Goal: Task Accomplishment & Management: Use online tool/utility

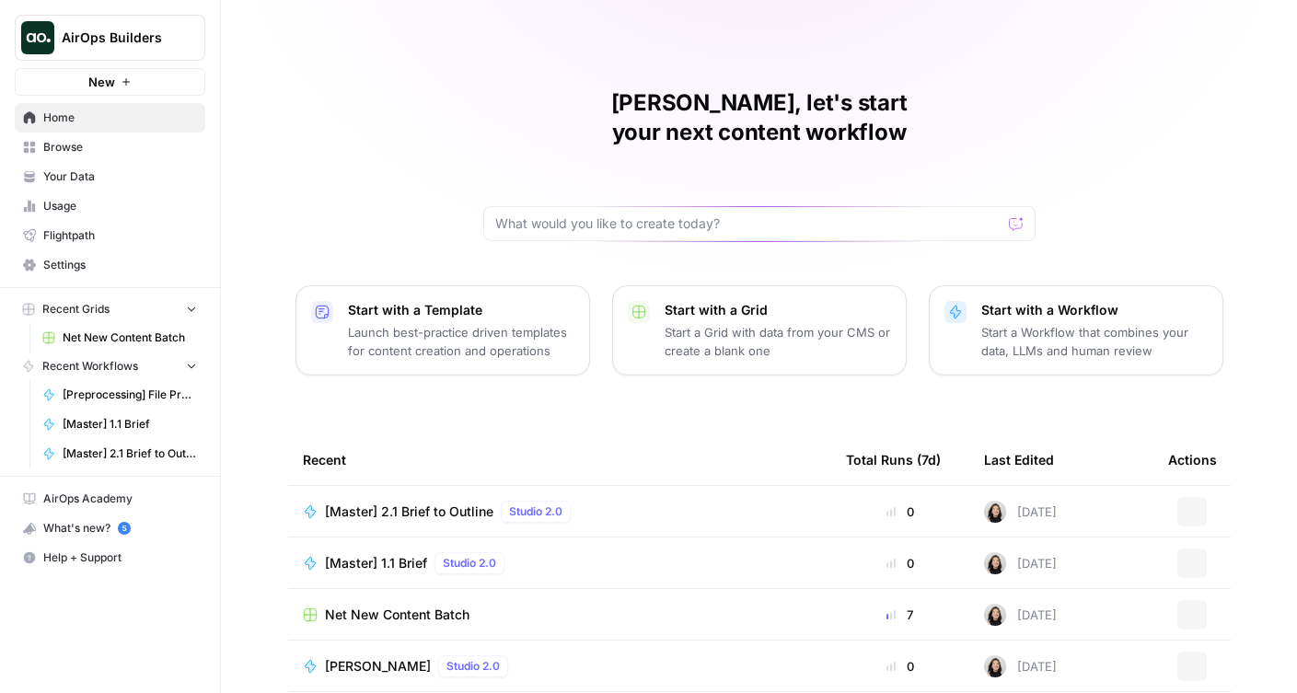
click at [189, 43] on icon "Workspace: AirOps Builders" at bounding box center [189, 38] width 7 height 14
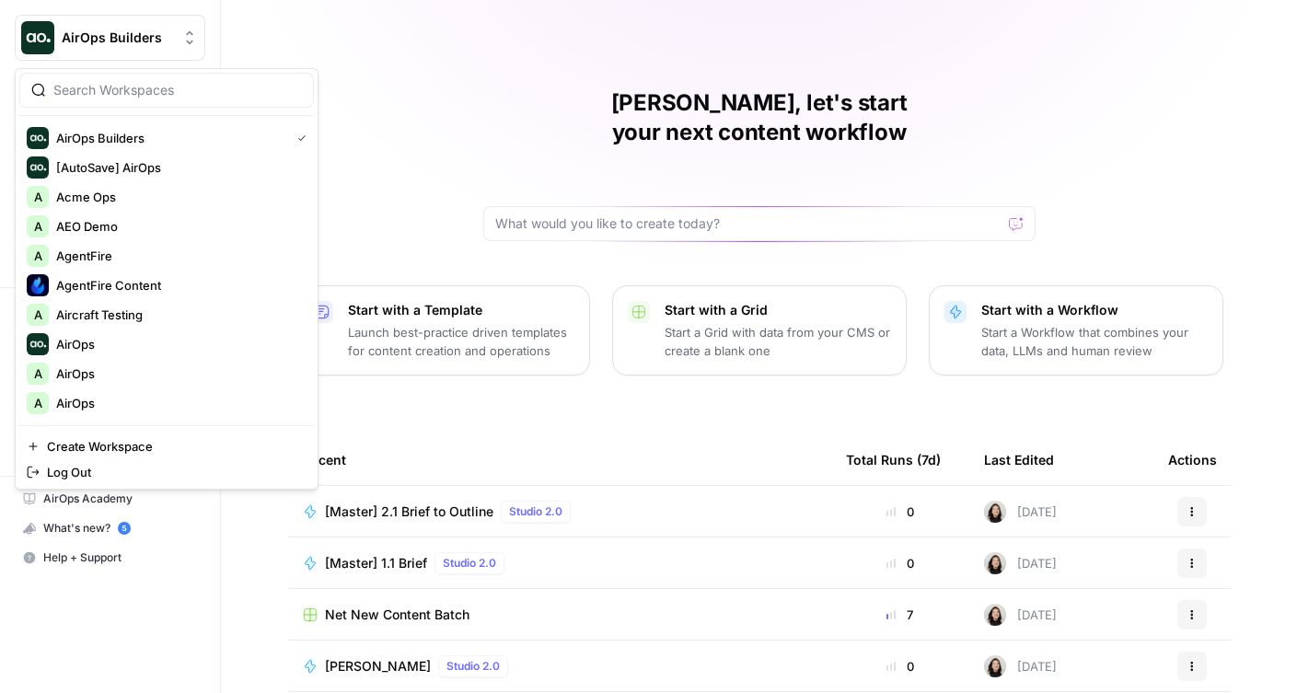
drag, startPoint x: 508, startPoint y: 363, endPoint x: 209, endPoint y: 294, distance: 307.1
click at [508, 363] on div "Cindy, let's start your next content workflow Start with a Template Launch best…" at bounding box center [759, 438] width 1076 height 876
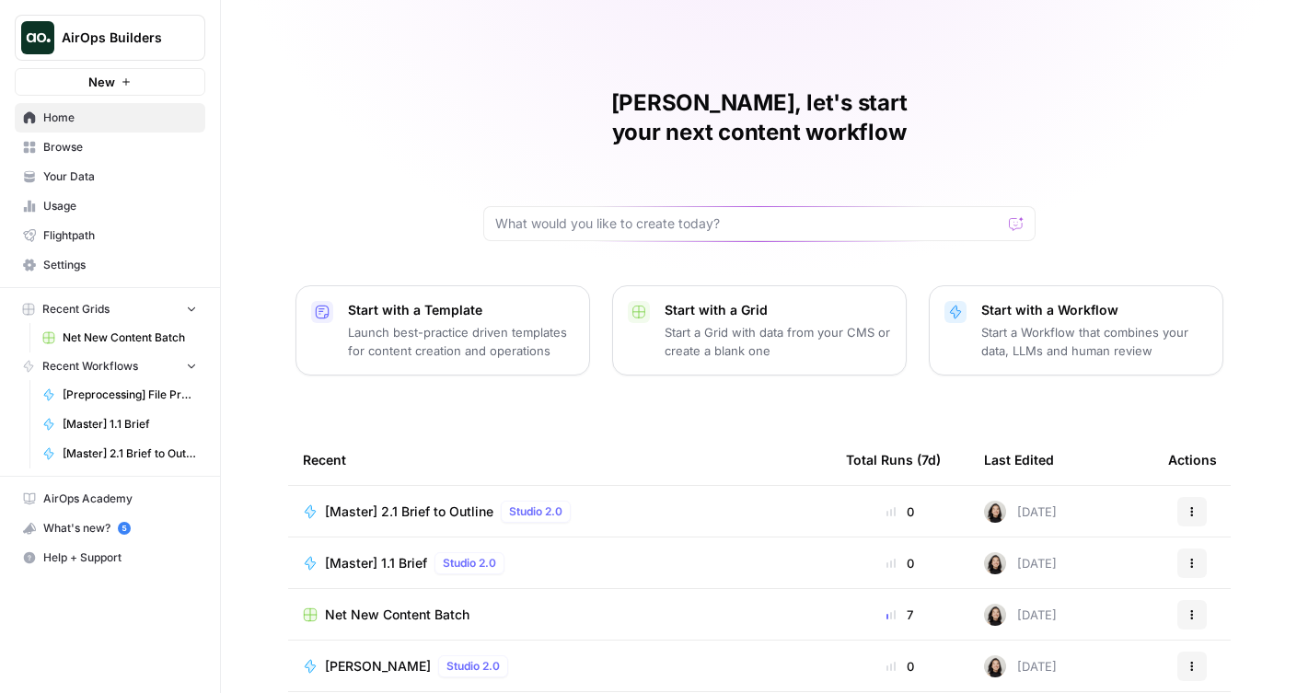
click at [192, 50] on button "AirOps Builders" at bounding box center [110, 38] width 191 height 46
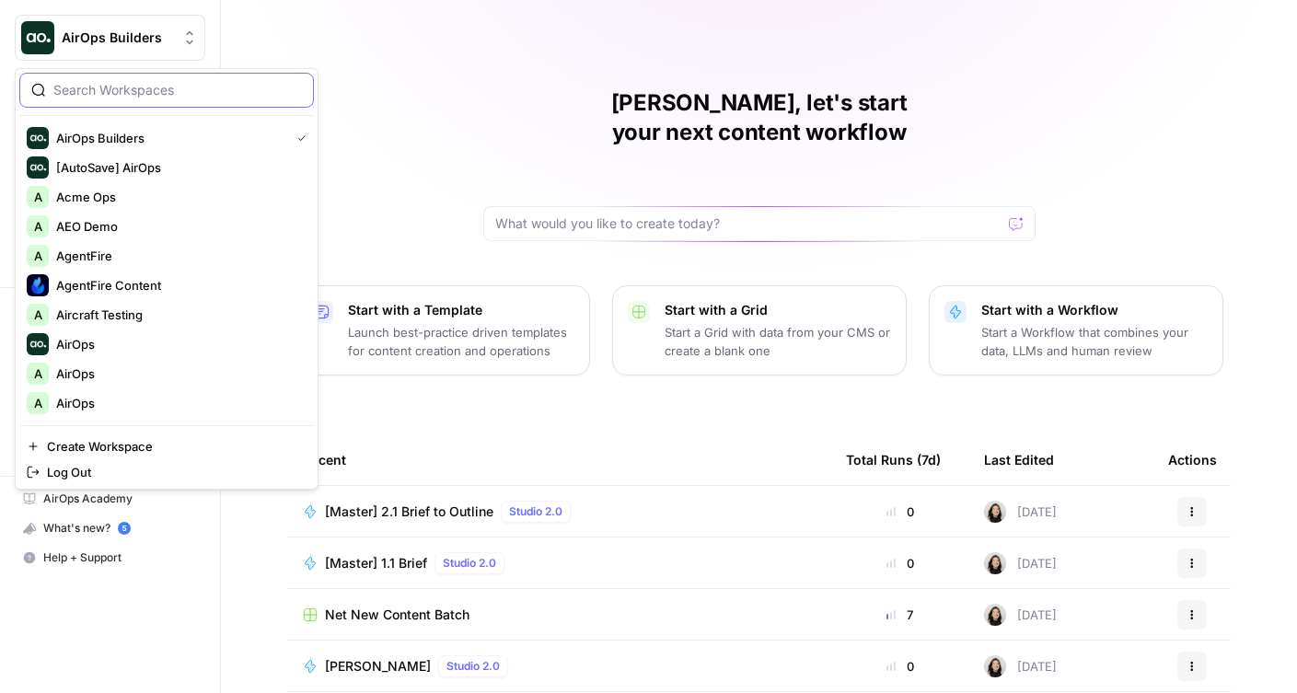
click at [139, 94] on input "search" at bounding box center [177, 90] width 249 height 18
type input "airops"
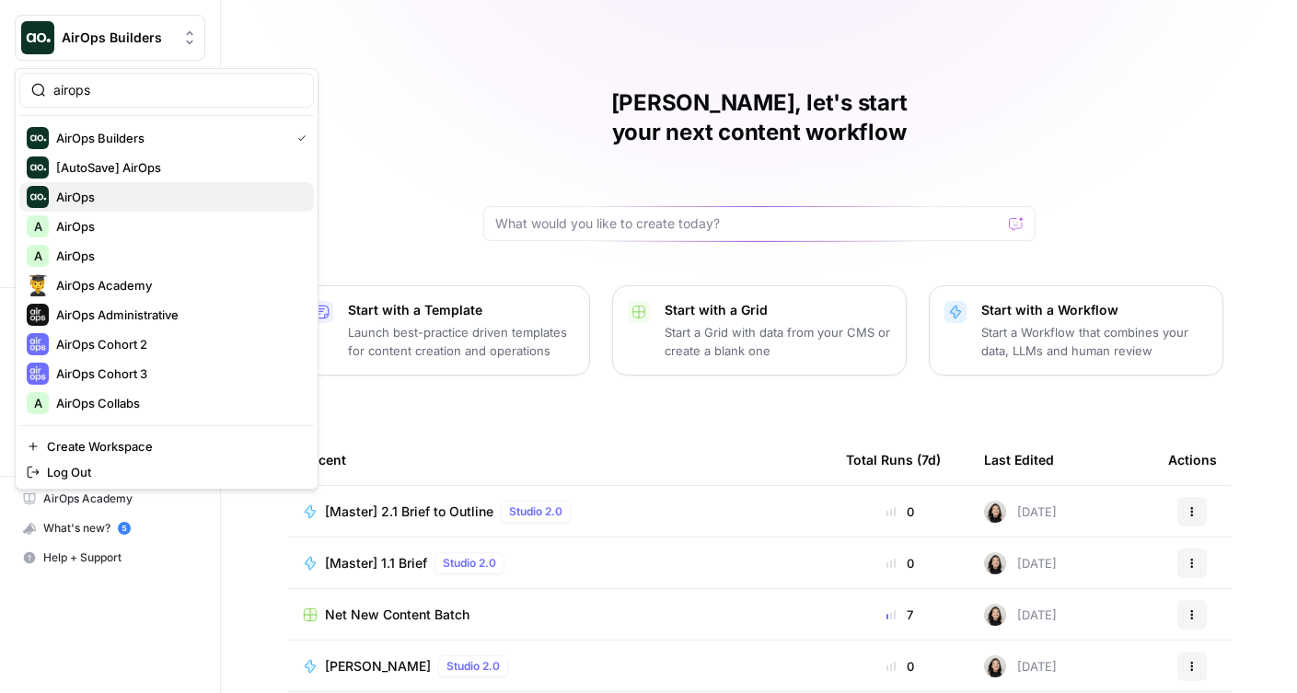
click at [87, 193] on span "AirOps" at bounding box center [177, 197] width 243 height 18
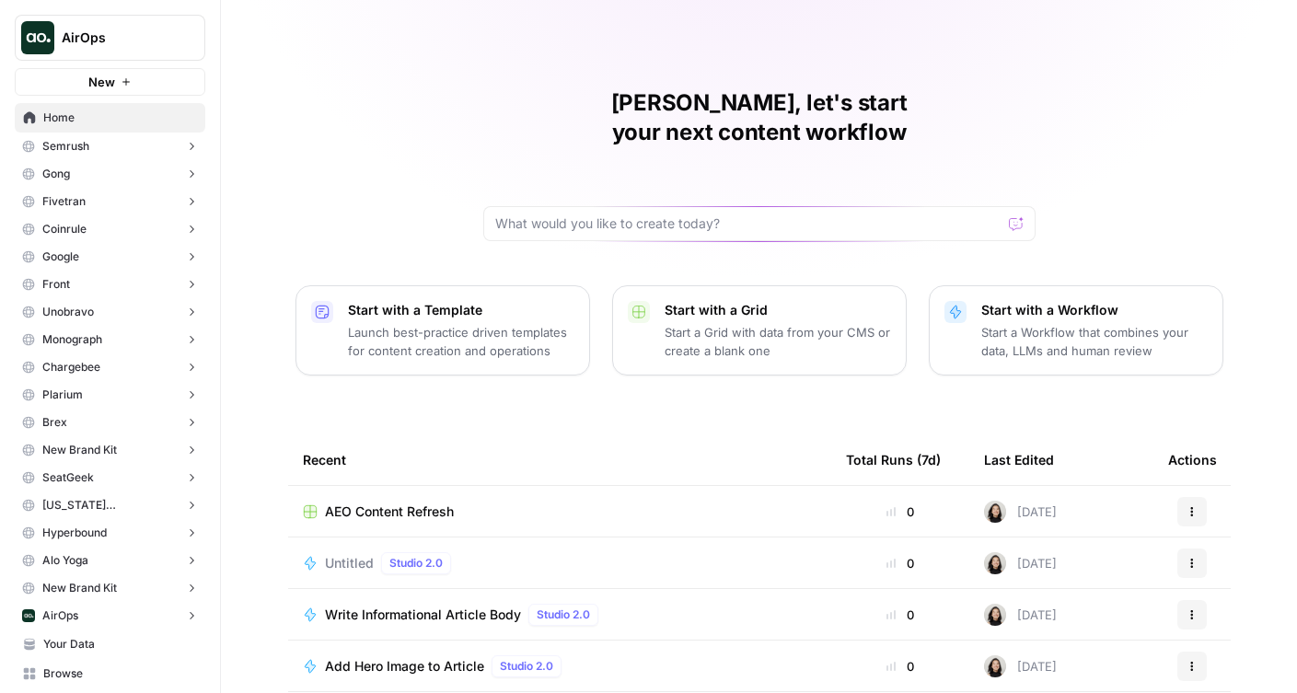
click at [68, 630] on link "Your Data" at bounding box center [110, 644] width 191 height 29
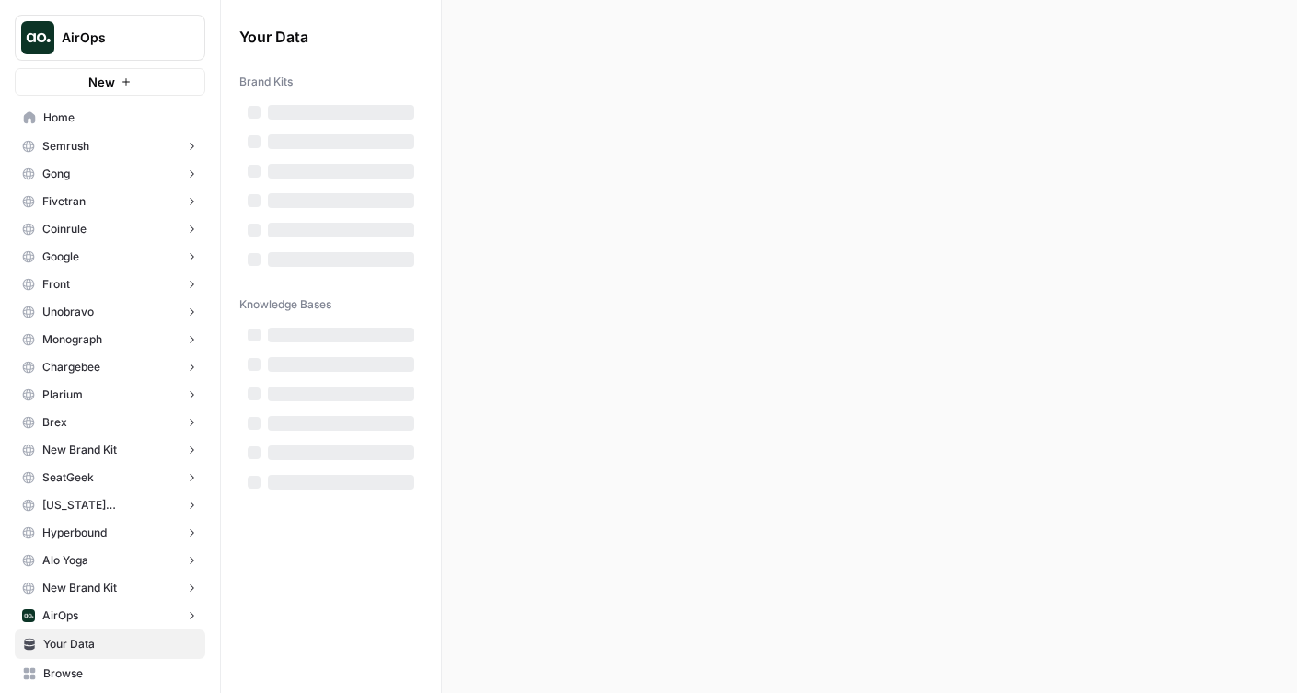
click at [65, 613] on span "AirOps" at bounding box center [60, 616] width 36 height 17
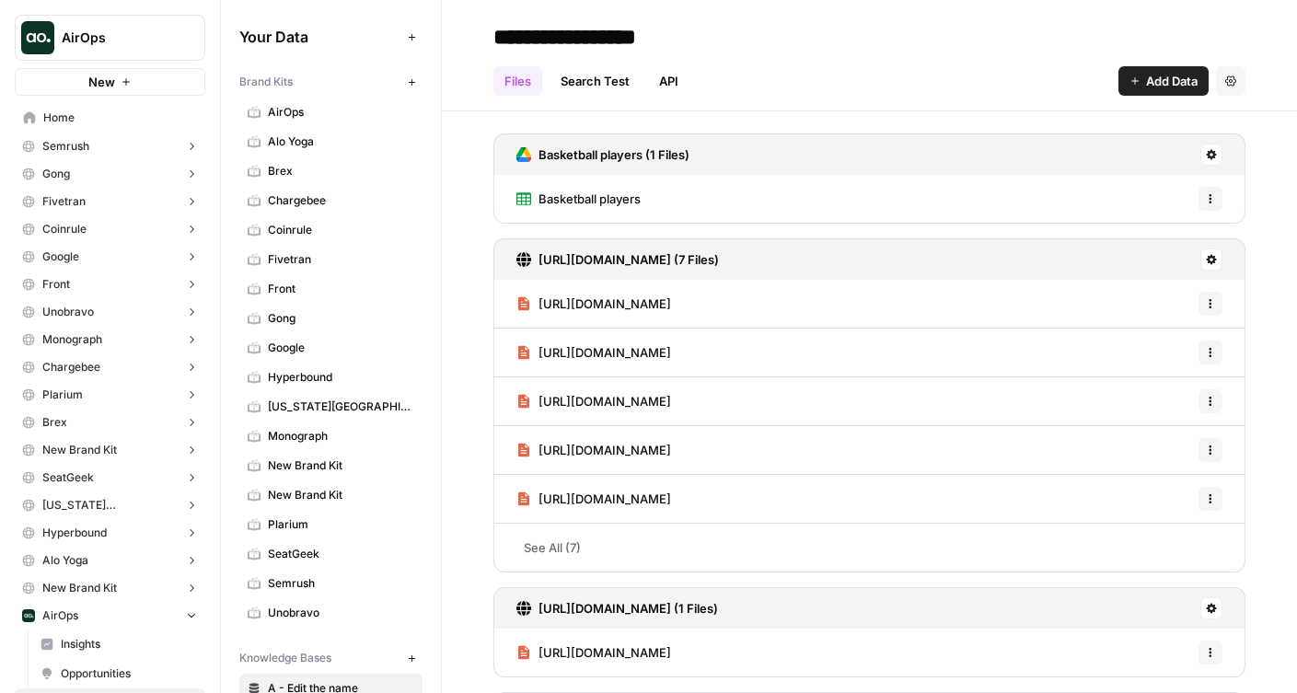
click at [87, 647] on span "Insights" at bounding box center [129, 644] width 136 height 17
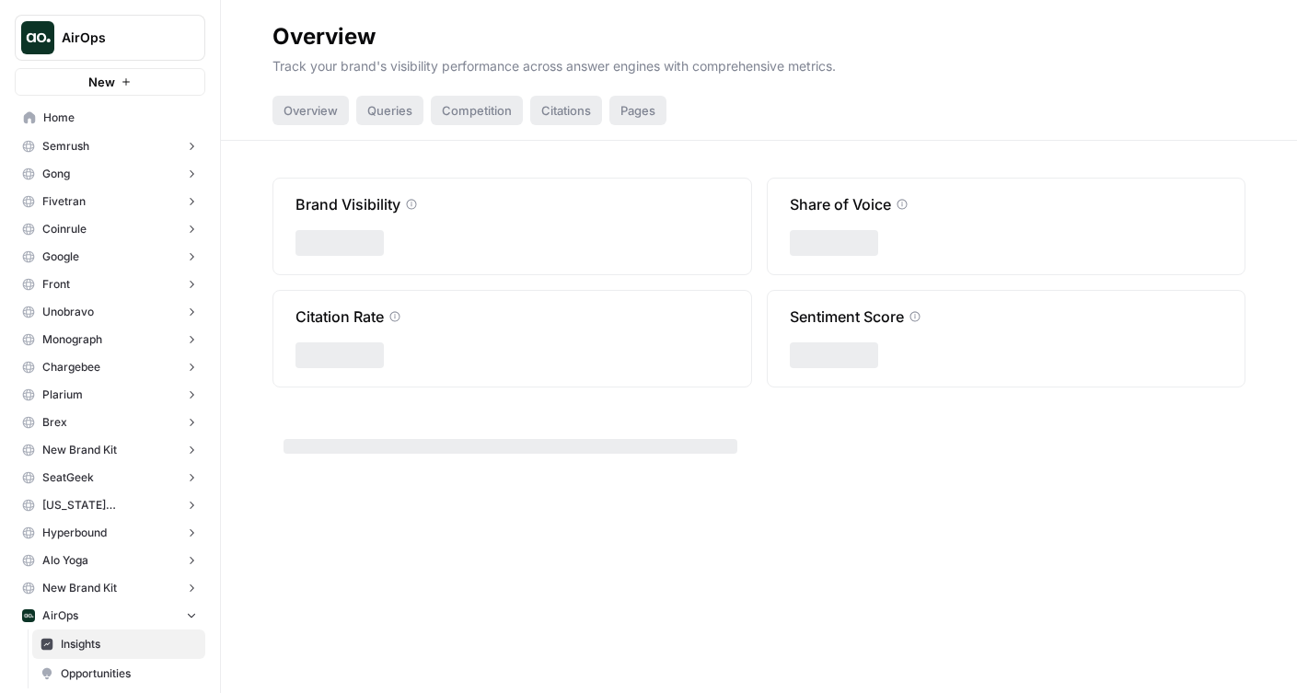
scroll to position [350, 0]
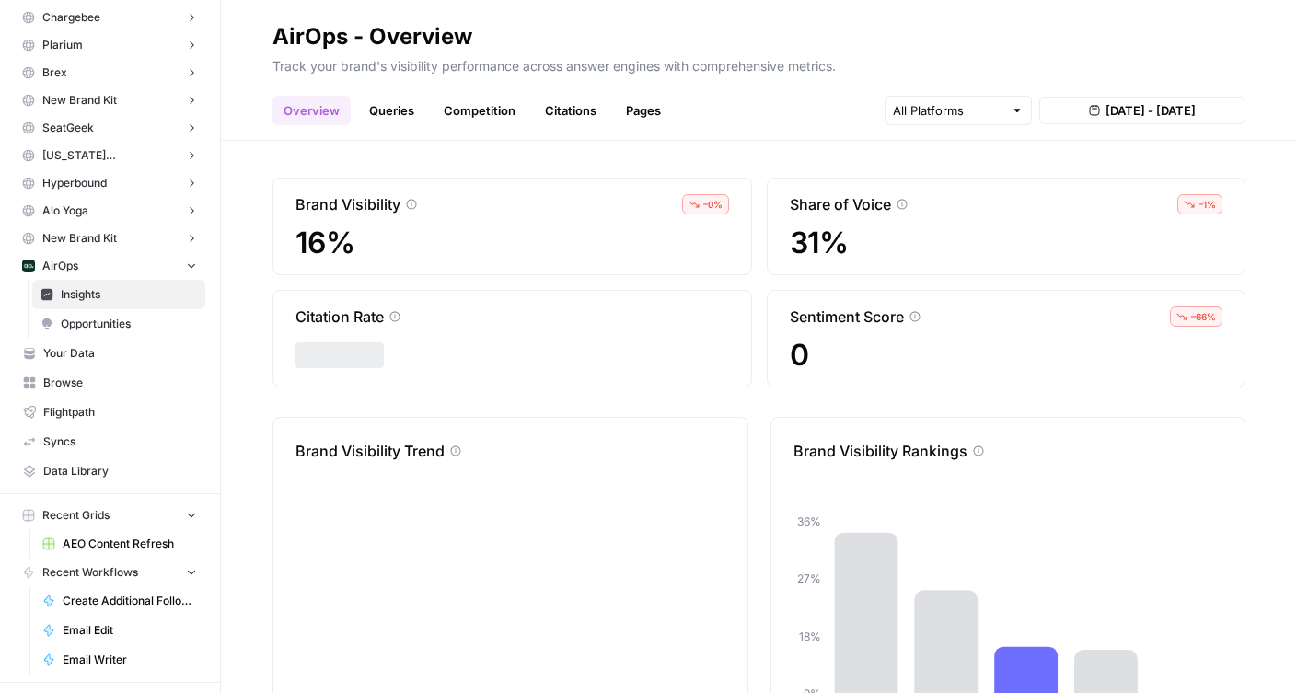
click at [397, 118] on link "Queries" at bounding box center [391, 110] width 67 height 29
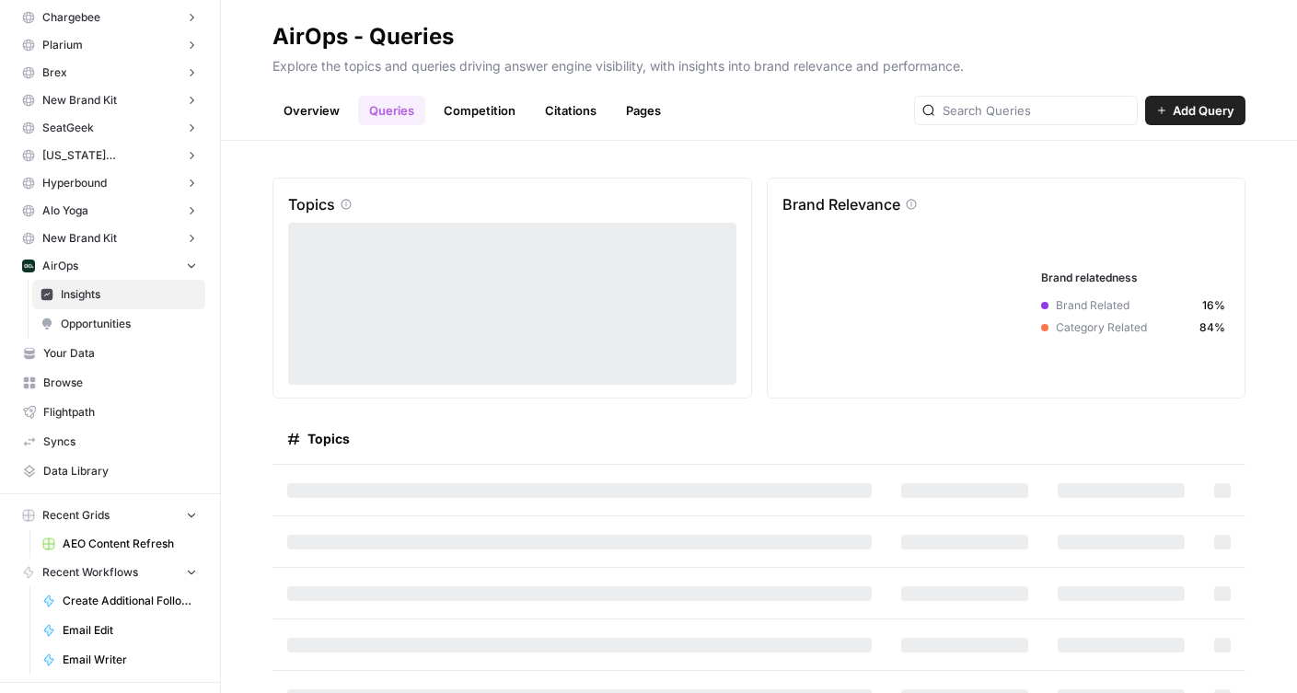
scroll to position [29, 0]
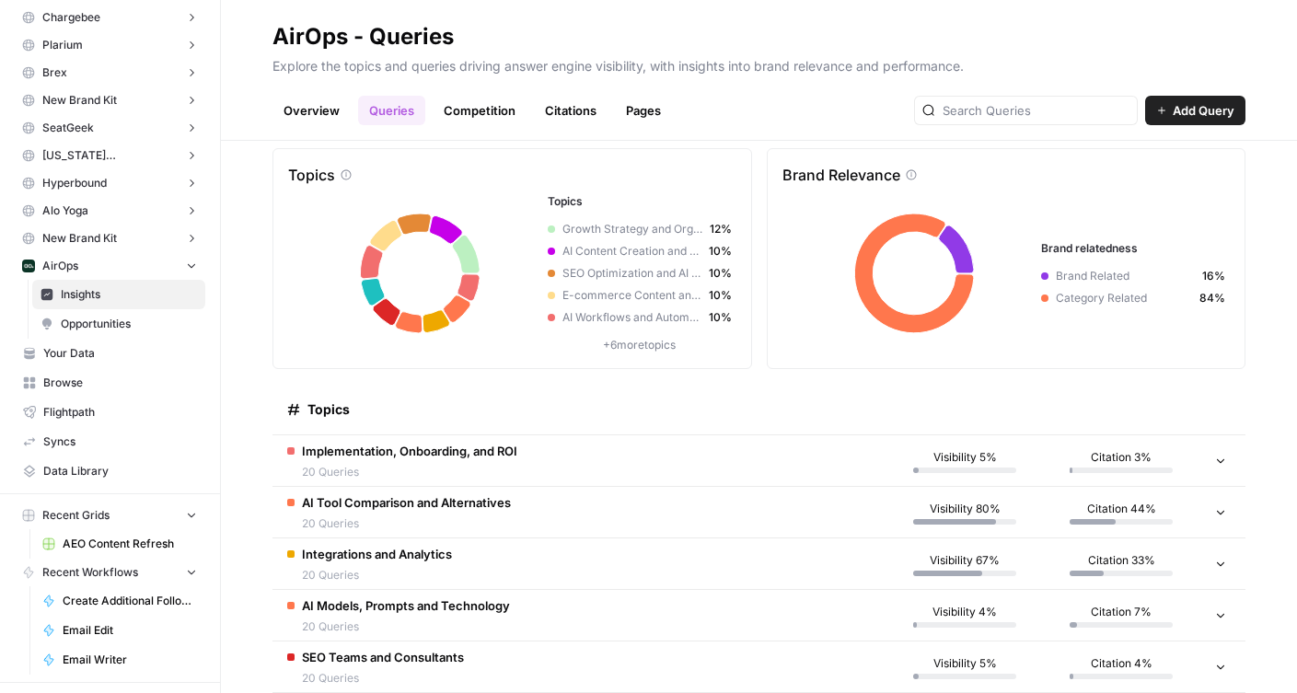
click at [431, 464] on span "20 Queries" at bounding box center [409, 472] width 215 height 17
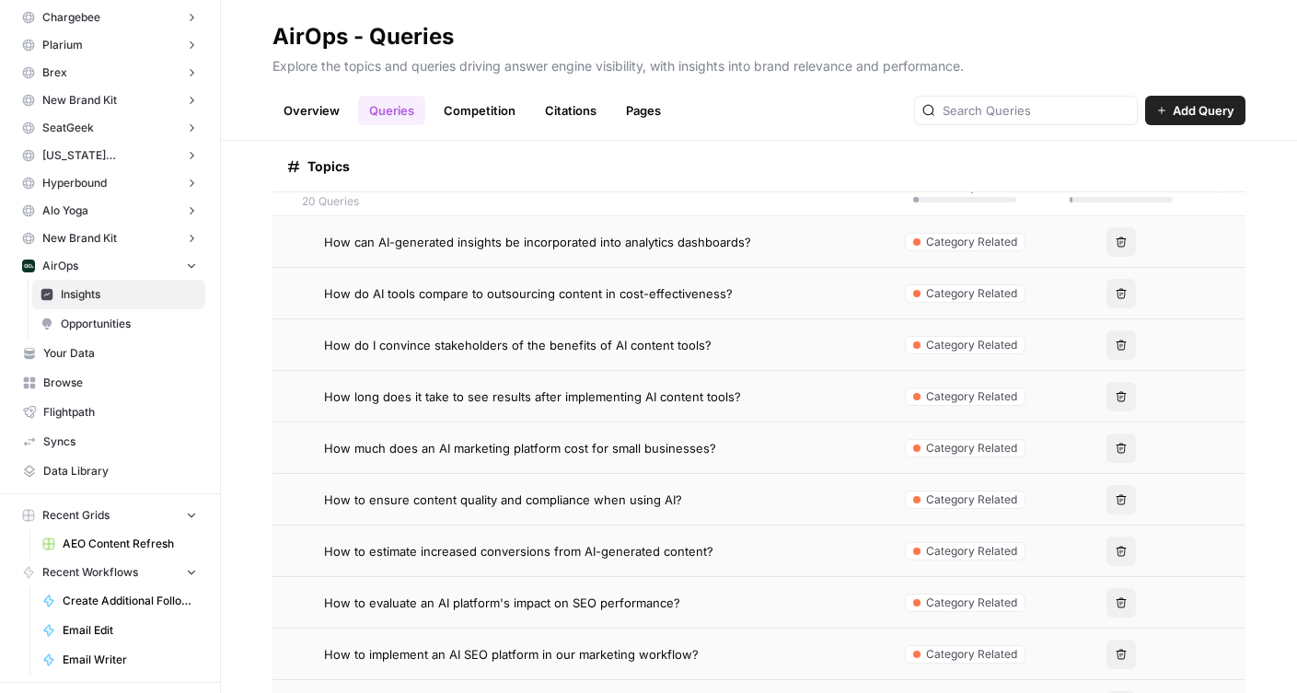
scroll to position [301, 0]
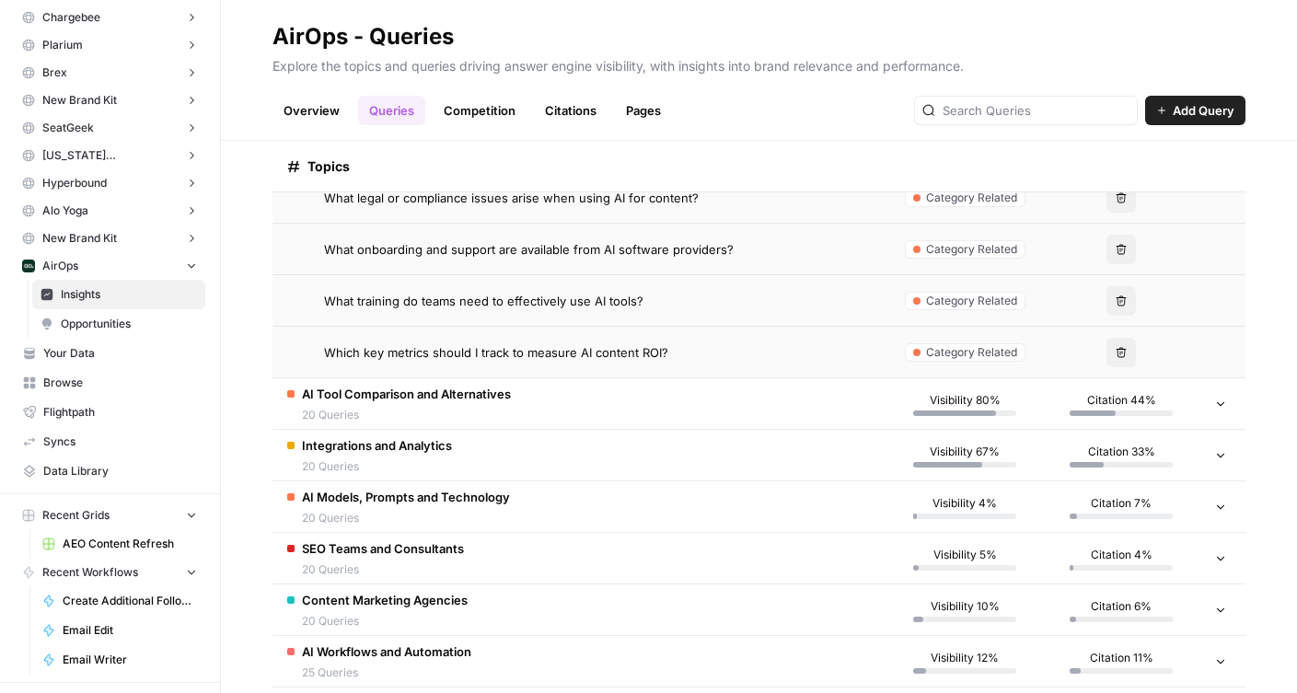
click at [441, 422] on span "20 Queries" at bounding box center [406, 415] width 209 height 17
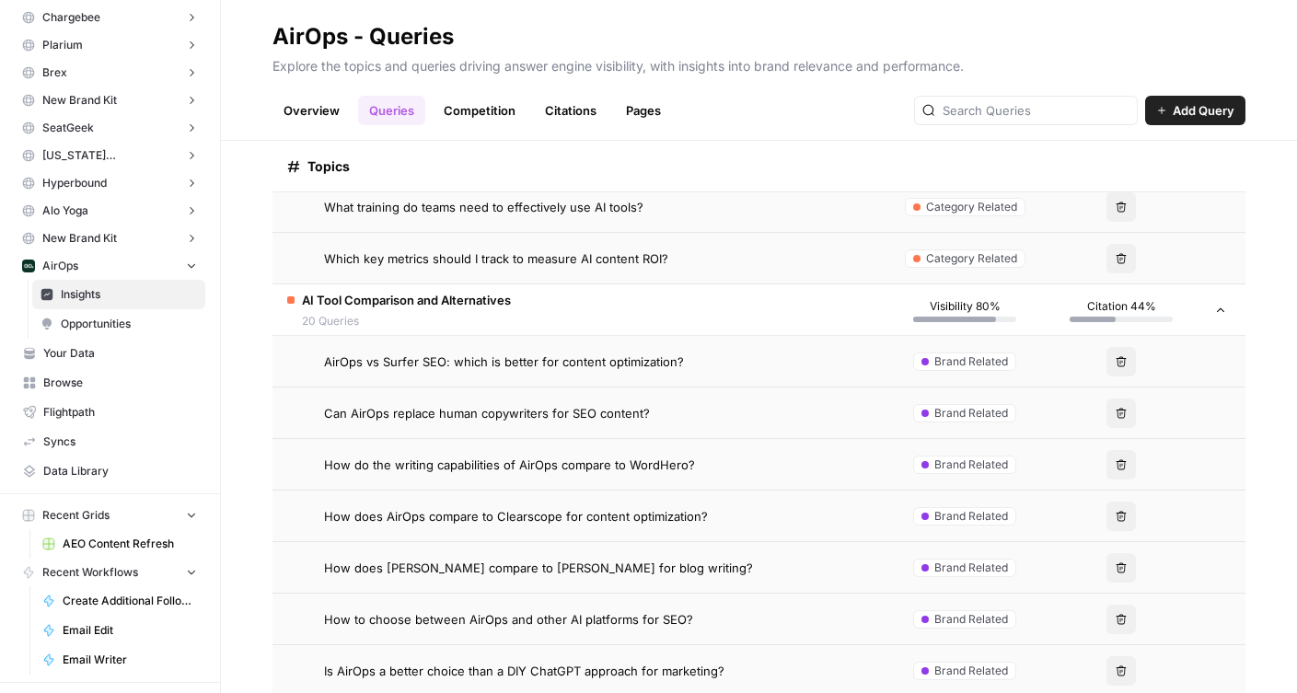
scroll to position [1265, 0]
drag, startPoint x: 303, startPoint y: 350, endPoint x: 644, endPoint y: 582, distance: 412.9
click at [644, 582] on tbody "What are the typical steps to implement AirOps in a company? Brand Related Dele…" at bounding box center [758, 514] width 973 height 2629
copy tbody "AirOps vs Surfer SEO: which is better for content optimization? Brand Related D…"
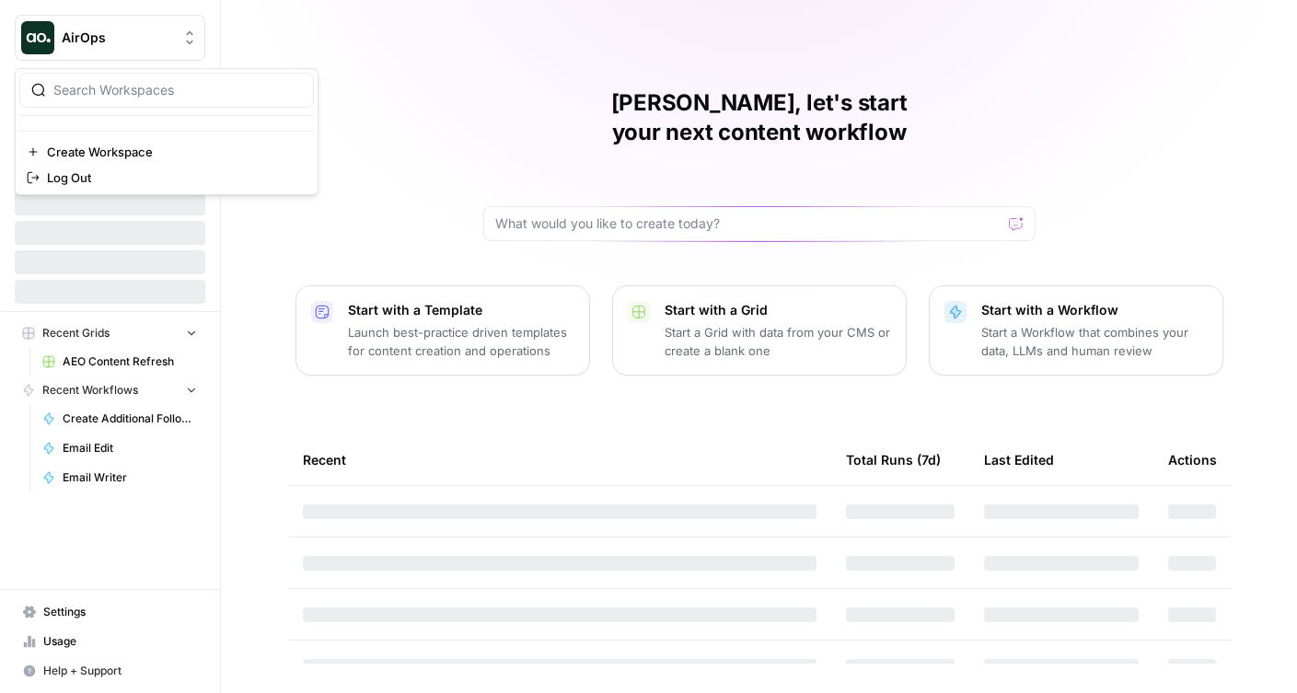
click at [187, 30] on icon "Workspace: AirOps" at bounding box center [189, 38] width 18 height 18
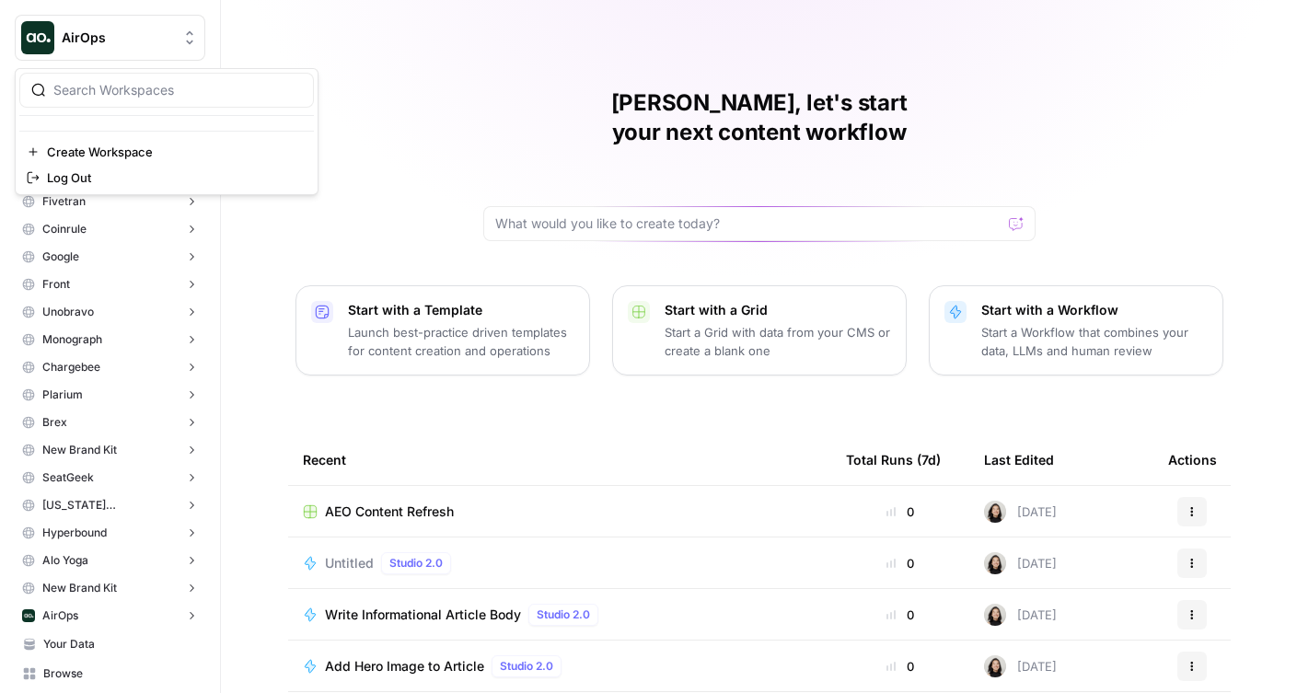
click at [229, 519] on div "Cindy, let's start your next content workflow Start with a Template Launch best…" at bounding box center [759, 438] width 1076 height 876
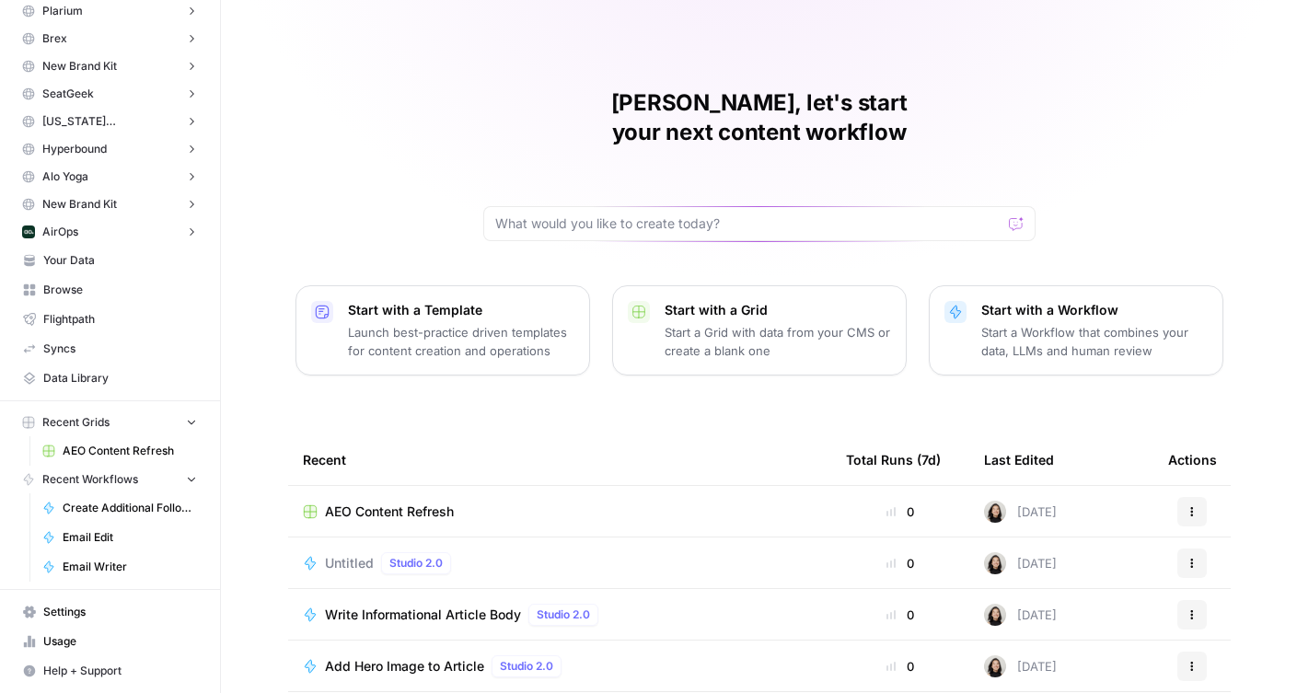
click at [75, 621] on link "Settings" at bounding box center [110, 611] width 191 height 29
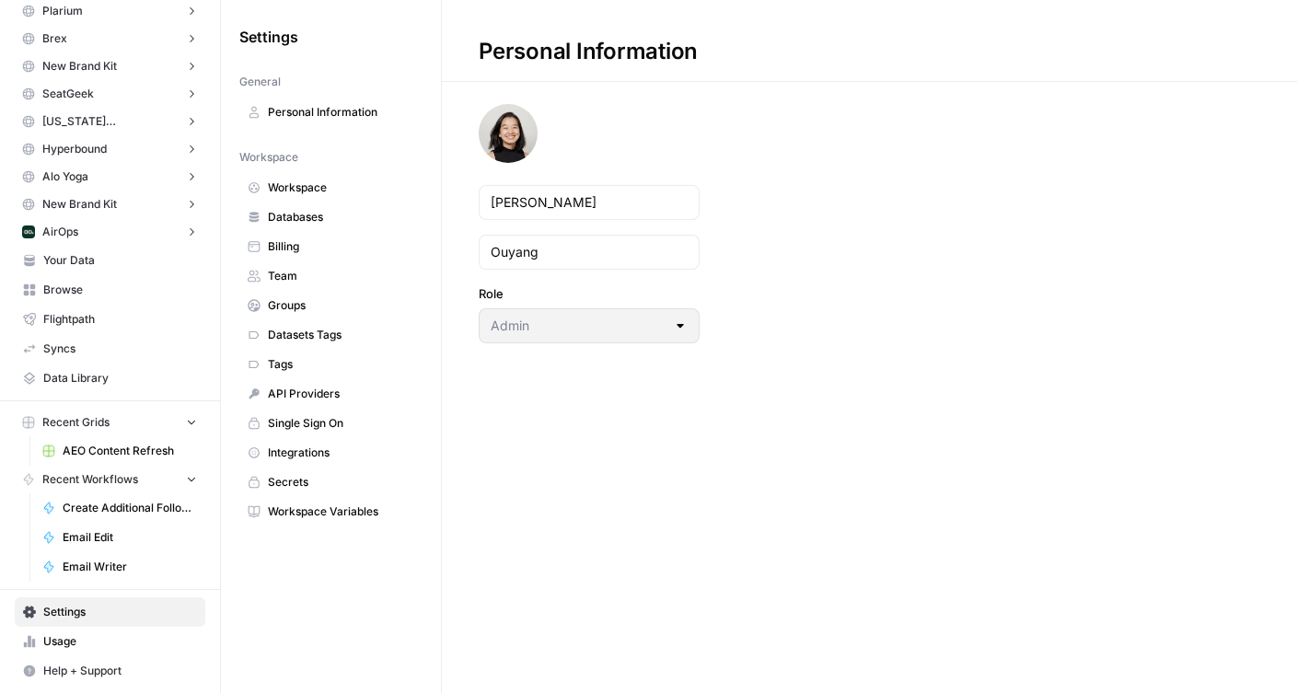
click at [277, 285] on link "Team" at bounding box center [330, 275] width 183 height 29
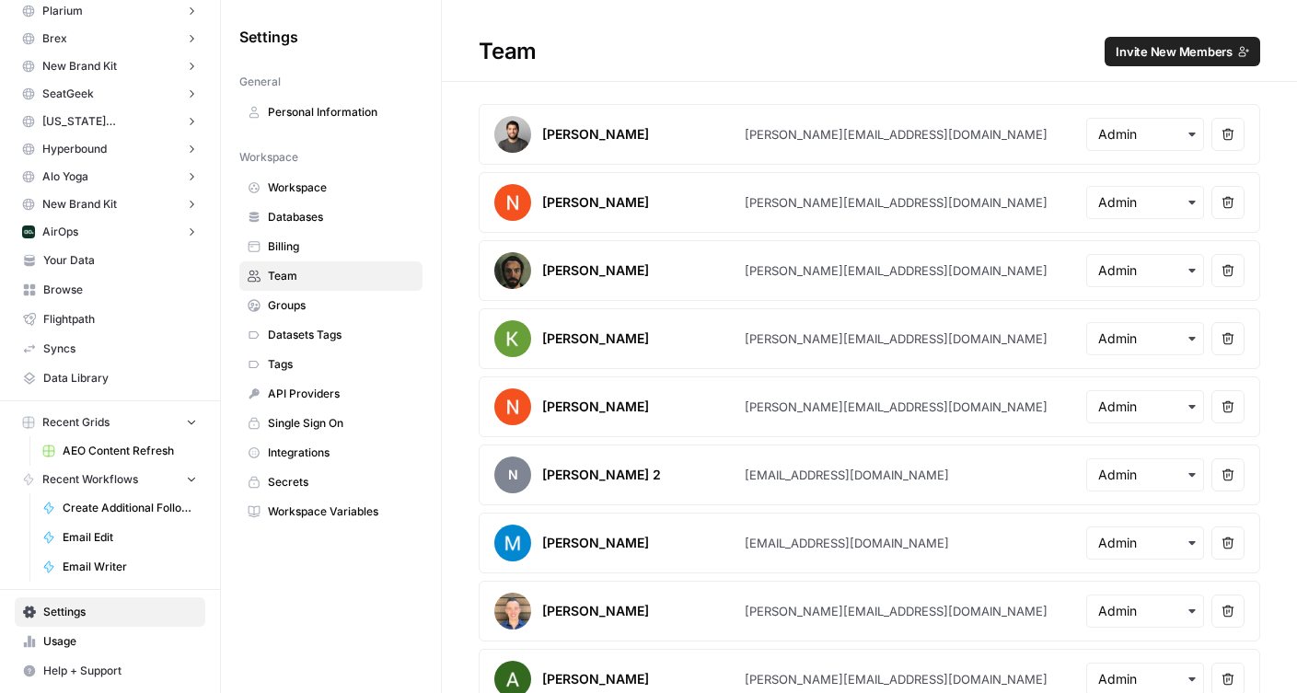
click at [1198, 53] on span "Invite New Members" at bounding box center [1174, 51] width 117 height 18
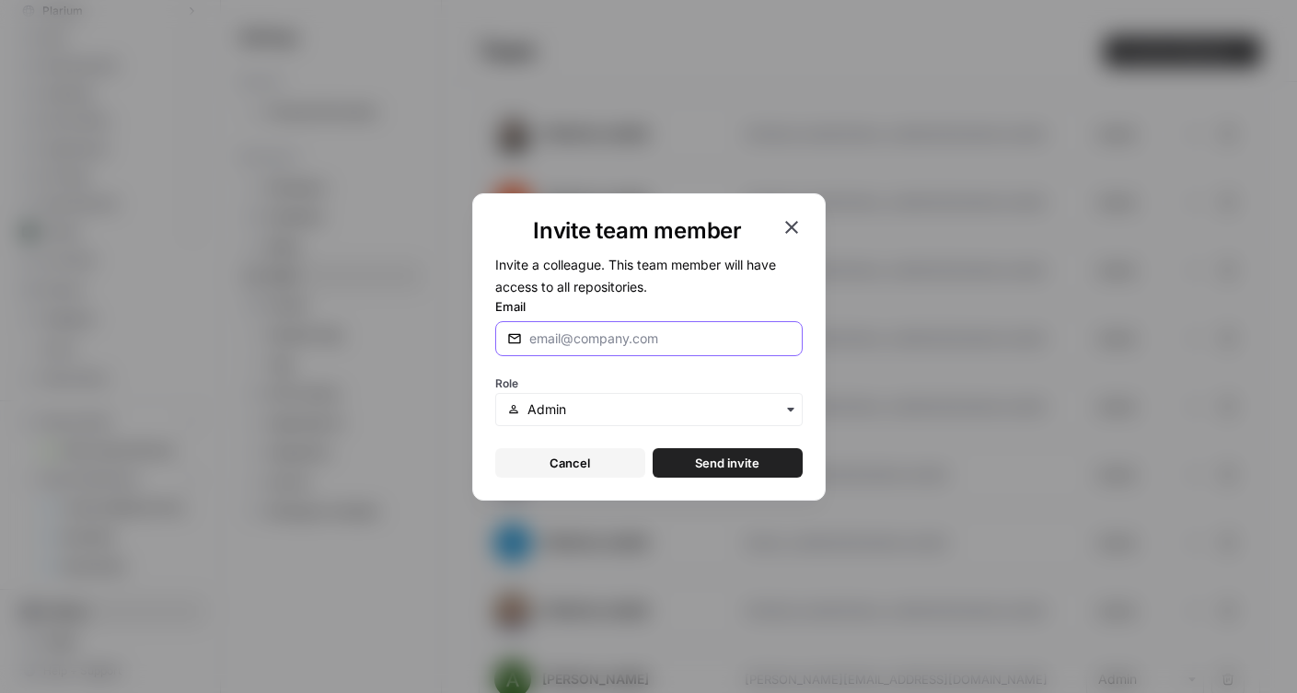
click at [697, 333] on input "Email" at bounding box center [659, 339] width 261 height 18
type input "oshen@airops.com"
click at [767, 456] on button "Send invite" at bounding box center [728, 462] width 150 height 29
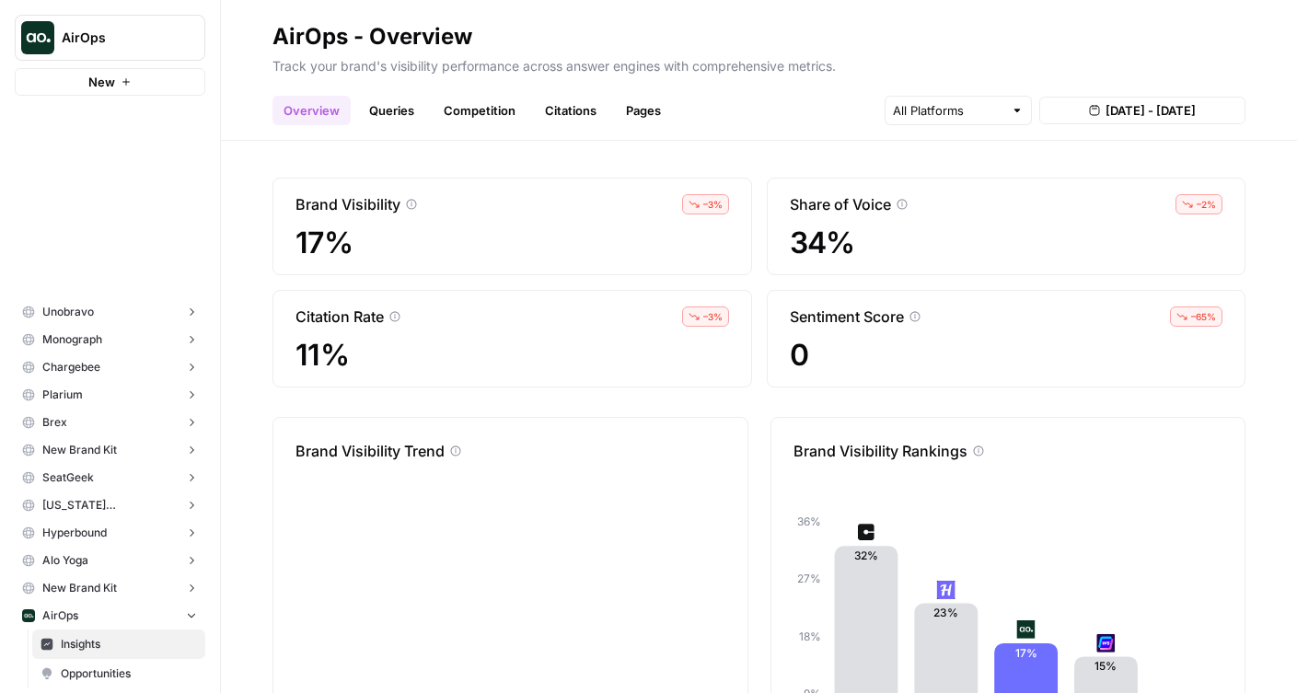
scroll to position [443, 0]
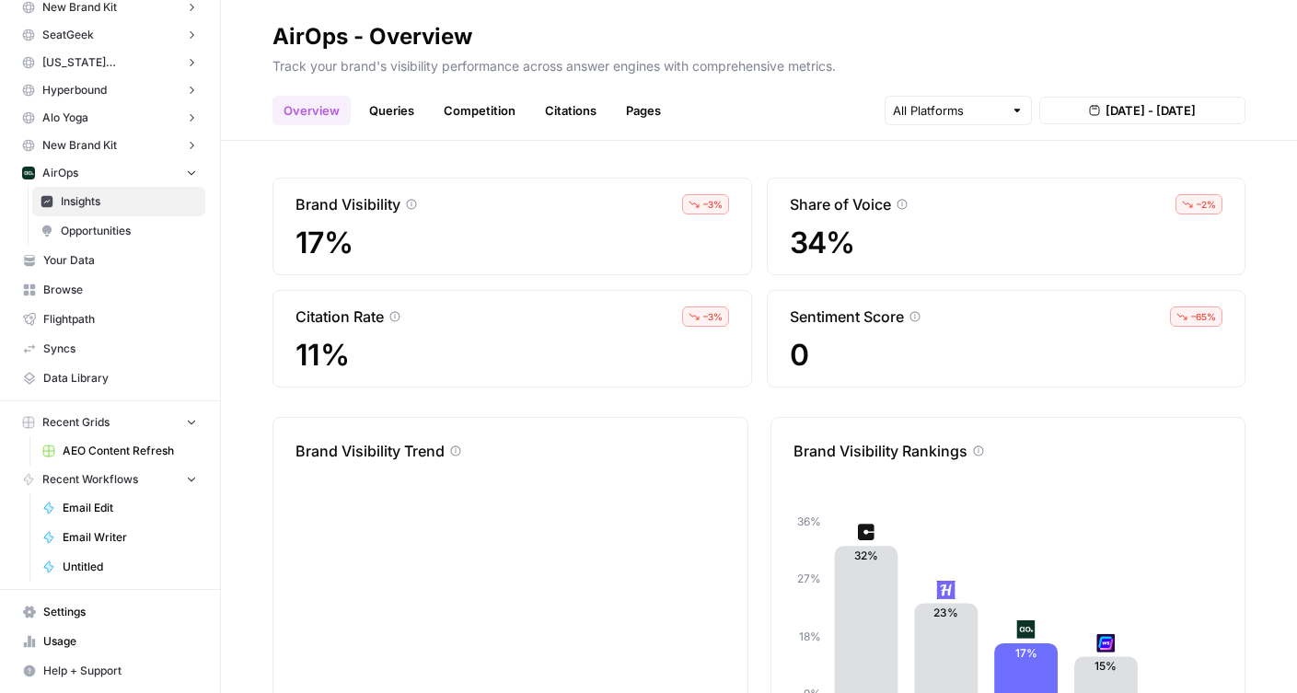
click at [376, 90] on div "Overview Queries Competition Citations Pages Aug 13, 2025 - Aug 19, 2025" at bounding box center [758, 103] width 973 height 44
click at [376, 100] on link "Queries" at bounding box center [391, 110] width 67 height 29
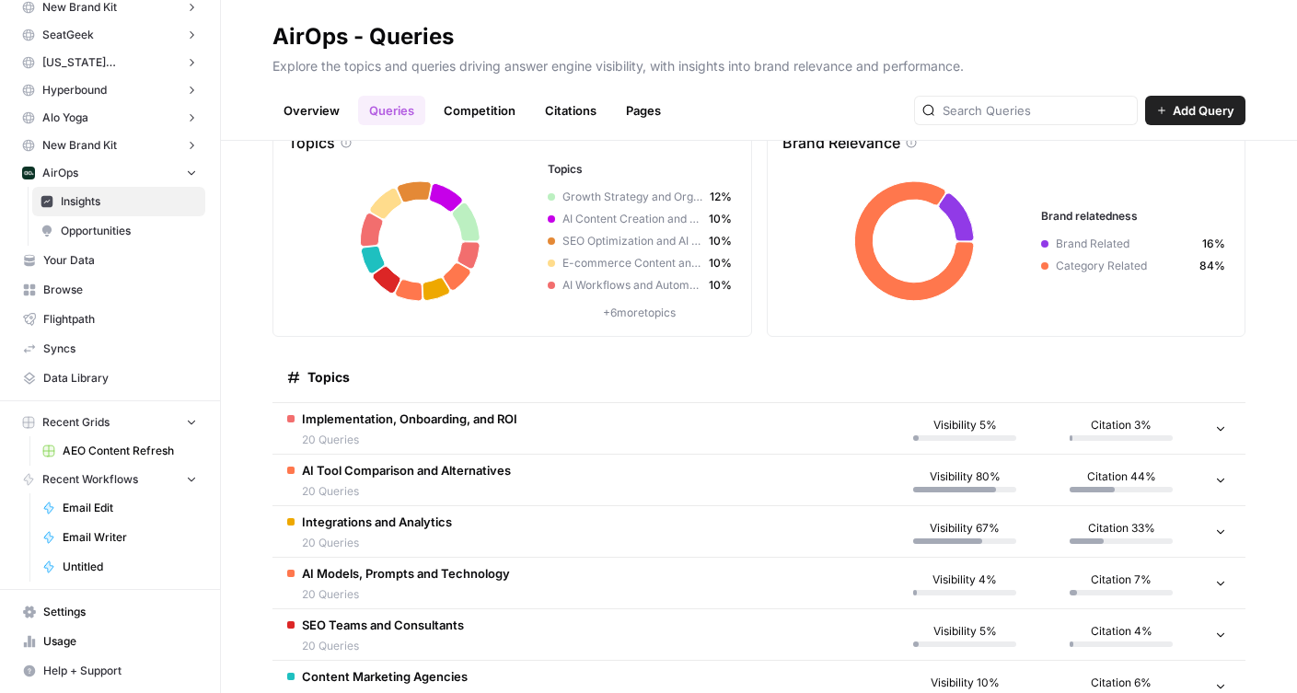
click at [486, 430] on div "Implementation, Onboarding, and ROI 20 Queries" at bounding box center [409, 429] width 215 height 39
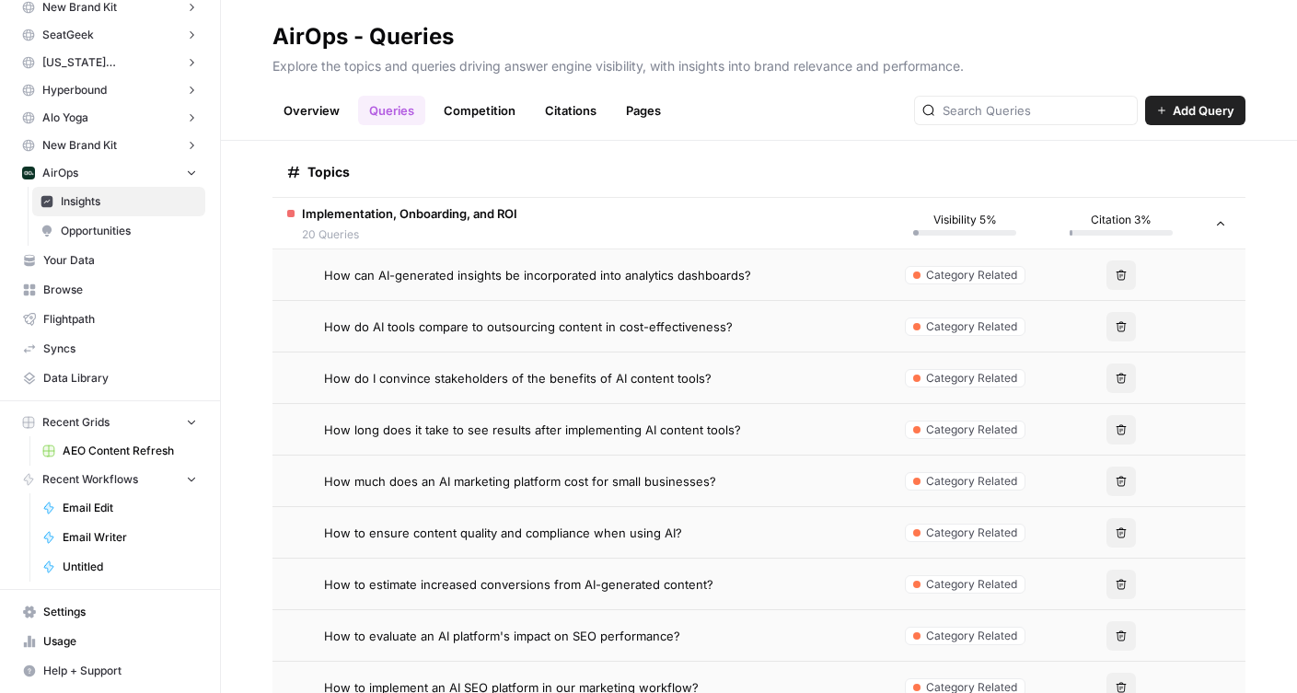
scroll to position [263, 0]
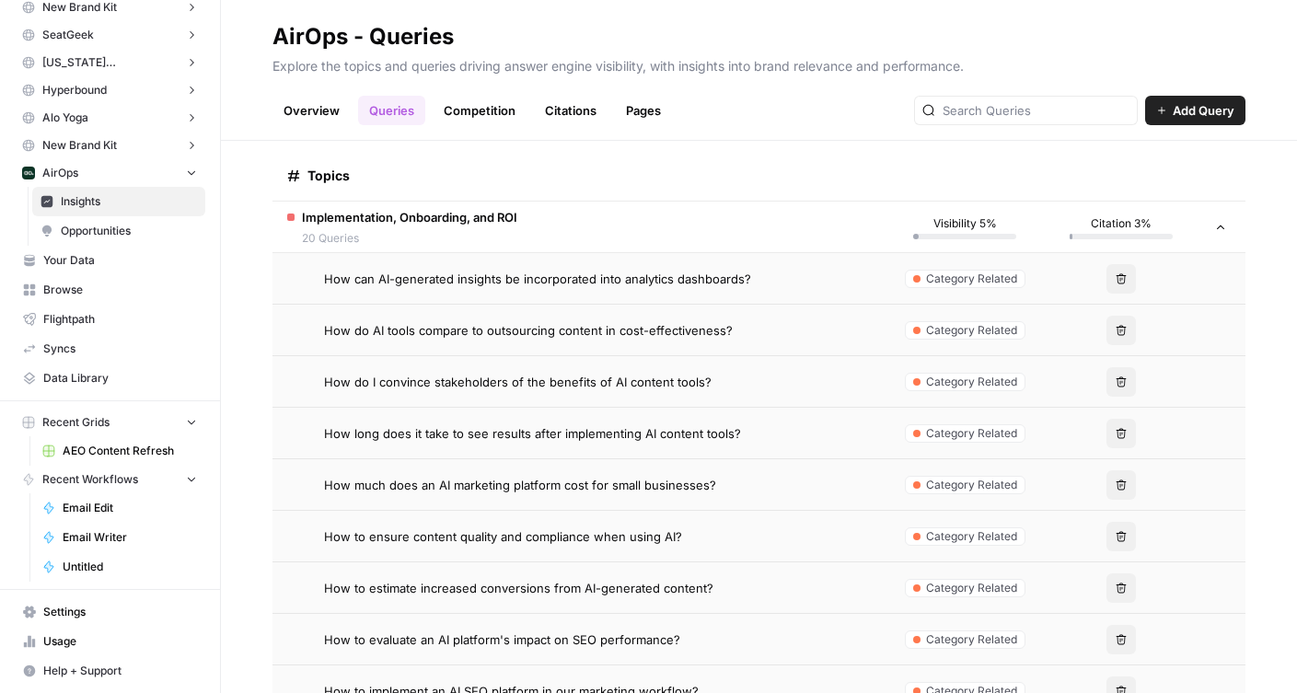
click at [523, 230] on td "Implementation, Onboarding, and ROI 20 Queries" at bounding box center [579, 227] width 614 height 51
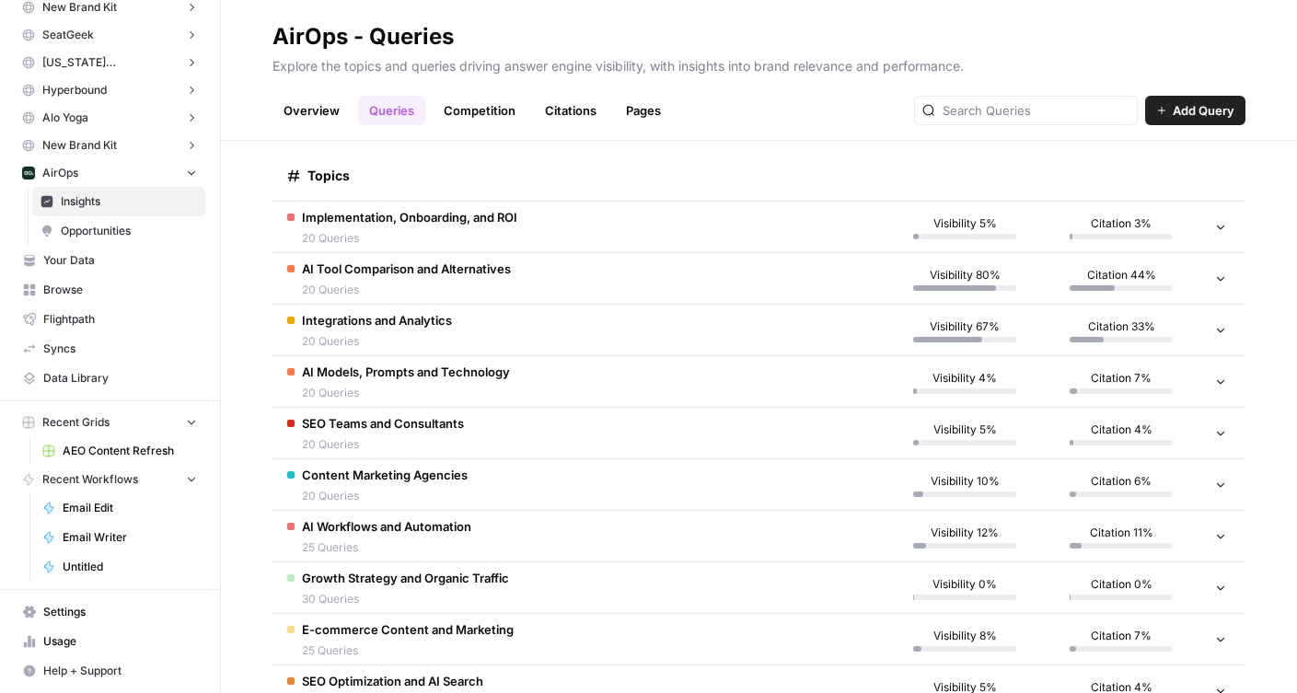
click at [505, 269] on span "AI Tool Comparison and Alternatives" at bounding box center [406, 269] width 209 height 18
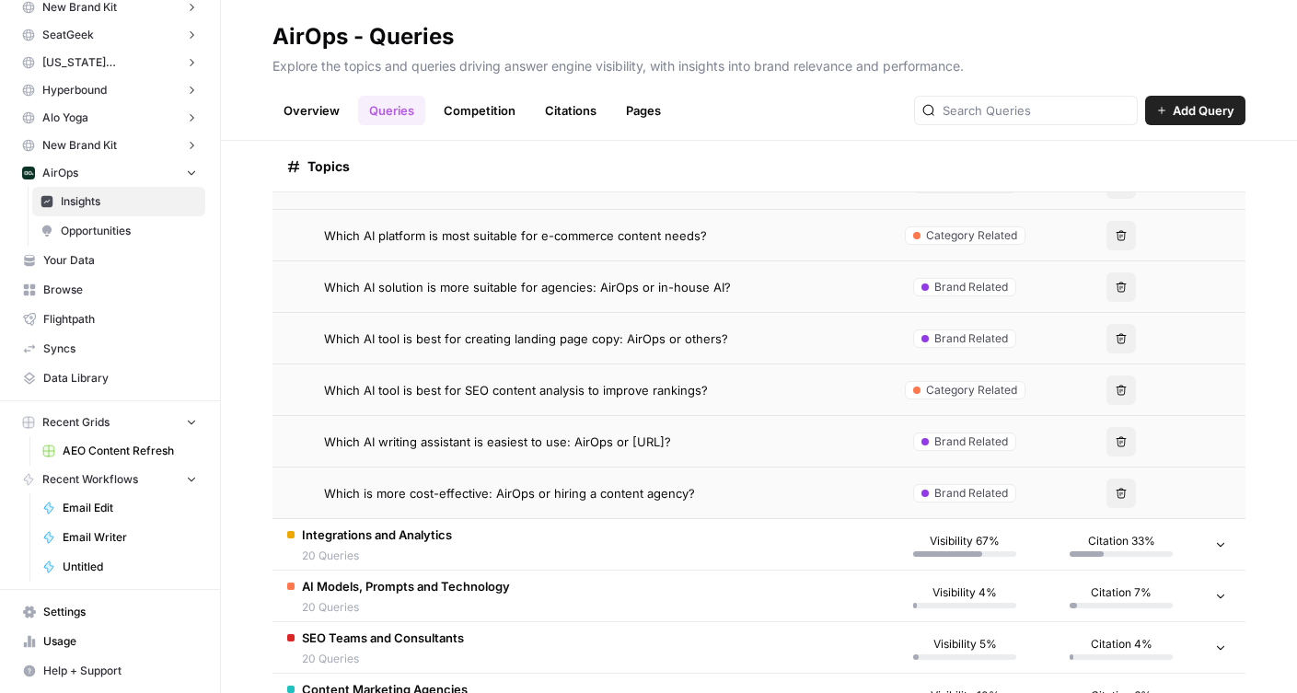
scroll to position [1083, 0]
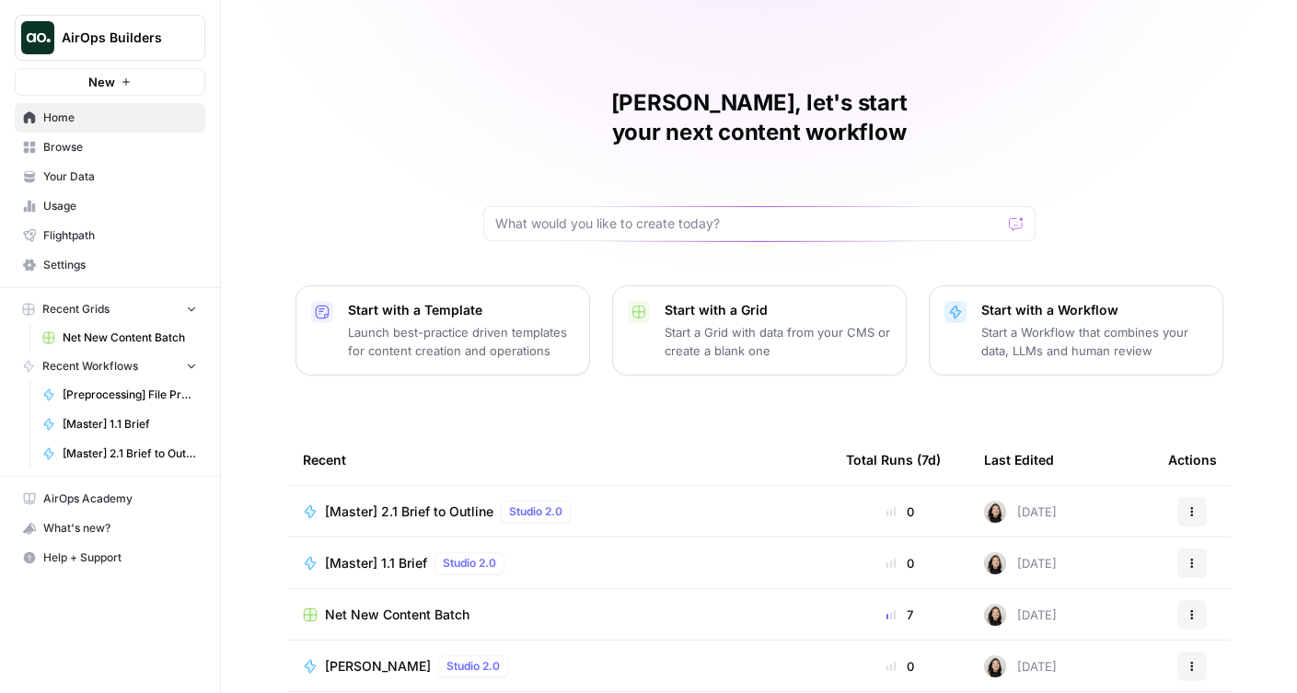
click at [195, 39] on icon "Workspace: AirOps Builders" at bounding box center [189, 38] width 18 height 18
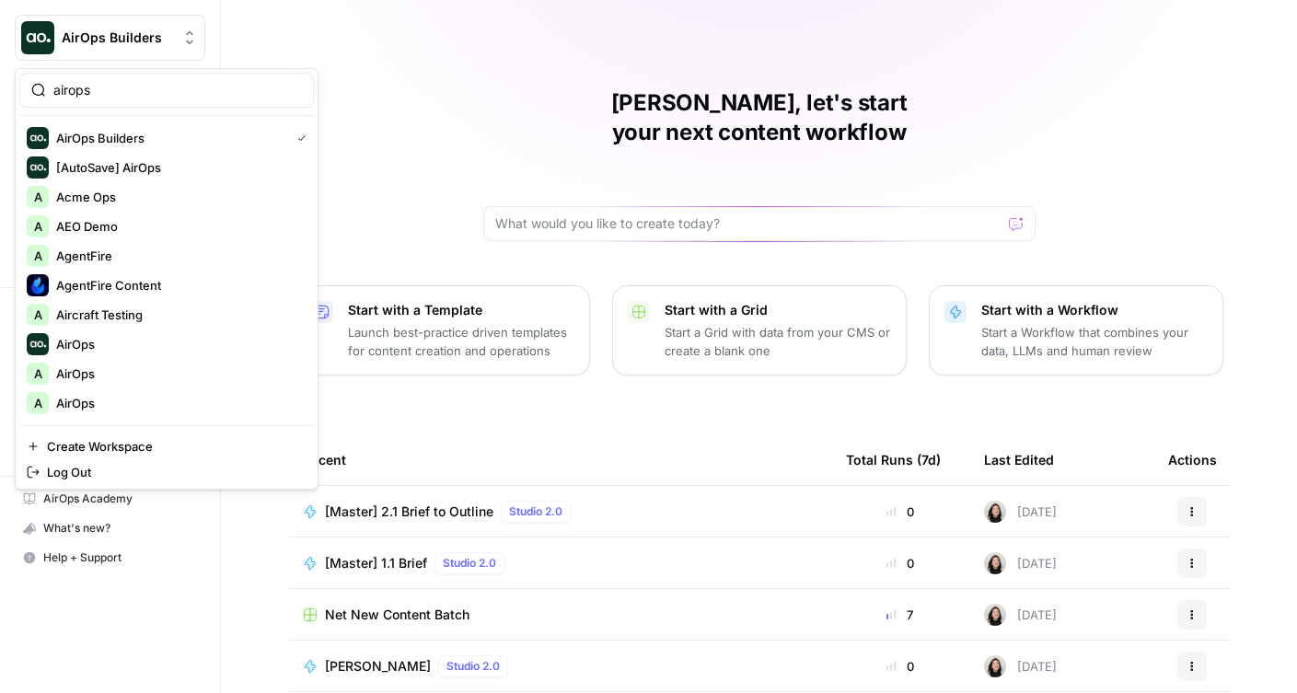
type input "airops"
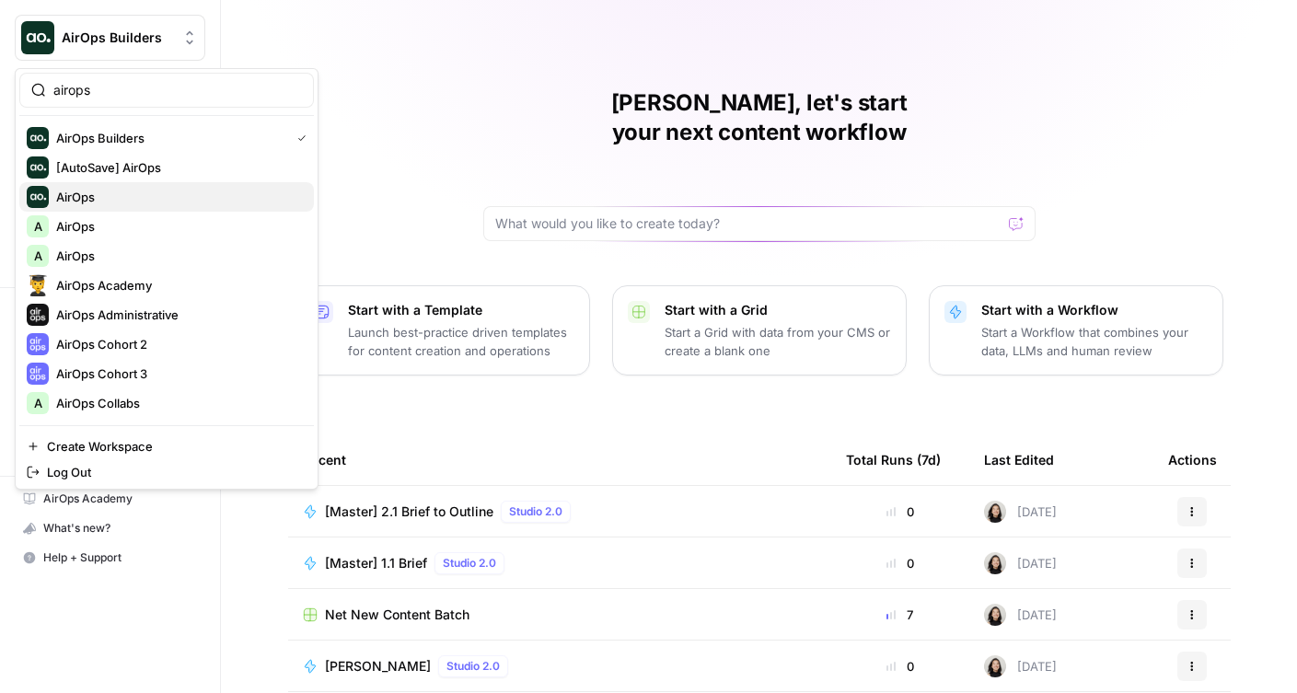
click at [106, 193] on span "AirOps" at bounding box center [177, 197] width 243 height 18
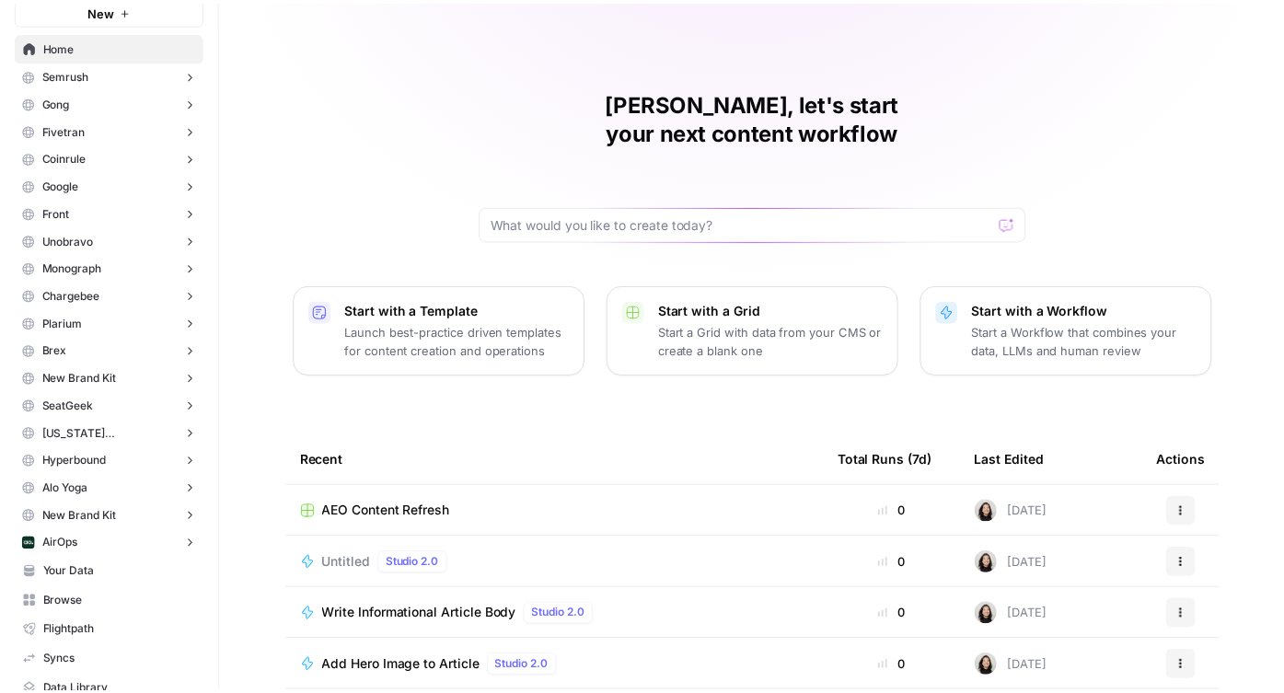
scroll to position [125, 0]
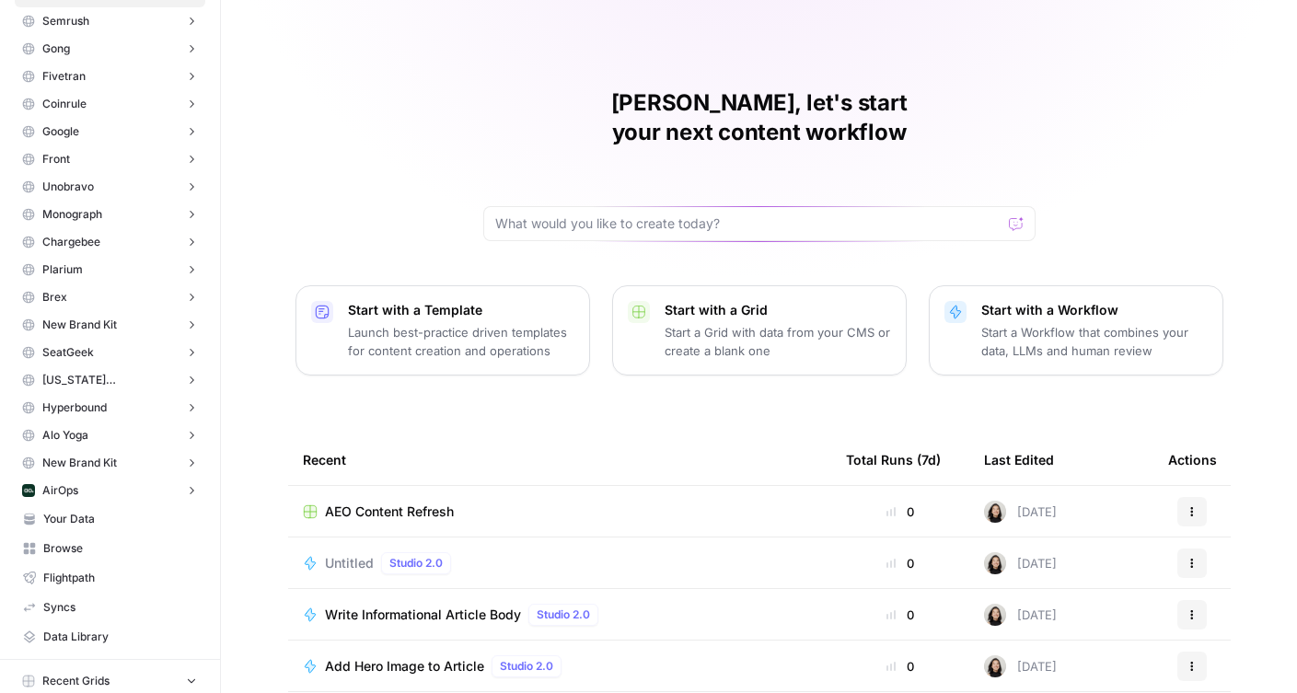
click at [110, 499] on button "AirOps" at bounding box center [110, 491] width 191 height 28
click at [70, 520] on span "Insights" at bounding box center [129, 519] width 136 height 17
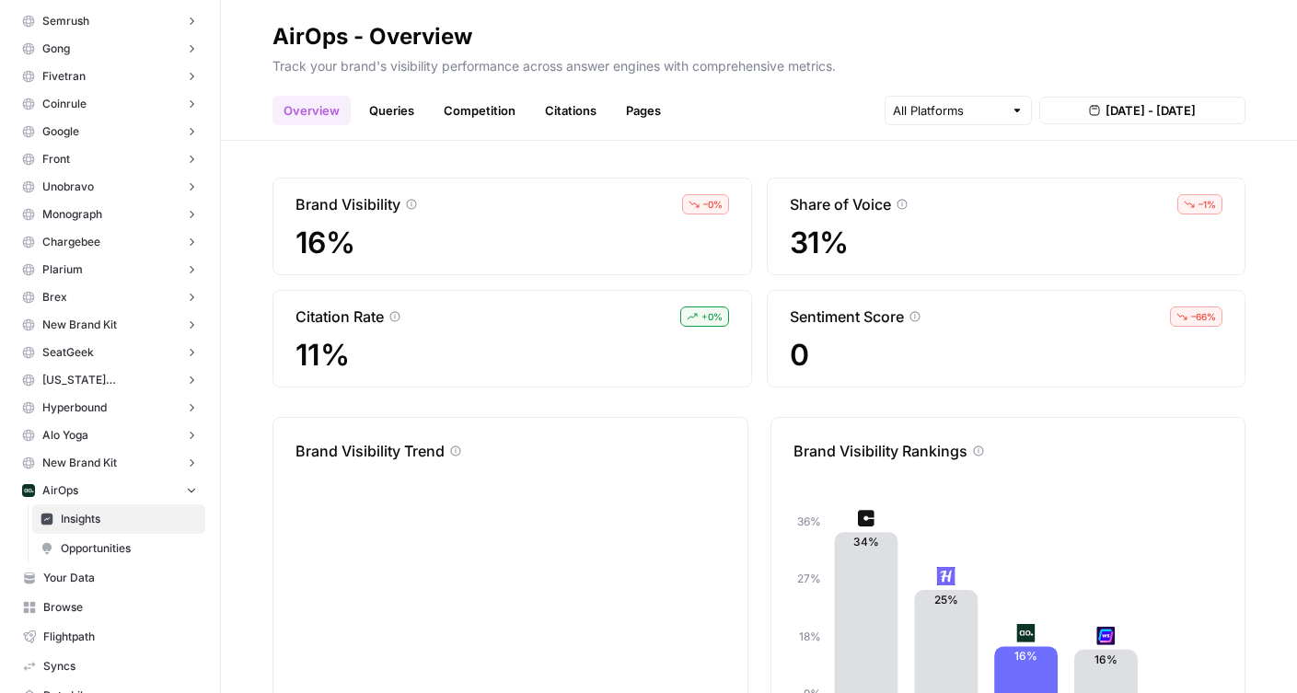
click at [995, 137] on header "AirOps - Overview Track your brand's visibility performance across answer engin…" at bounding box center [759, 70] width 1076 height 141
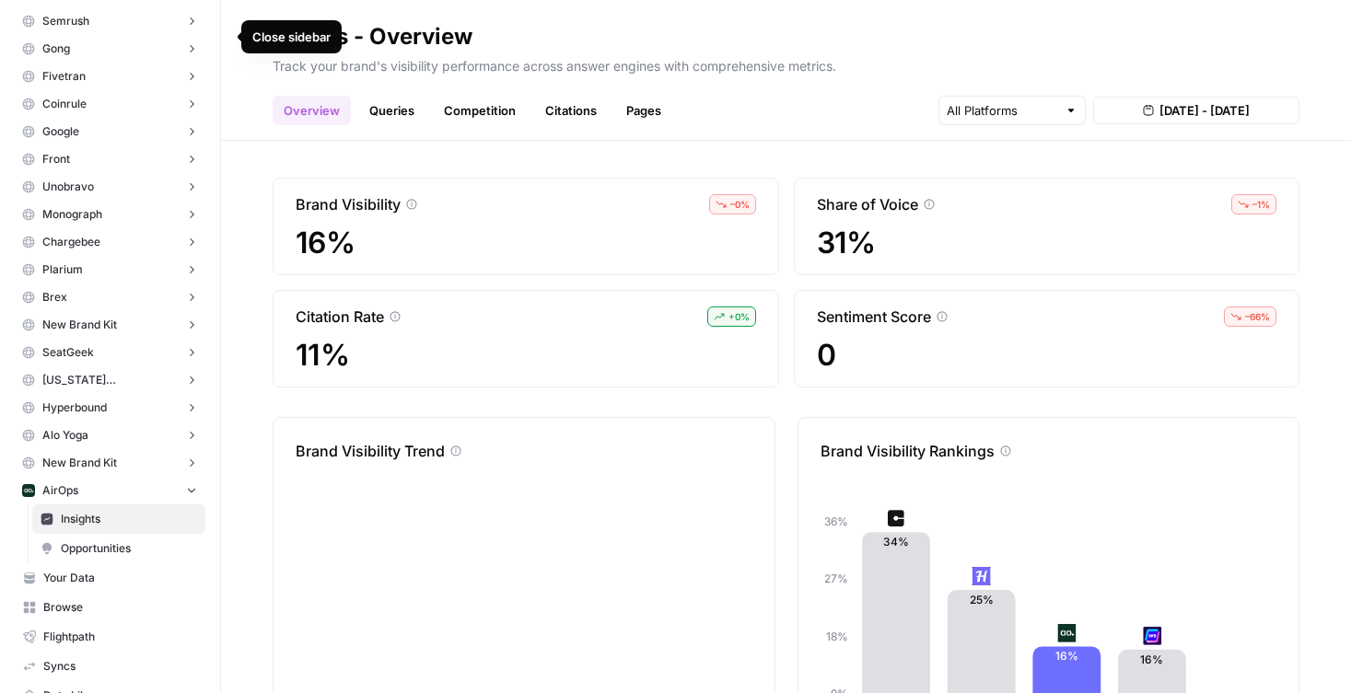
click at [226, 36] on icon "button" at bounding box center [223, 36] width 13 height 13
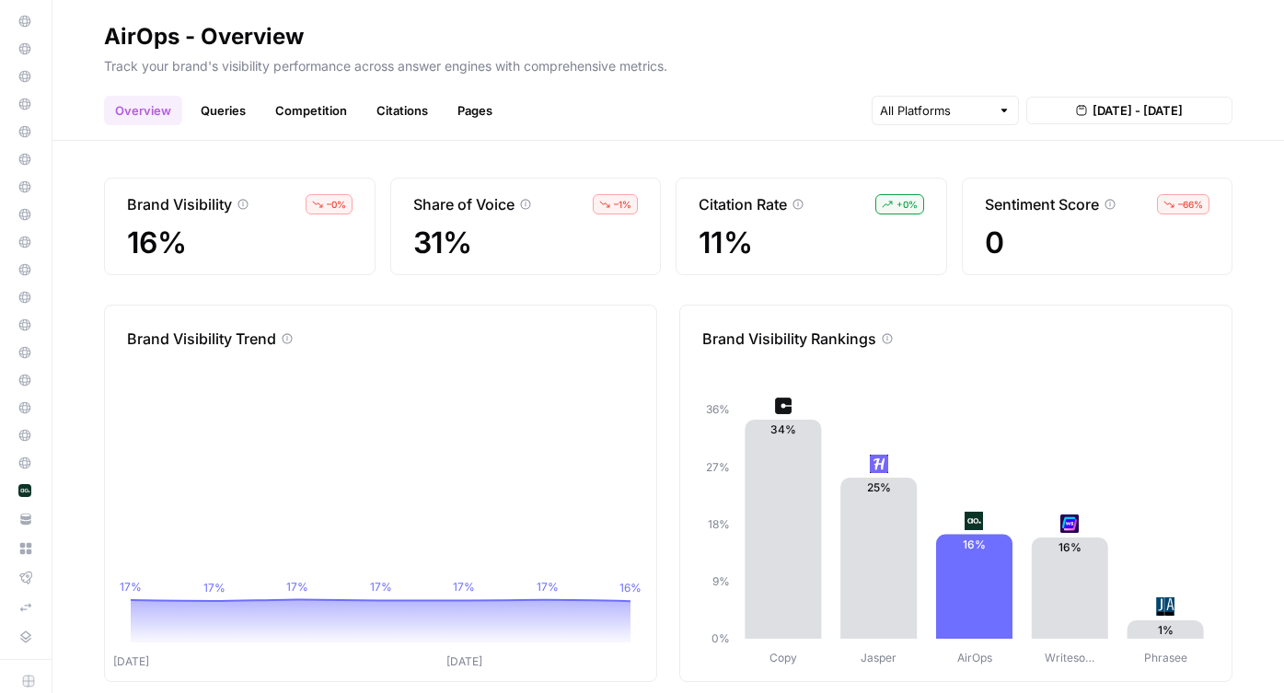
click at [220, 114] on link "Queries" at bounding box center [223, 110] width 67 height 29
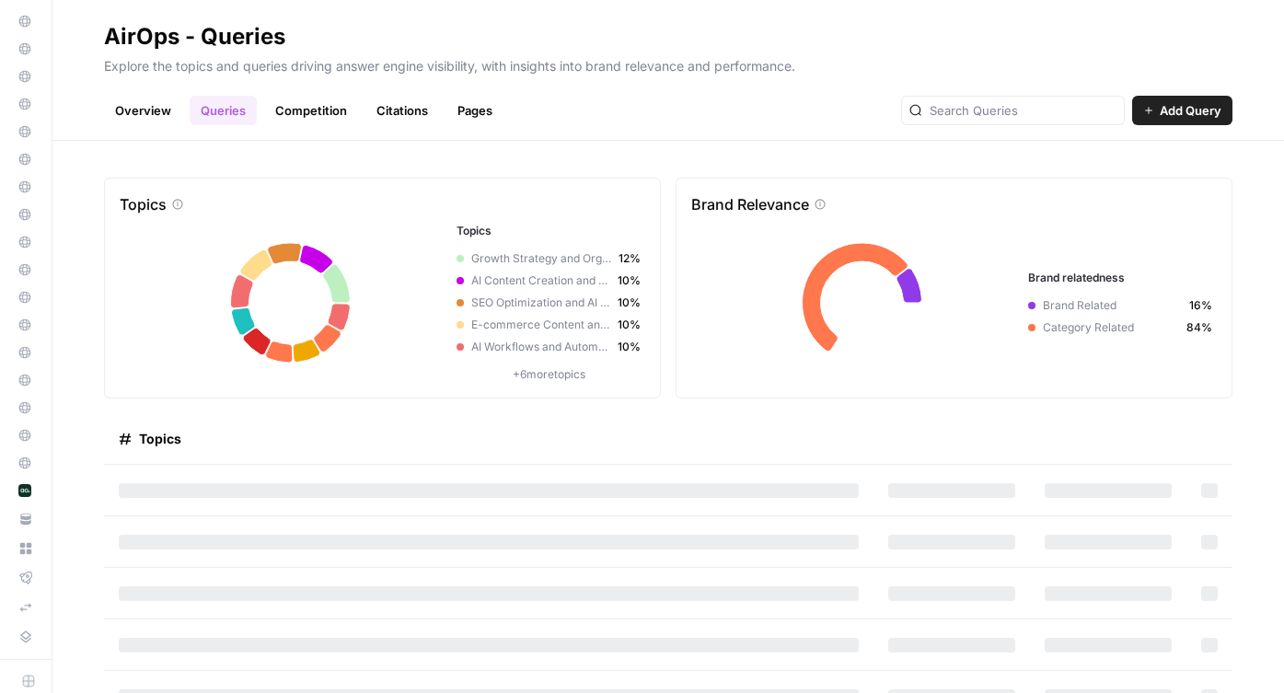
click at [298, 113] on link "Competition" at bounding box center [311, 110] width 94 height 29
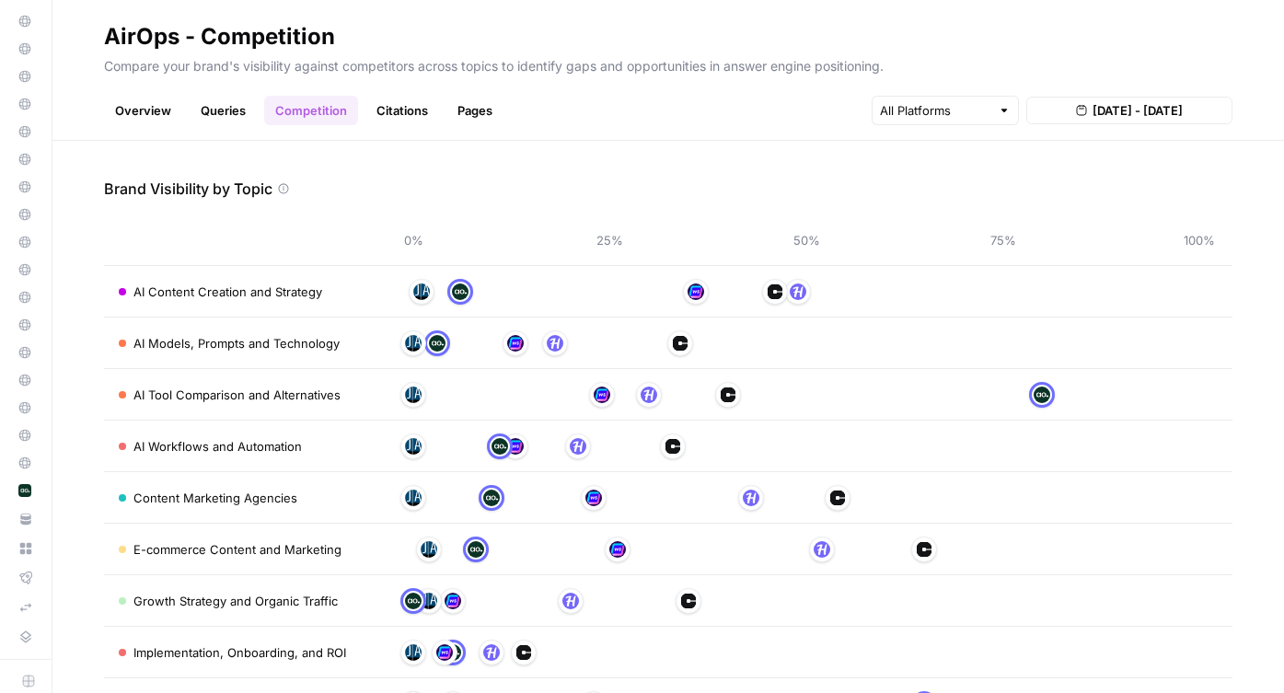
click at [423, 112] on link "Citations" at bounding box center [402, 110] width 74 height 29
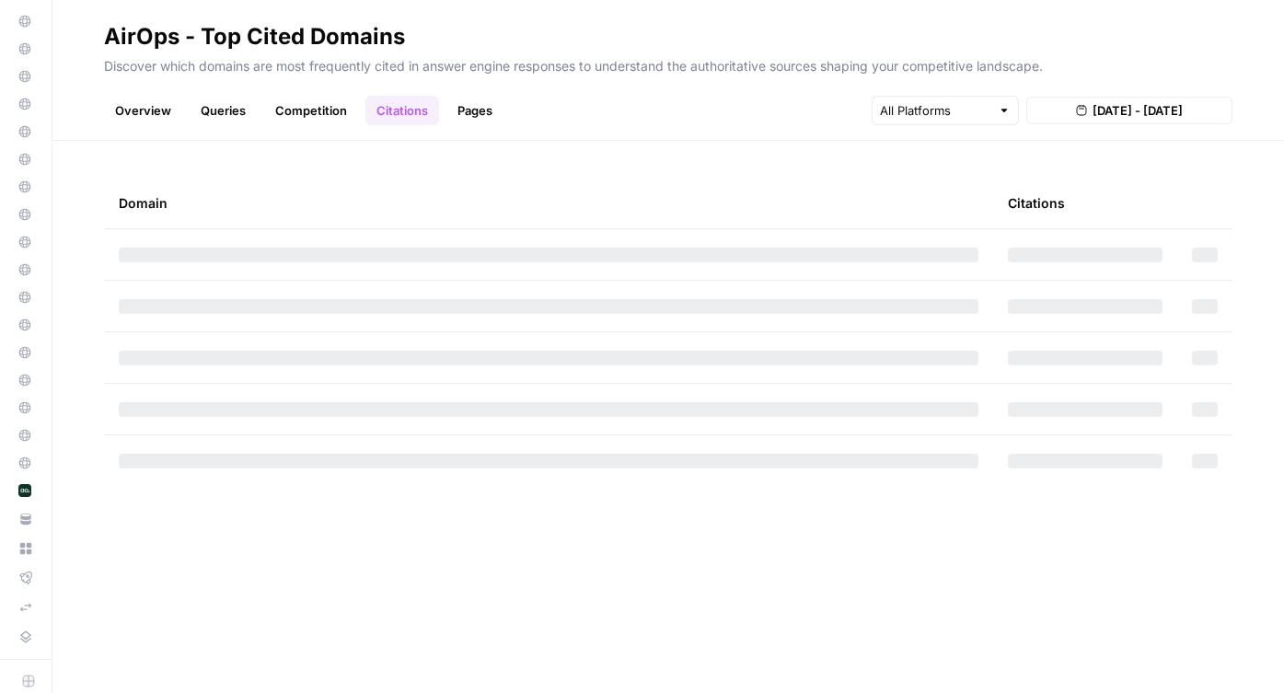
click at [135, 114] on link "Overview" at bounding box center [143, 110] width 78 height 29
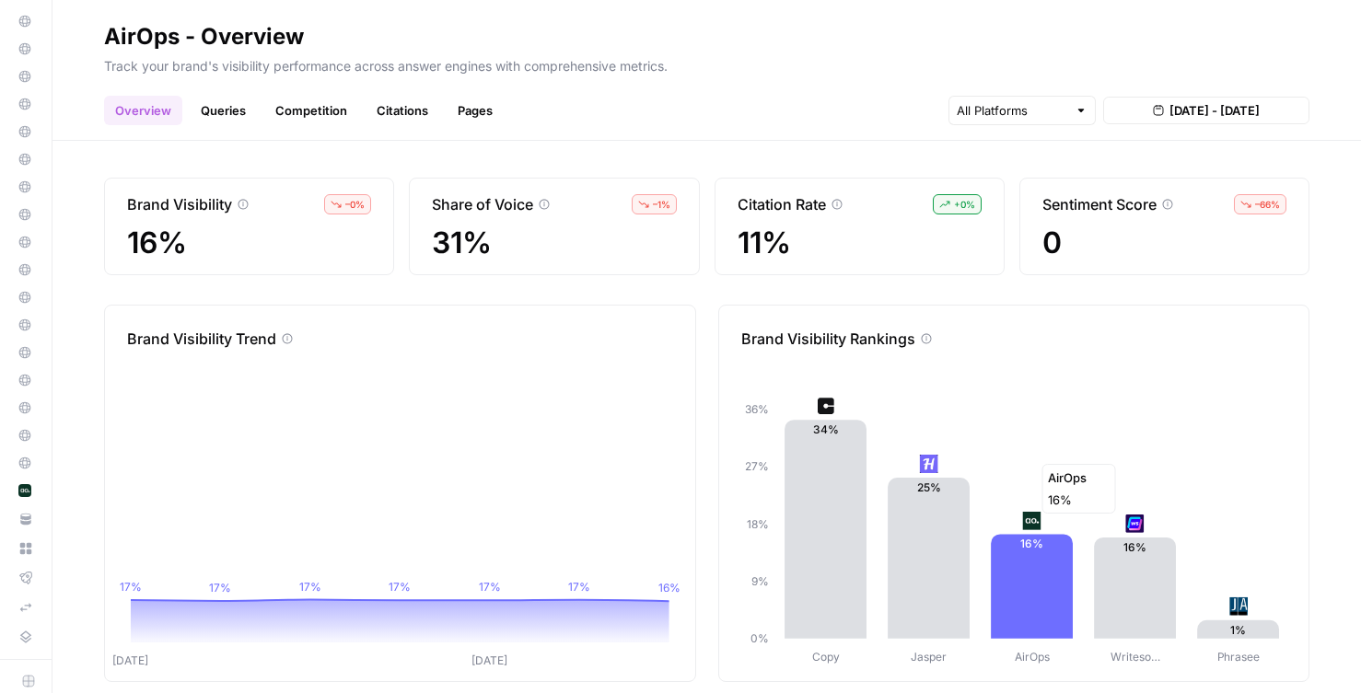
click at [1011, 451] on icon "Copy Jasper AirOps Writeso… Phrasee 0% 9% 18% 27% 36% 34% 25% 16% 16% 1%" at bounding box center [1005, 527] width 572 height 280
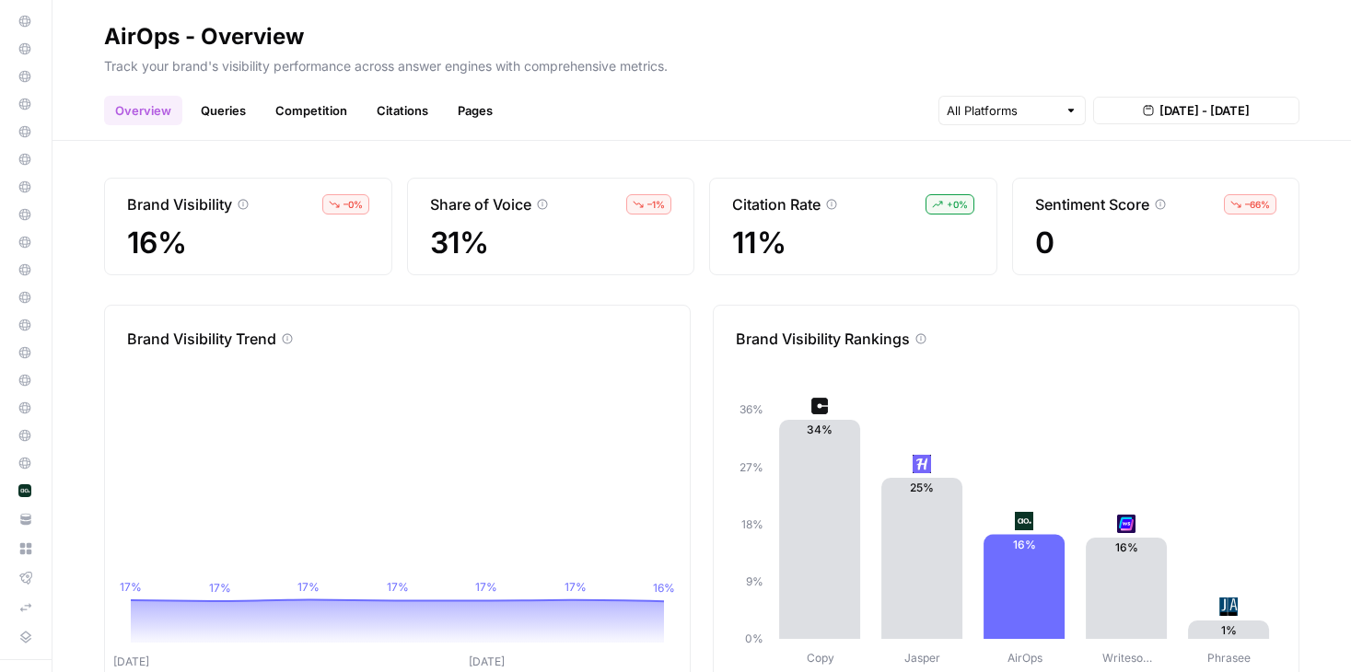
drag, startPoint x: 194, startPoint y: 249, endPoint x: 119, endPoint y: 249, distance: 75.5
click at [119, 249] on div "Brand Visibility – 0 % 16%" at bounding box center [248, 227] width 288 height 98
drag, startPoint x: 119, startPoint y: 241, endPoint x: 1177, endPoint y: 281, distance: 1059.4
click at [1177, 281] on div "Brand Visibility – 0 % 16% Share of Voice – 1 % 31% Citation Rate + 0 % 11% Sen…" at bounding box center [701, 406] width 1298 height 531
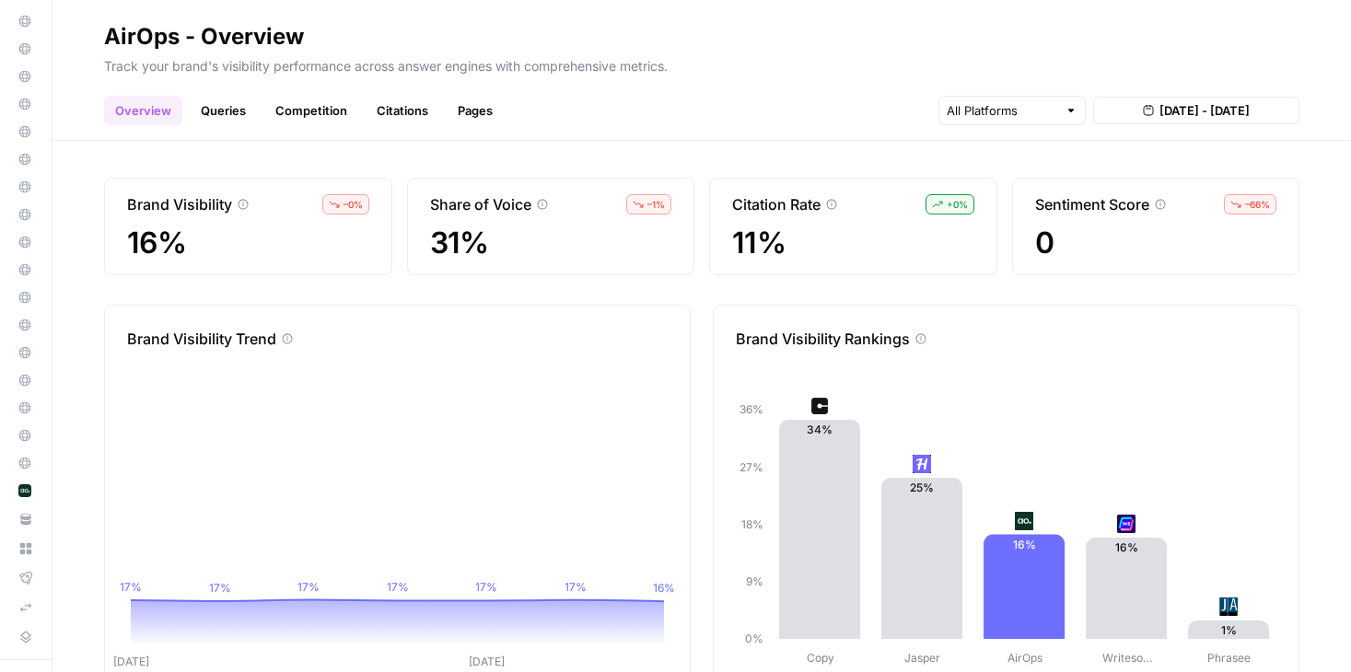
click at [1179, 258] on span "0" at bounding box center [1156, 242] width 242 height 33
drag, startPoint x: 801, startPoint y: 249, endPoint x: 728, endPoint y: 234, distance: 74.4
click at [728, 234] on div "Citation Rate + 0 % 11%" at bounding box center [853, 227] width 288 height 98
drag, startPoint x: 479, startPoint y: 234, endPoint x: 381, endPoint y: 234, distance: 97.6
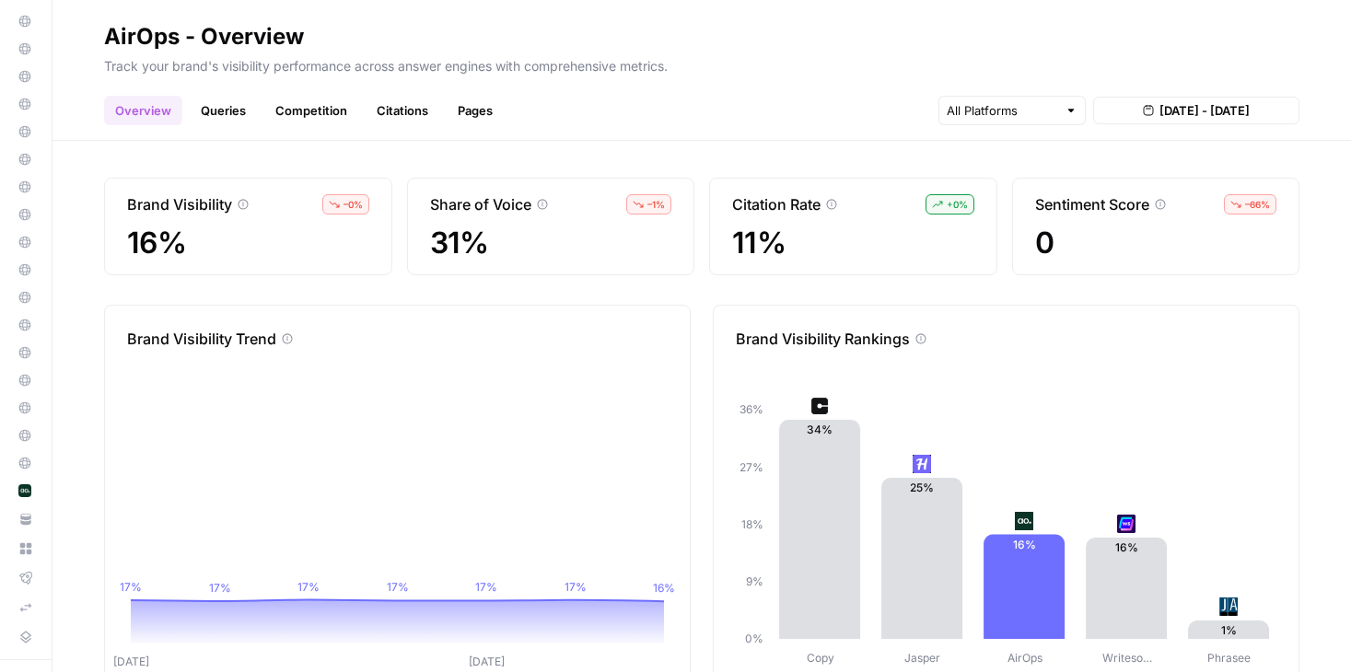
click at [381, 234] on div "Brand Visibility – 0 % 16% Share of Voice – 1 % 31% Citation Rate + 0 % 11% Sen…" at bounding box center [701, 227] width 1195 height 98
click at [430, 247] on span "31%" at bounding box center [551, 242] width 242 height 33
click at [238, 115] on link "Queries" at bounding box center [223, 110] width 67 height 29
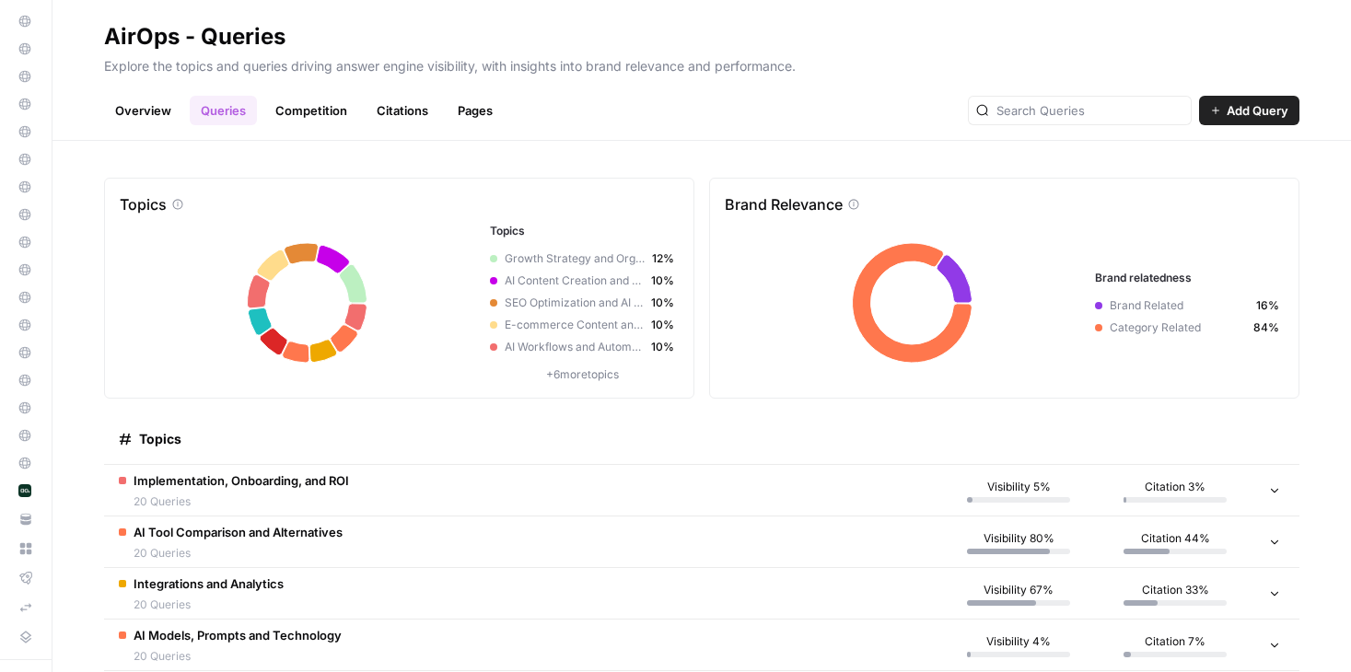
click at [276, 477] on span "Implementation, Onboarding, and ROI" at bounding box center [240, 480] width 215 height 18
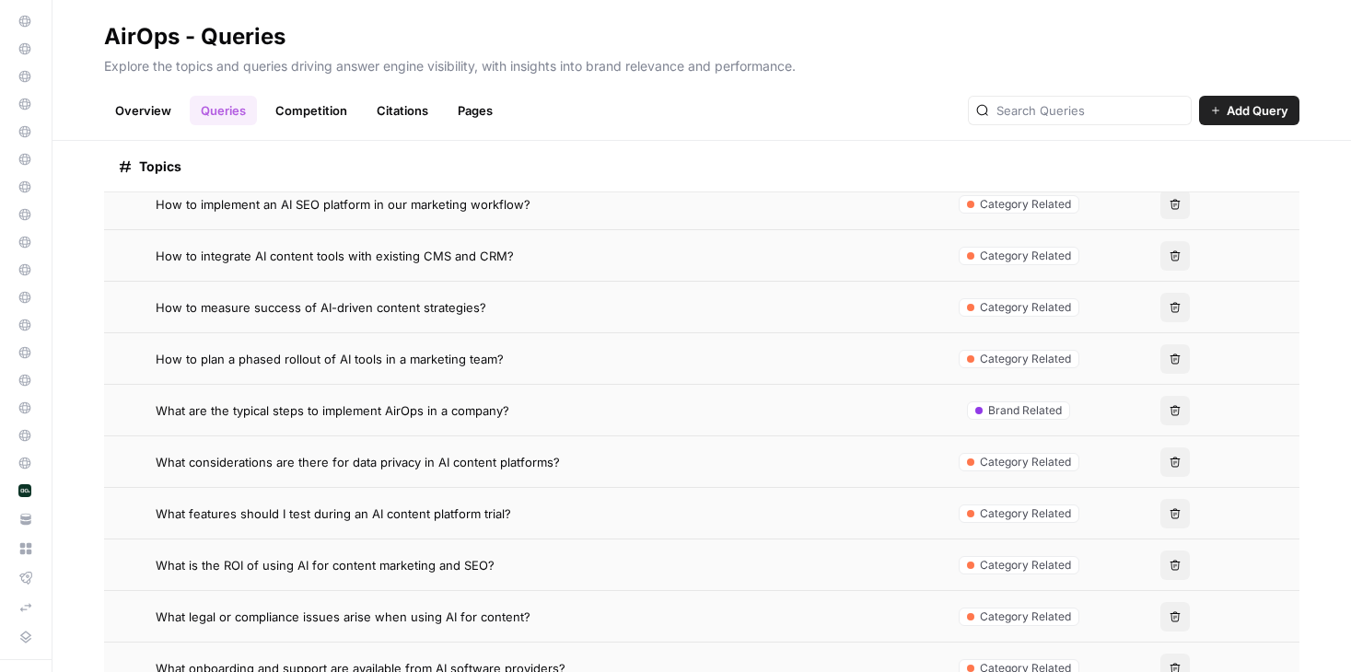
scroll to position [1177, 0]
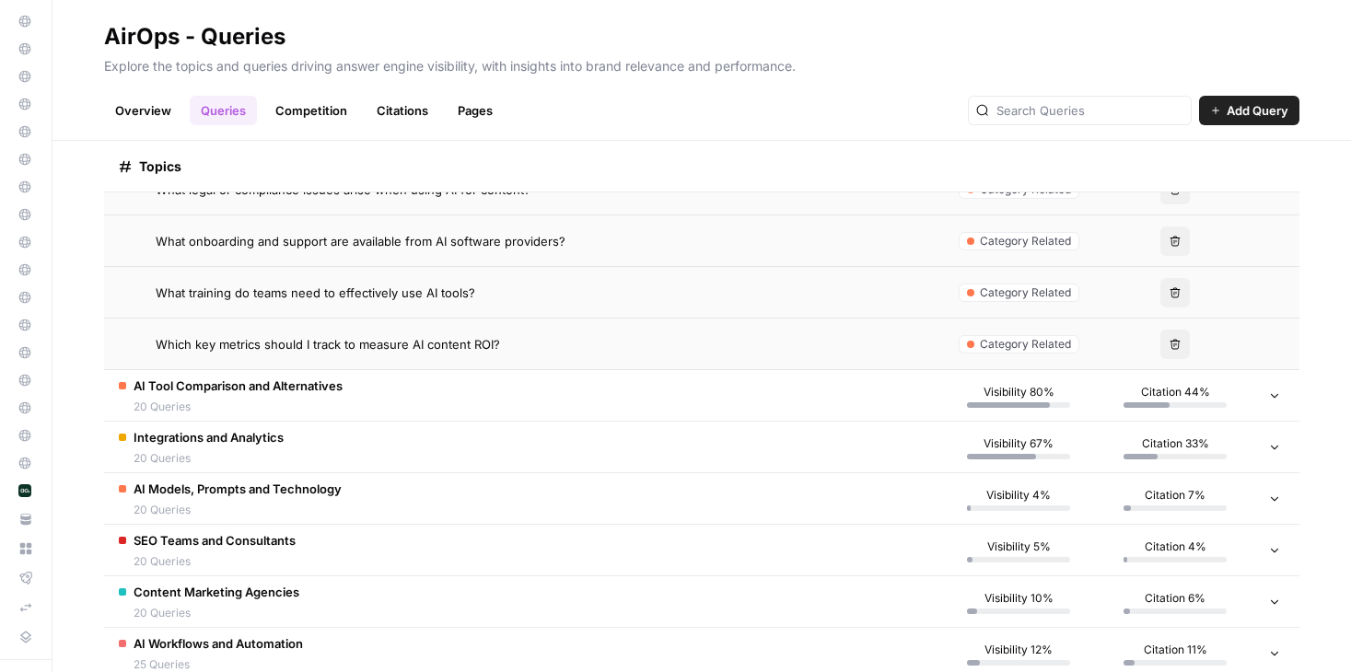
click at [363, 400] on td "AI Tool Comparison and Alternatives 20 Queries" at bounding box center [522, 395] width 836 height 51
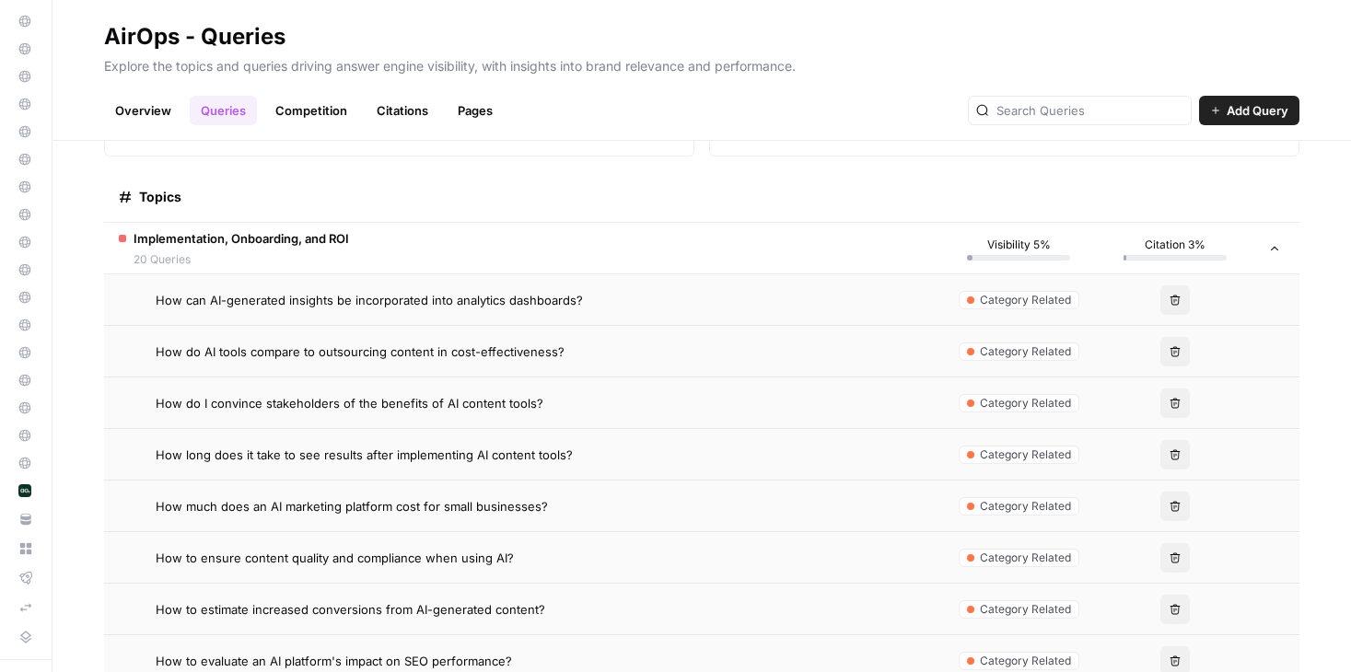
scroll to position [243, 0]
click at [381, 228] on td "Implementation, Onboarding, and ROI 20 Queries" at bounding box center [522, 247] width 836 height 51
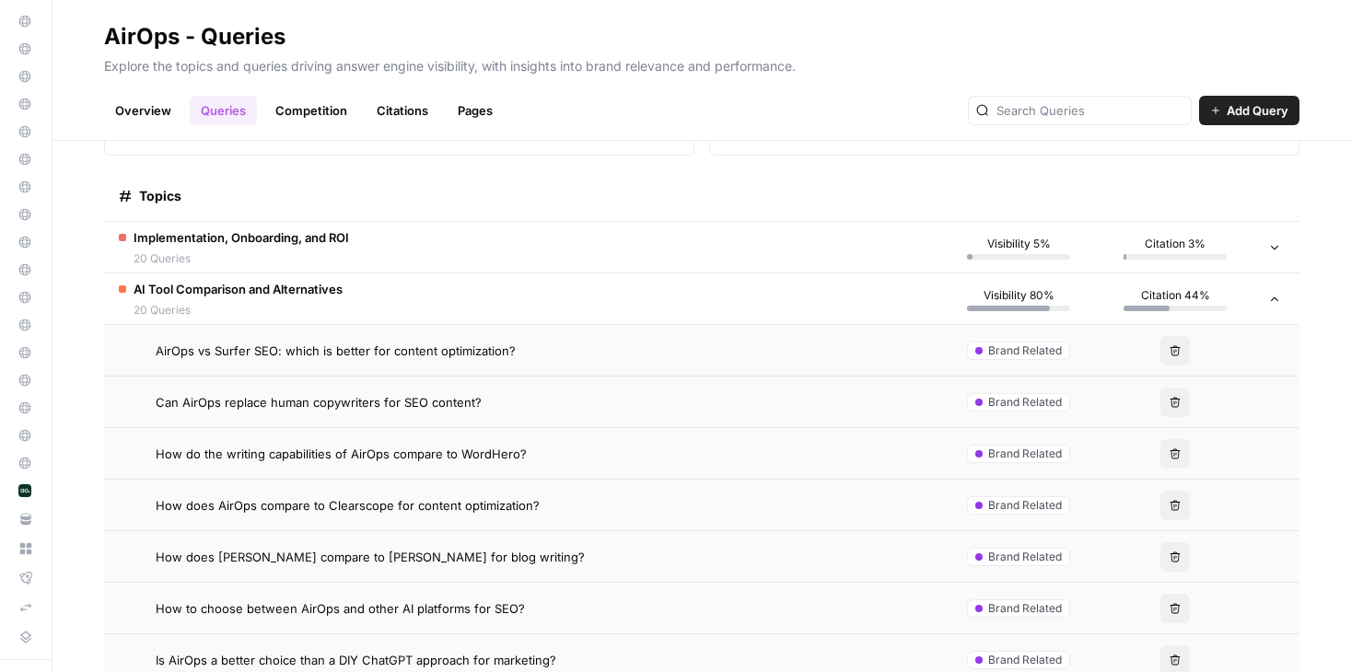
click at [289, 303] on span "20 Queries" at bounding box center [237, 310] width 209 height 17
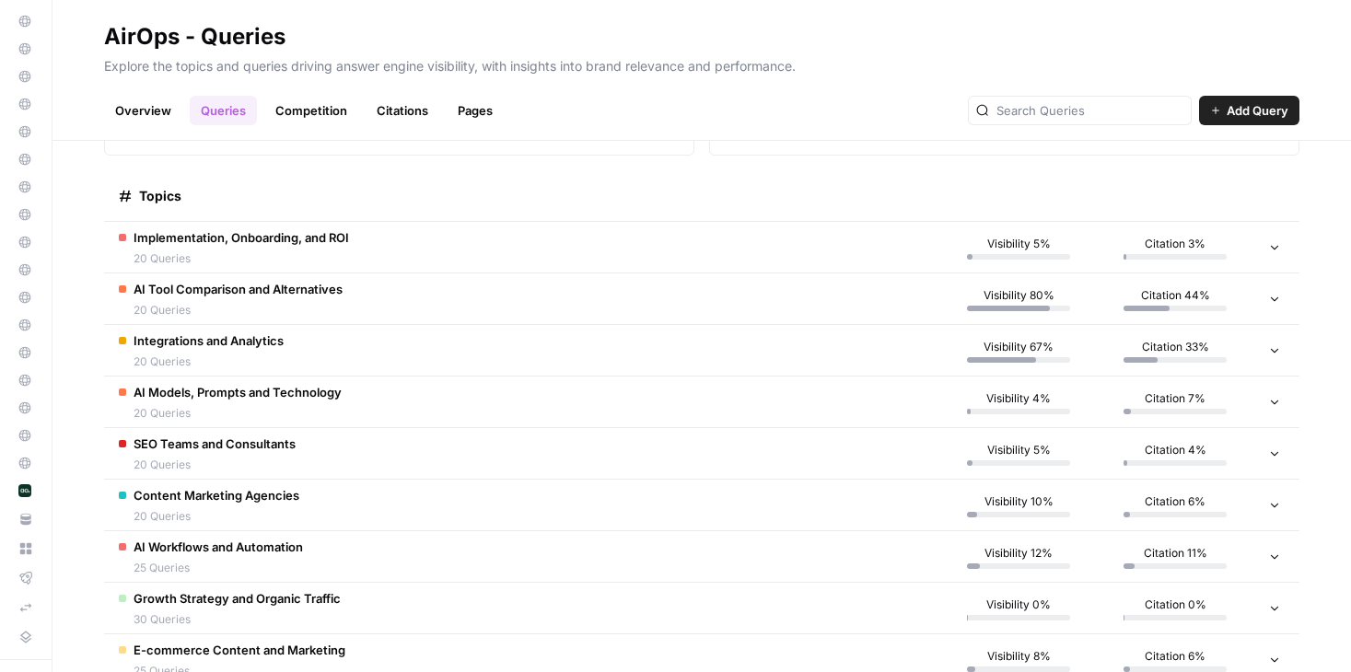
click at [288, 342] on td "Integrations and Analytics 20 Queries" at bounding box center [522, 350] width 836 height 51
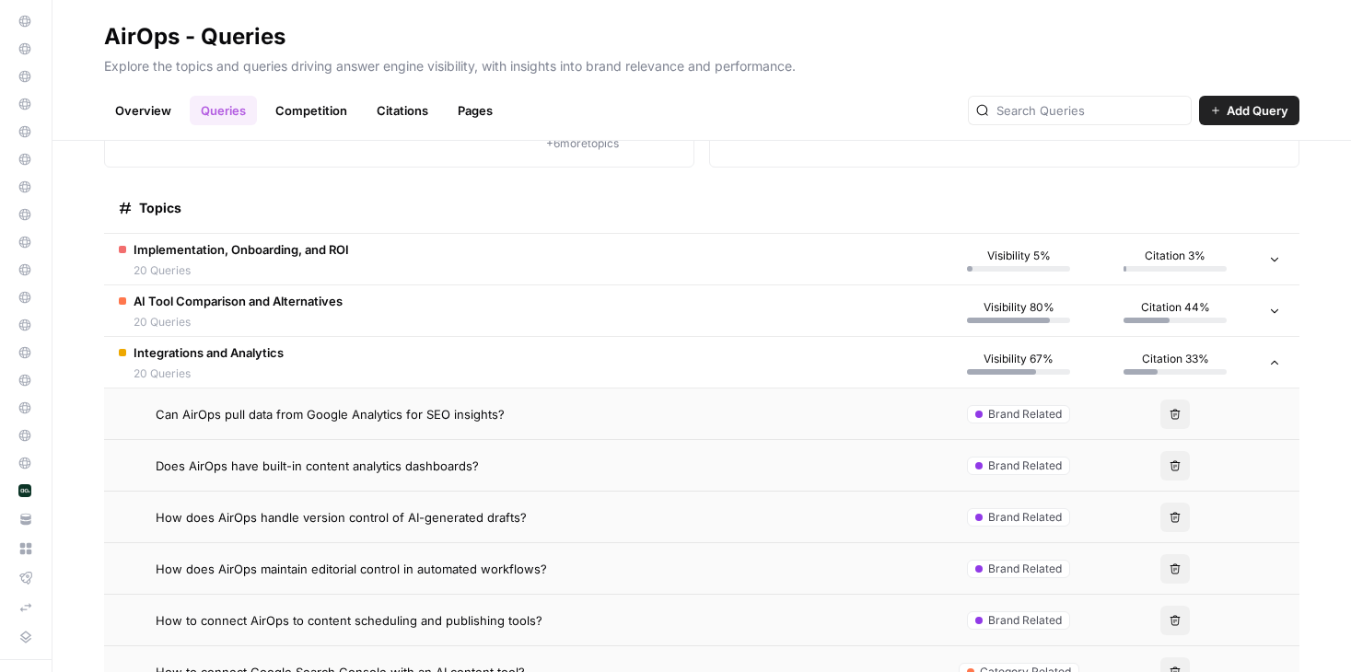
scroll to position [214, 0]
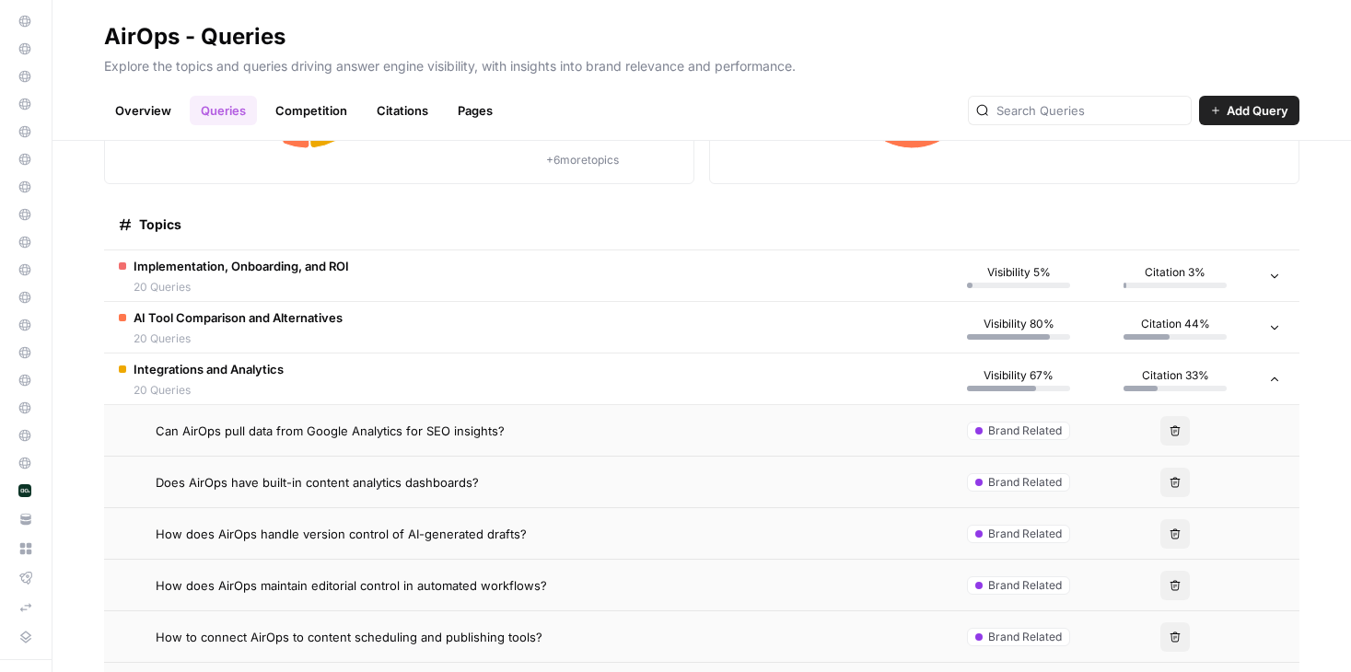
click at [1022, 427] on span "Brand Related" at bounding box center [1025, 431] width 74 height 17
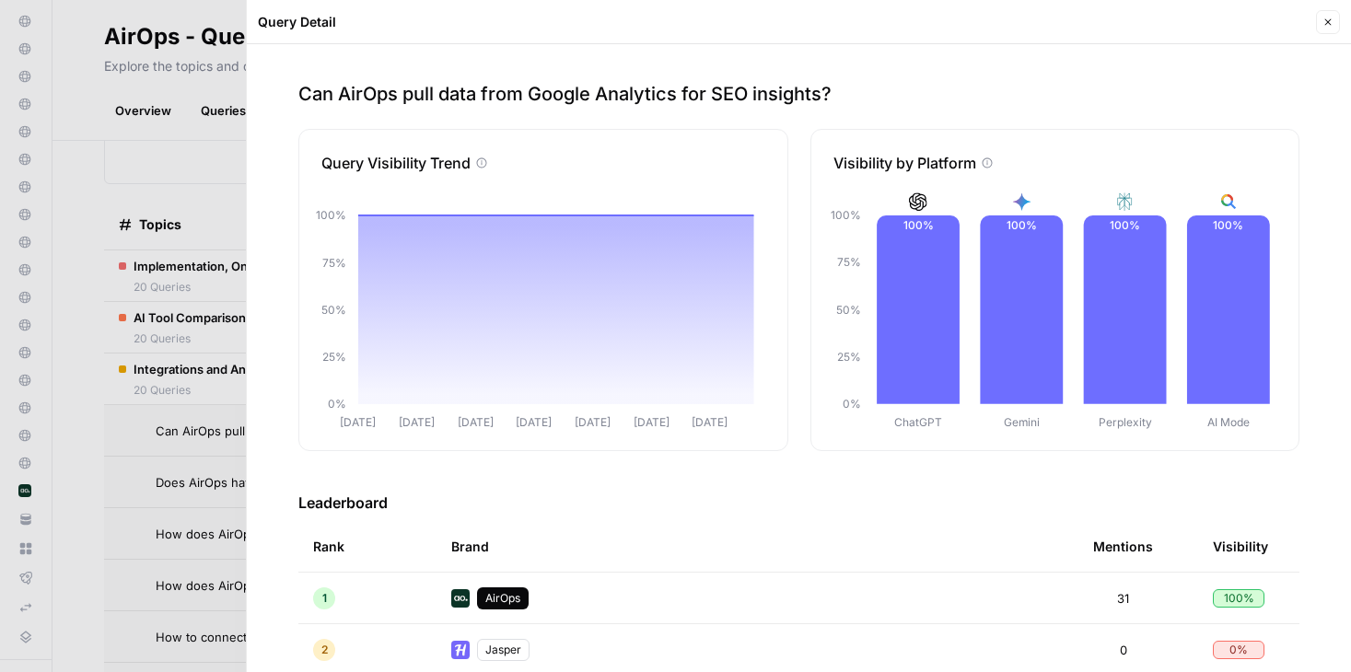
click at [1296, 21] on button "Close" at bounding box center [1328, 22] width 24 height 24
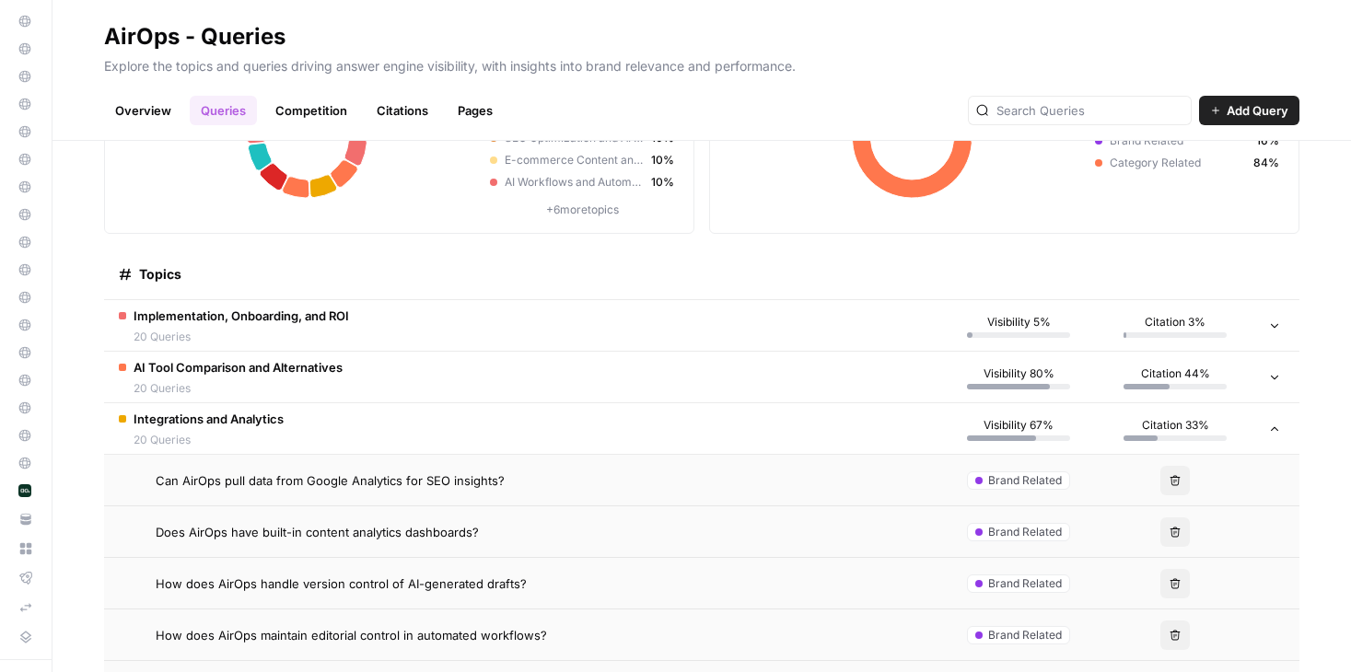
scroll to position [163, 0]
click at [584, 369] on td "AI Tool Comparison and Alternatives 20 Queries" at bounding box center [522, 379] width 836 height 51
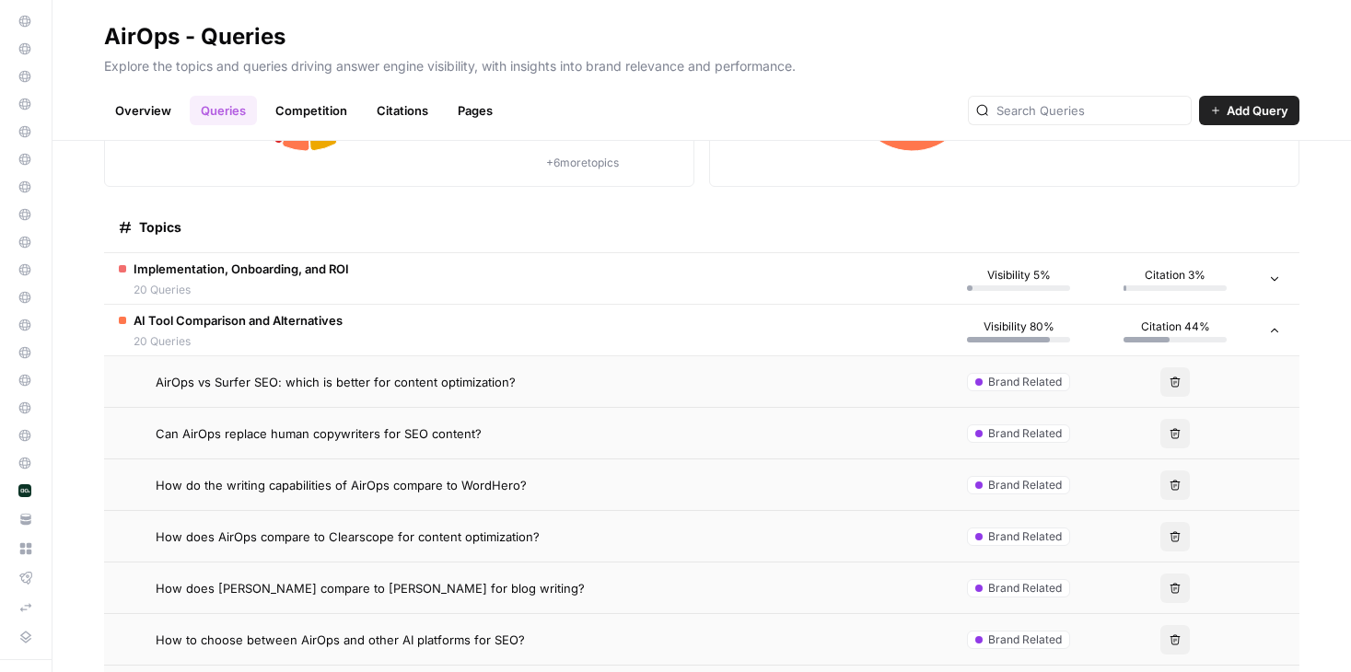
scroll to position [240, 0]
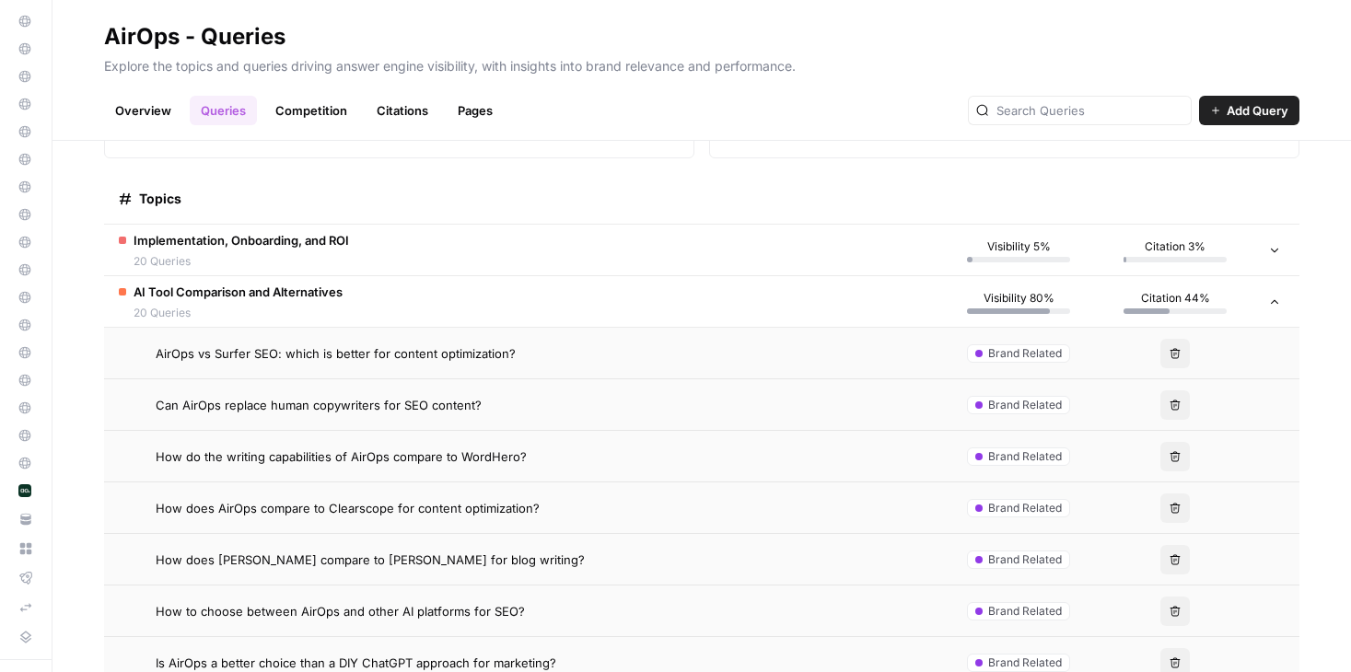
drag, startPoint x: 149, startPoint y: 350, endPoint x: 201, endPoint y: 350, distance: 51.6
click at [201, 350] on div "AirOps vs Surfer SEO: which is better for content optimization?" at bounding box center [522, 353] width 806 height 18
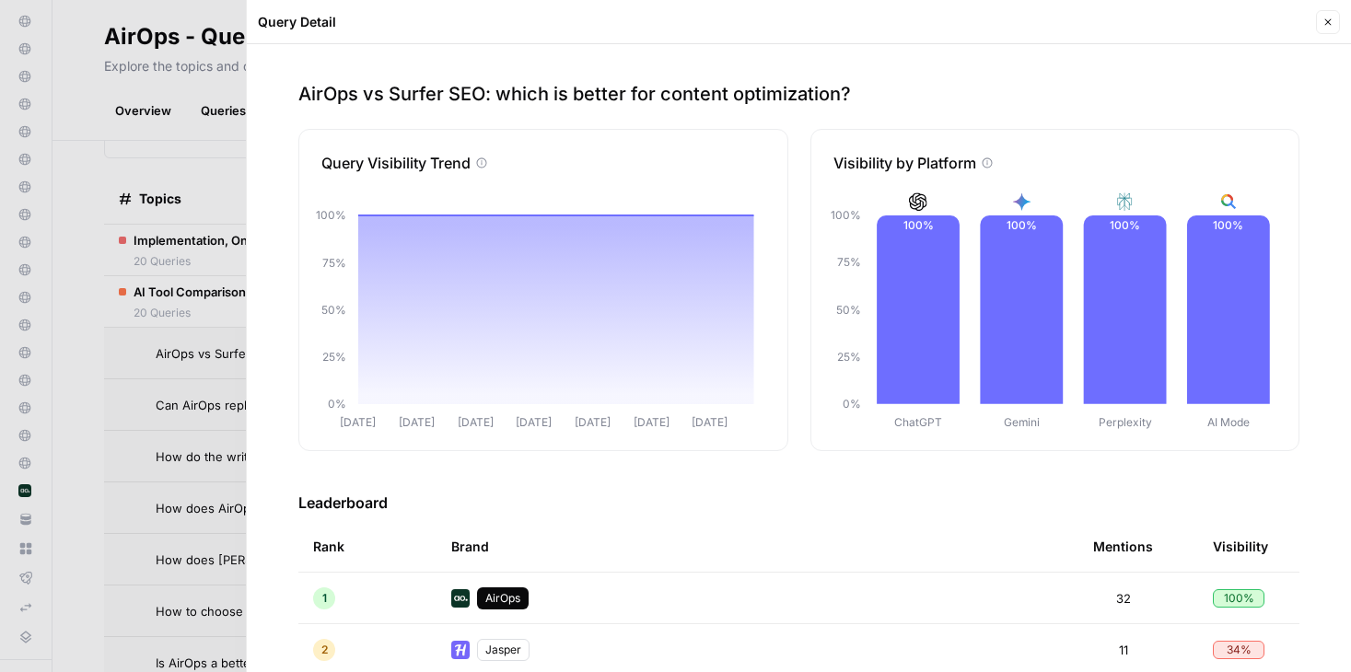
click at [1296, 22] on button "Close" at bounding box center [1328, 22] width 24 height 24
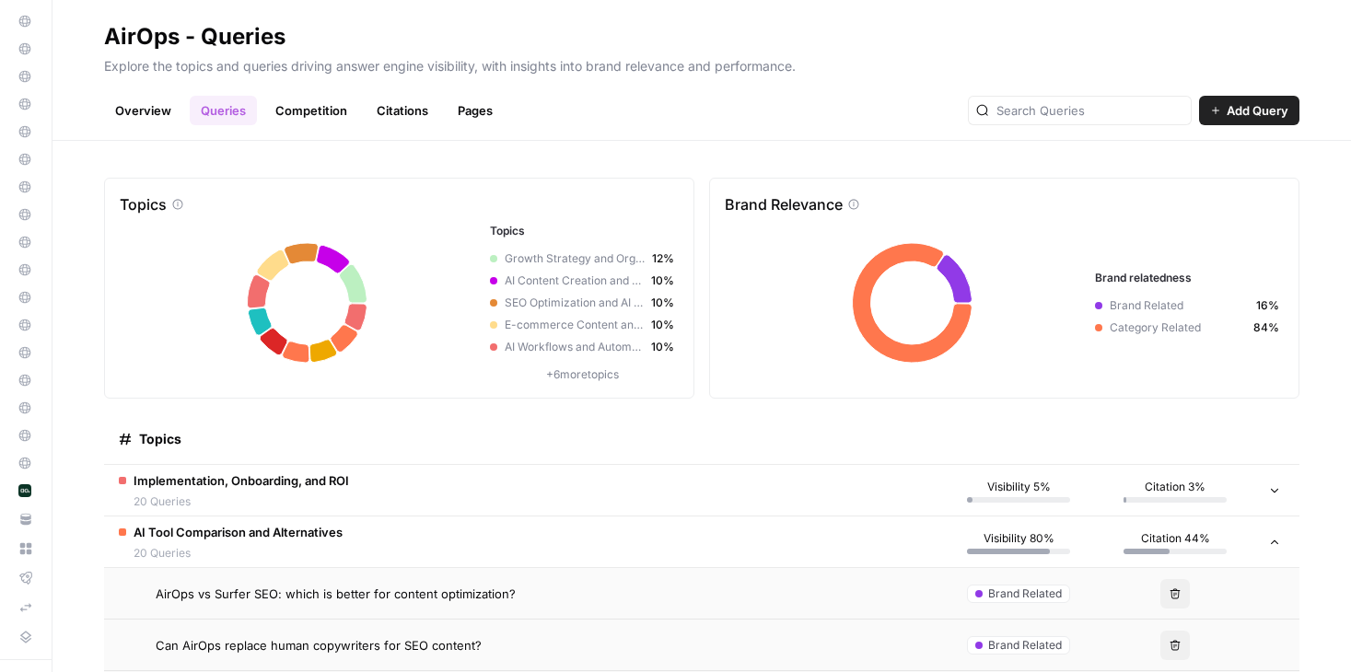
scroll to position [8, 0]
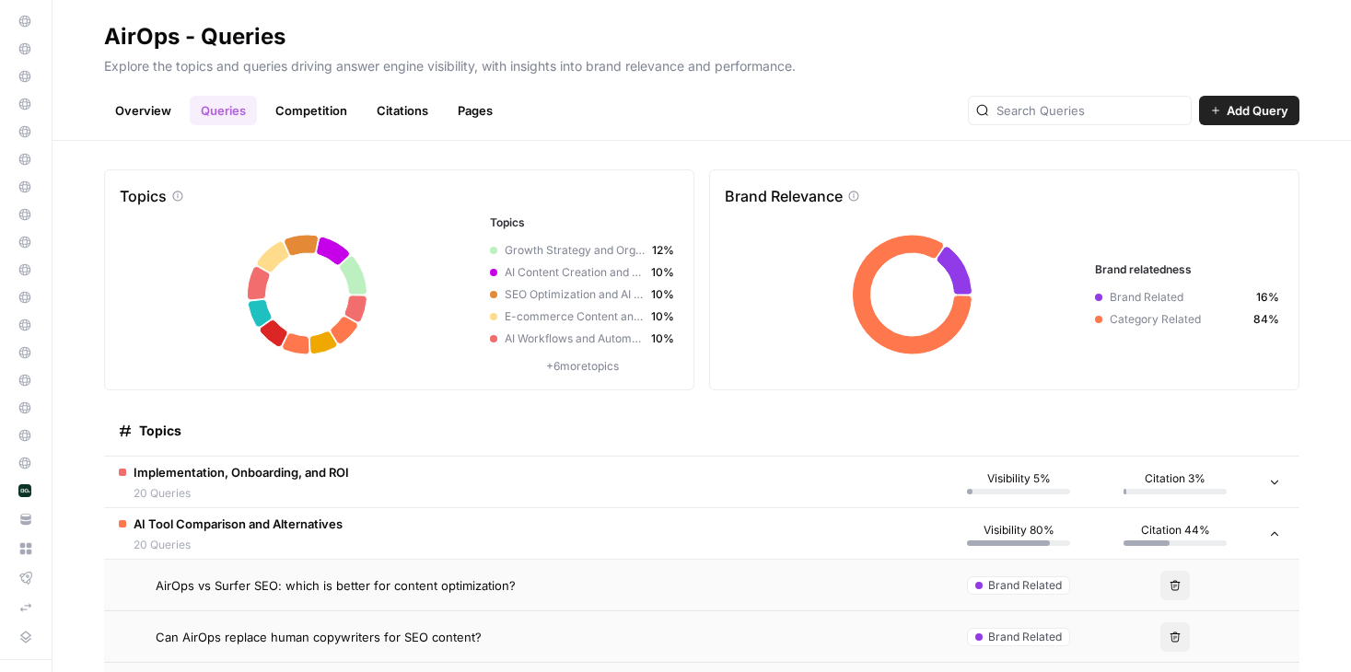
click at [369, 533] on td "AI Tool Comparison and Alternatives 20 Queries" at bounding box center [522, 533] width 836 height 51
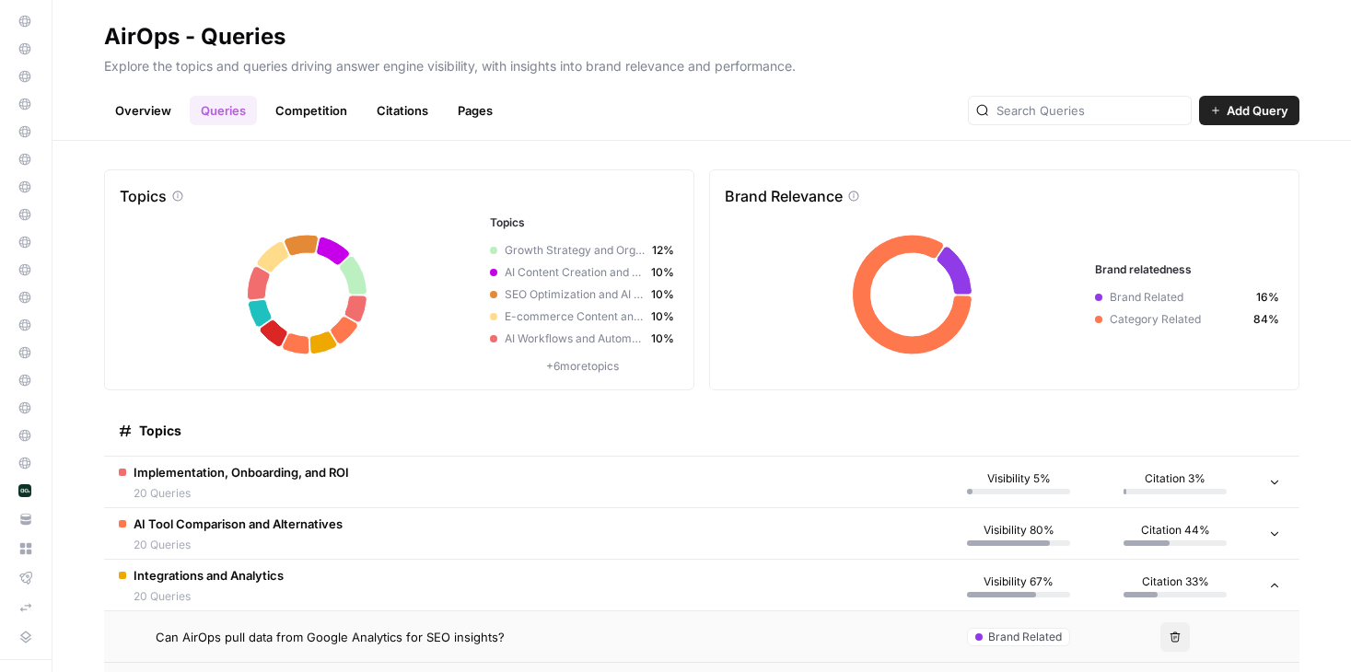
drag, startPoint x: 626, startPoint y: 352, endPoint x: 460, endPoint y: 245, distance: 197.1
click at [460, 245] on div "Topics Growth Strategy and Organic Traffic 12% AI Content Creation and Strategy…" at bounding box center [399, 294] width 559 height 160
drag, startPoint x: 132, startPoint y: 204, endPoint x: 481, endPoint y: 293, distance: 360.8
click at [481, 293] on div "Topics Topics Growth Strategy and Organic Traffic 12% AI Content Creation and S…" at bounding box center [399, 279] width 590 height 221
drag, startPoint x: 1107, startPoint y: 361, endPoint x: 893, endPoint y: 275, distance: 230.1
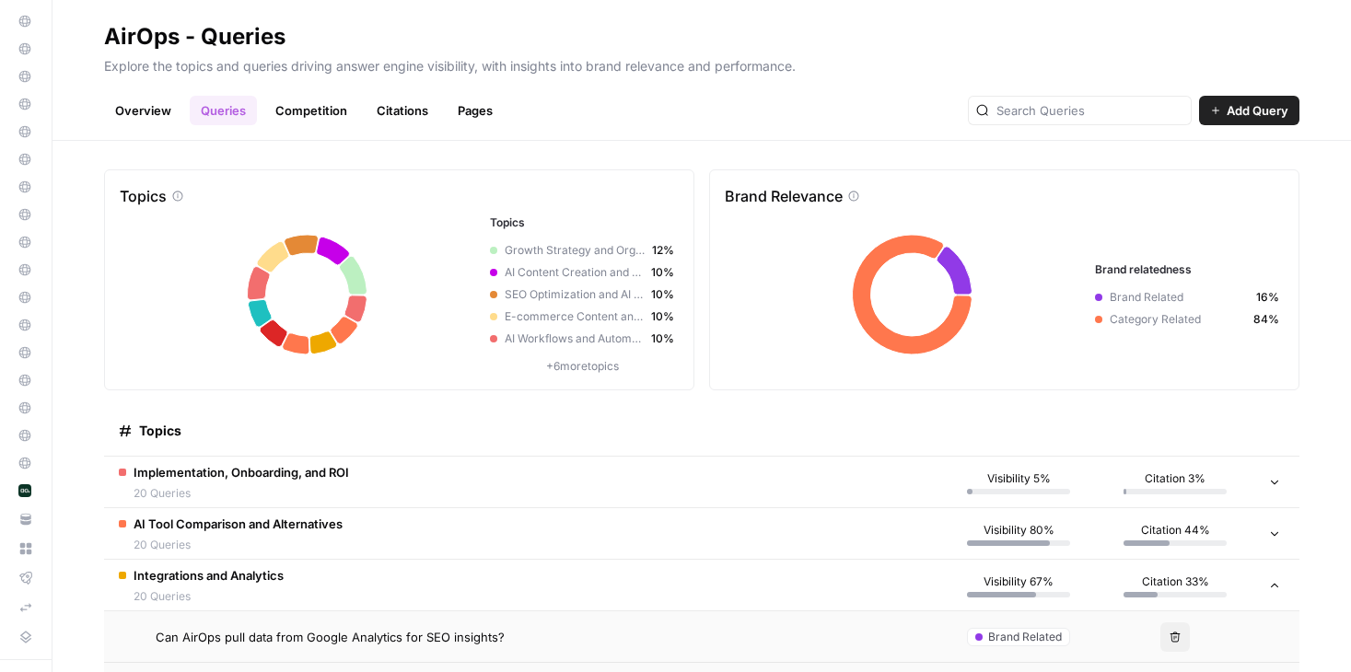
click at [893, 275] on icon at bounding box center [1004, 294] width 559 height 160
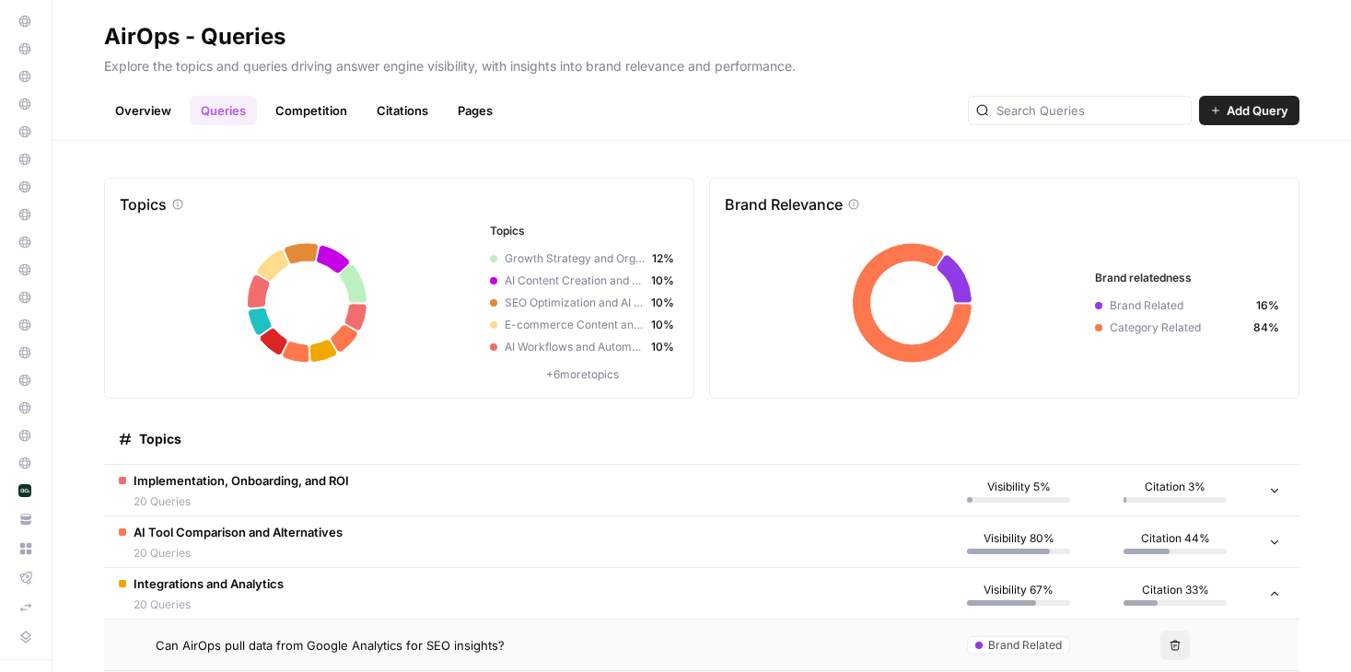
click at [274, 123] on link "Competition" at bounding box center [311, 110] width 94 height 29
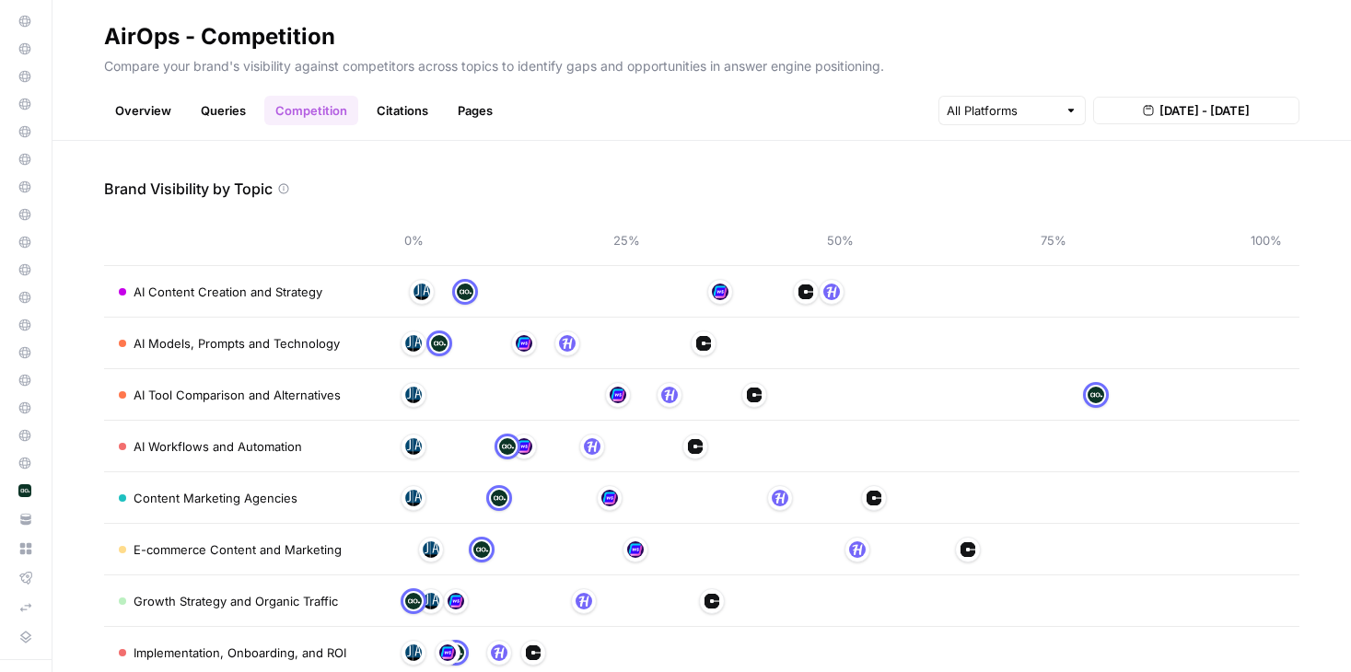
click at [419, 112] on link "Citations" at bounding box center [402, 110] width 74 height 29
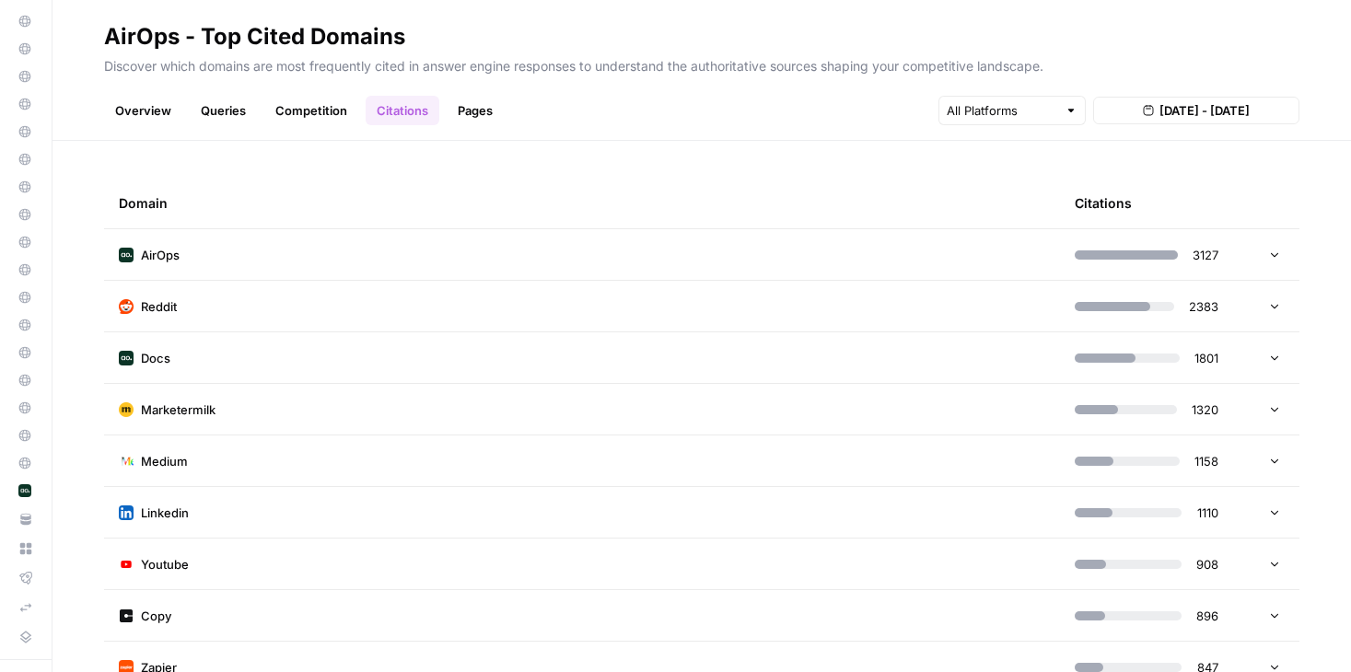
click at [1291, 264] on td at bounding box center [1271, 254] width 55 height 51
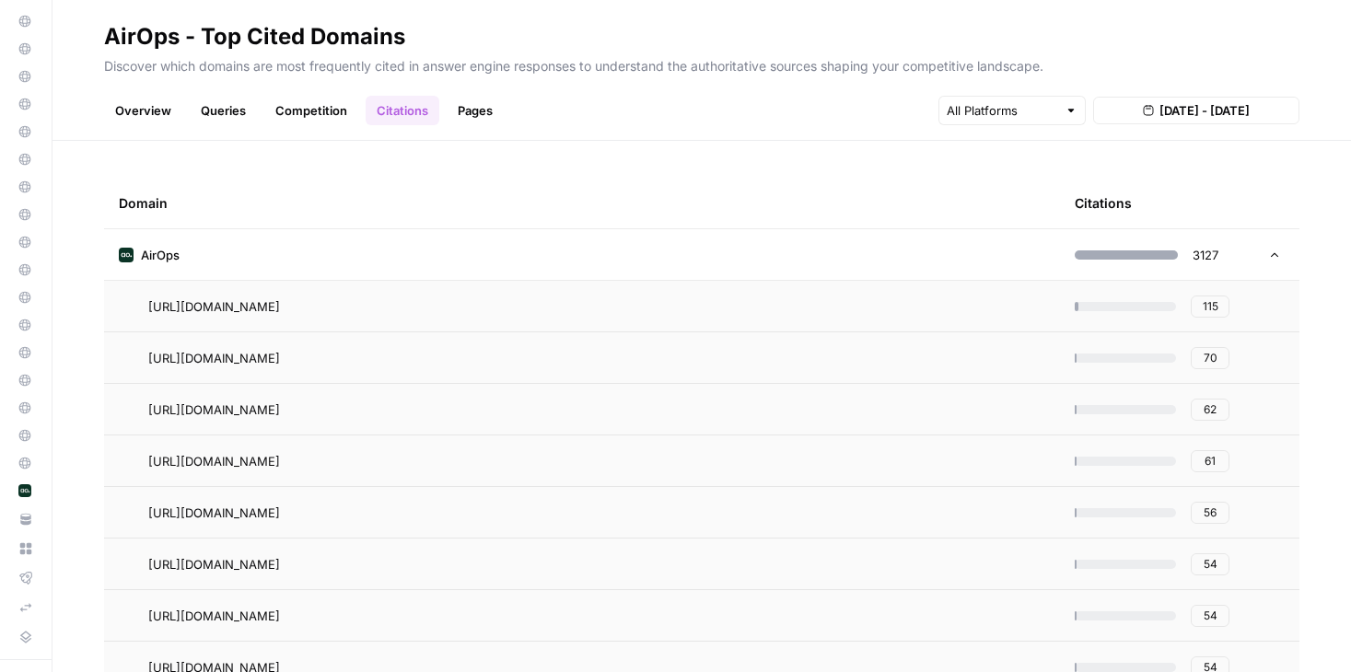
click at [1269, 264] on td at bounding box center [1271, 254] width 55 height 51
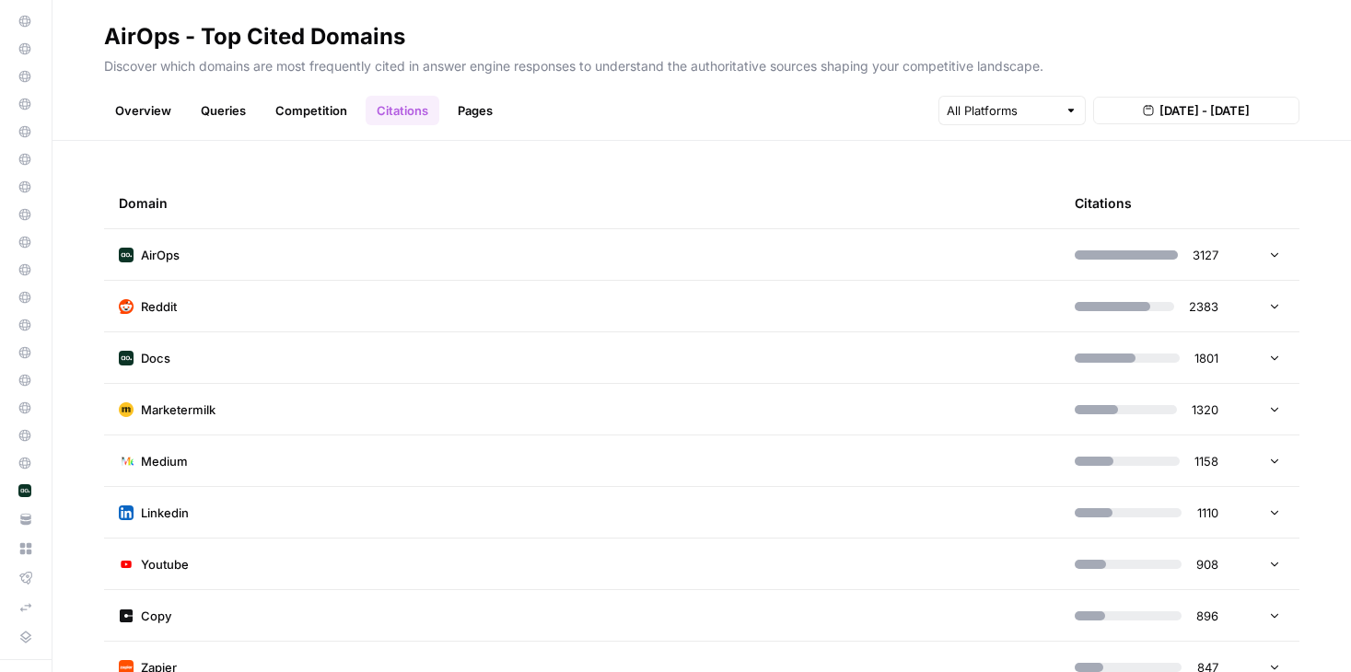
click at [1269, 264] on td at bounding box center [1271, 254] width 55 height 51
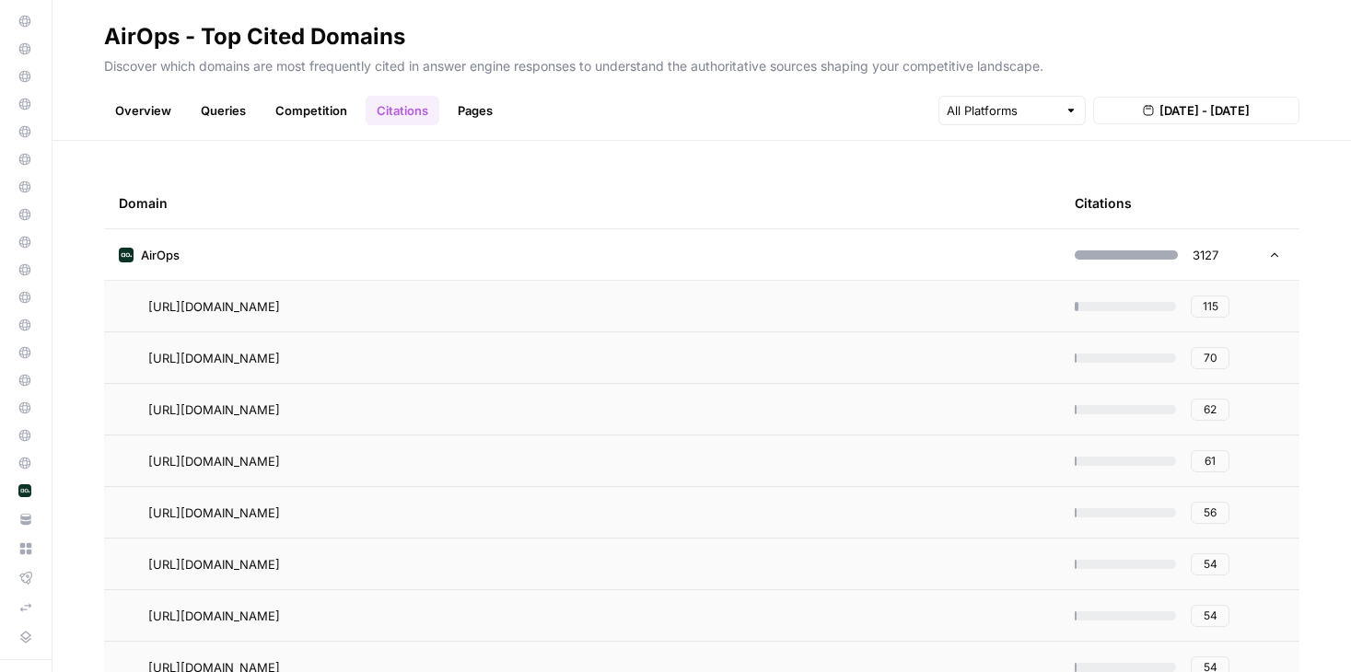
scroll to position [32, 0]
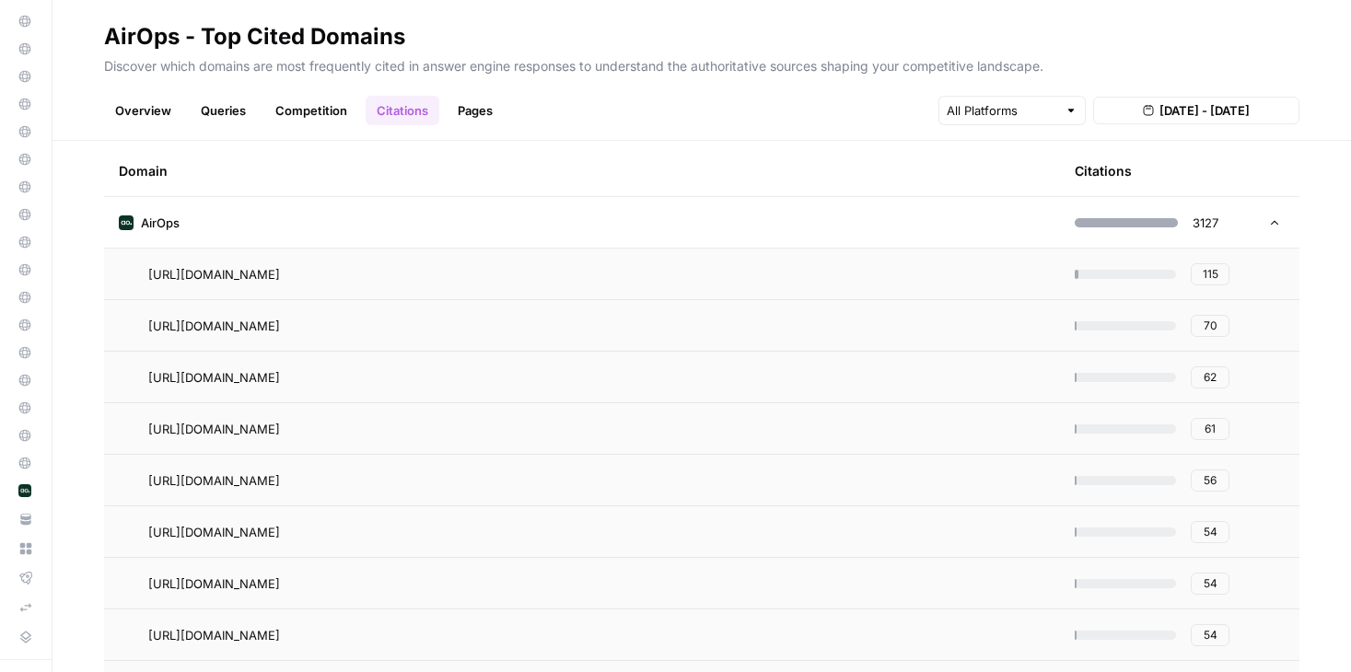
click at [1257, 219] on td at bounding box center [1271, 222] width 55 height 51
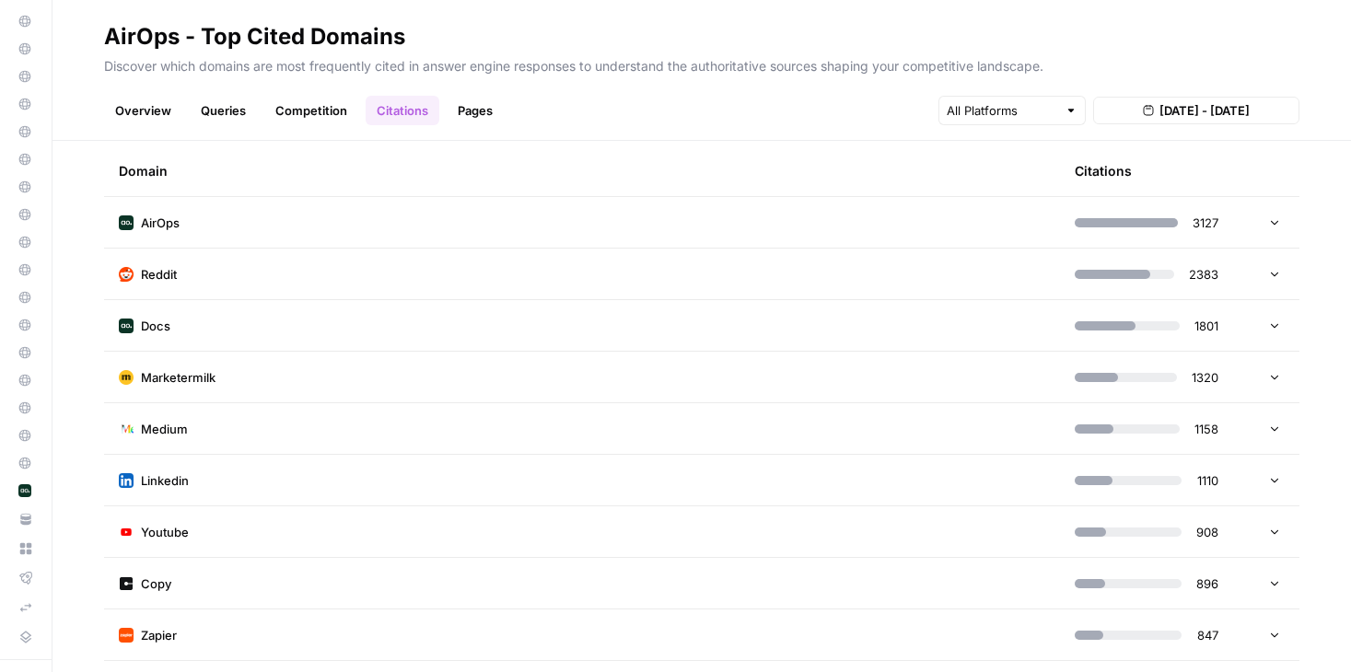
click at [323, 225] on td "AirOps" at bounding box center [582, 222] width 956 height 51
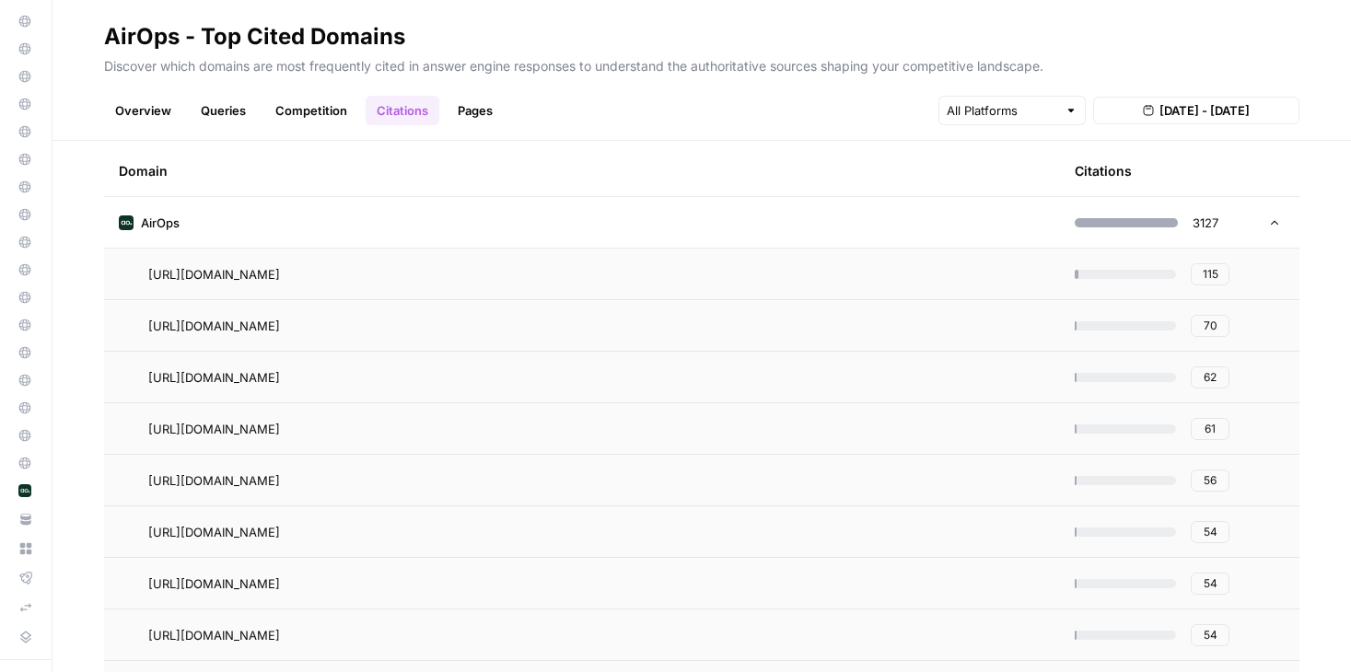
click at [422, 246] on td "AirOps" at bounding box center [582, 222] width 956 height 51
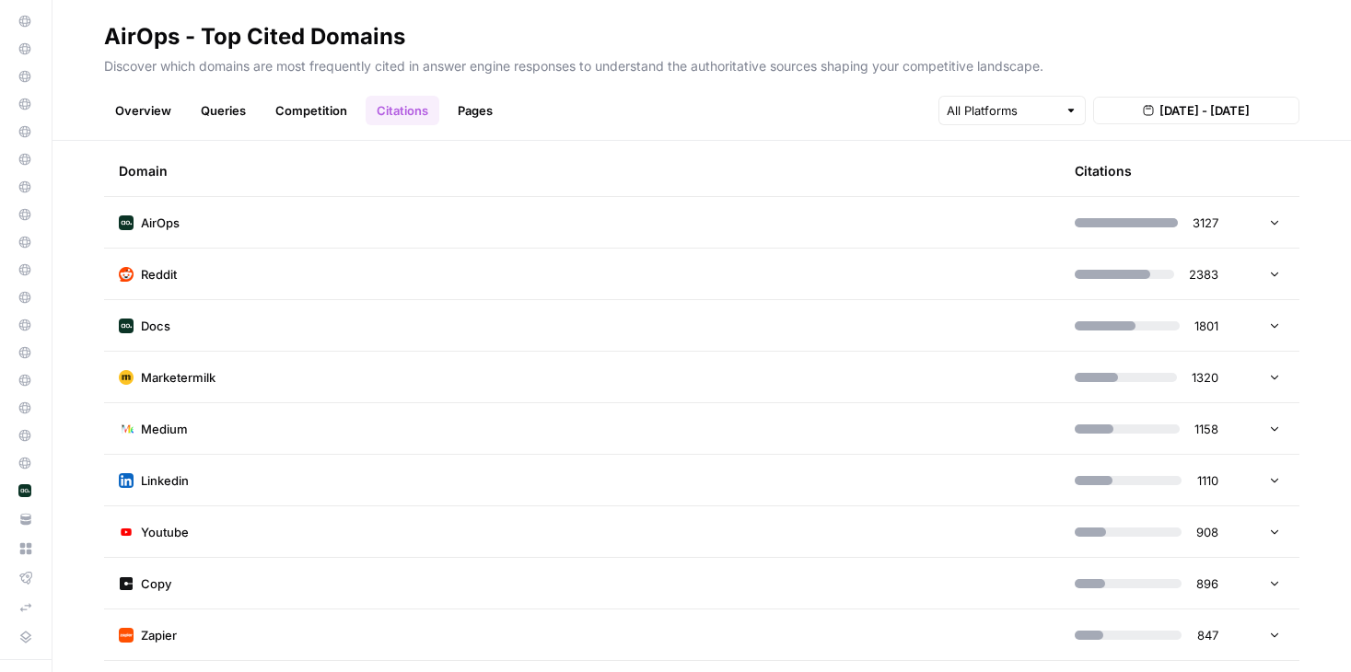
click at [1271, 233] on td at bounding box center [1271, 222] width 55 height 51
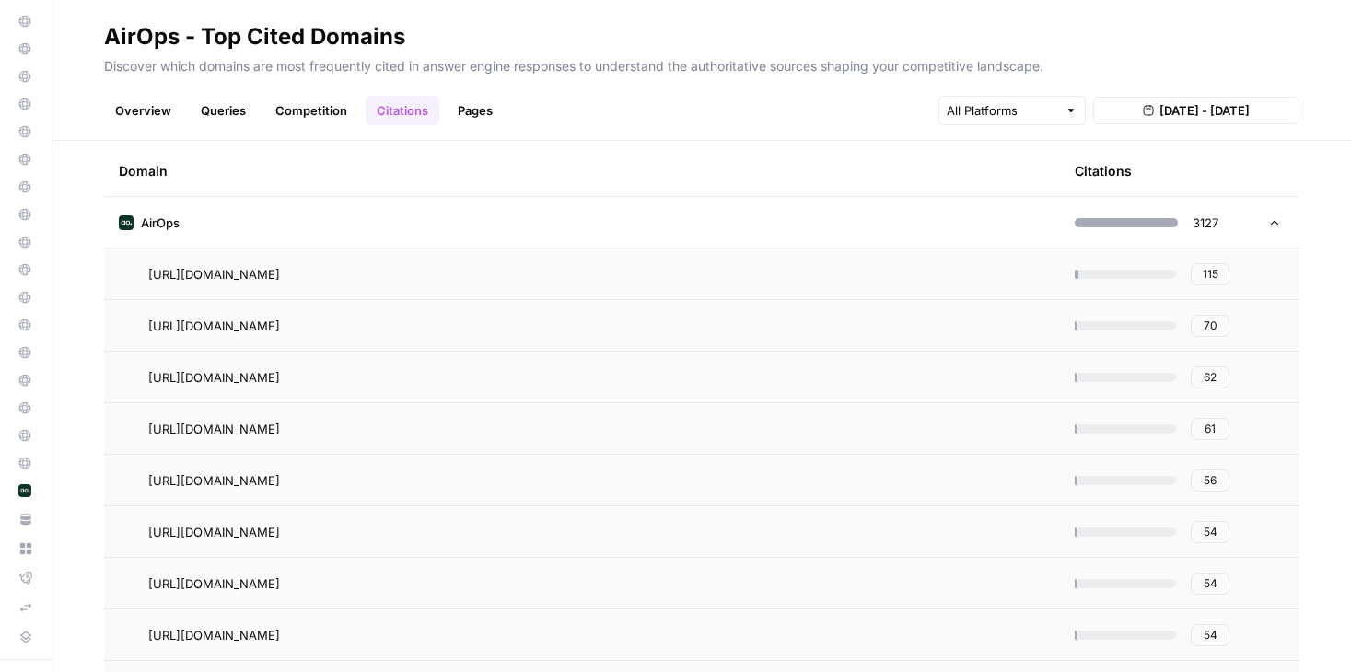
click at [642, 211] on td "AirOps" at bounding box center [582, 222] width 956 height 51
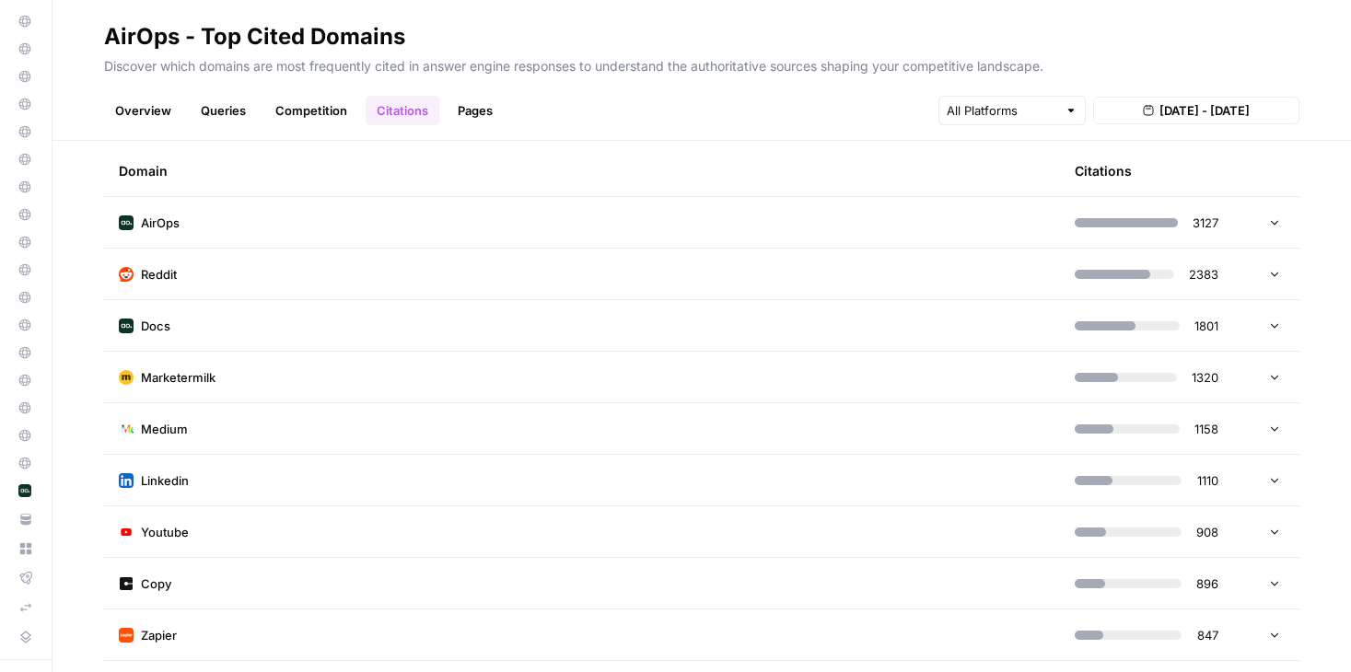
click at [493, 114] on link "Pages" at bounding box center [474, 110] width 57 height 29
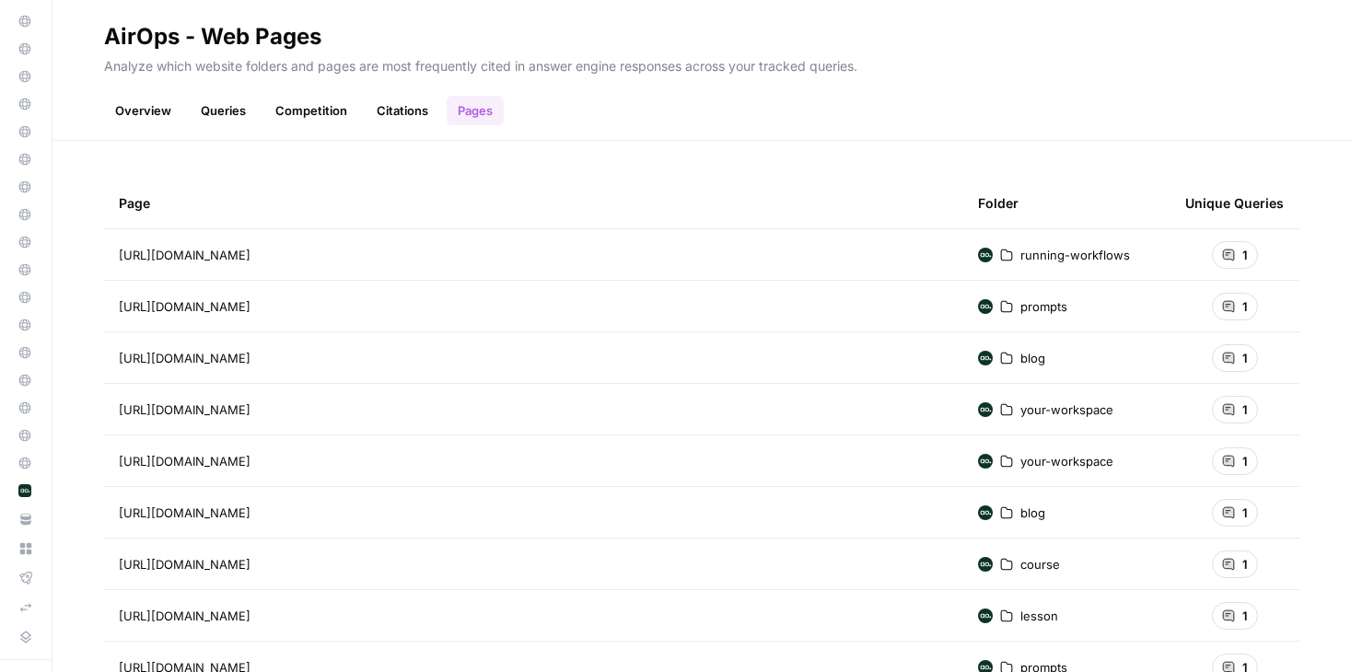
click at [1232, 244] on div "1" at bounding box center [1234, 255] width 46 height 28
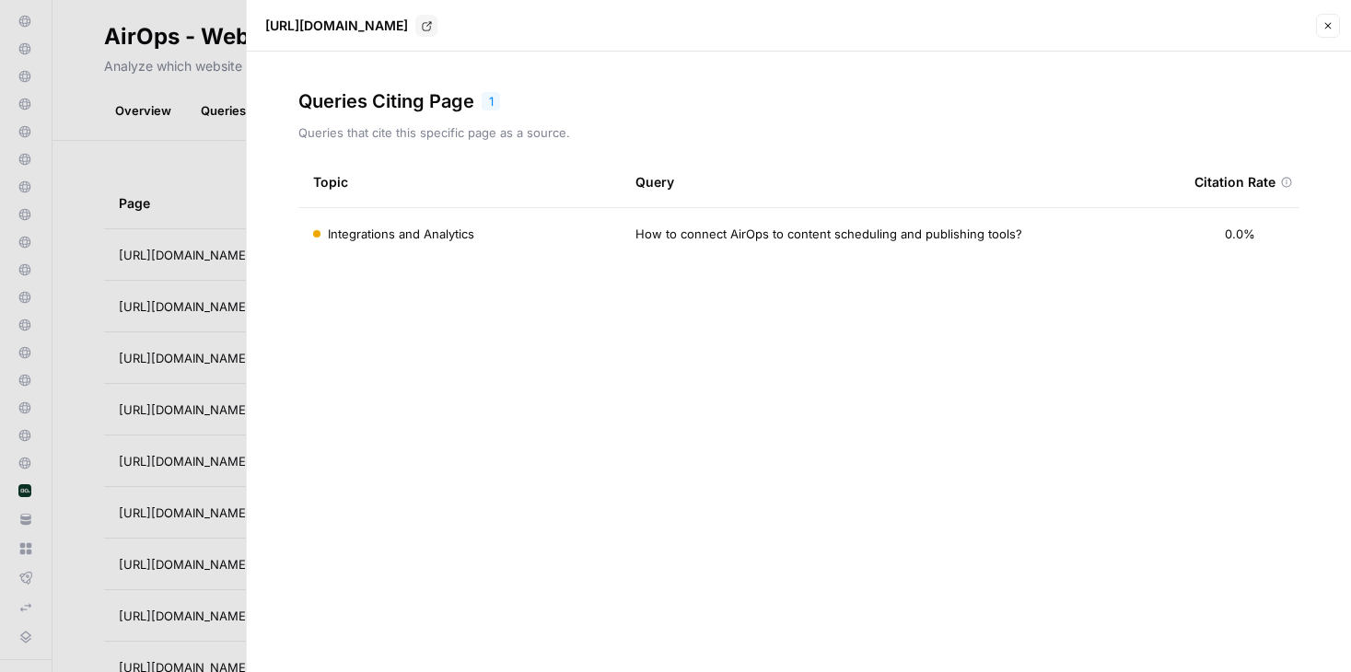
click at [1296, 29] on icon "button" at bounding box center [1327, 25] width 11 height 11
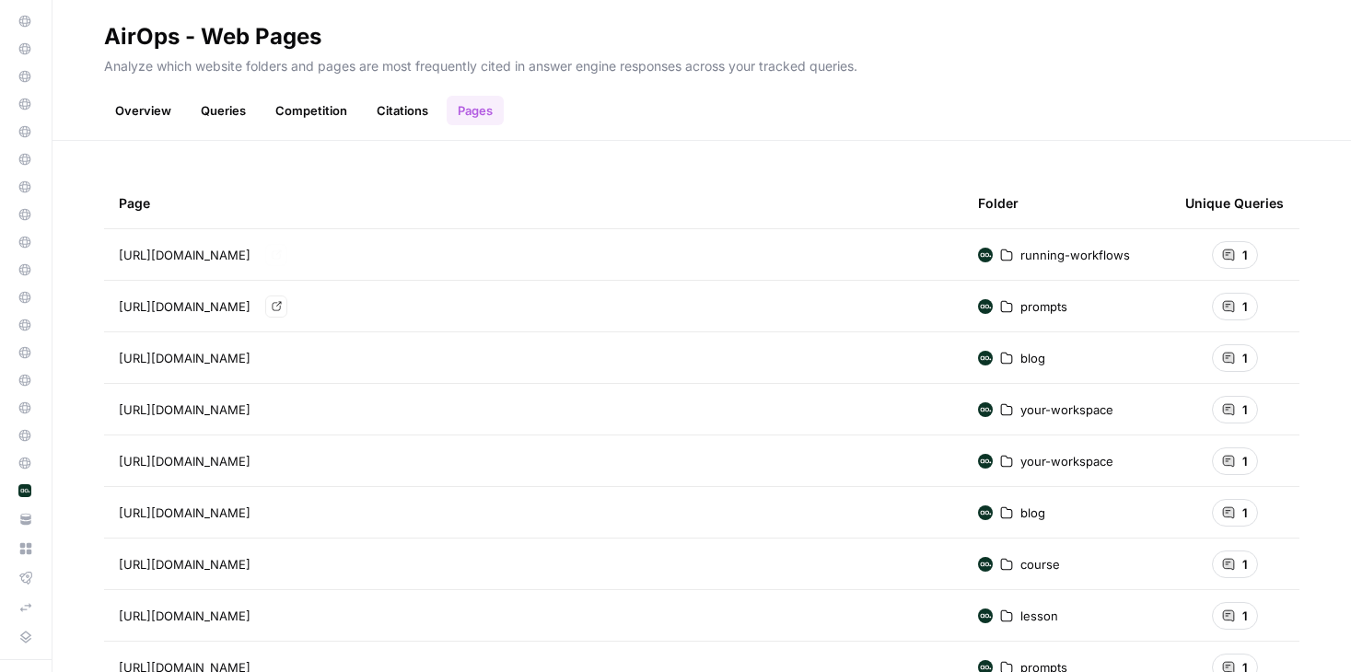
click at [391, 123] on link "Citations" at bounding box center [402, 110] width 74 height 29
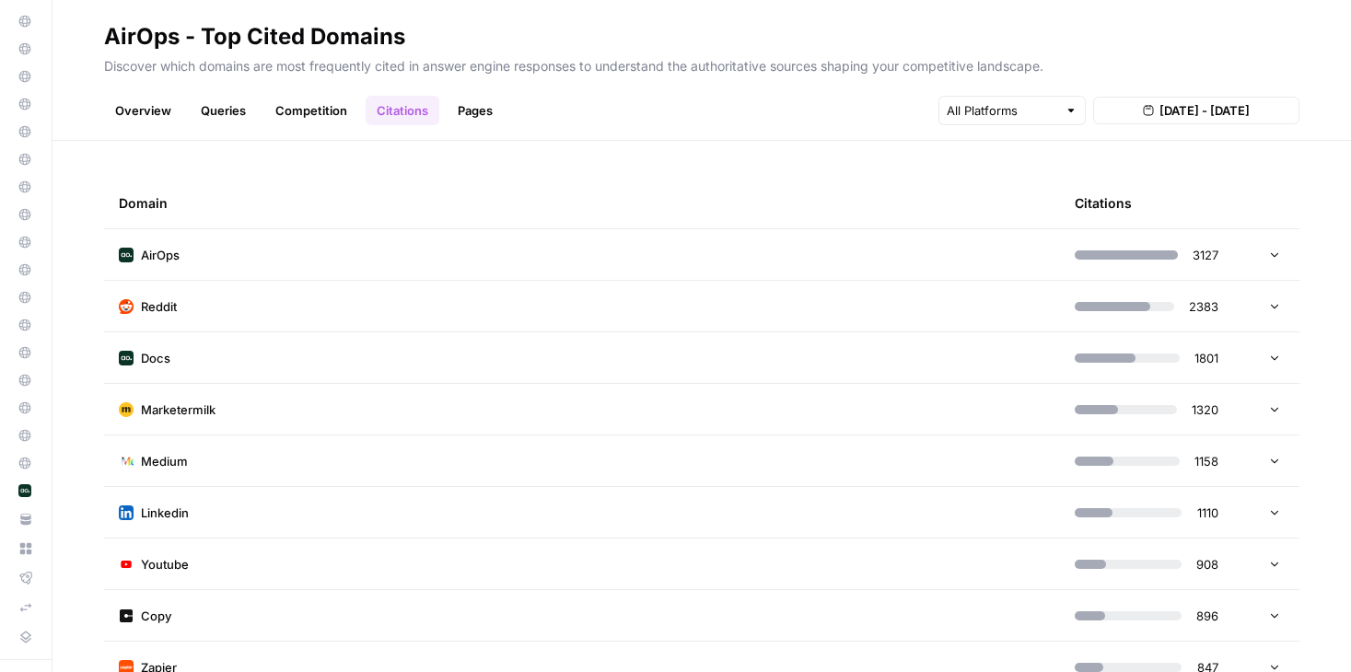
click at [462, 116] on link "Pages" at bounding box center [474, 110] width 57 height 29
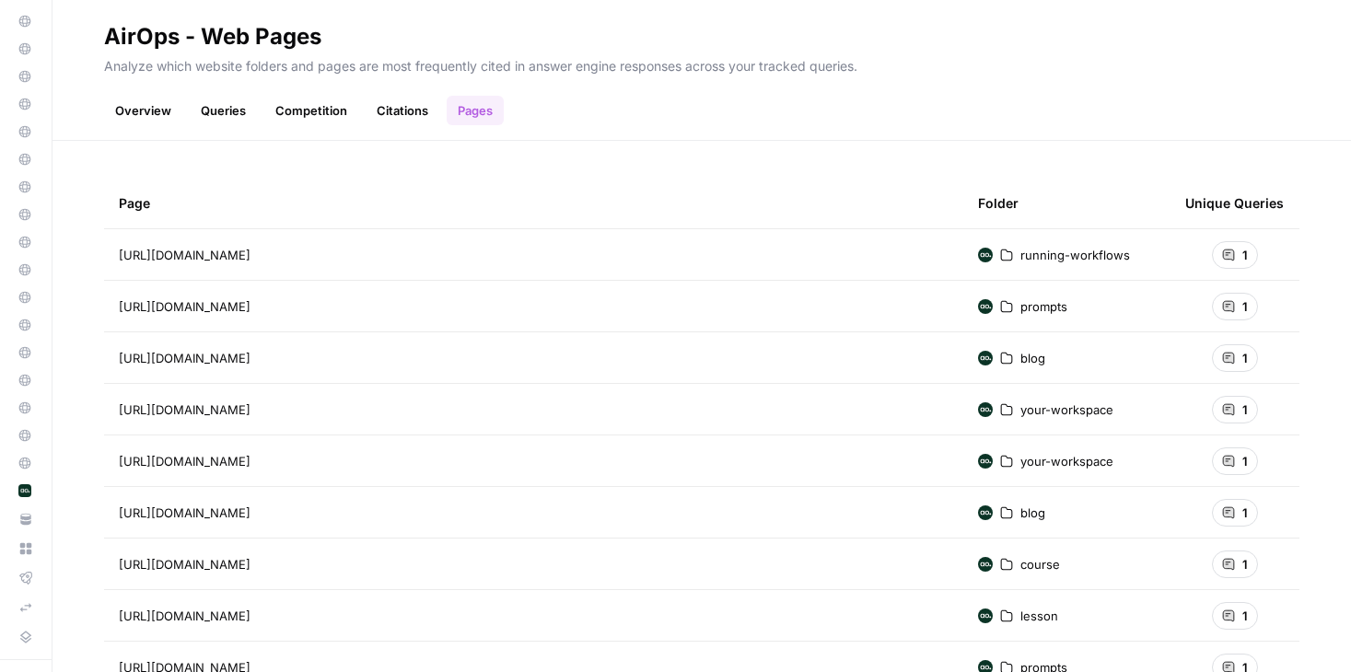
click at [390, 116] on link "Citations" at bounding box center [402, 110] width 74 height 29
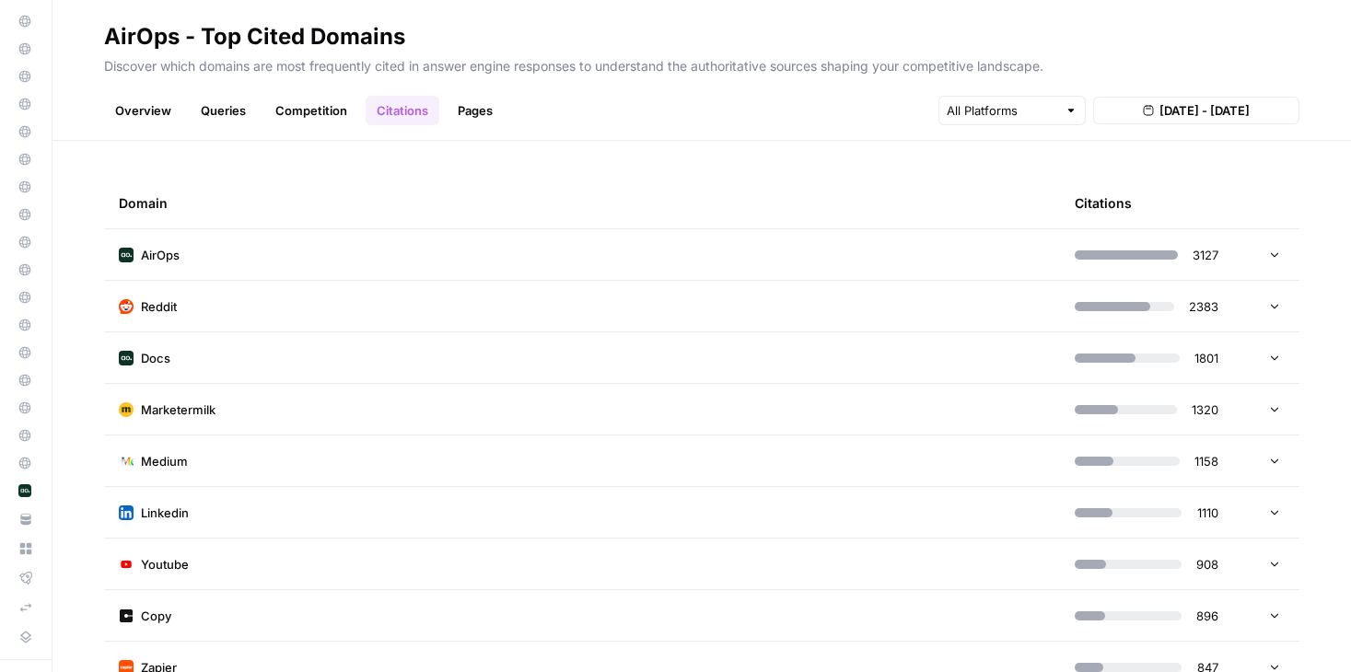
click at [312, 115] on link "Competition" at bounding box center [311, 110] width 94 height 29
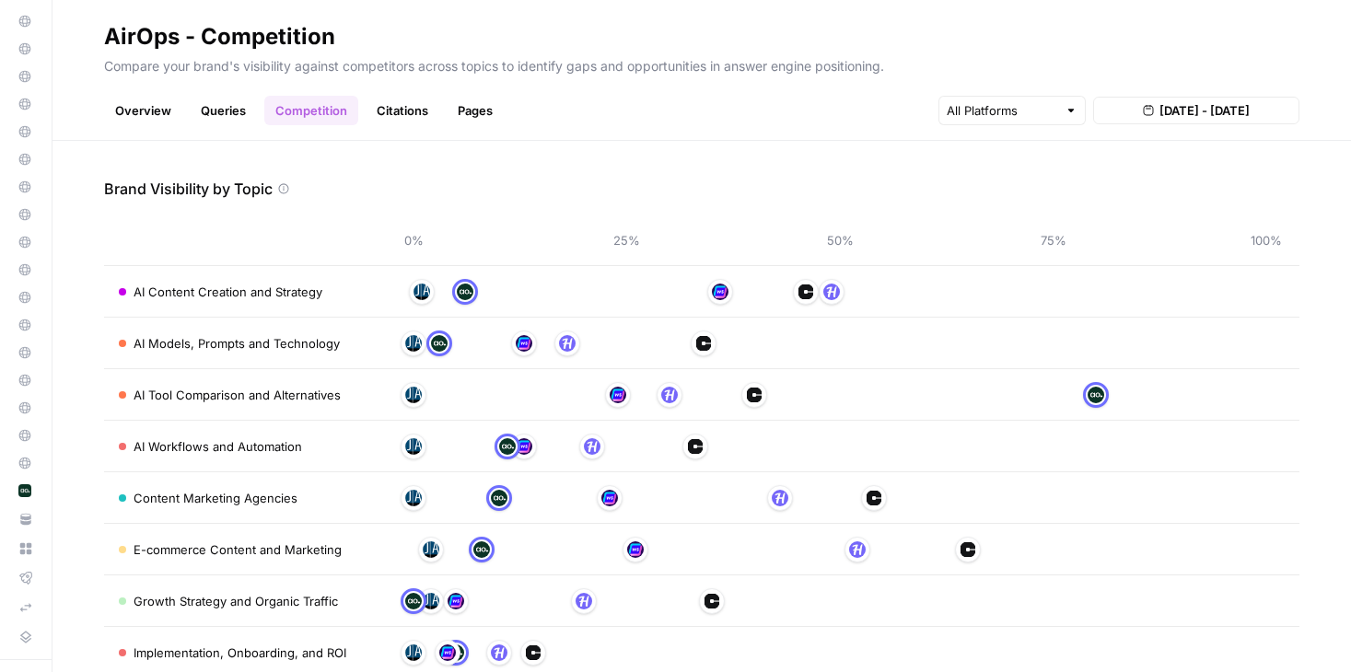
click at [393, 117] on link "Citations" at bounding box center [402, 110] width 74 height 29
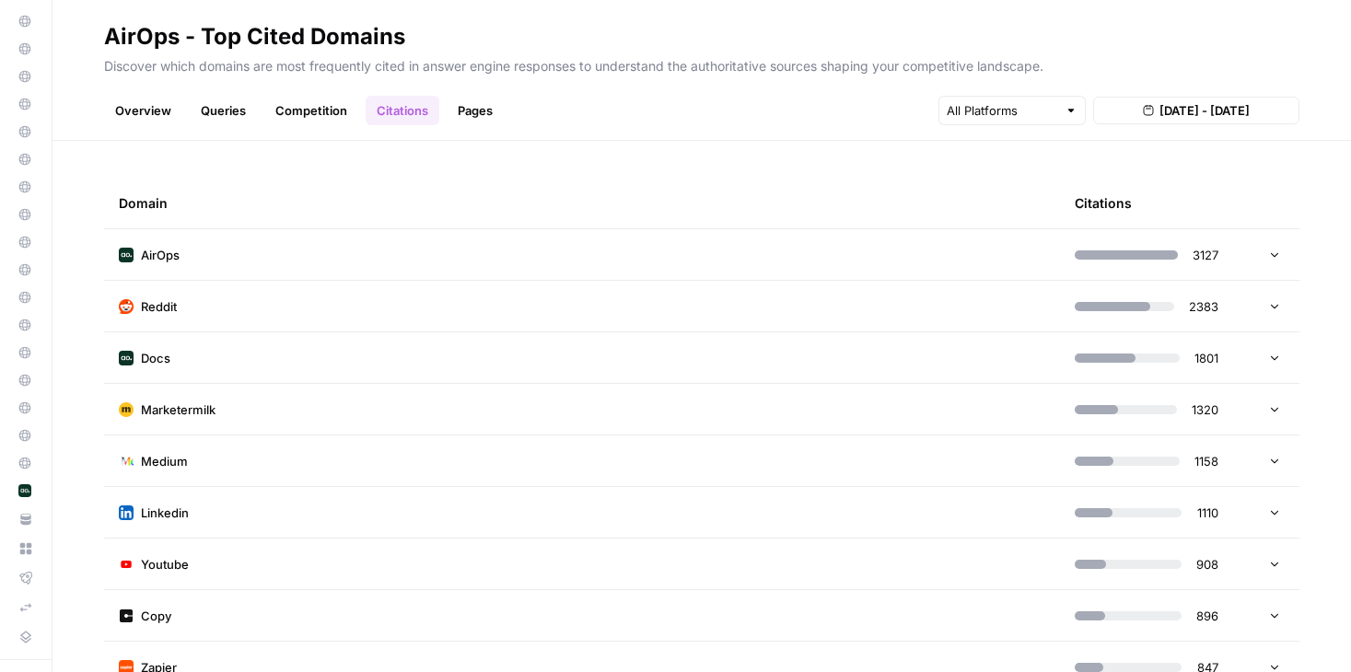
click at [475, 117] on link "Pages" at bounding box center [474, 110] width 57 height 29
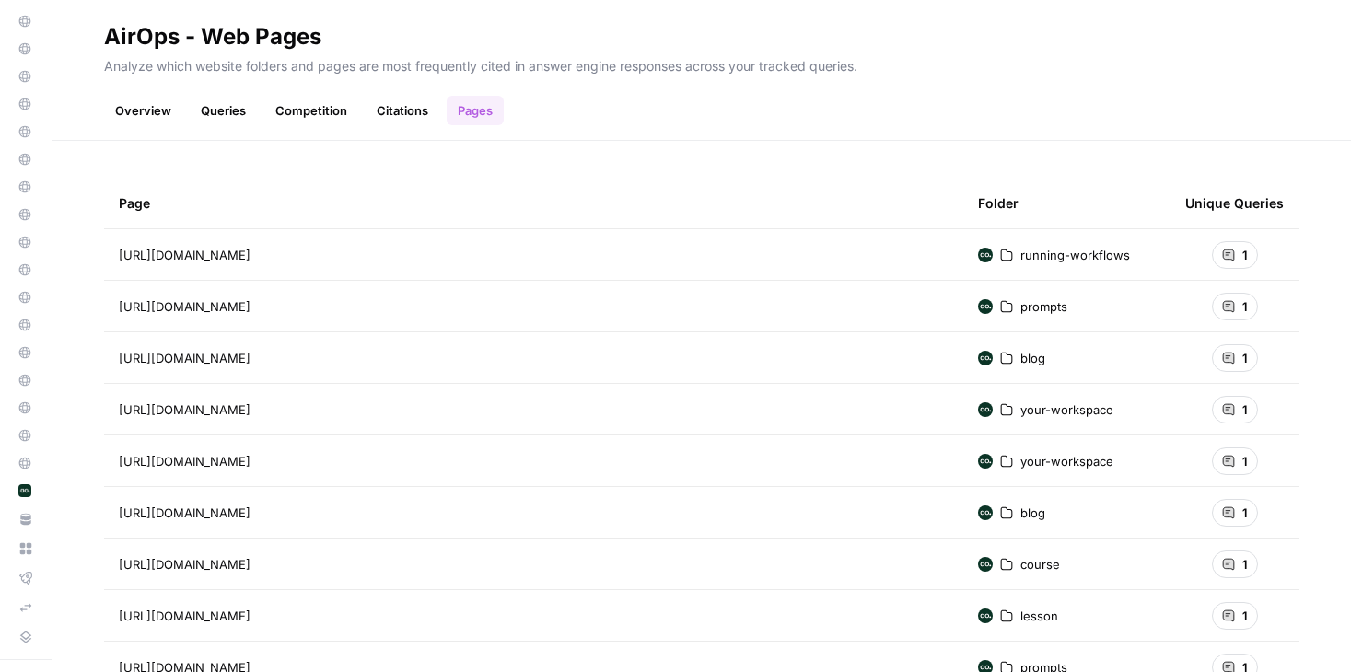
click at [380, 116] on link "Citations" at bounding box center [402, 110] width 74 height 29
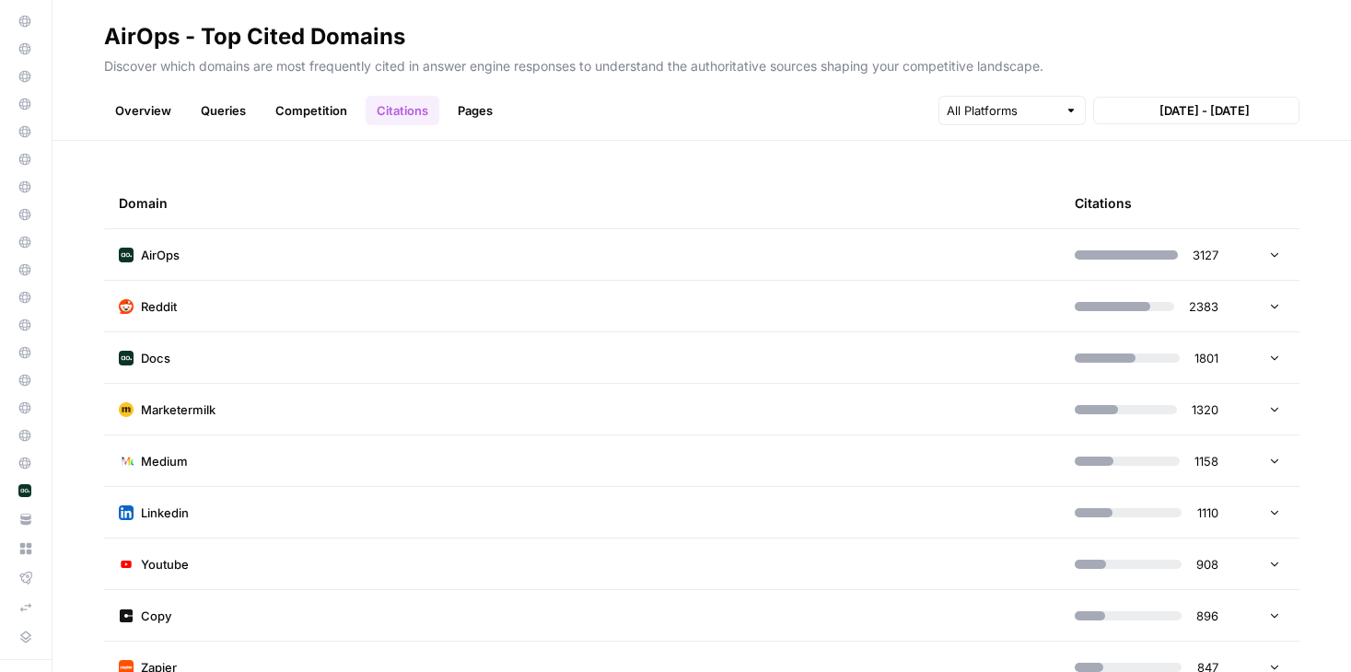
click at [316, 116] on link "Competition" at bounding box center [311, 110] width 94 height 29
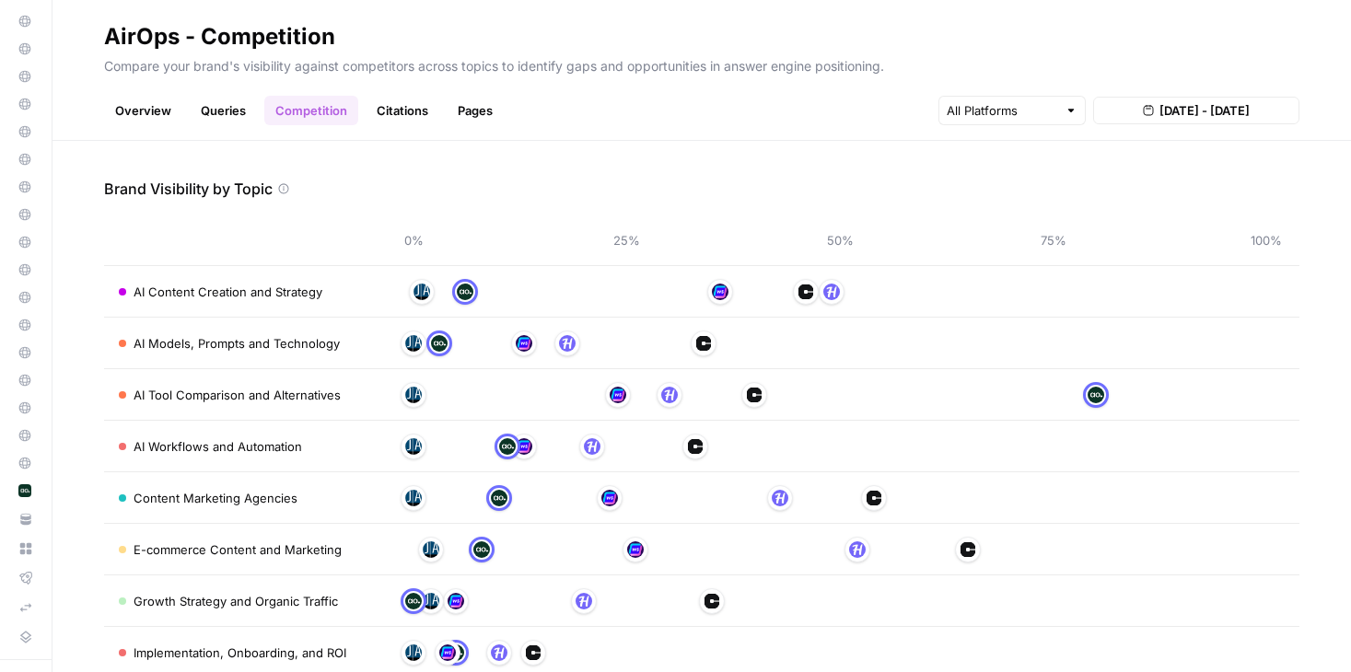
click at [124, 110] on link "Overview" at bounding box center [143, 110] width 78 height 29
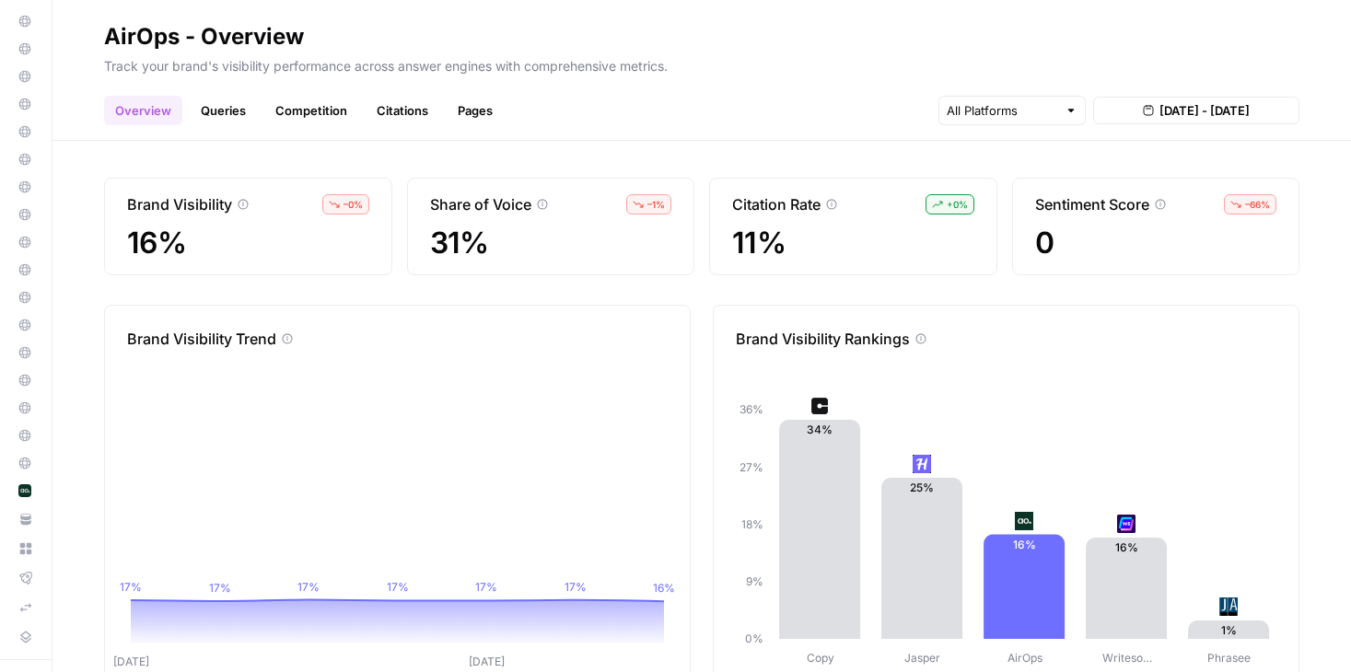
click at [226, 110] on link "Queries" at bounding box center [223, 110] width 67 height 29
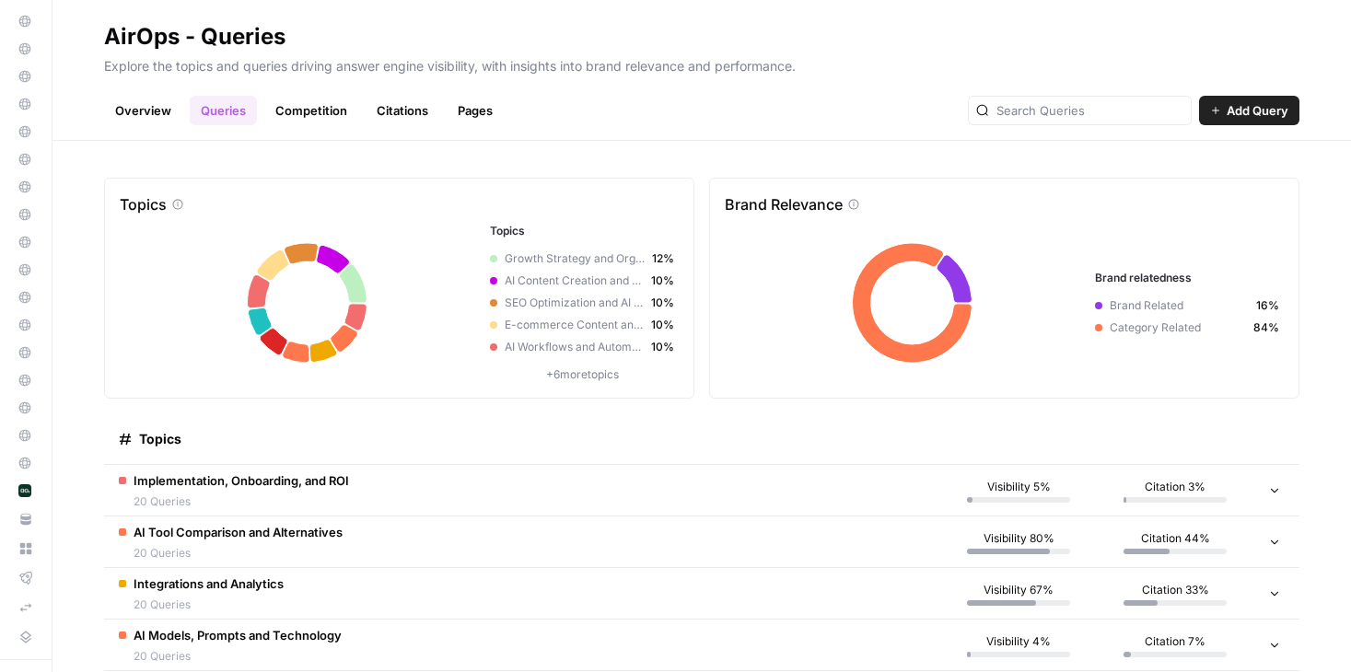
scroll to position [80, 0]
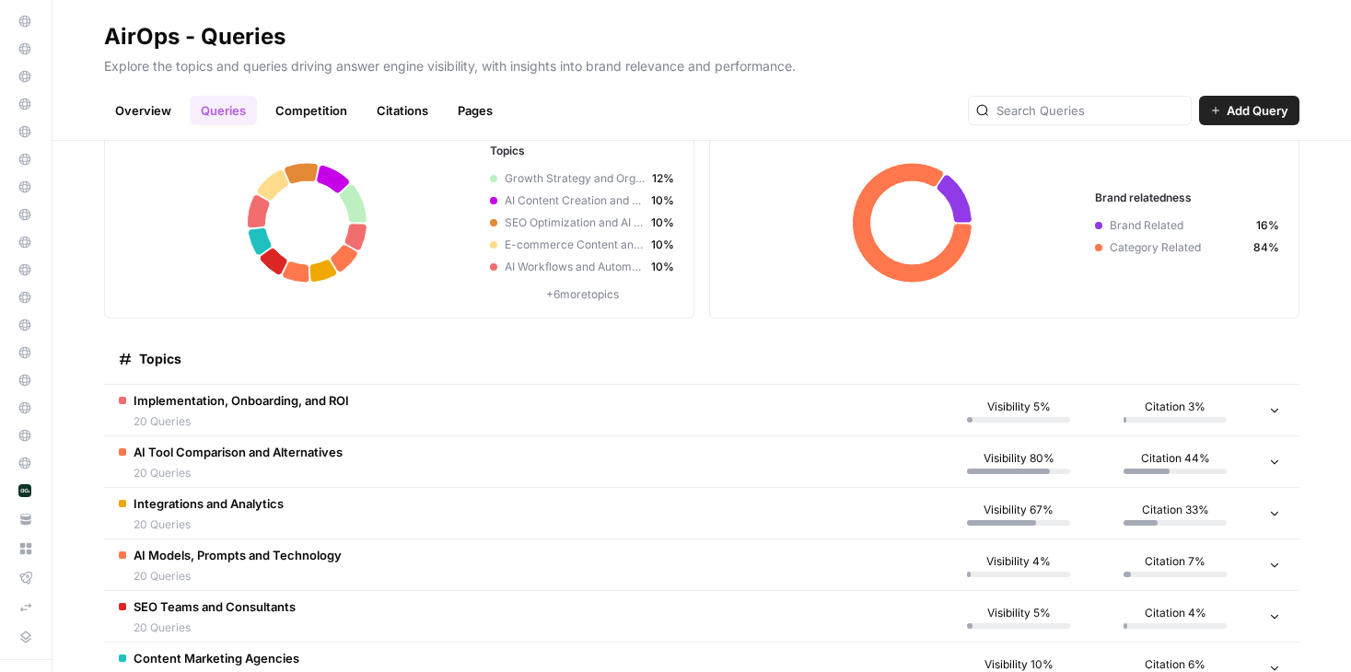
click at [422, 411] on td "Implementation, Onboarding, and ROI 20 Queries" at bounding box center [522, 410] width 836 height 51
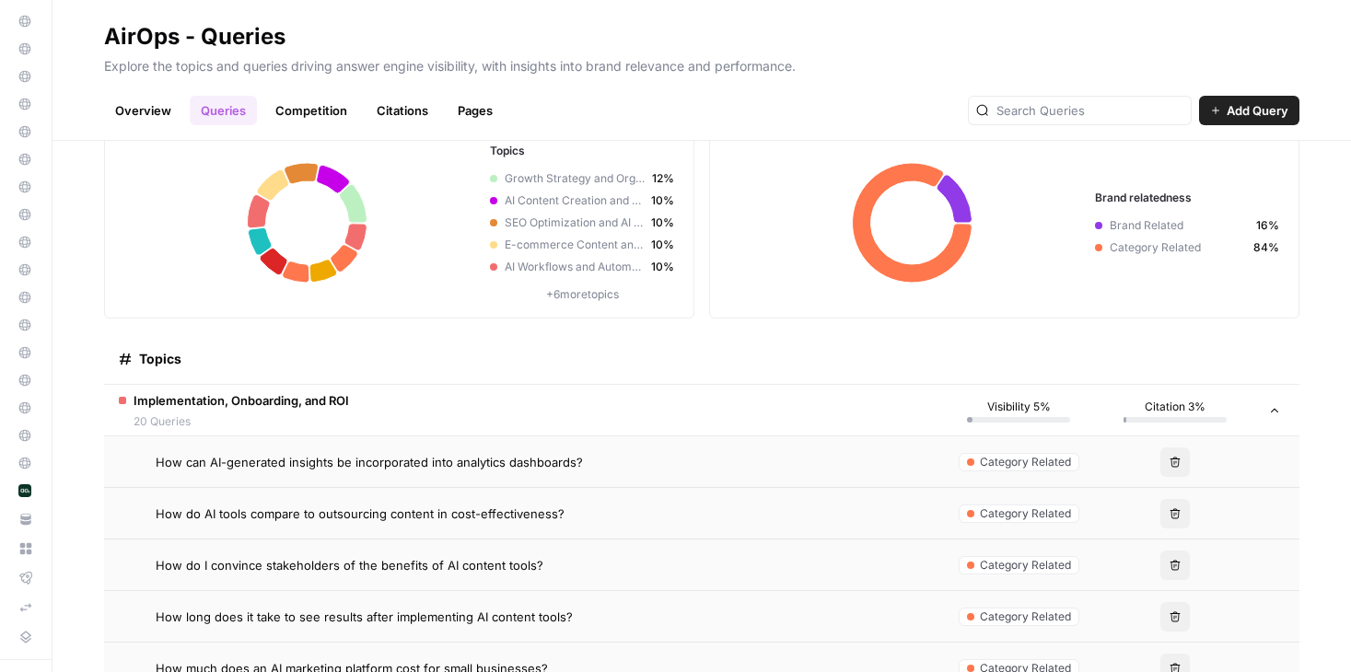
scroll to position [159, 0]
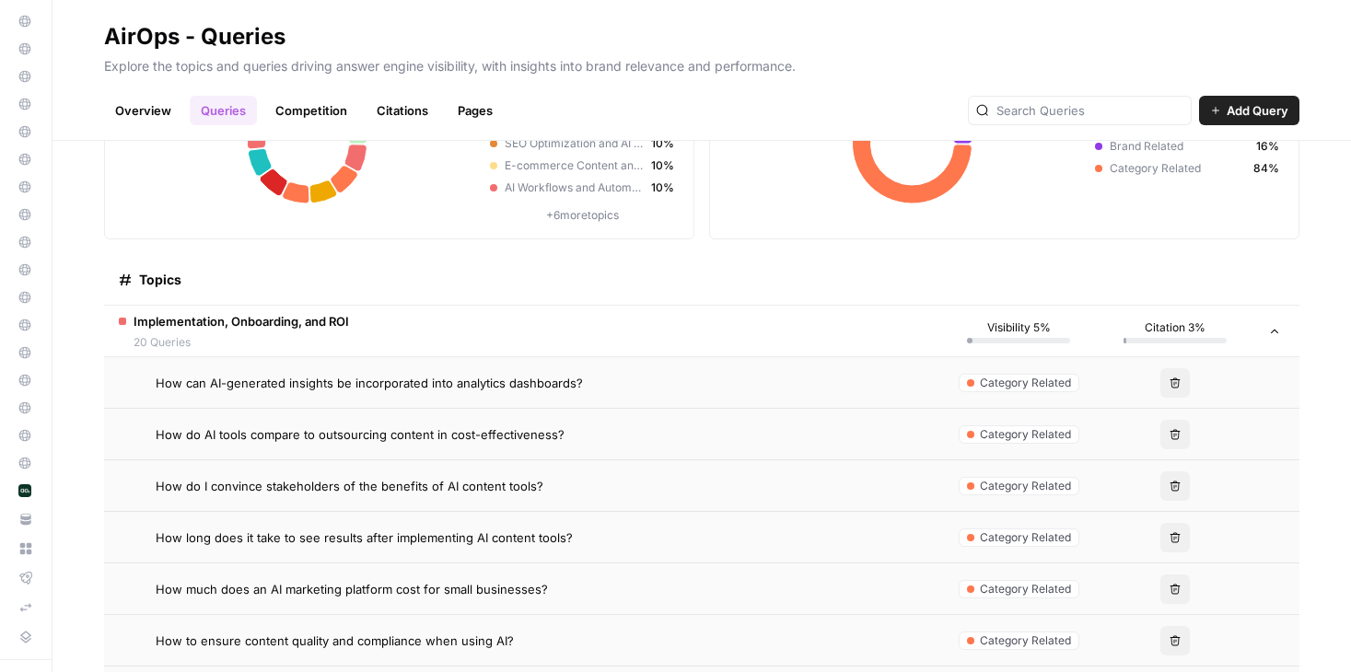
drag, startPoint x: 368, startPoint y: 323, endPoint x: 133, endPoint y: 323, distance: 235.7
click at [133, 323] on td "Implementation, Onboarding, and ROI 20 Queries" at bounding box center [522, 331] width 836 height 51
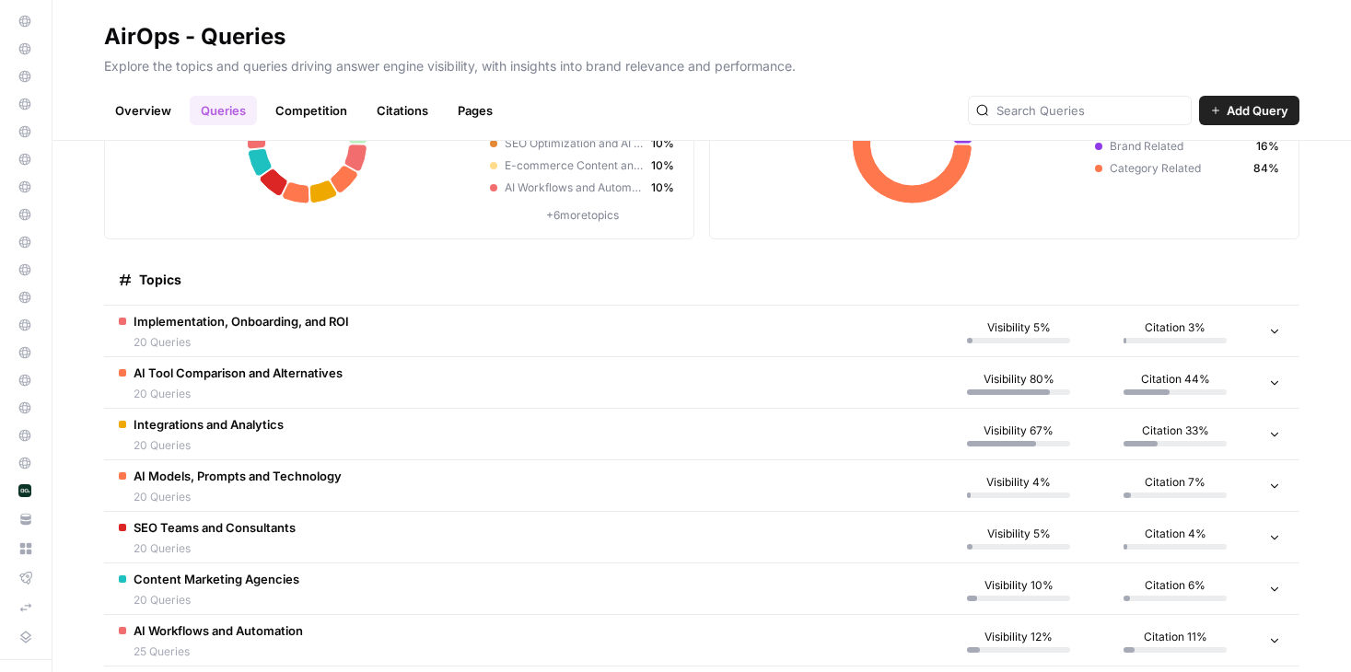
click at [229, 334] on span "20 Queries" at bounding box center [240, 342] width 215 height 17
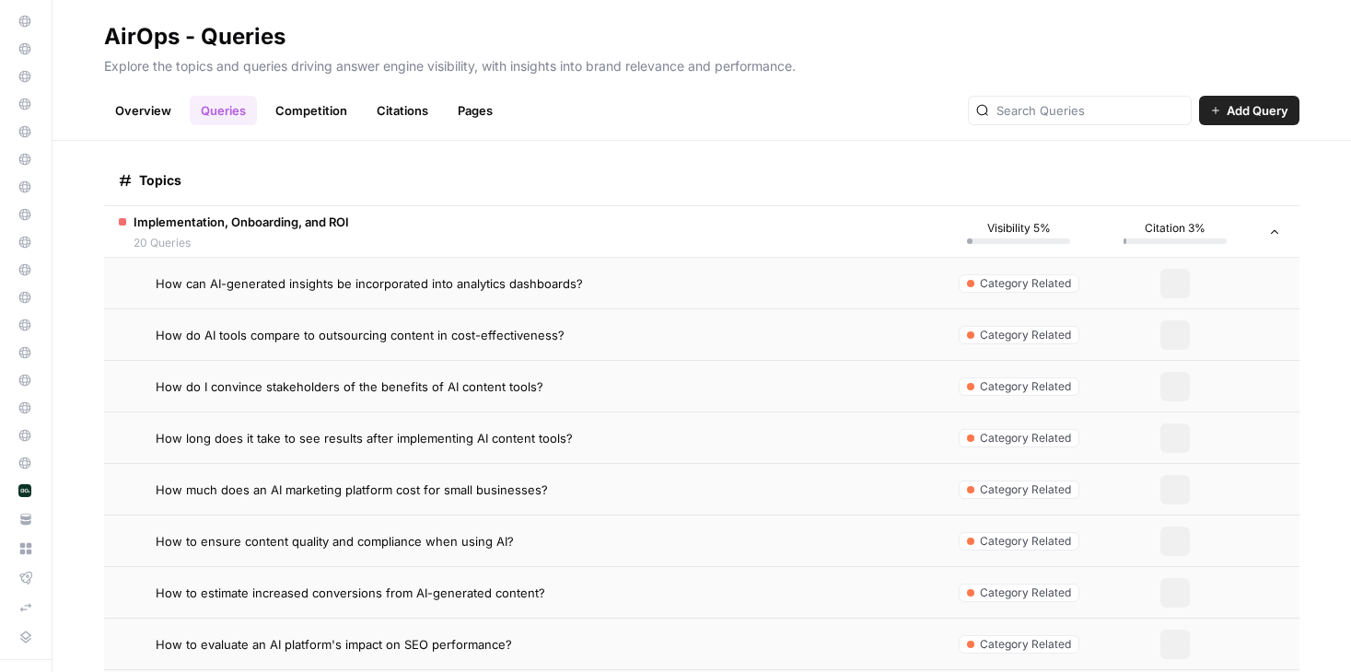
scroll to position [0, 0]
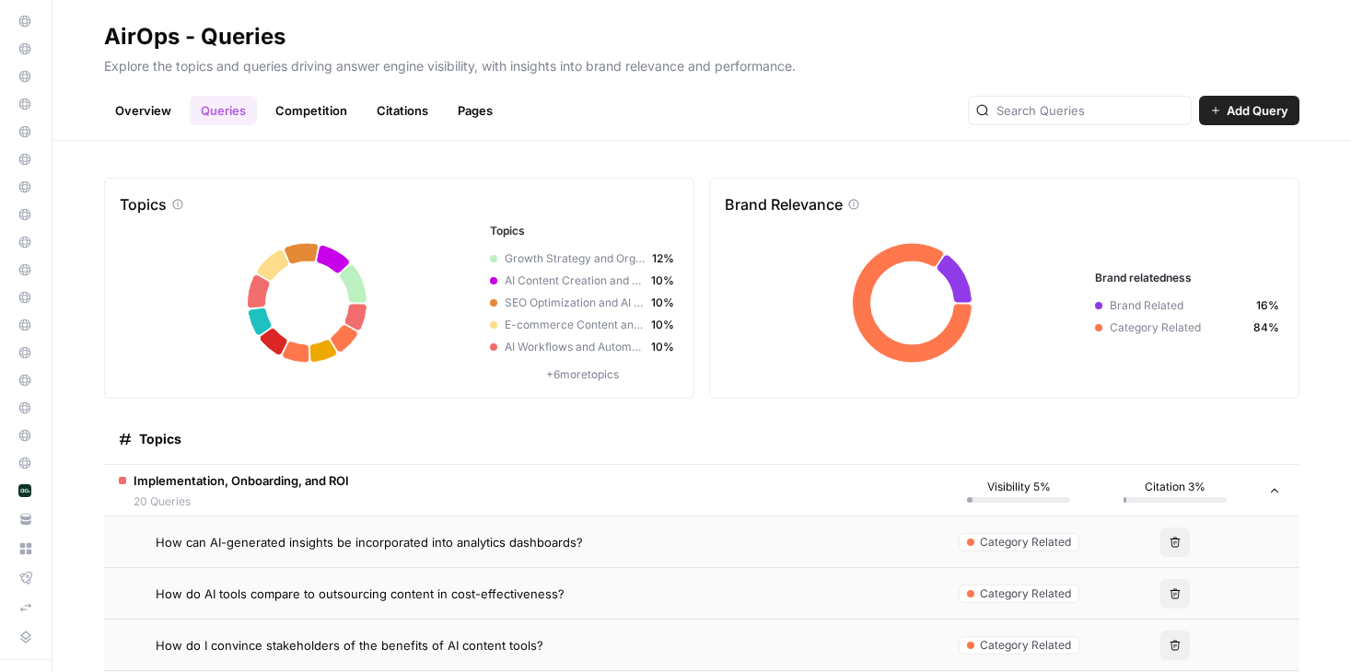
click at [306, 484] on span "Implementation, Onboarding, and ROI" at bounding box center [240, 480] width 215 height 18
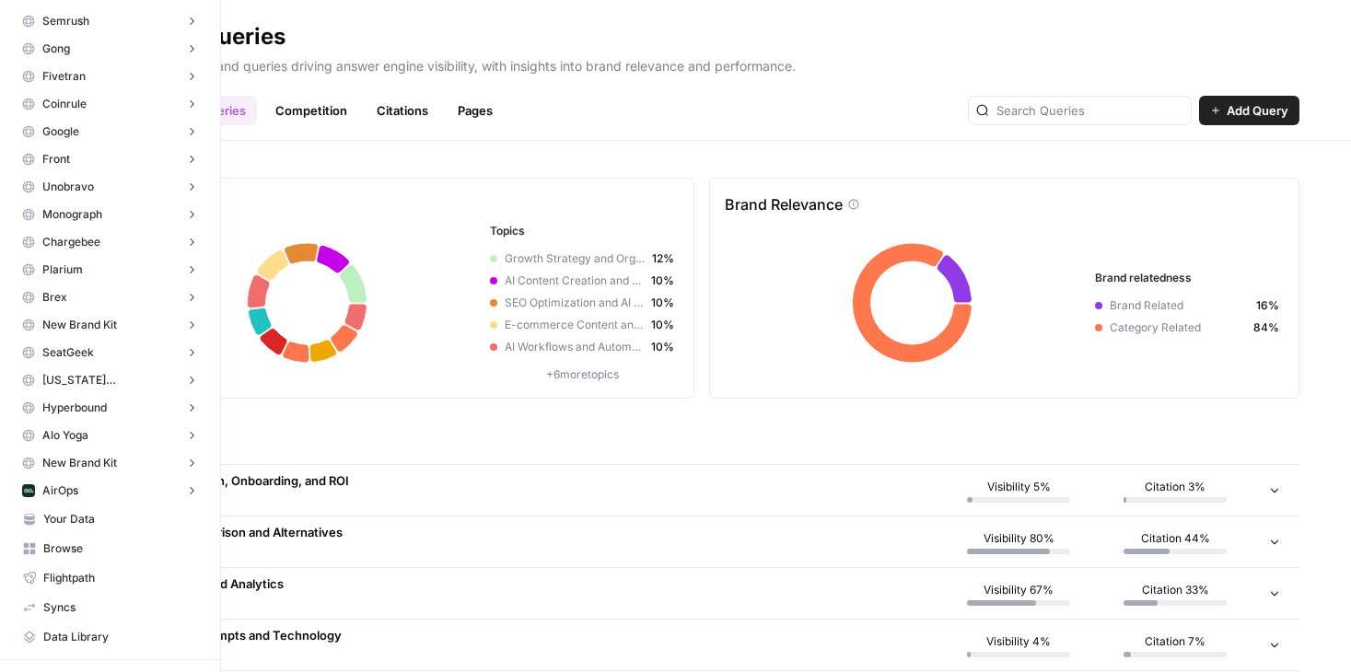
click at [65, 492] on span "AirOps" at bounding box center [60, 490] width 36 height 17
click at [82, 544] on span "Opportunities" at bounding box center [129, 548] width 136 height 17
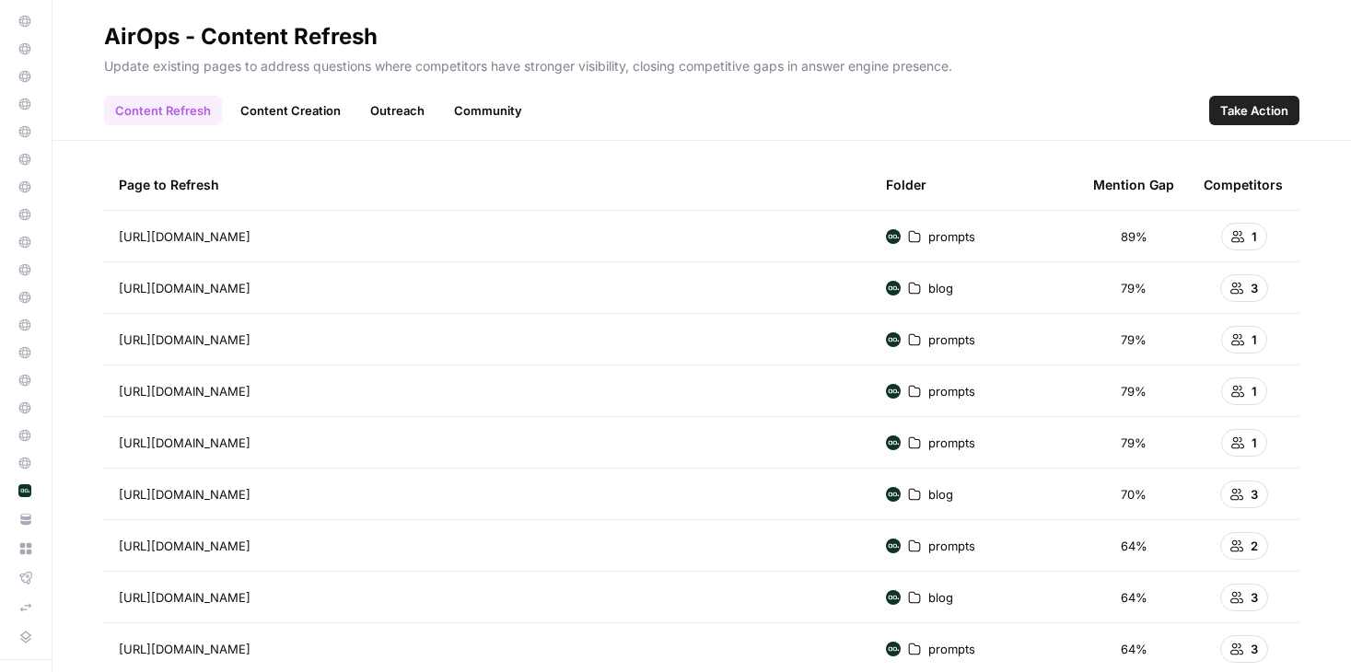
scroll to position [19, 0]
click at [1266, 105] on span "Take Action" at bounding box center [1254, 110] width 68 height 18
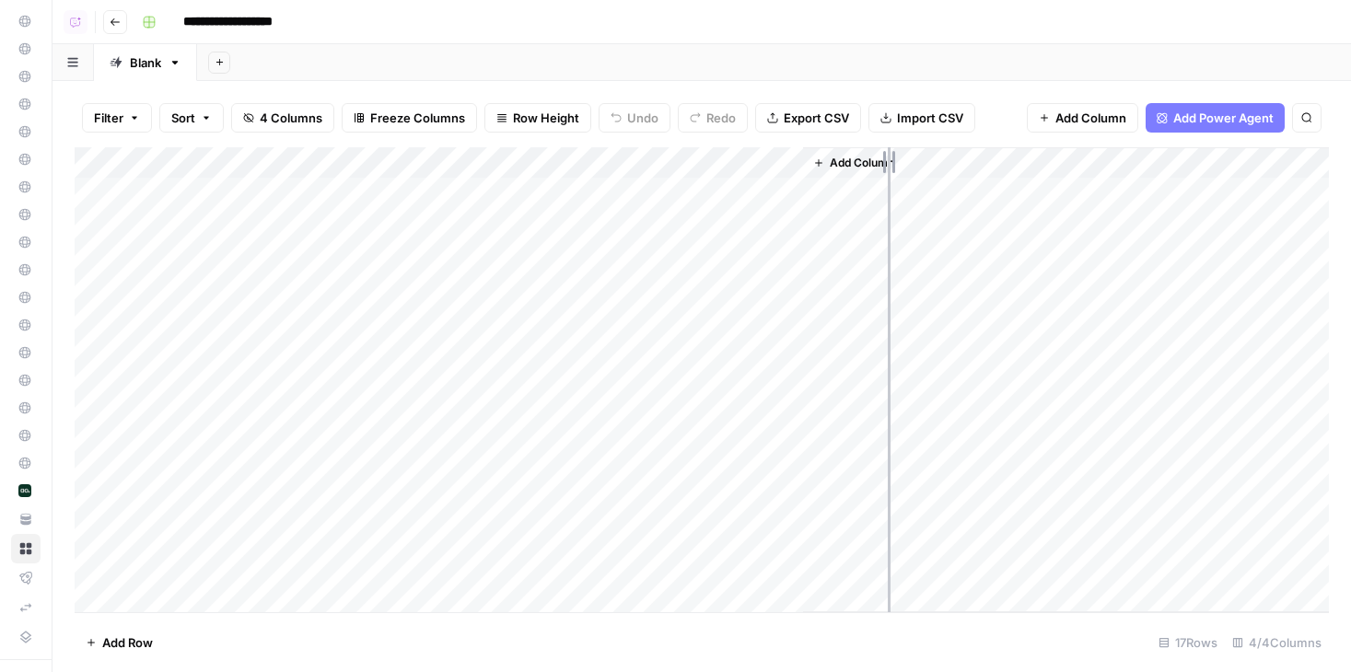
drag, startPoint x: 469, startPoint y: 169, endPoint x: 889, endPoint y: 169, distance: 420.7
click at [889, 169] on div "Add Column" at bounding box center [702, 379] width 1254 height 465
drag, startPoint x: 304, startPoint y: 171, endPoint x: 510, endPoint y: 171, distance: 206.2
click at [511, 171] on div "Add Column" at bounding box center [702, 379] width 1254 height 465
drag, startPoint x: 763, startPoint y: 320, endPoint x: 755, endPoint y: 243, distance: 77.8
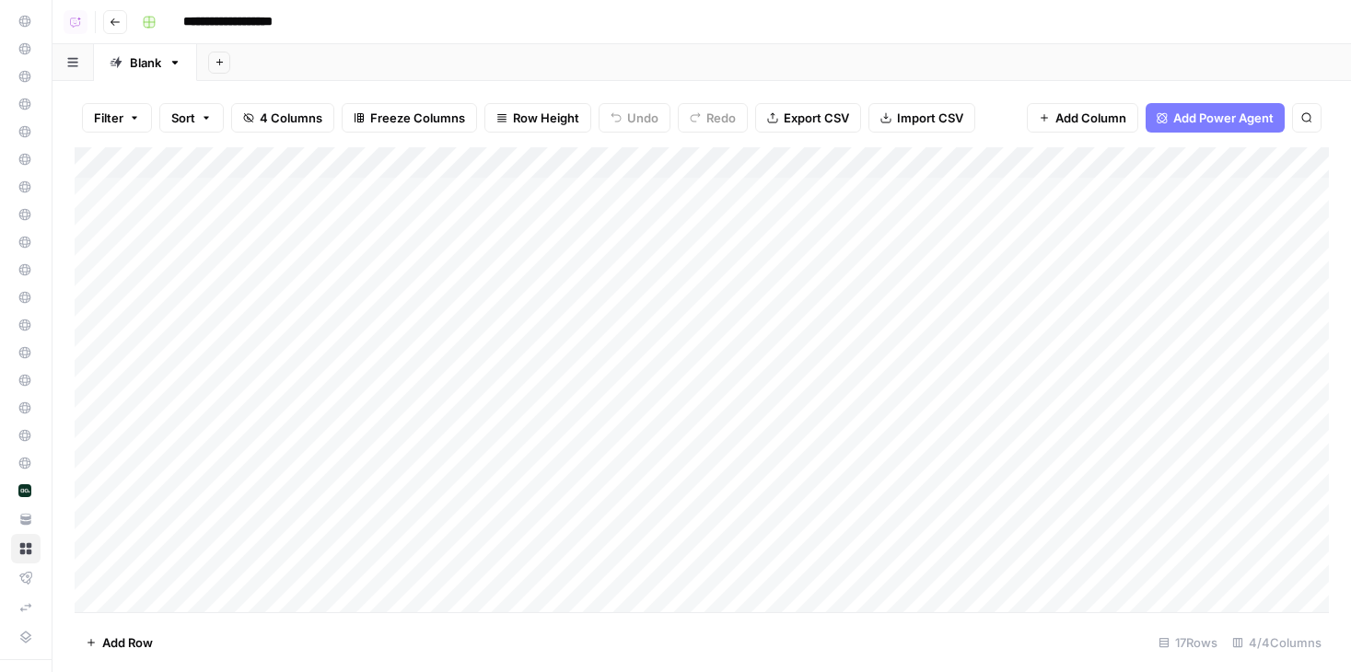
click at [755, 243] on div "Add Column" at bounding box center [702, 379] width 1254 height 465
drag, startPoint x: 509, startPoint y: 161, endPoint x: 570, endPoint y: 161, distance: 60.8
click at [570, 161] on div "Add Column" at bounding box center [702, 379] width 1254 height 465
click at [837, 293] on div "Add Column" at bounding box center [702, 379] width 1254 height 465
click at [660, 245] on div "Add Column" at bounding box center [702, 379] width 1254 height 465
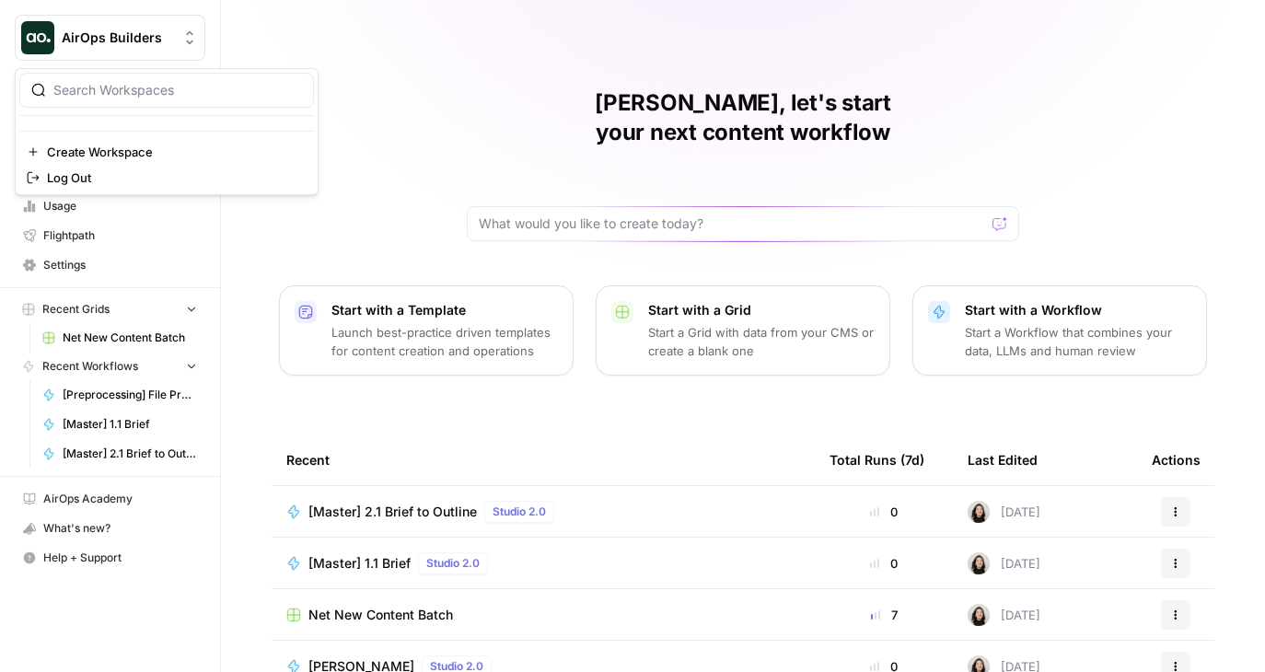
click at [190, 38] on icon "Workspace: AirOps Builders" at bounding box center [189, 38] width 18 height 18
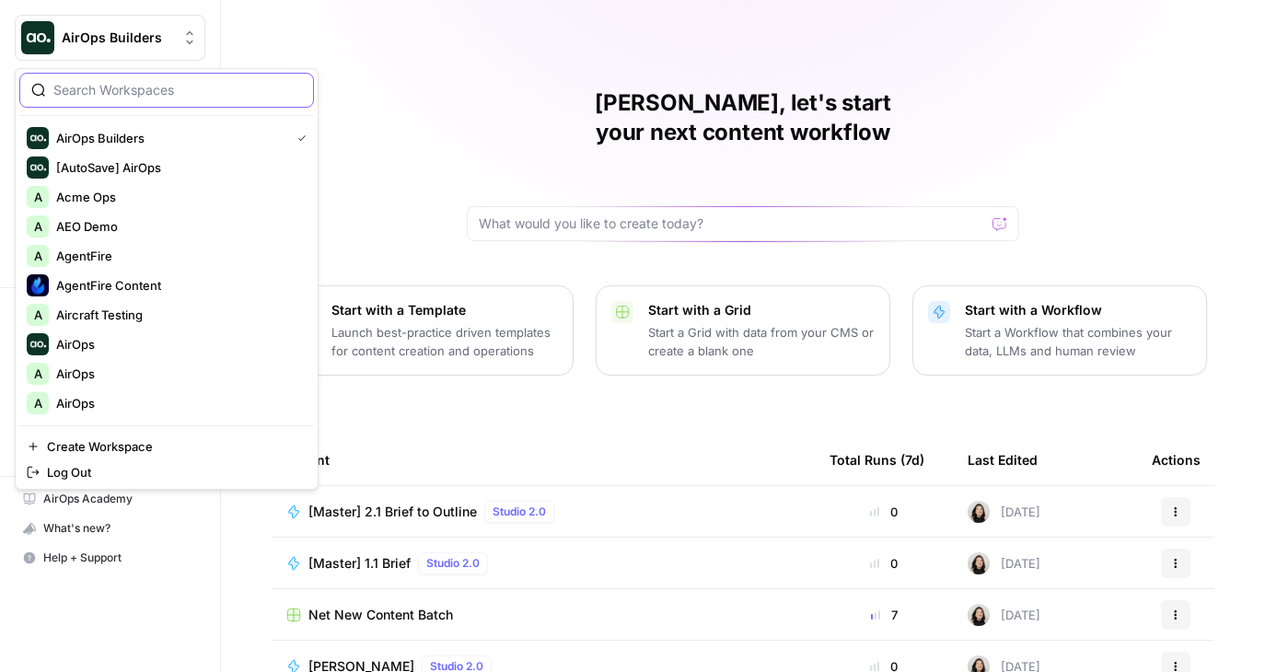
click at [103, 96] on input "search" at bounding box center [177, 90] width 249 height 18
type input "a"
click at [71, 344] on span "AirOps" at bounding box center [177, 344] width 243 height 18
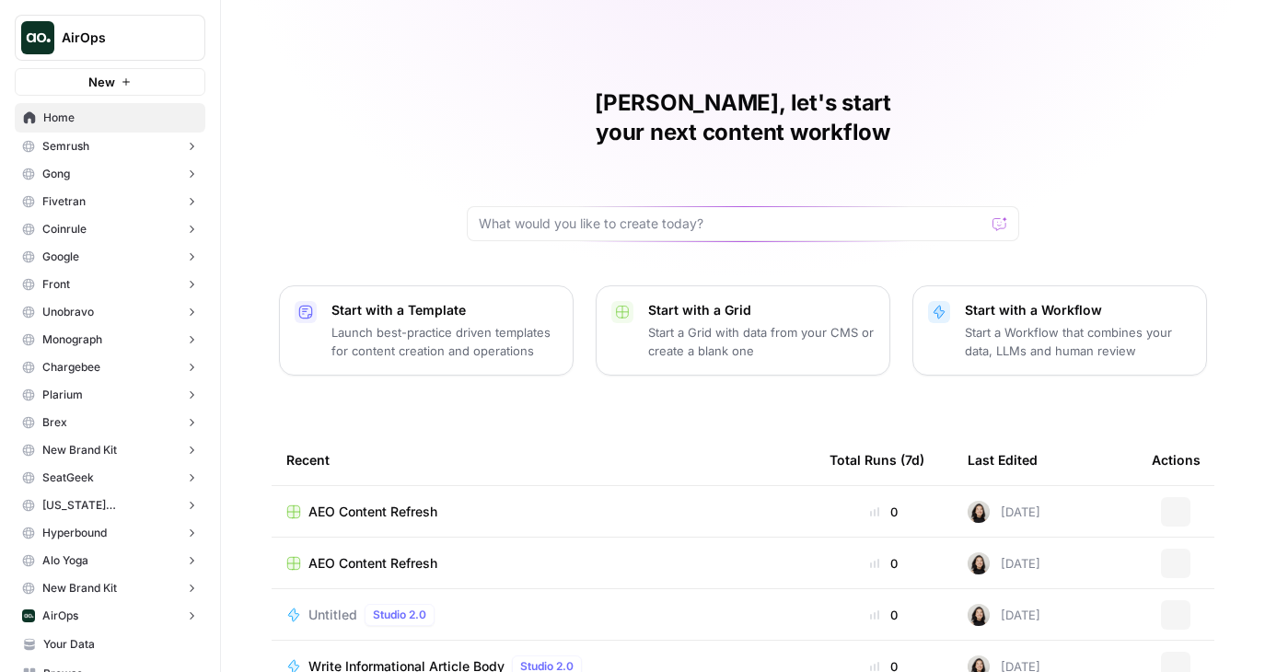
click at [65, 166] on span "Gong" at bounding box center [56, 174] width 28 height 17
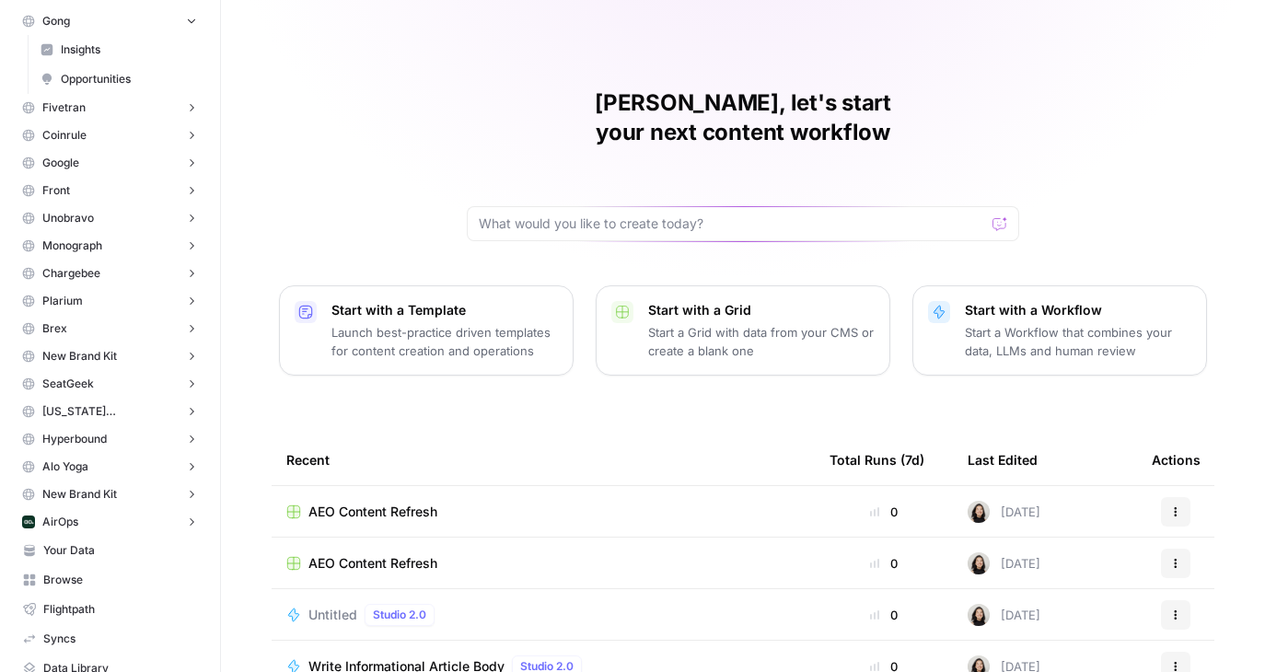
scroll to position [155, 0]
click at [70, 527] on span "AirOps" at bounding box center [60, 520] width 36 height 17
click at [82, 556] on span "Insights" at bounding box center [129, 548] width 136 height 17
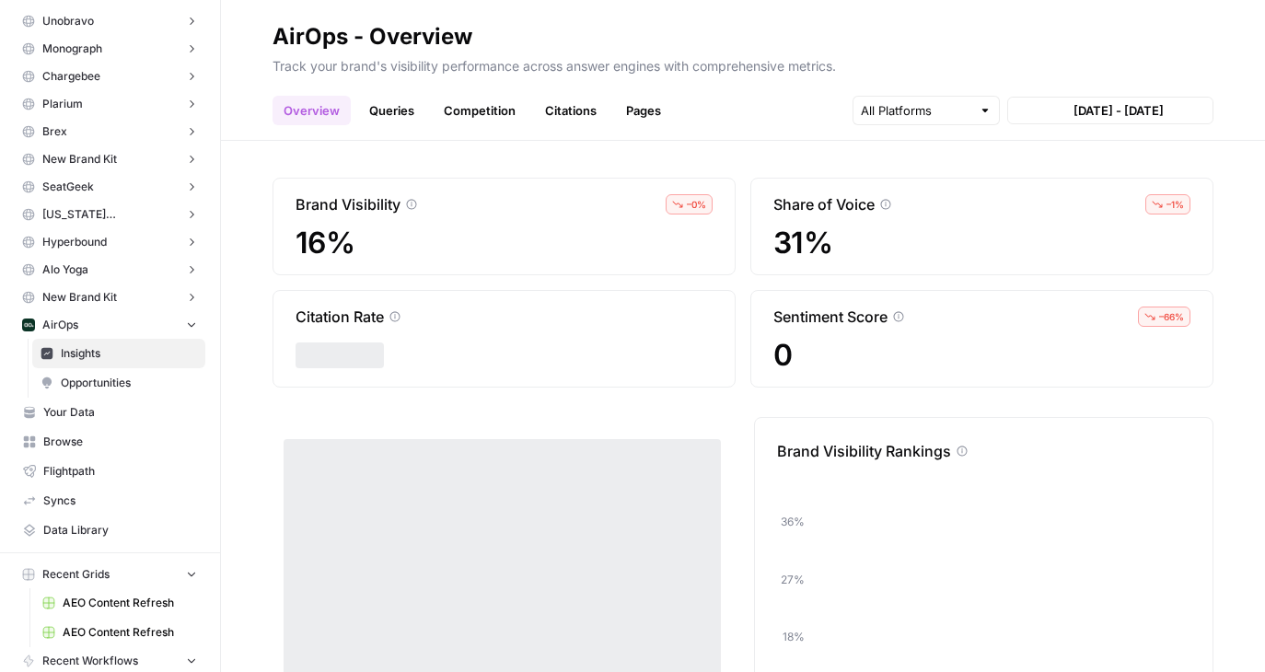
scroll to position [350, 0]
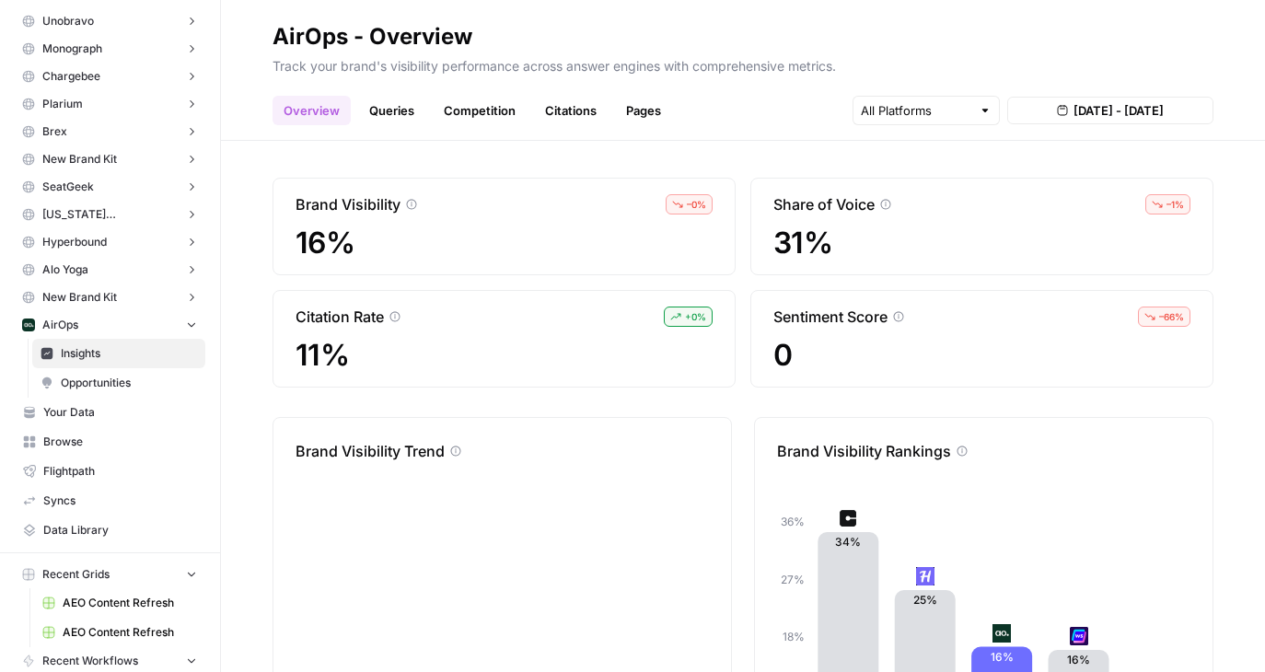
click at [116, 383] on span "Opportunities" at bounding box center [129, 383] width 136 height 17
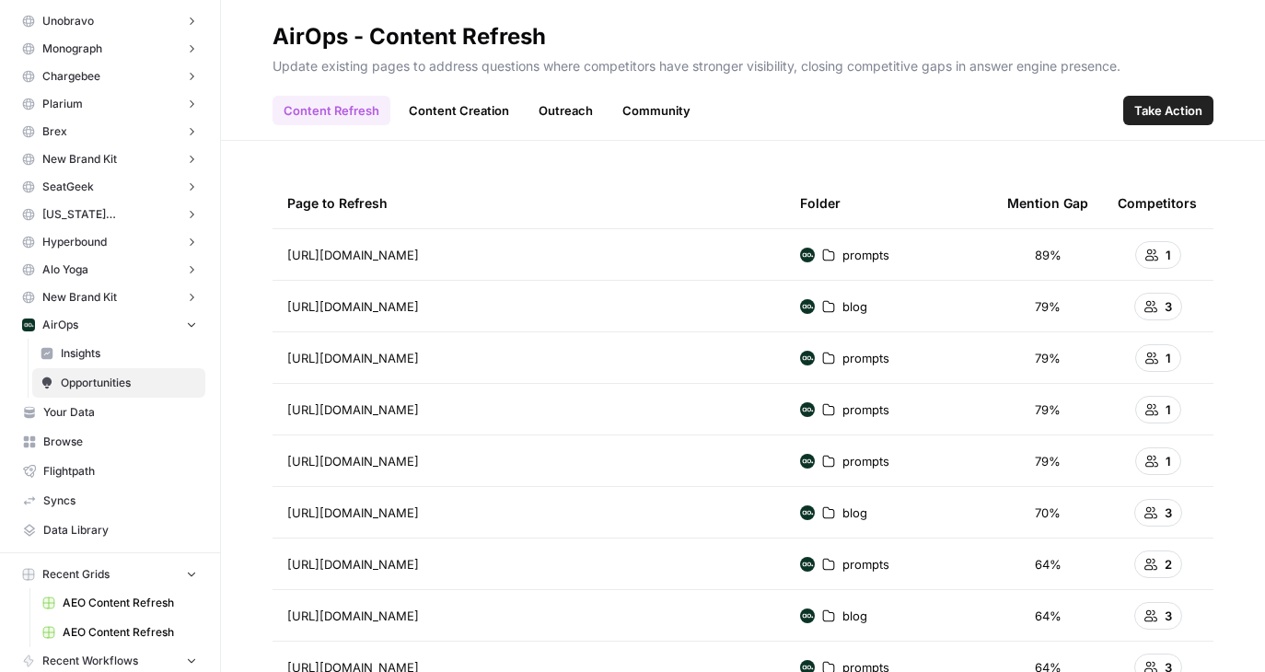
click at [87, 360] on span "Insights" at bounding box center [129, 353] width 136 height 17
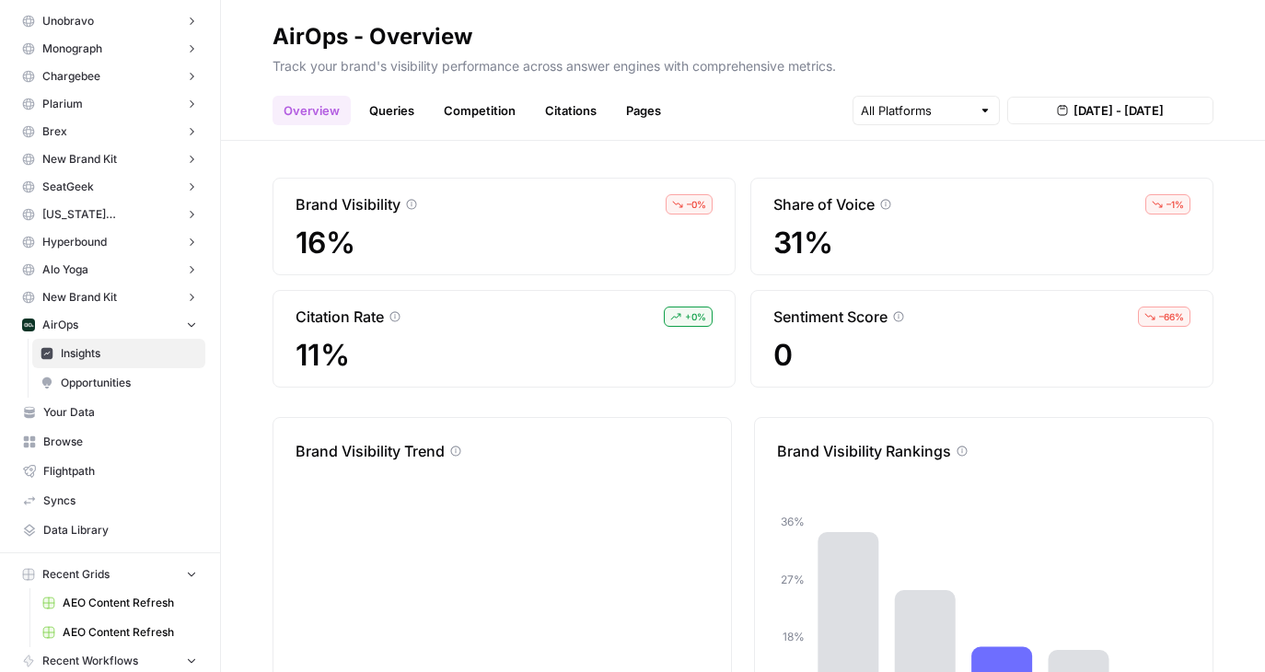
click at [380, 98] on link "Queries" at bounding box center [391, 110] width 67 height 29
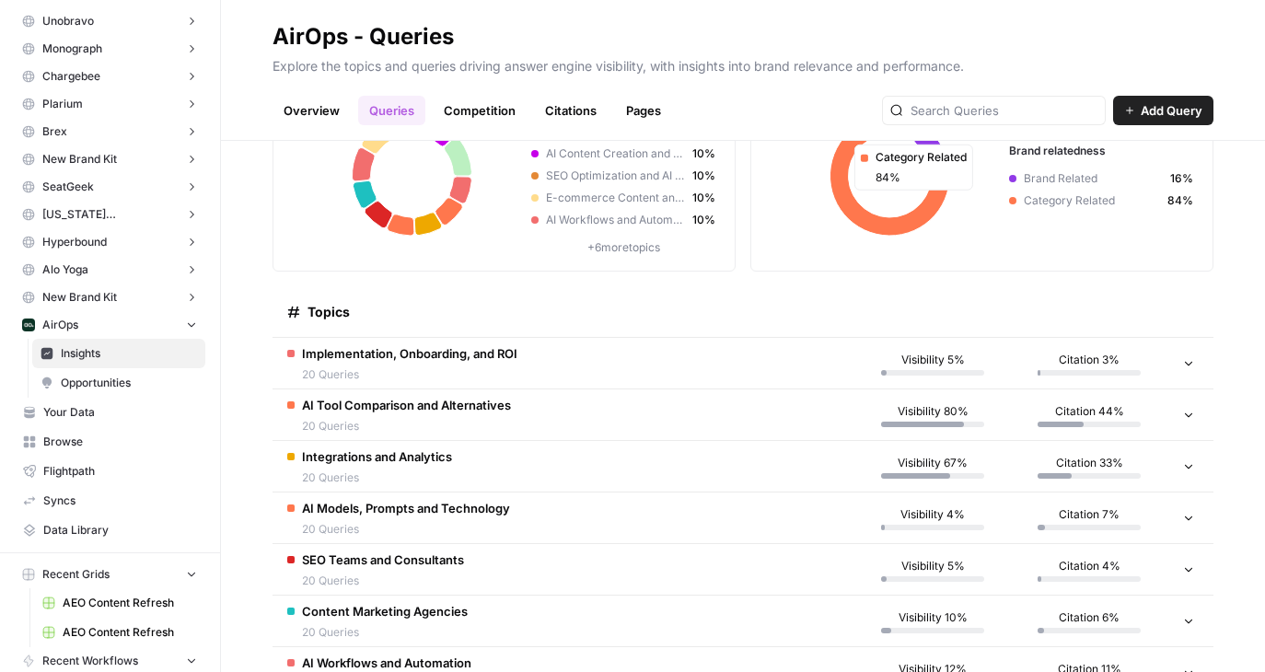
scroll to position [150, 0]
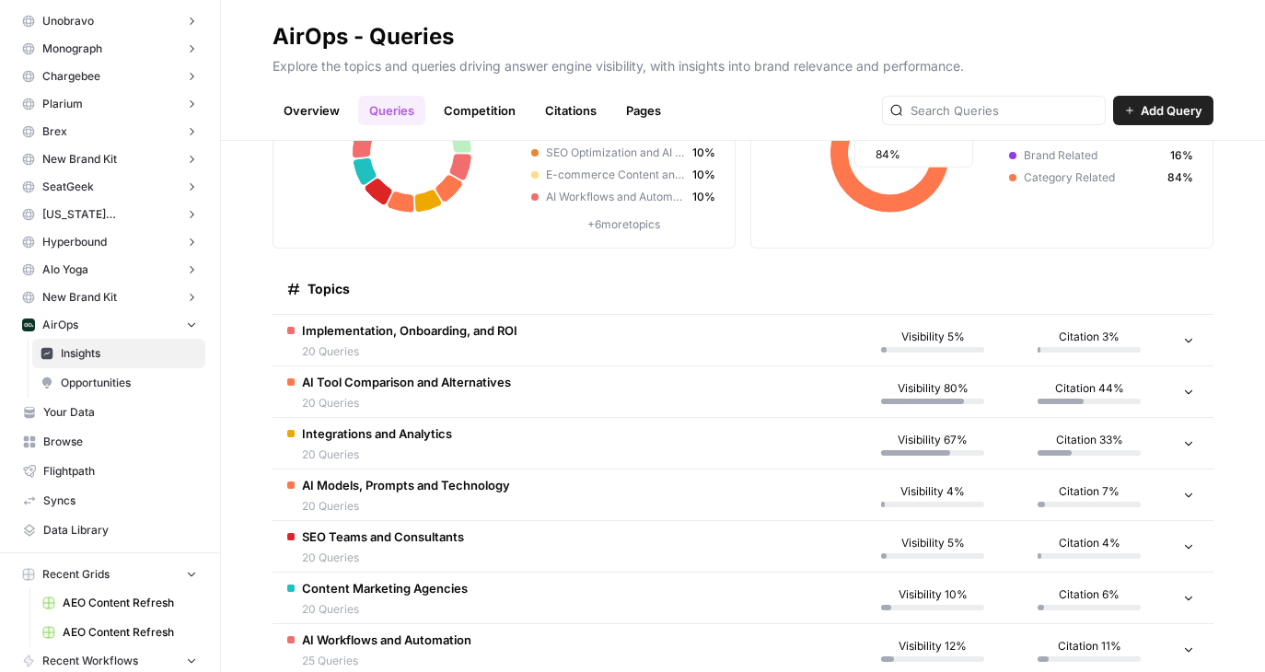
click at [486, 326] on span "Implementation, Onboarding, and ROI" at bounding box center [409, 330] width 215 height 18
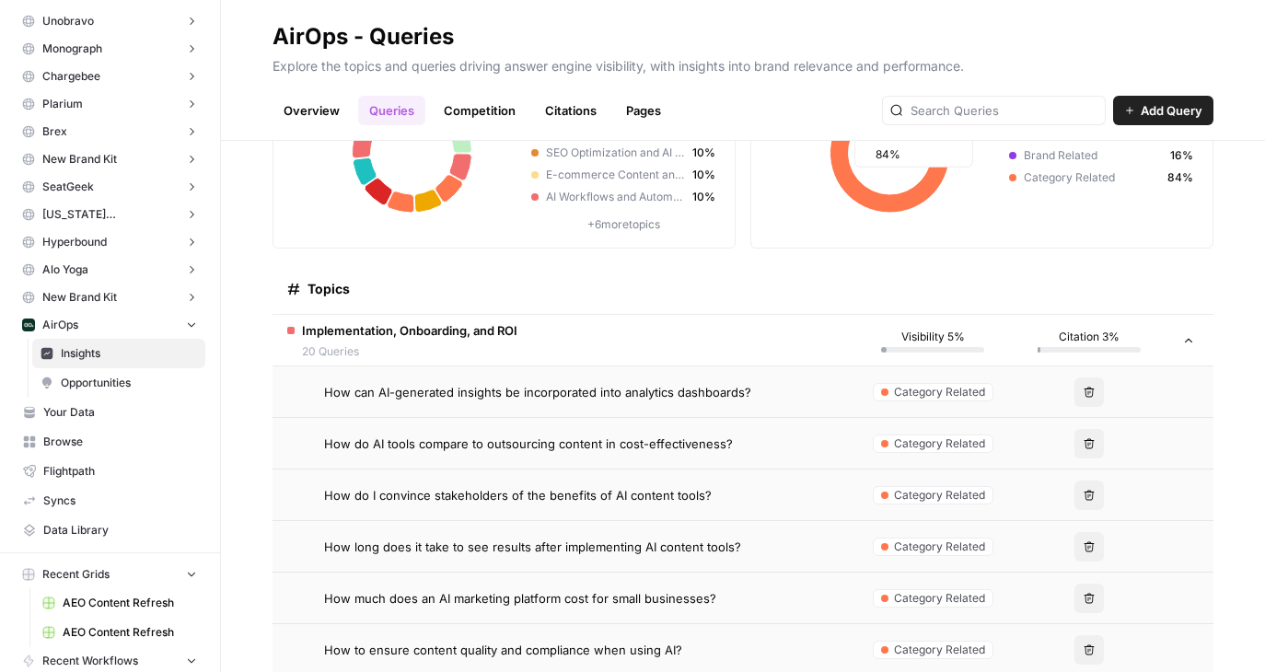
click at [1146, 113] on span "Add Query" at bounding box center [1172, 110] width 62 height 18
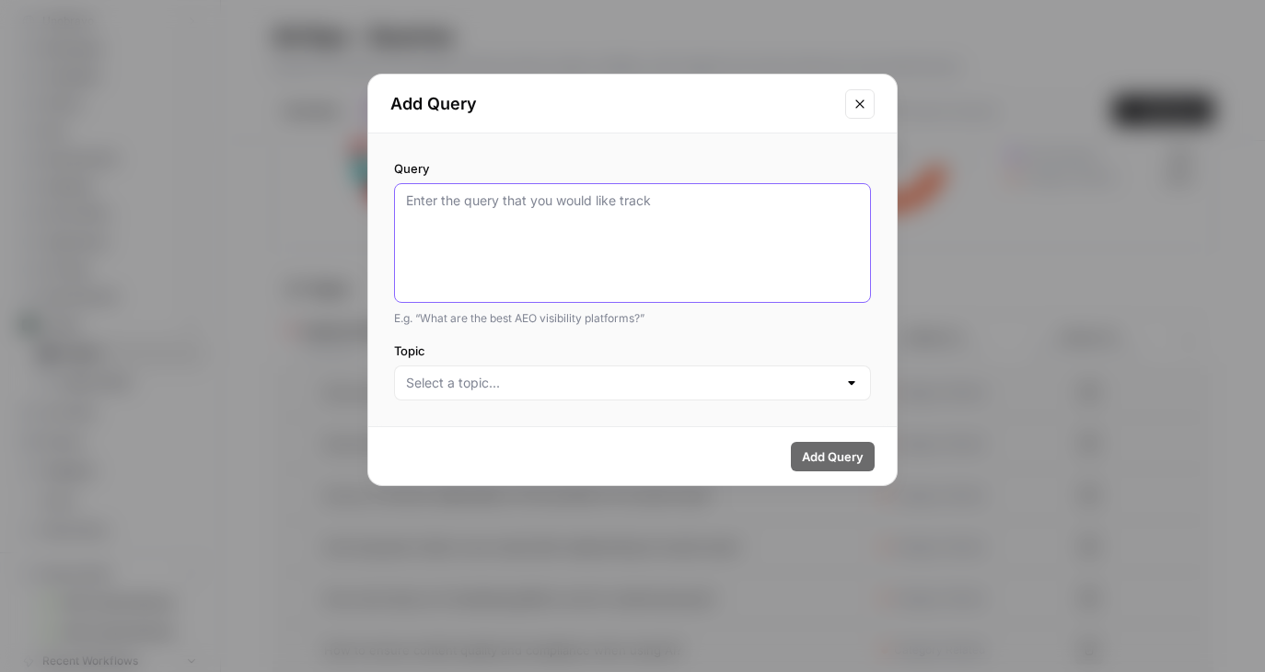
click at [815, 222] on textarea "Query" at bounding box center [632, 242] width 453 height 103
type textarea "top content engineering tools"
click at [762, 417] on div "Query top content engineering tools E.g. “What are the best AEO visibility plat…" at bounding box center [632, 279] width 528 height 293
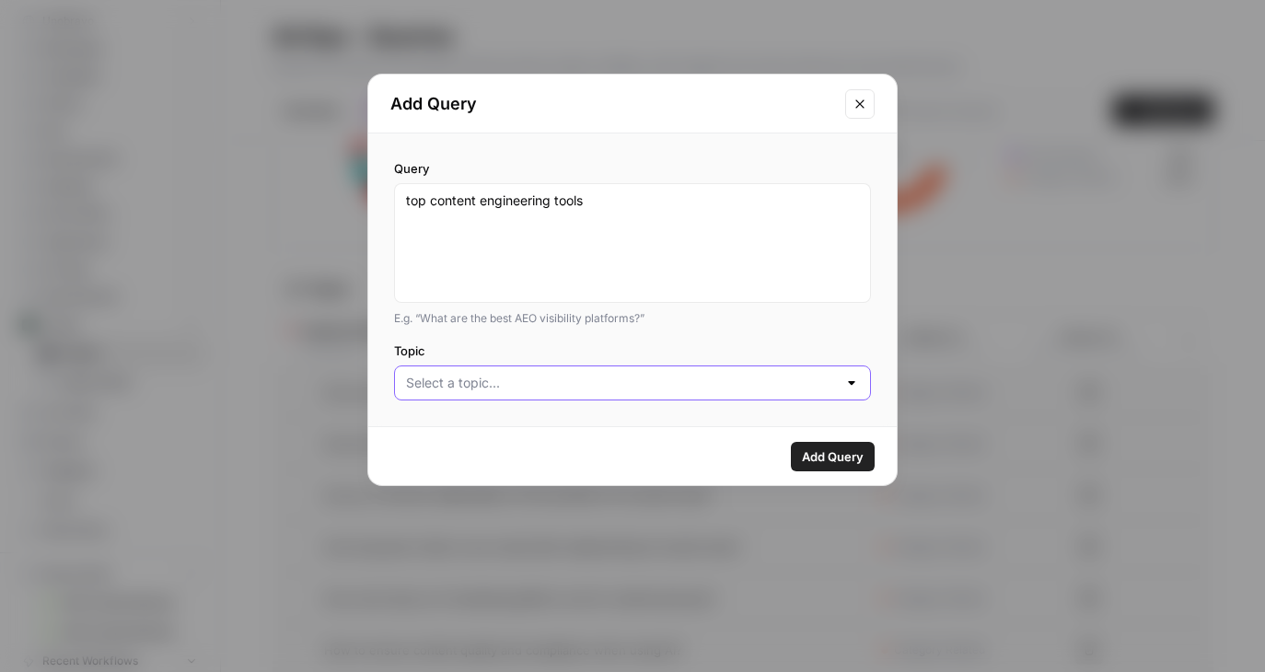
click at [752, 388] on input "Topic" at bounding box center [621, 383] width 431 height 18
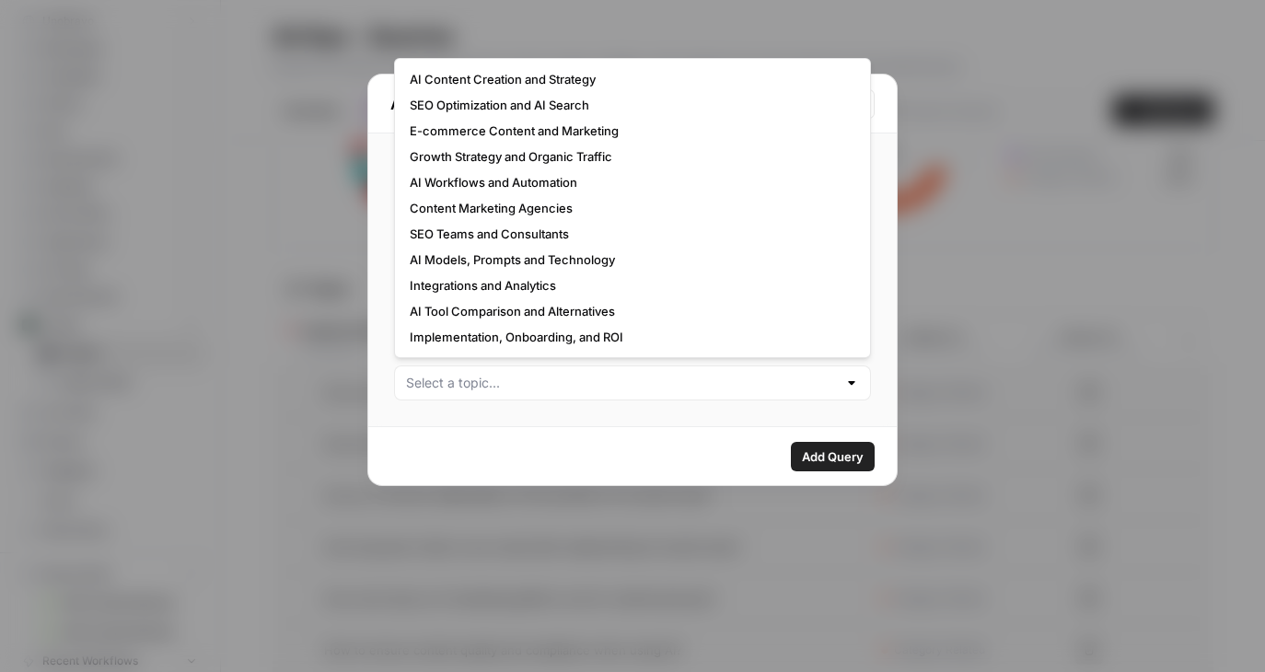
click at [546, 435] on div "Add Query" at bounding box center [632, 456] width 528 height 58
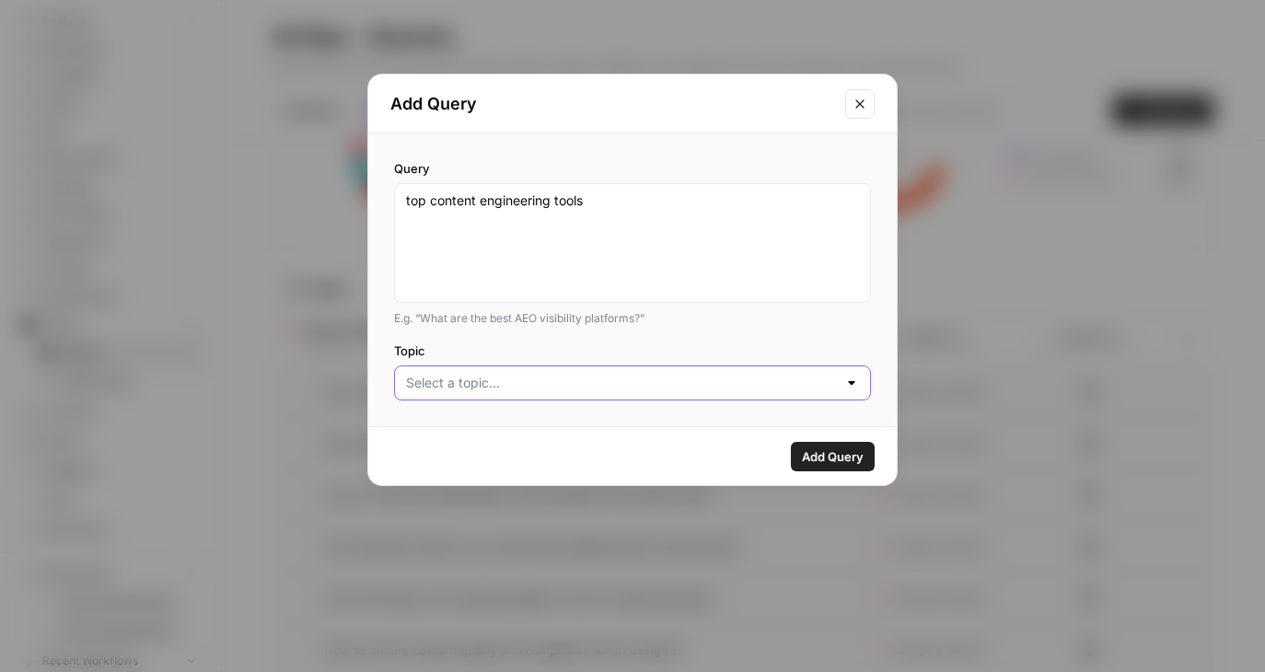
click at [532, 389] on input "Topic" at bounding box center [621, 383] width 431 height 18
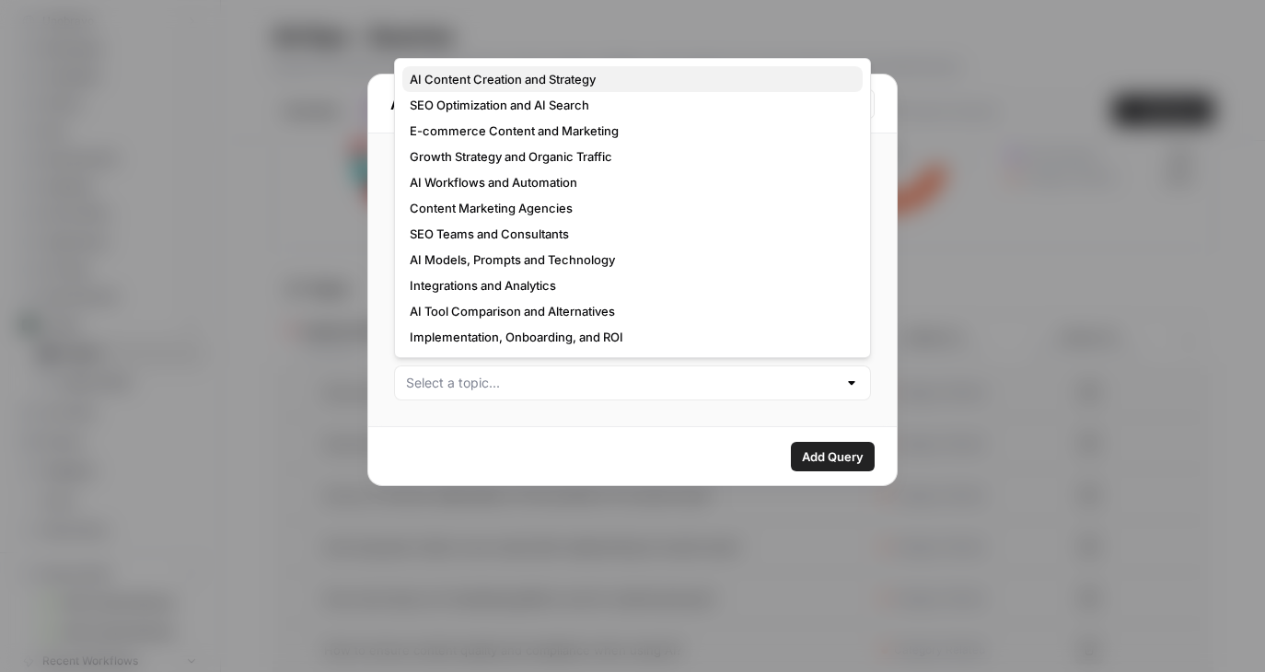
click at [463, 73] on span "AI Content Creation and Strategy" at bounding box center [629, 79] width 438 height 18
type input "AI Content Creation and Strategy"
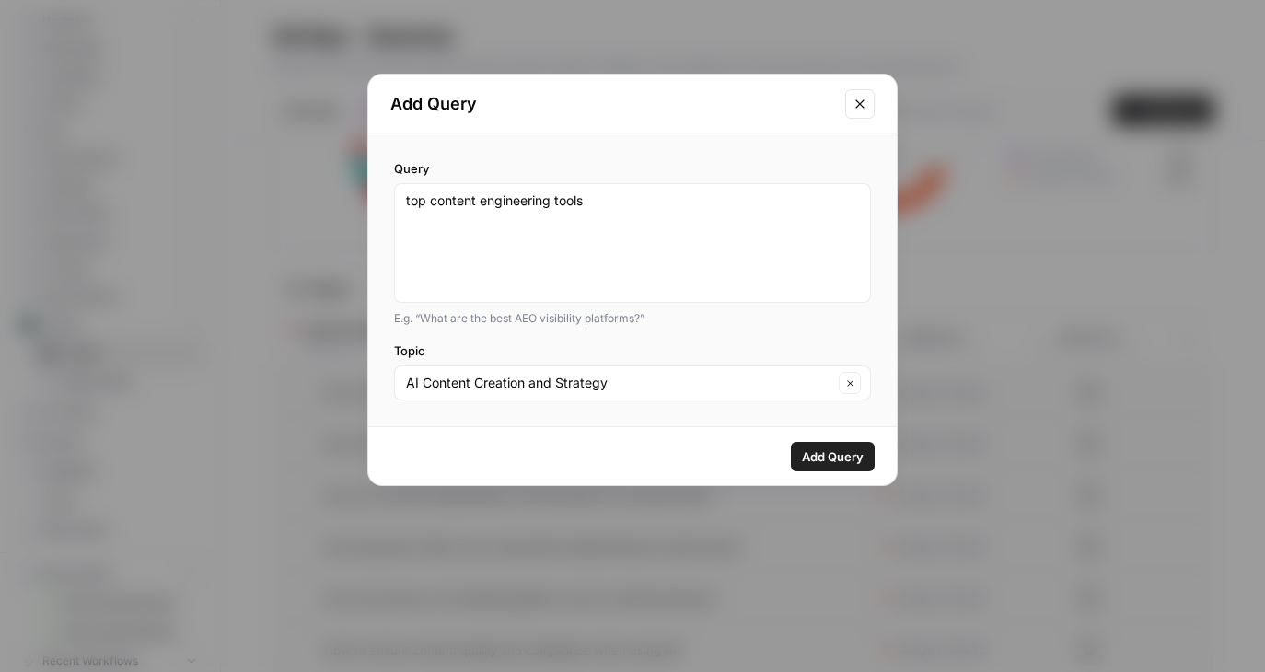
click at [644, 365] on div "AI Content Creation and Strategy Clear" at bounding box center [632, 382] width 477 height 35
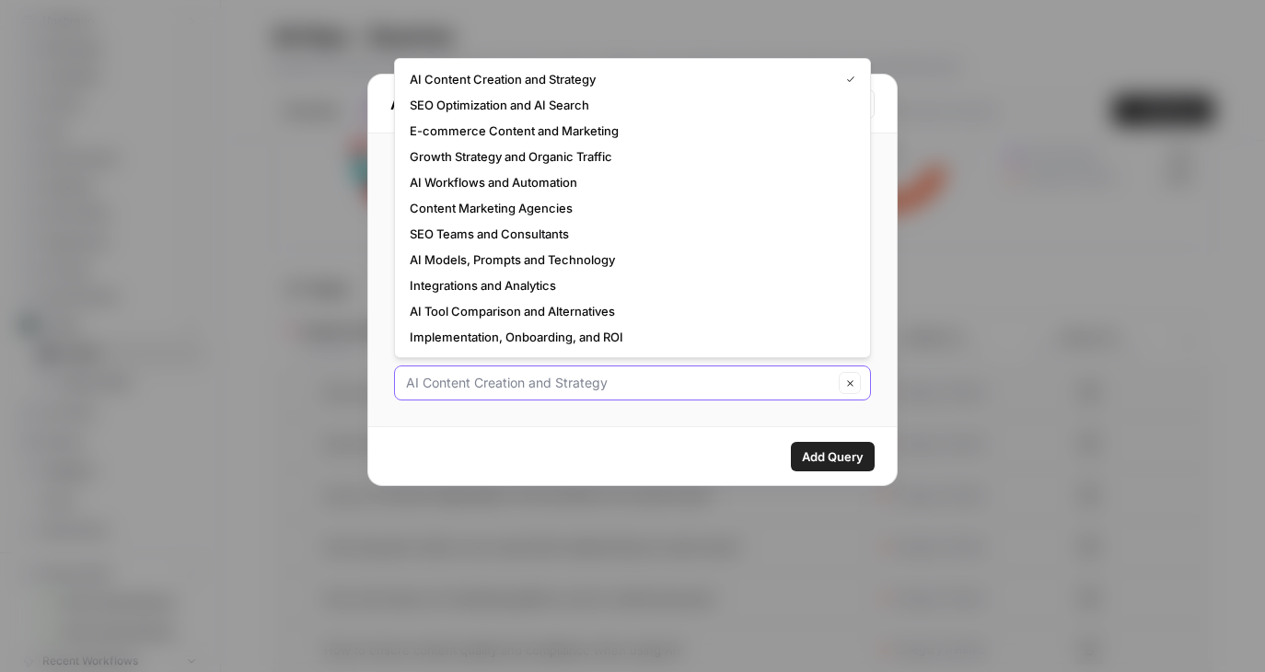
click at [644, 389] on input "Topic" at bounding box center [619, 383] width 427 height 18
click at [596, 315] on span "AI Tool Comparison and Alternatives" at bounding box center [629, 311] width 438 height 18
type input "AI Tool Comparison and Alternatives"
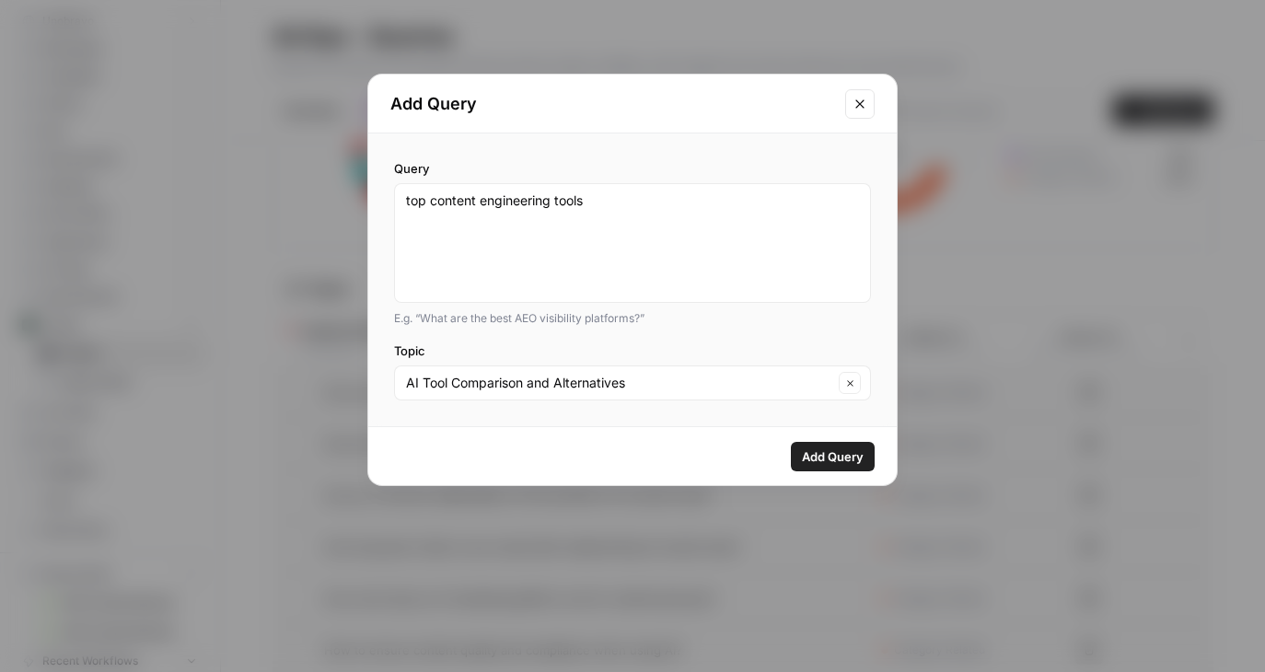
click at [828, 458] on span "Add Query" at bounding box center [833, 456] width 62 height 18
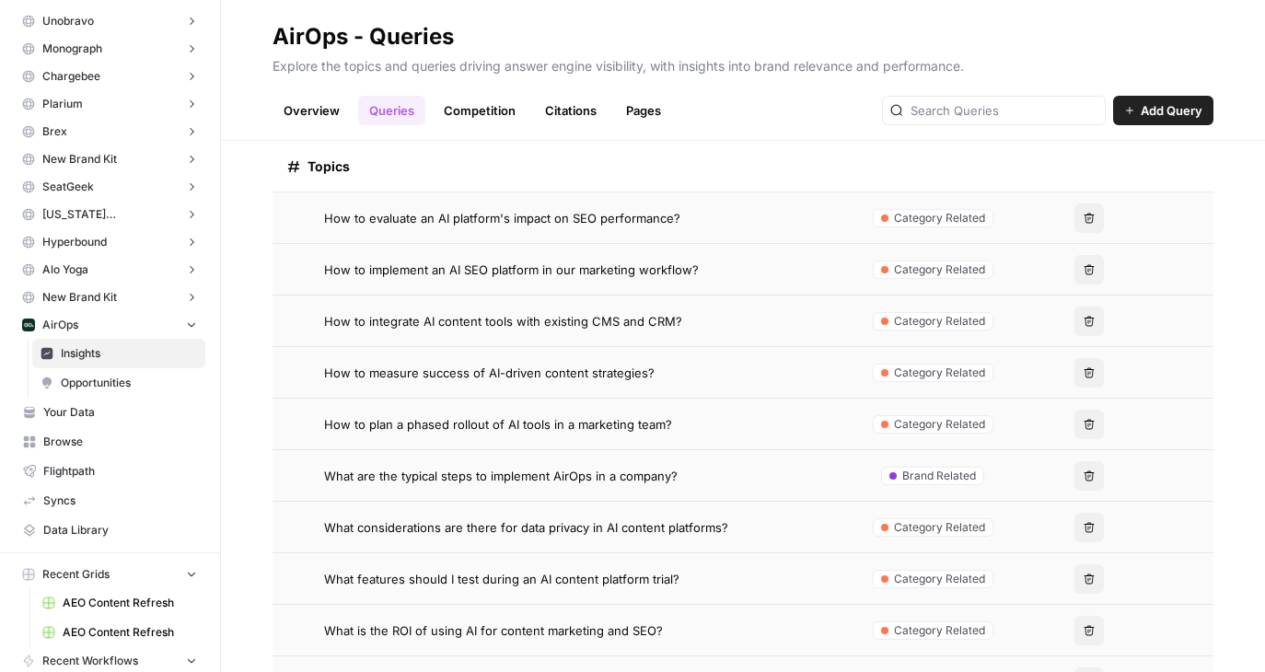
scroll to position [1041, 0]
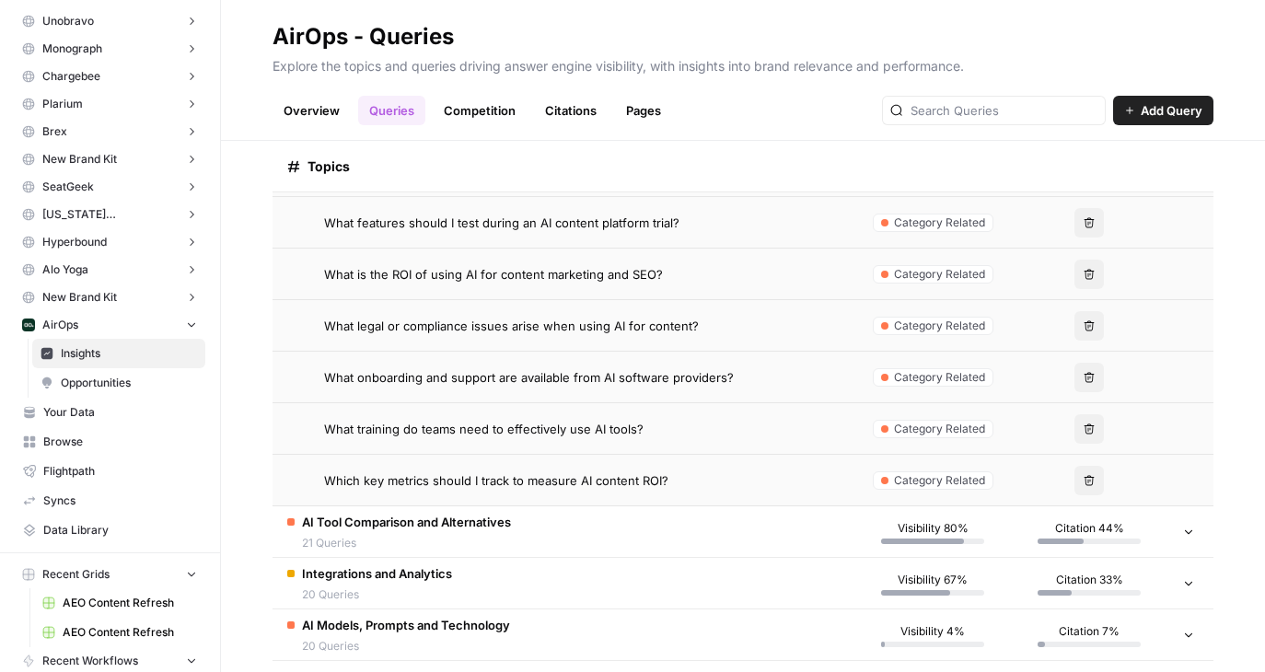
click at [522, 533] on td "AI Tool Comparison and Alternatives 21 Queries" at bounding box center [563, 531] width 582 height 51
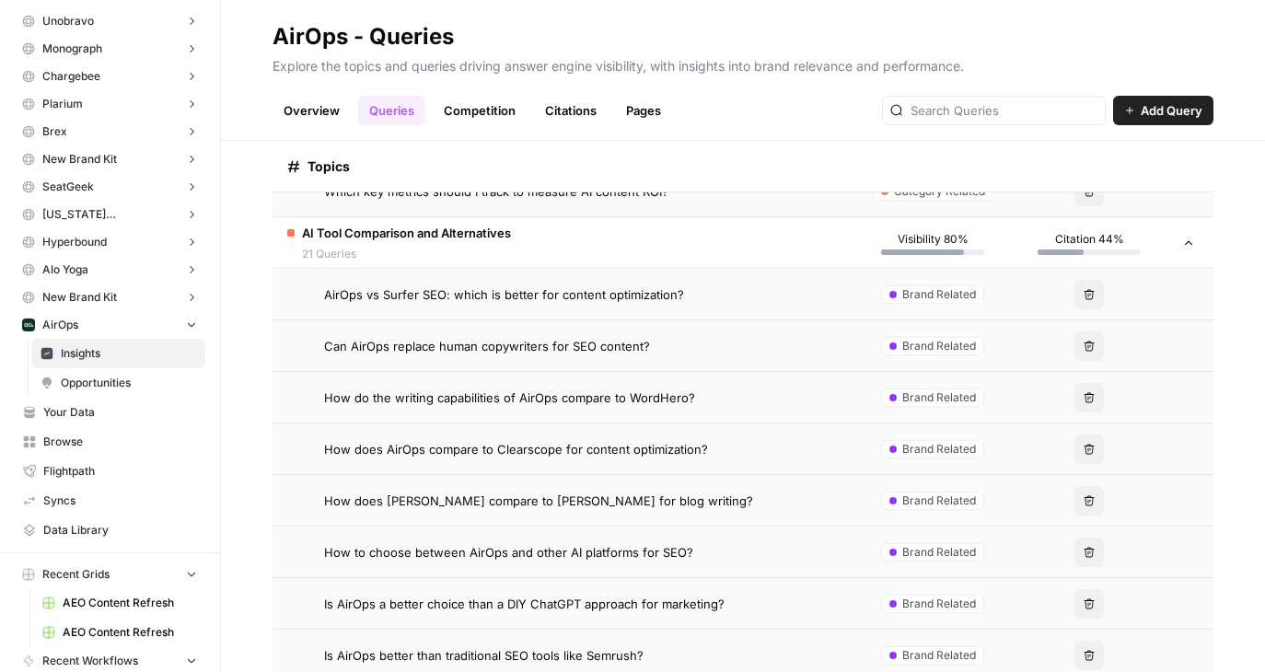
scroll to position [1632, 0]
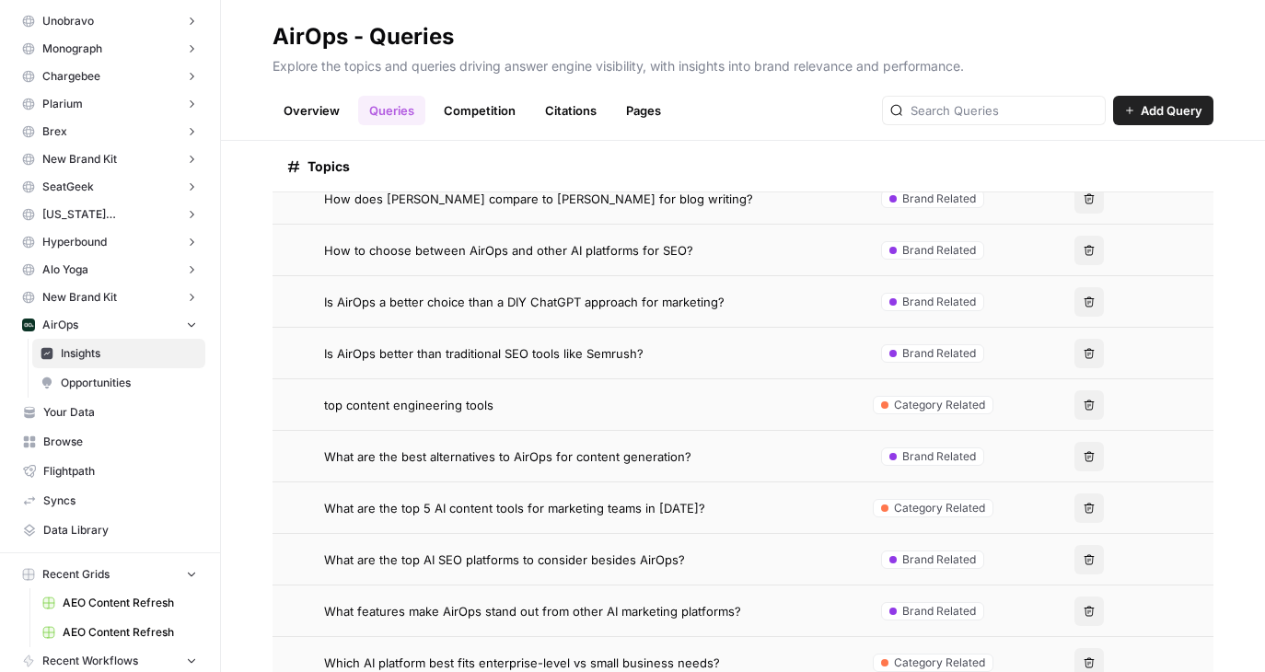
click at [730, 411] on div "top content engineering tools" at bounding box center [582, 405] width 516 height 18
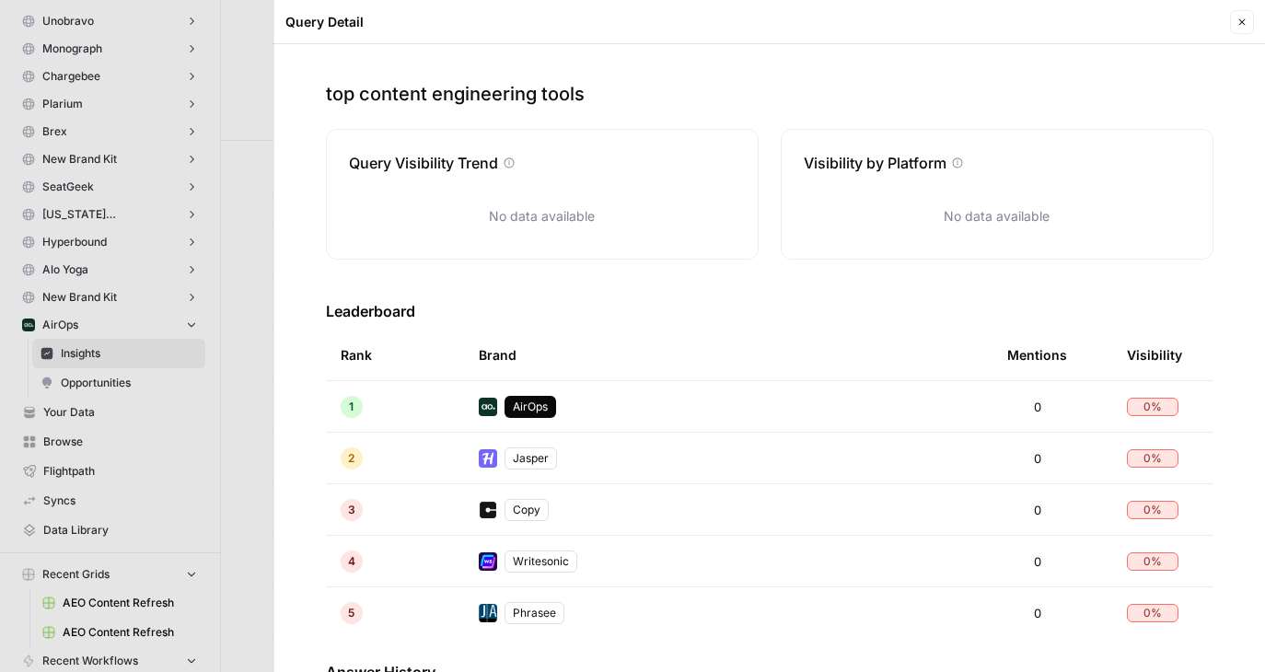
scroll to position [204, 0]
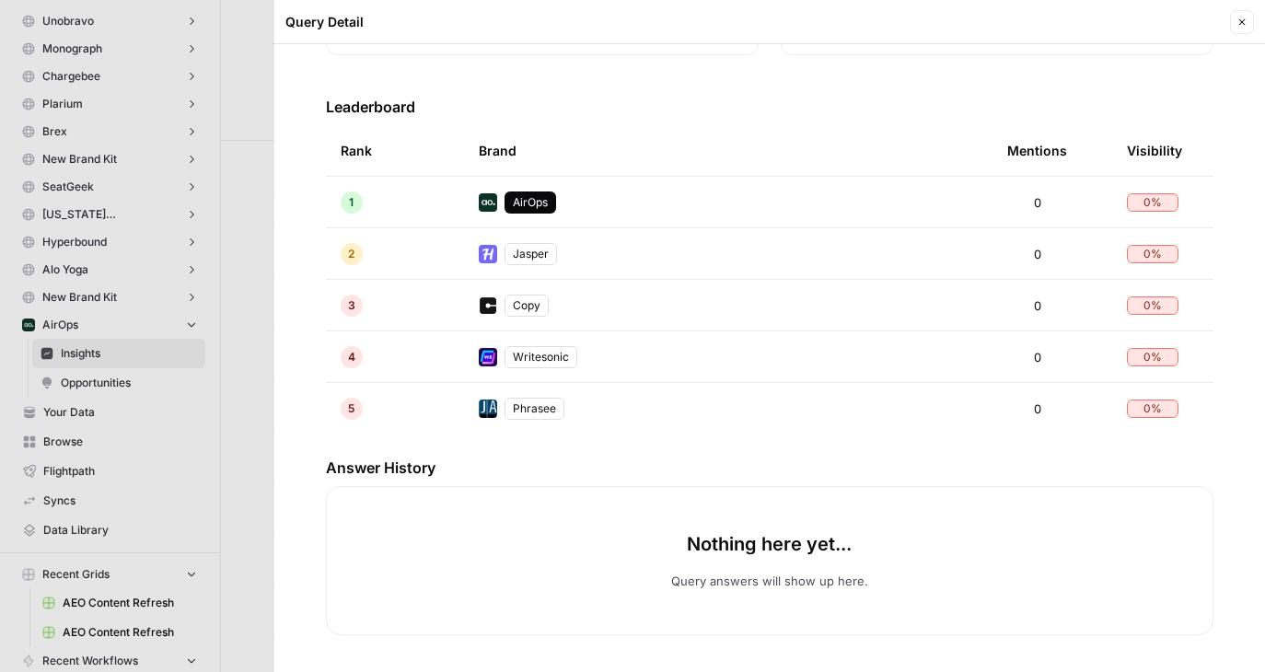
click at [1232, 21] on button "Close" at bounding box center [1242, 22] width 24 height 24
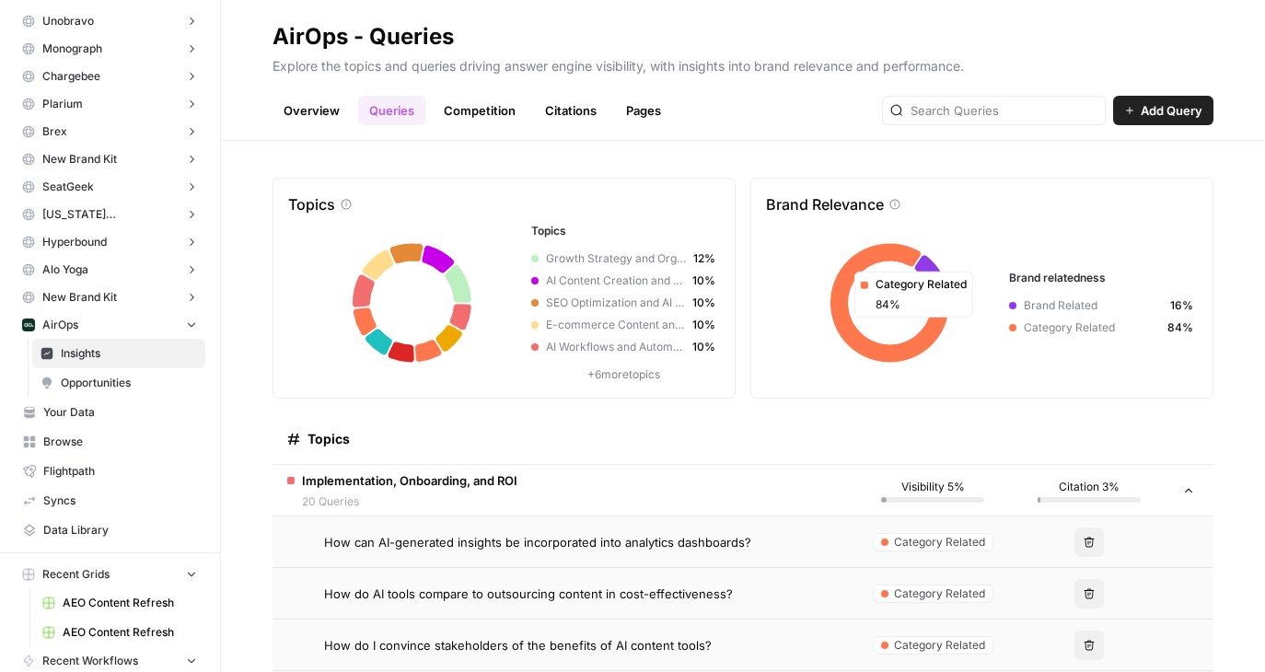
click at [585, 376] on p "+ 6 more topics" at bounding box center [623, 374] width 184 height 17
click at [610, 371] on p "+ 6 more topics" at bounding box center [623, 374] width 184 height 17
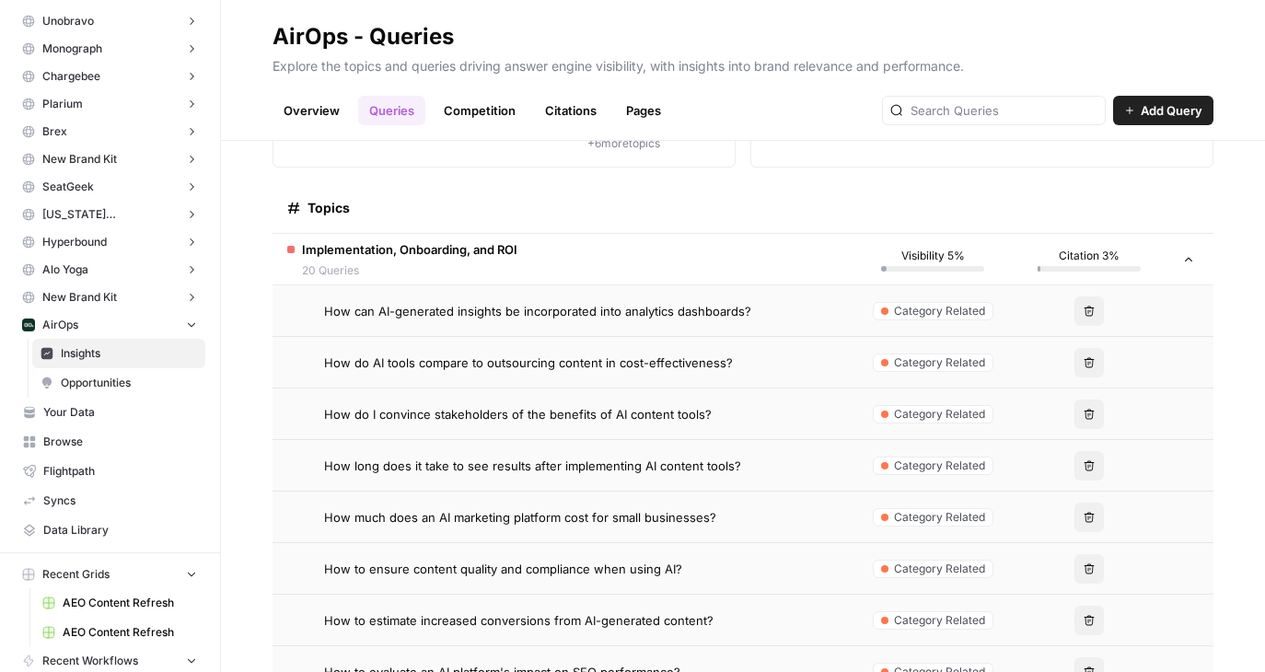
scroll to position [251, 0]
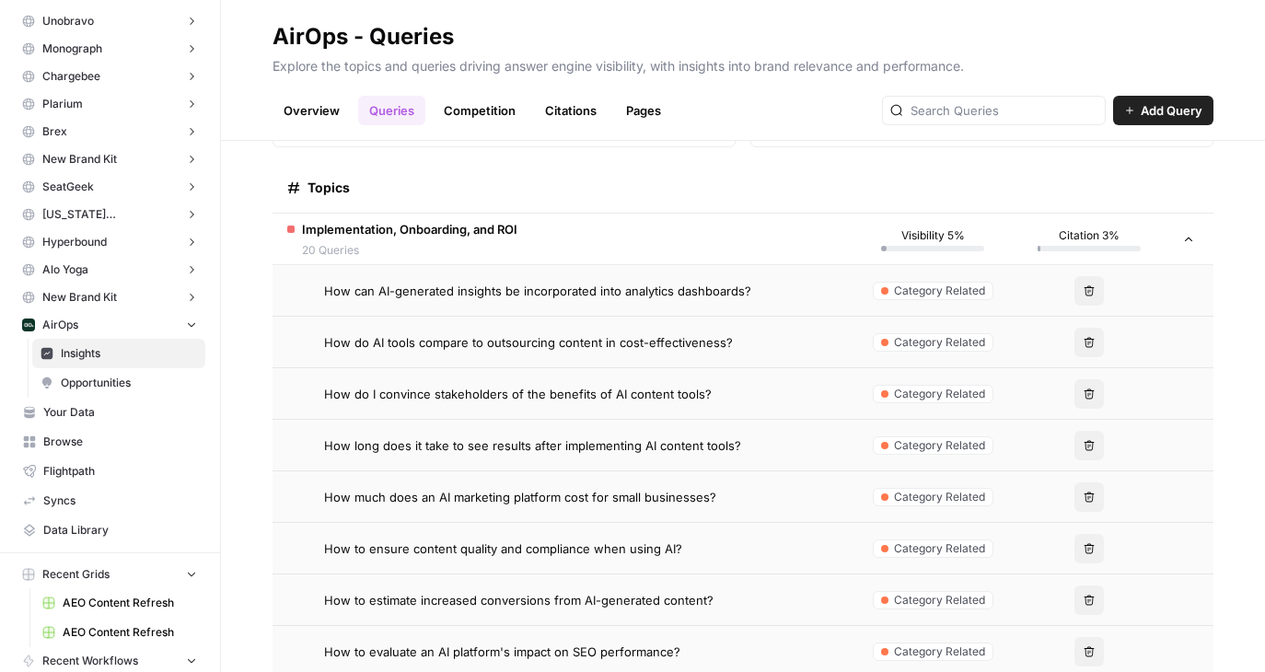
click at [504, 274] on td "How can AI-generated insights be incorporated into analytics dashboards?" at bounding box center [563, 290] width 582 height 51
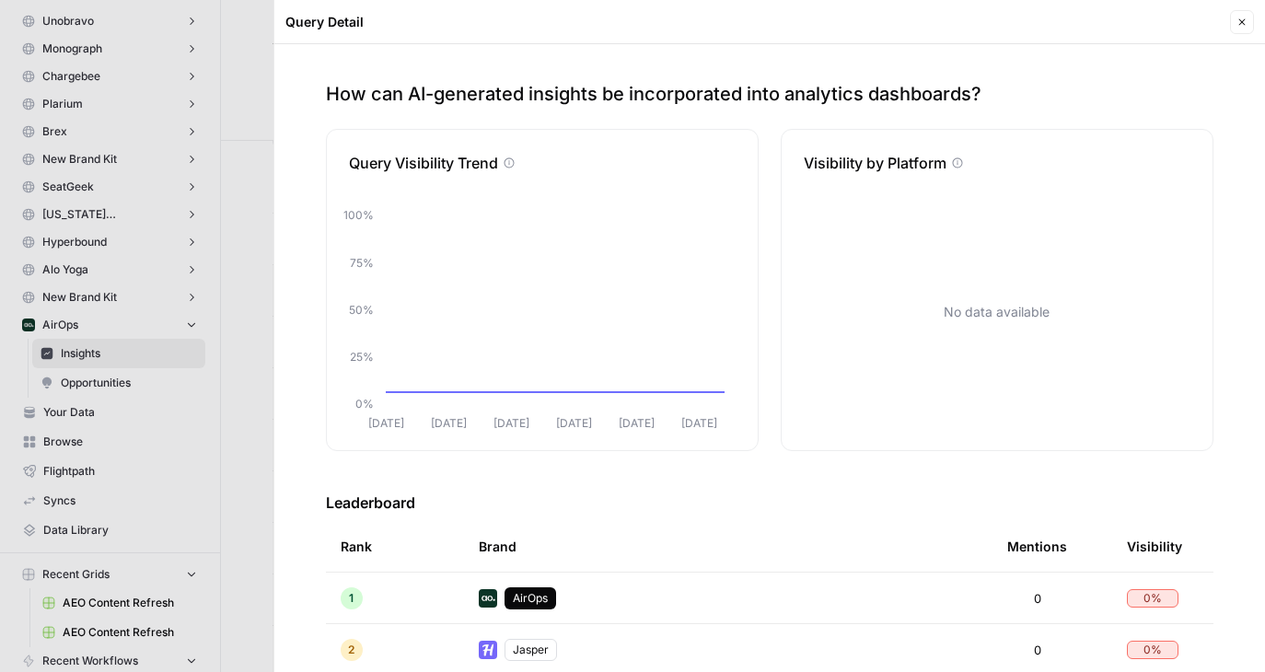
click at [1251, 22] on button "Close" at bounding box center [1242, 22] width 24 height 24
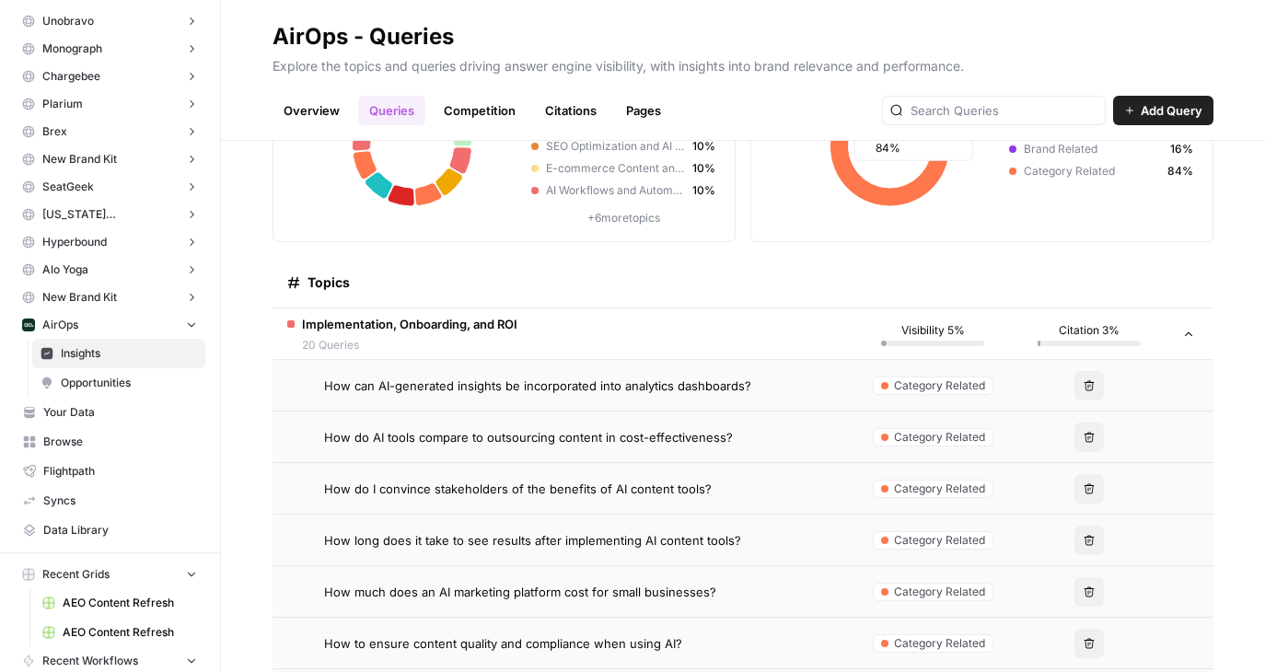
scroll to position [225, 0]
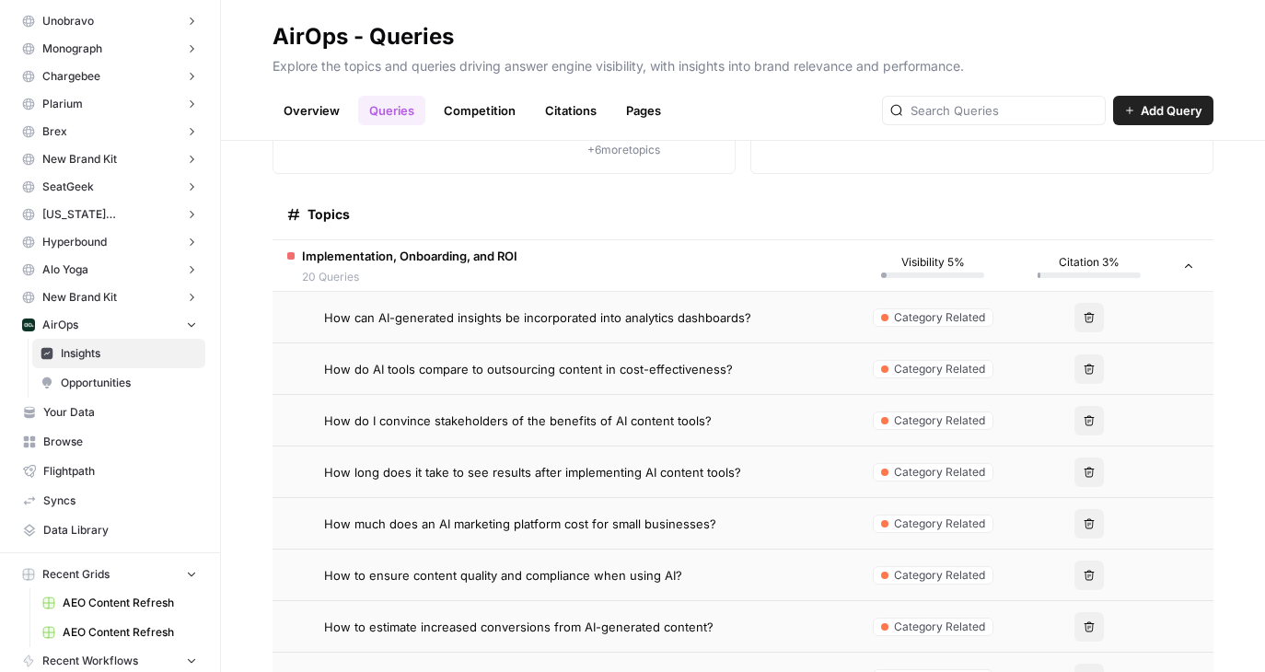
click at [423, 362] on span "How do AI tools compare to outsourcing content in cost-effectiveness?" at bounding box center [528, 369] width 409 height 18
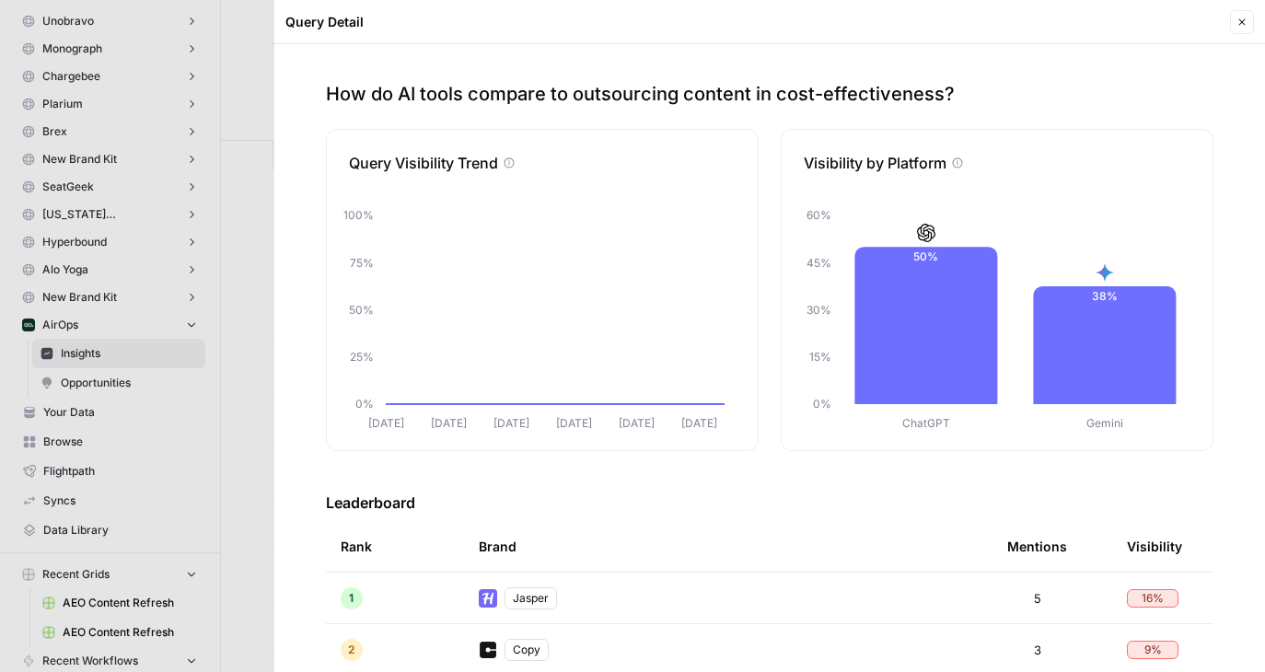
click at [1236, 19] on icon "button" at bounding box center [1241, 22] width 11 height 11
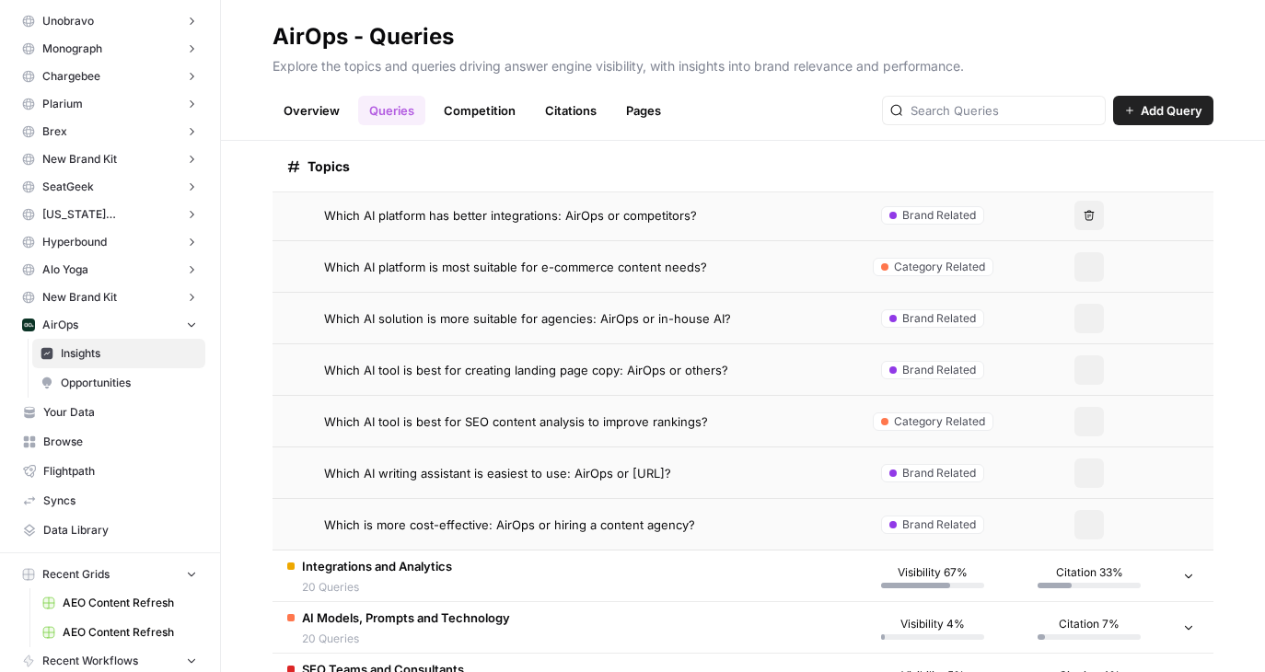
scroll to position [2510, 0]
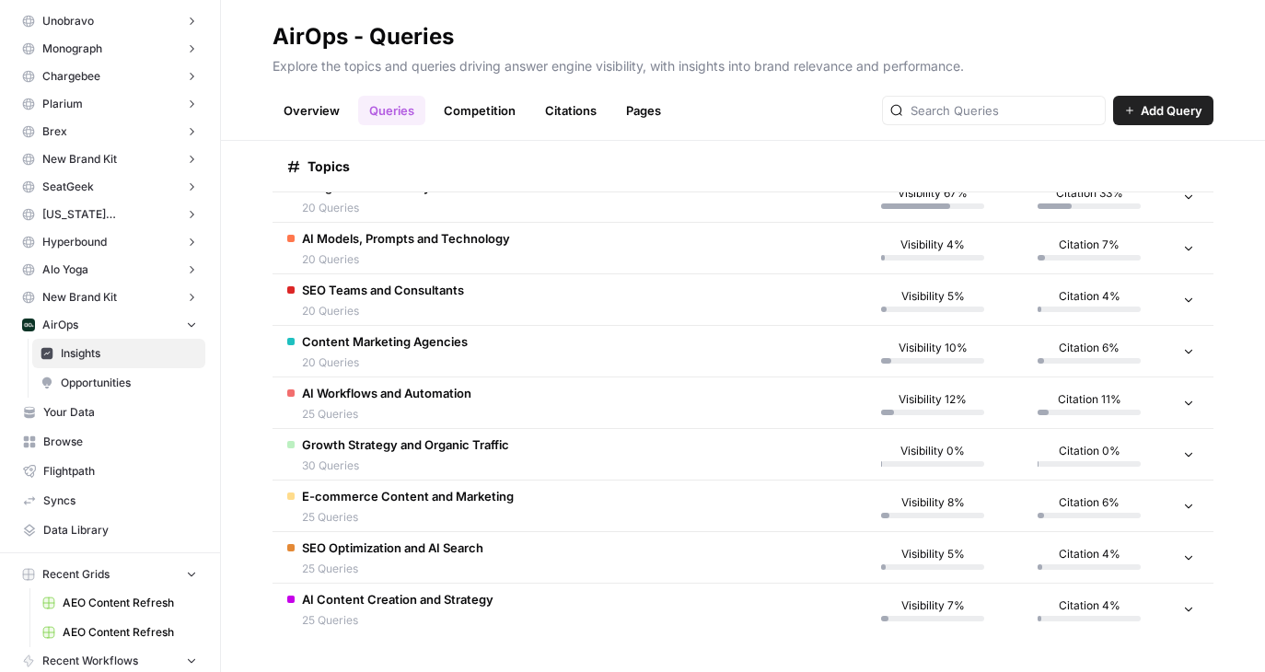
click at [390, 351] on div "Content Marketing Agencies 20 Queries" at bounding box center [385, 351] width 166 height 39
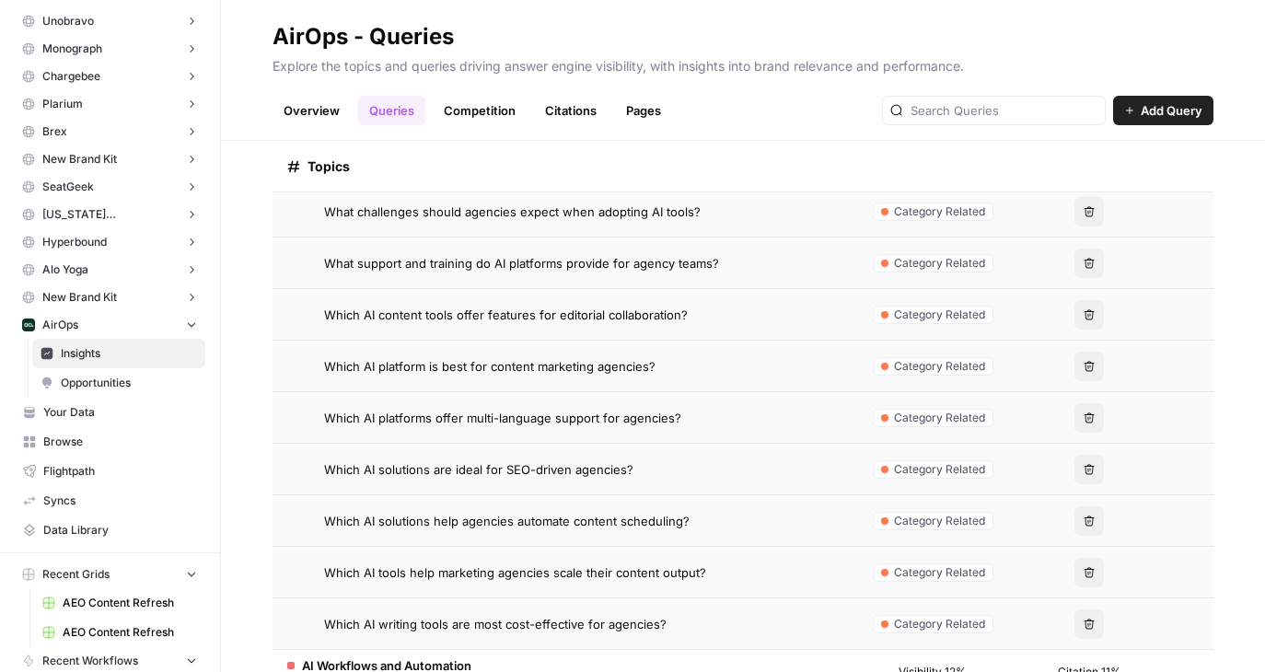
scroll to position [3542, 0]
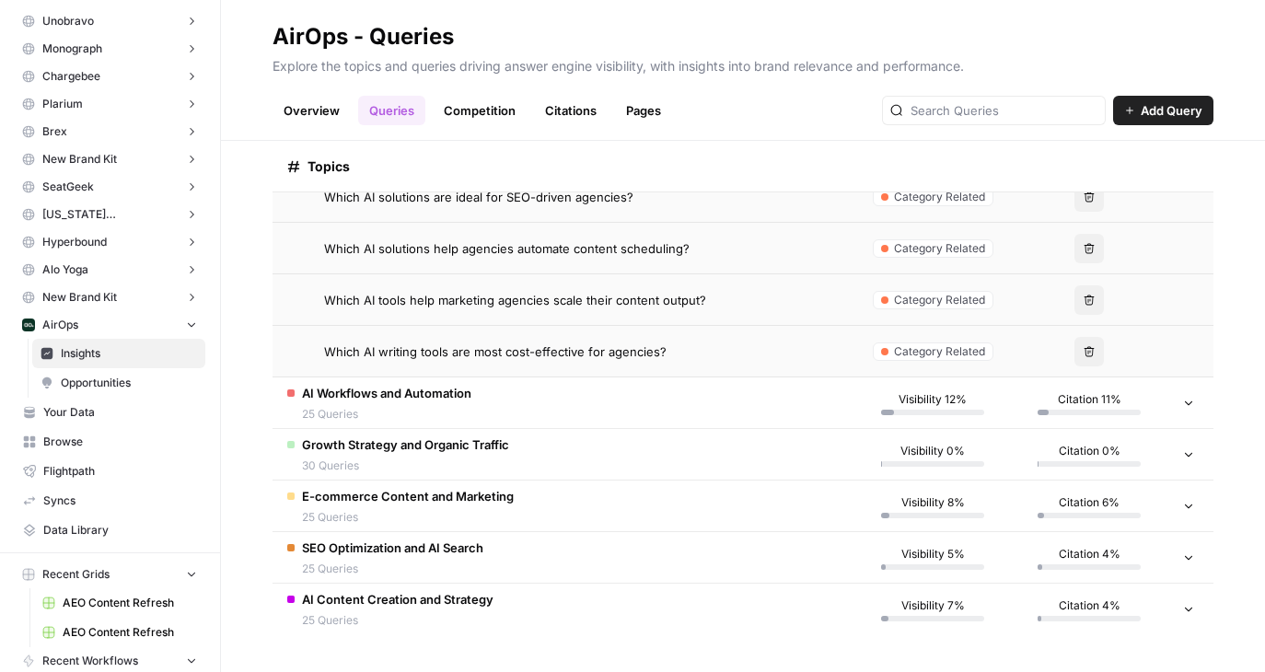
click at [411, 411] on span "25 Queries" at bounding box center [386, 414] width 169 height 17
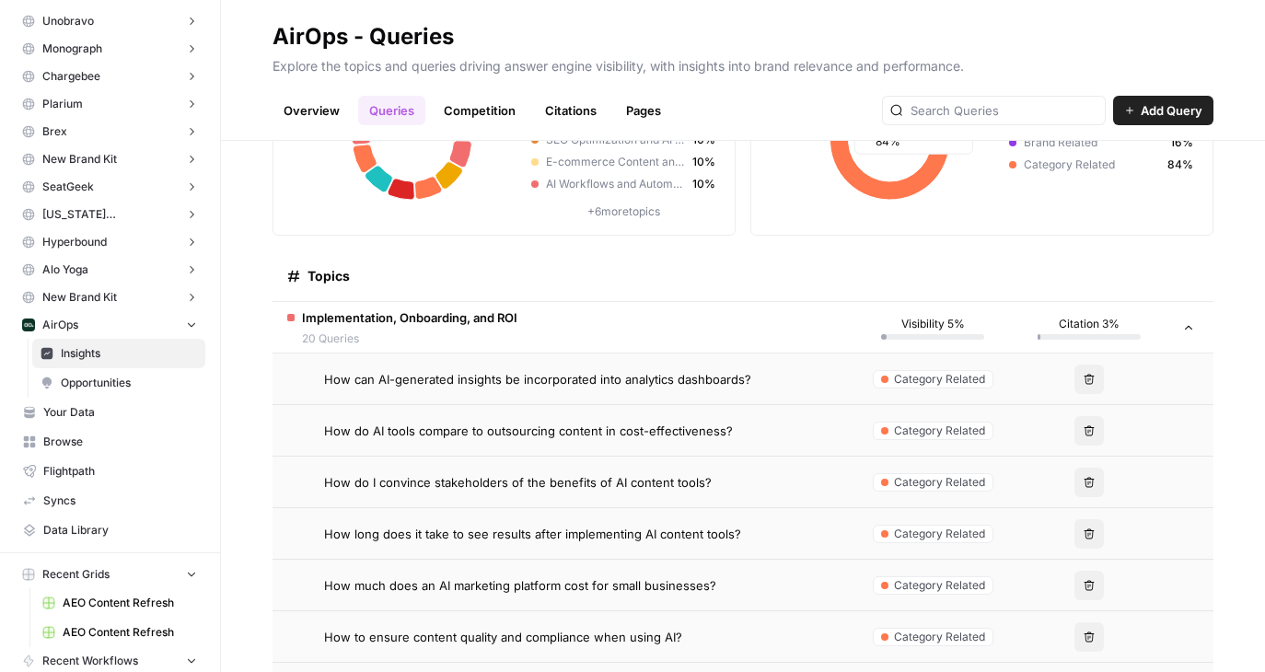
scroll to position [0, 0]
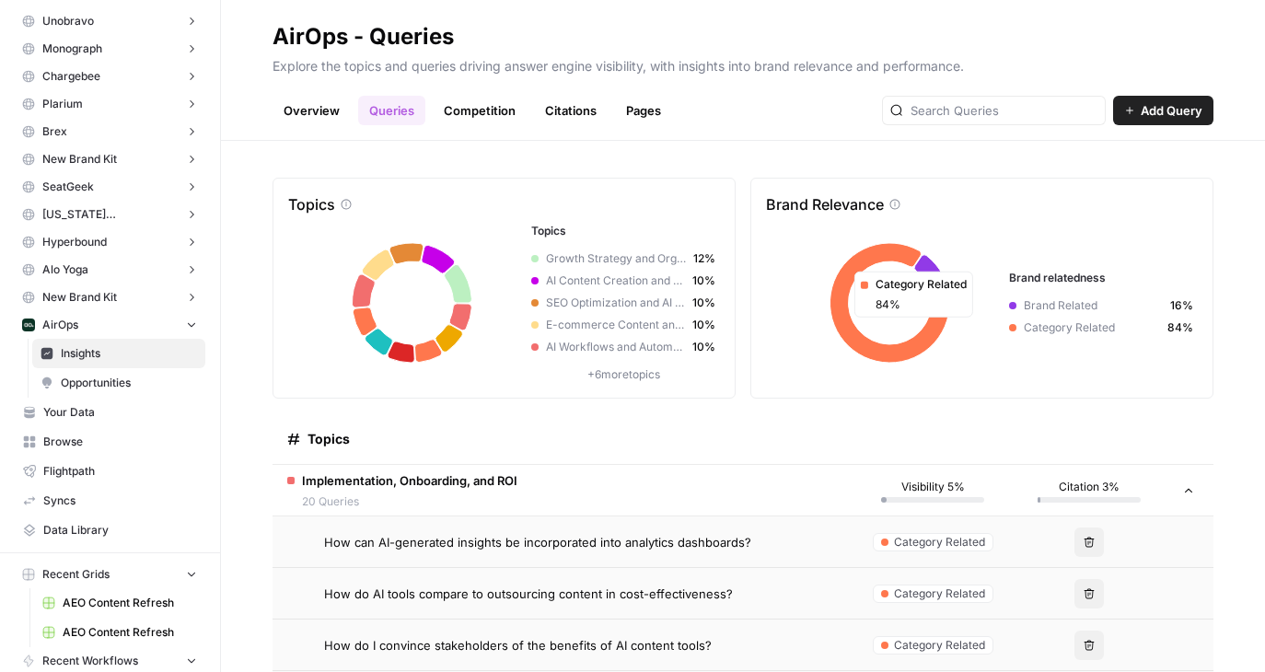
click at [380, 495] on span "20 Queries" at bounding box center [409, 501] width 215 height 17
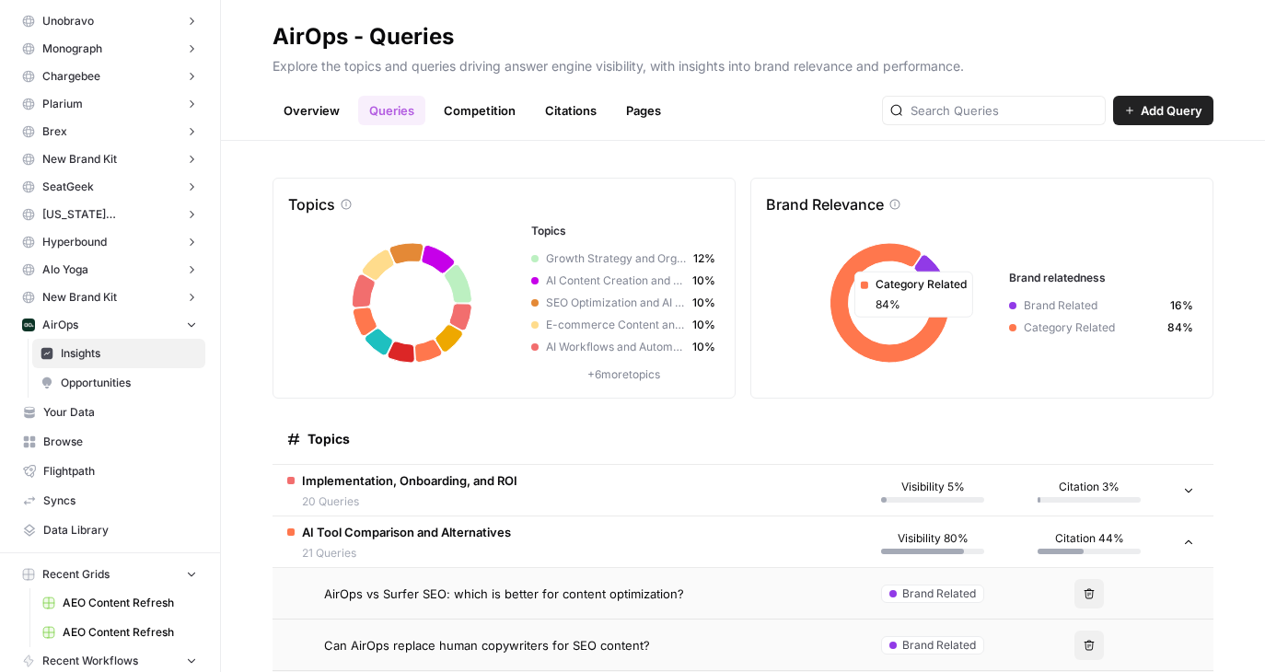
click at [334, 560] on span "21 Queries" at bounding box center [406, 553] width 209 height 17
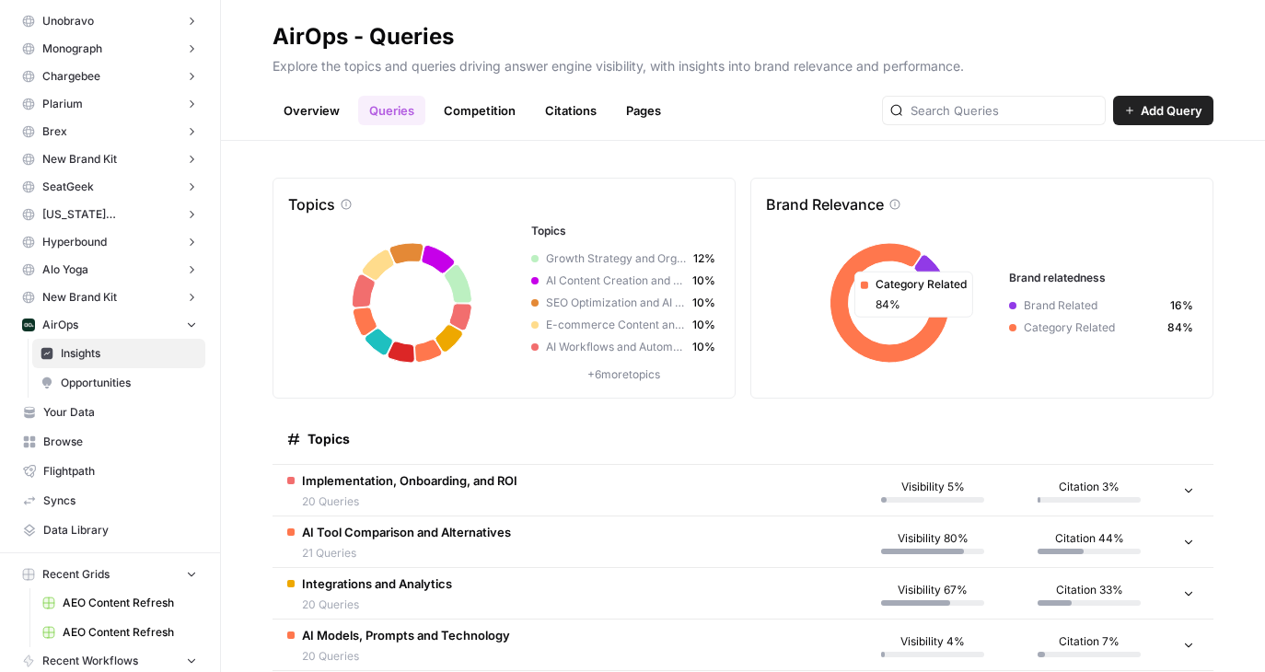
click at [430, 493] on span "20 Queries" at bounding box center [409, 501] width 215 height 17
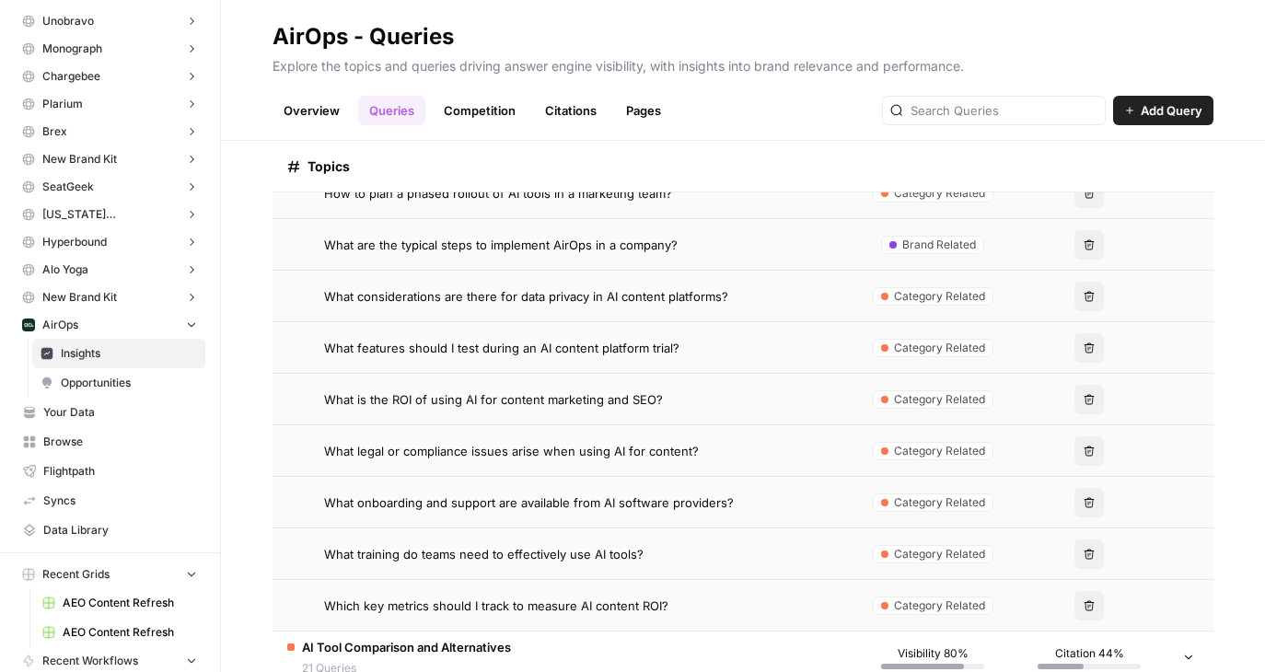
scroll to position [1201, 0]
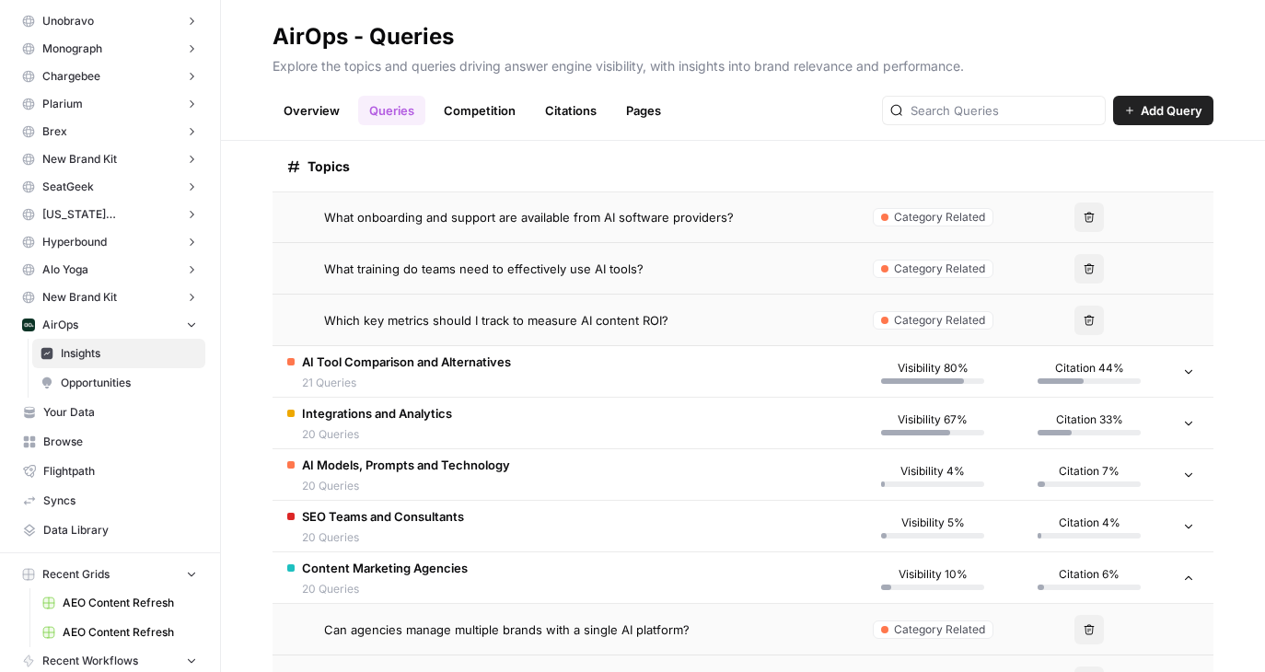
click at [425, 378] on span "21 Queries" at bounding box center [406, 383] width 209 height 17
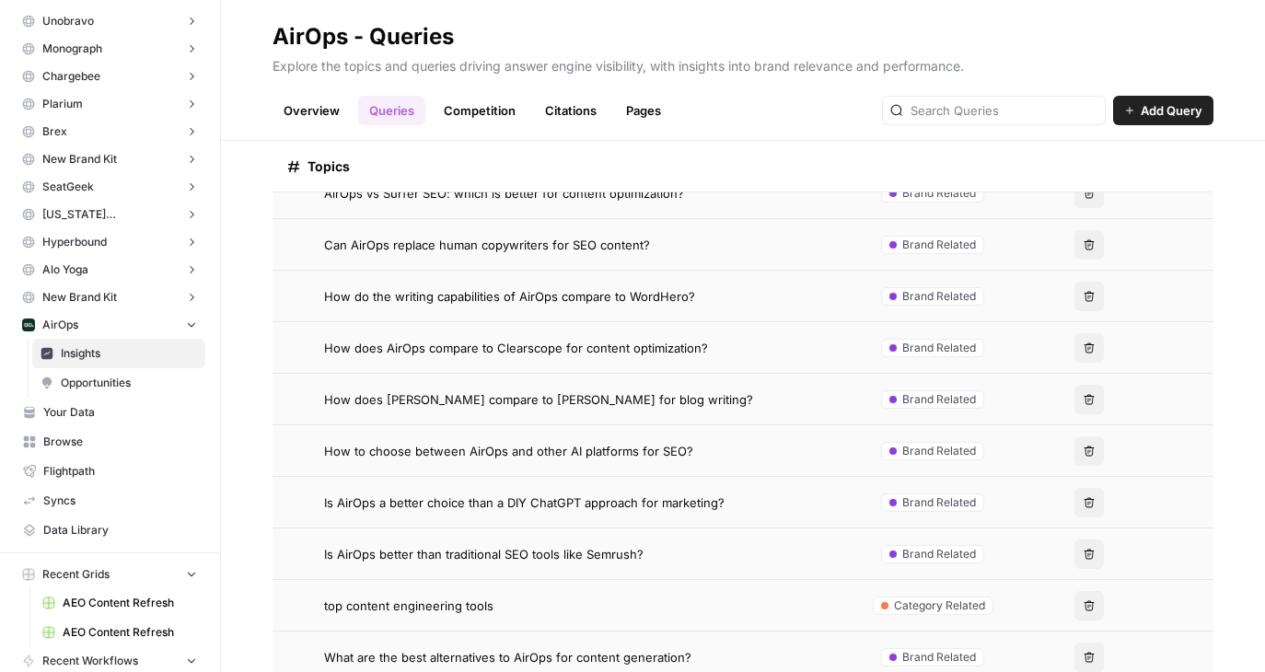
scroll to position [1211, 0]
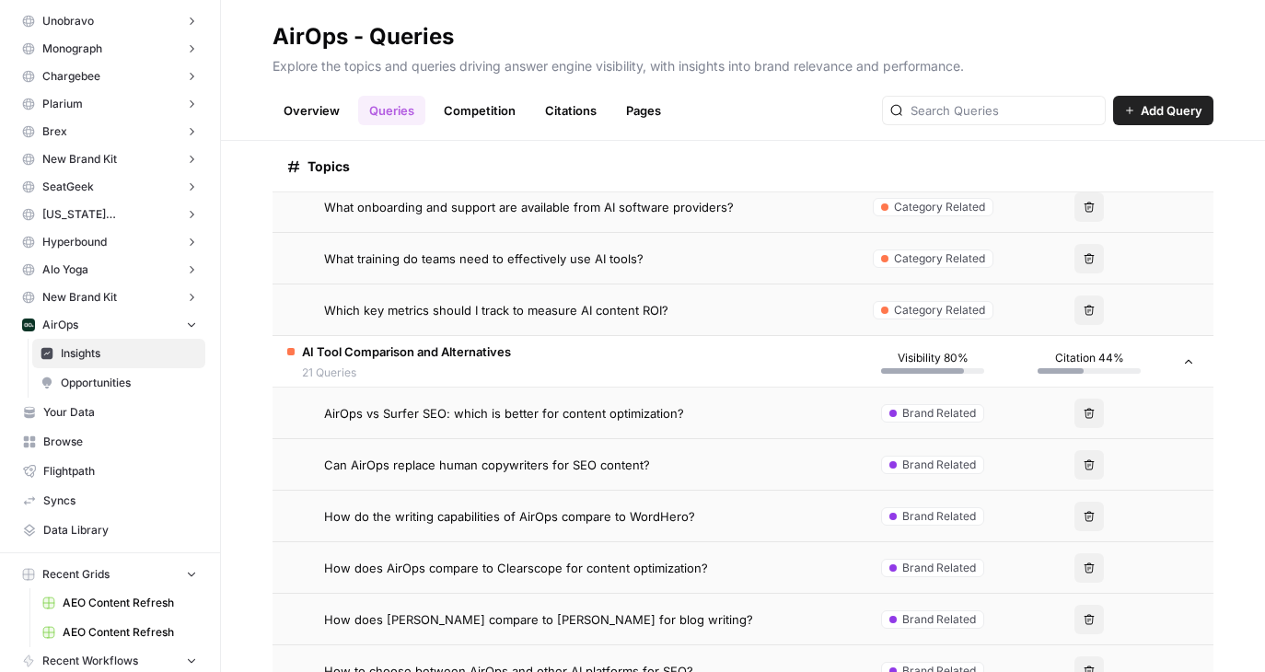
click at [427, 369] on span "21 Queries" at bounding box center [406, 373] width 209 height 17
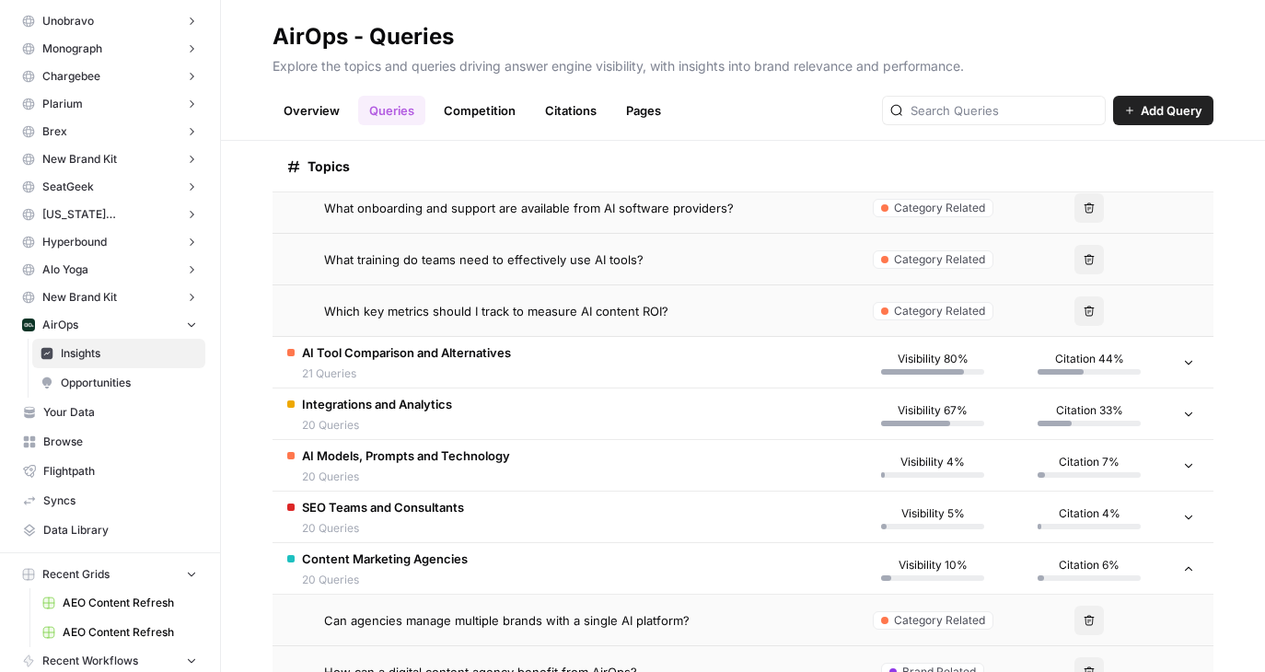
scroll to position [0, 0]
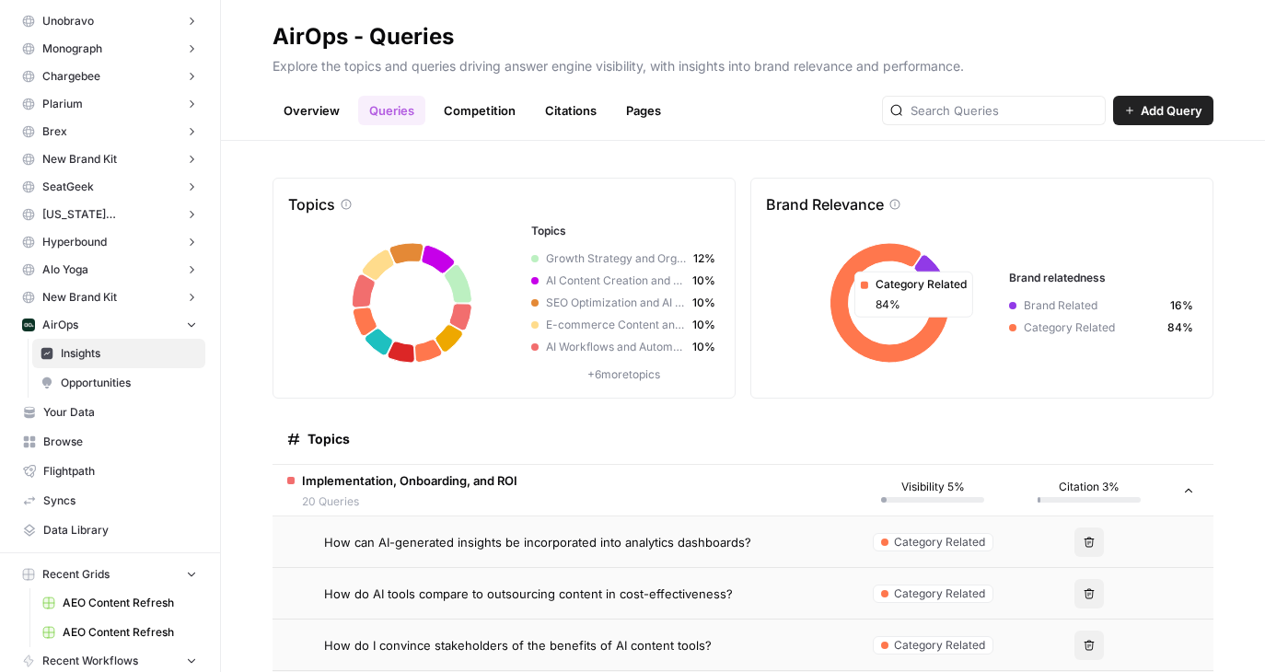
click at [401, 502] on span "20 Queries" at bounding box center [409, 501] width 215 height 17
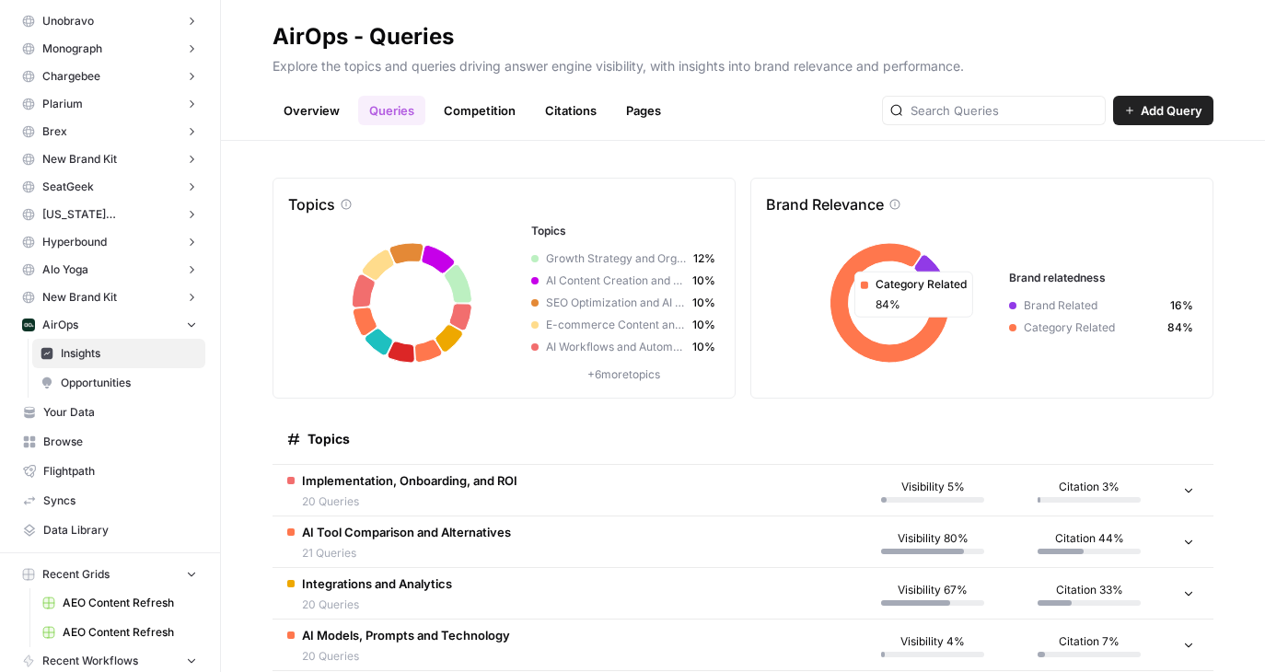
click at [512, 518] on td "AI Tool Comparison and Alternatives 21 Queries" at bounding box center [563, 541] width 582 height 51
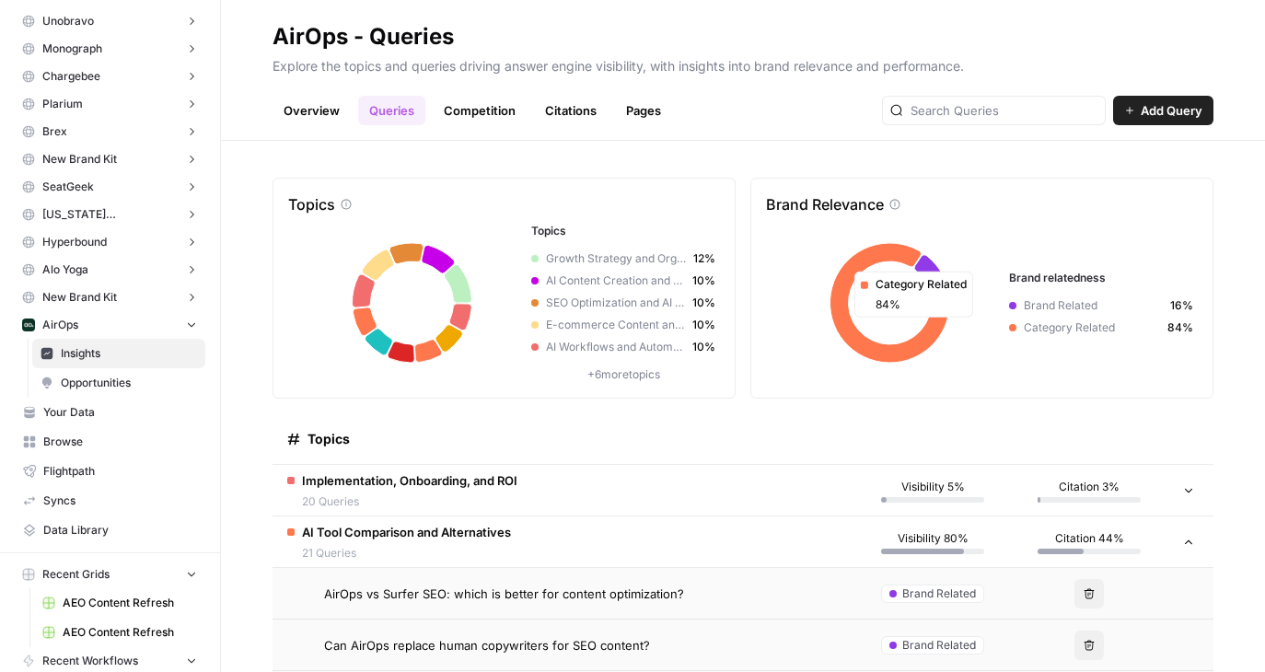
click at [512, 518] on td "AI Tool Comparison and Alternatives 21 Queries" at bounding box center [563, 541] width 582 height 51
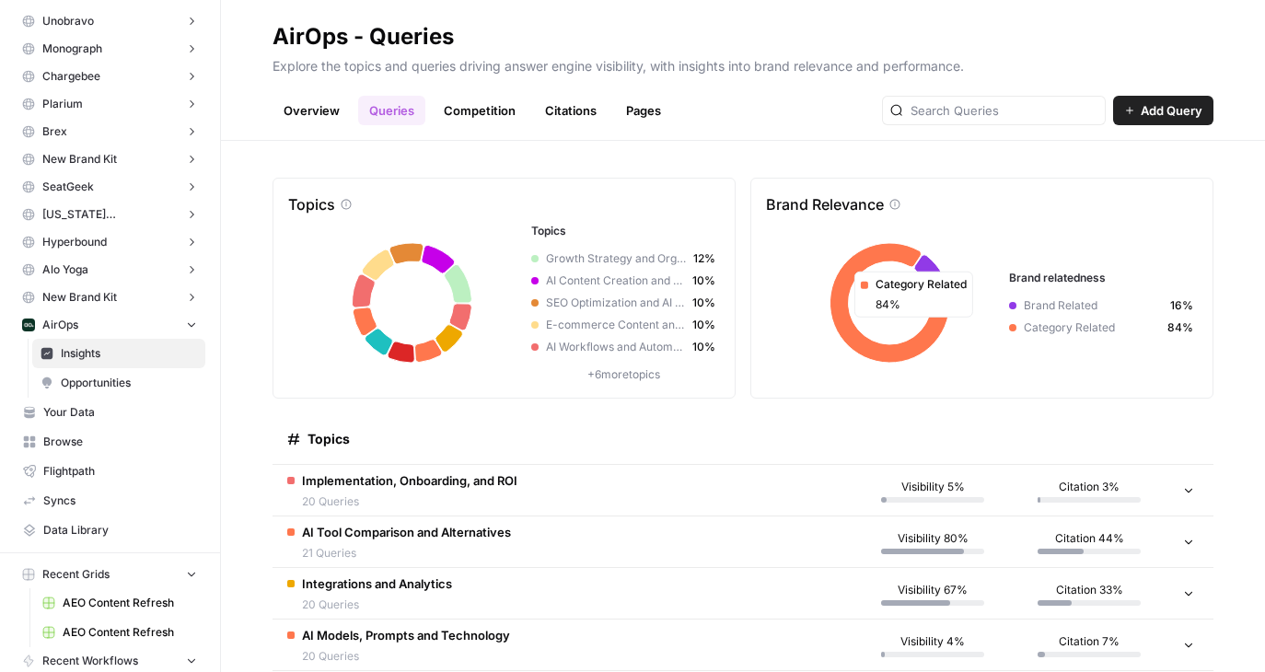
click at [509, 494] on span "20 Queries" at bounding box center [409, 501] width 215 height 17
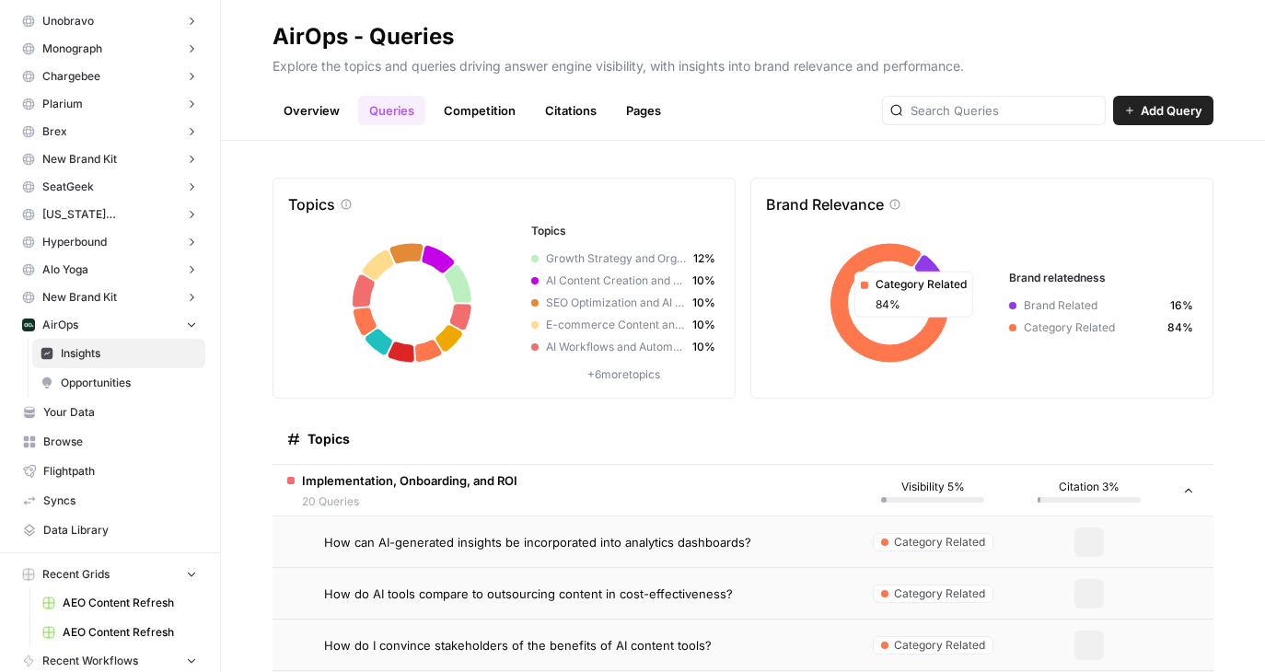
click at [470, 115] on link "Competition" at bounding box center [480, 110] width 94 height 29
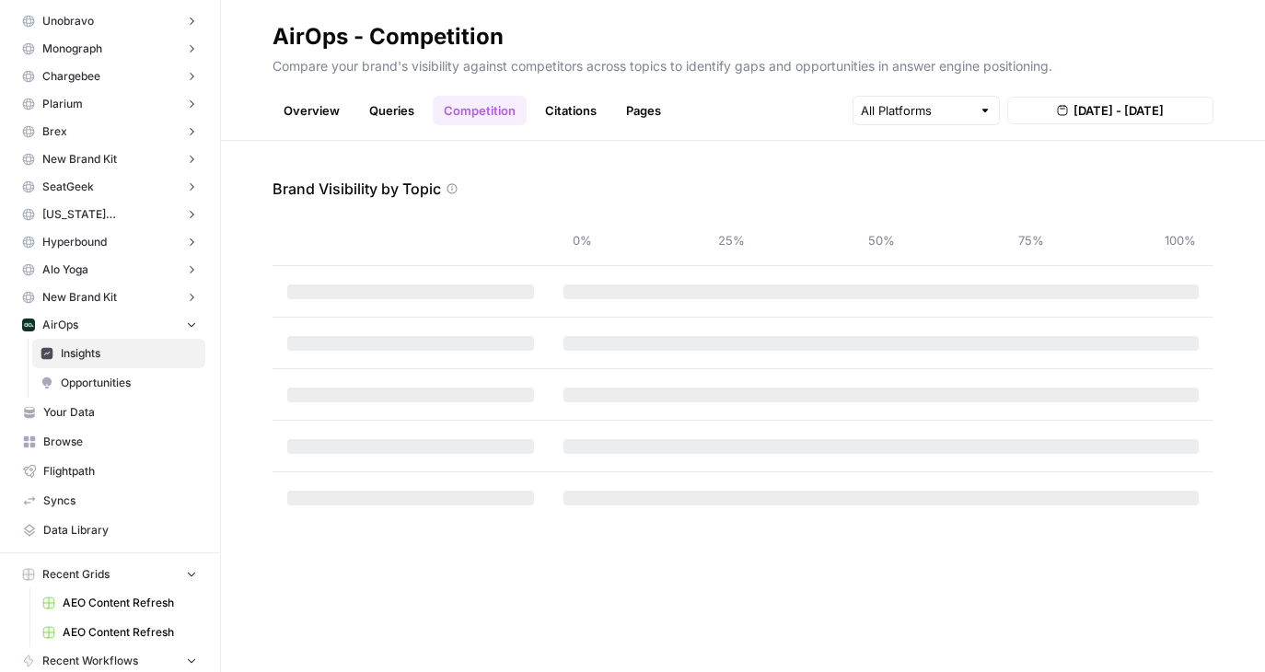
click at [379, 108] on link "Queries" at bounding box center [391, 110] width 67 height 29
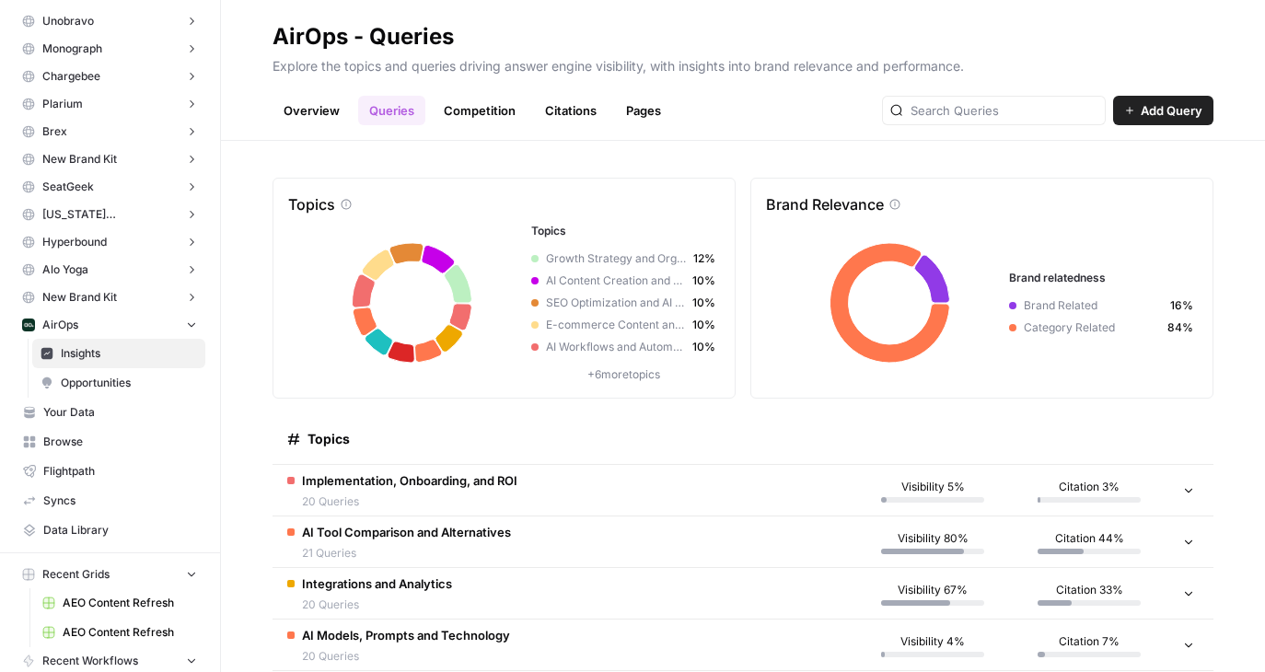
click at [315, 127] on header "AirOps - Queries Explore the topics and queries driving answer engine visibilit…" at bounding box center [743, 70] width 1044 height 141
click at [315, 120] on link "Overview" at bounding box center [311, 110] width 78 height 29
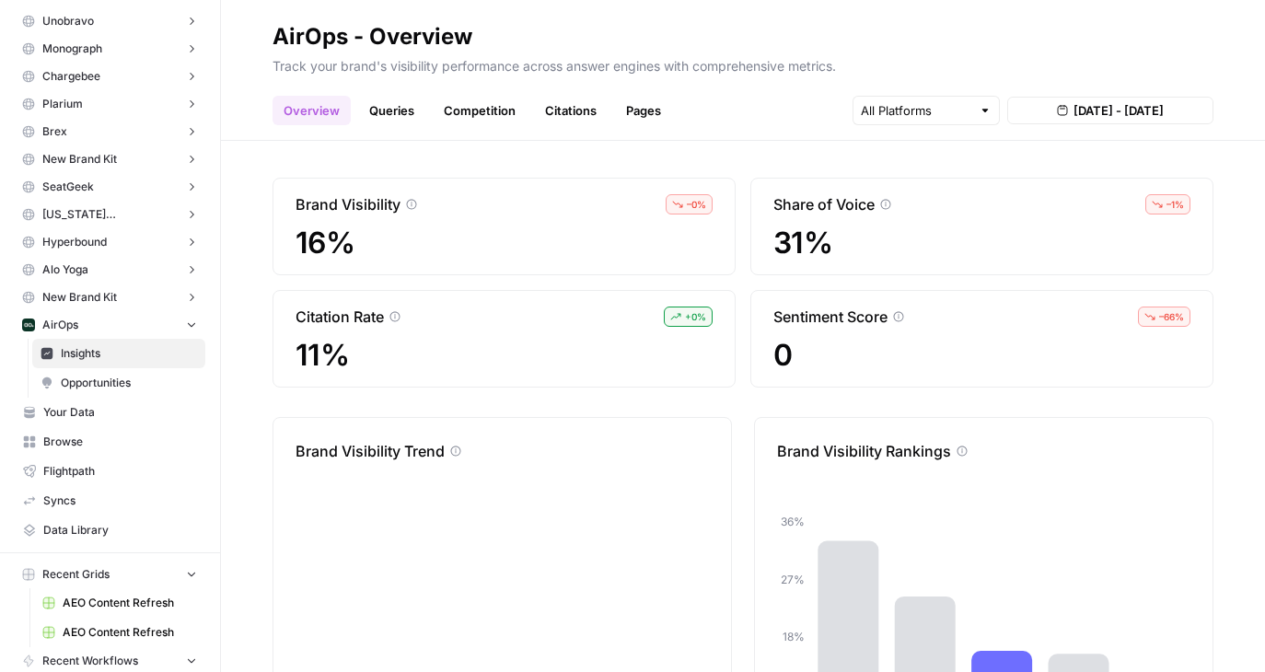
click at [418, 116] on link "Queries" at bounding box center [391, 110] width 67 height 29
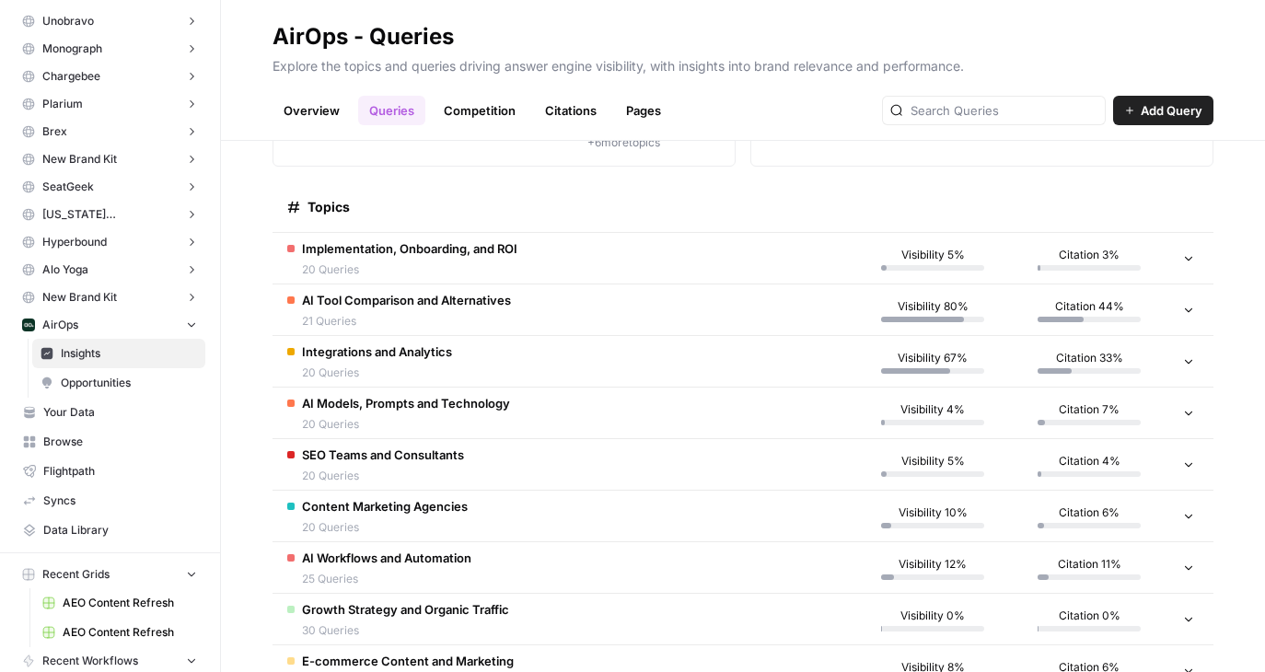
scroll to position [397, 0]
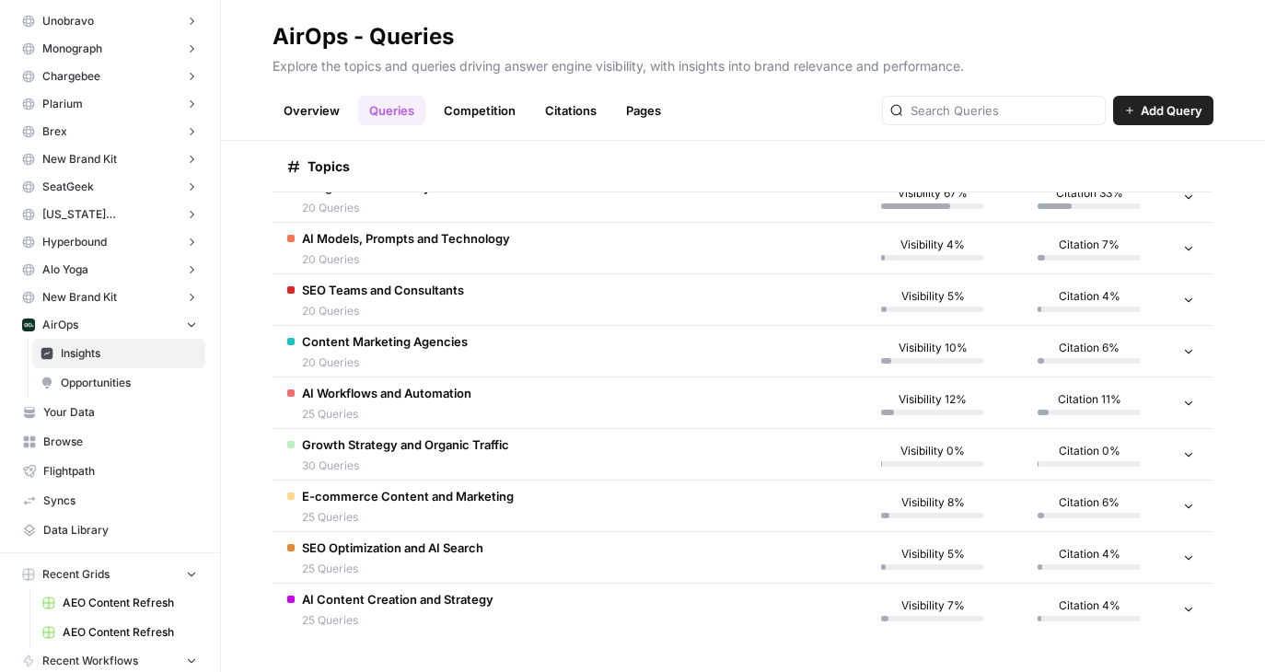
click at [438, 330] on td "Content Marketing Agencies 20 Queries" at bounding box center [563, 351] width 582 height 51
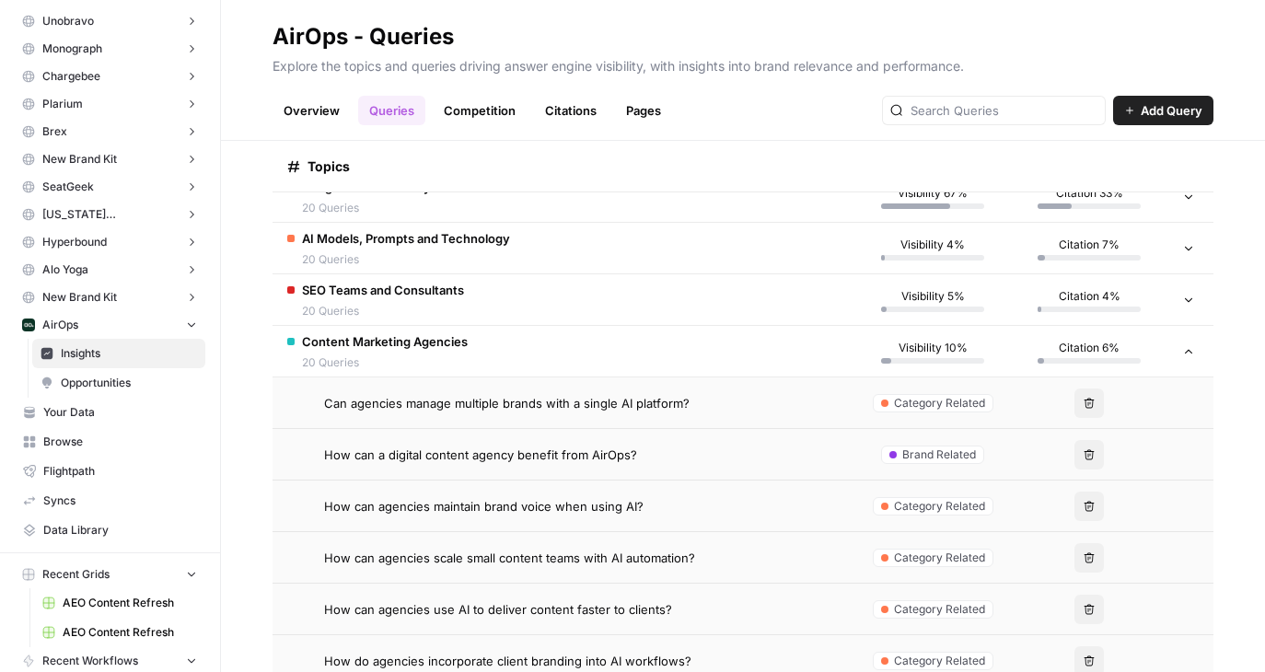
click at [411, 338] on span "Content Marketing Agencies" at bounding box center [385, 341] width 166 height 18
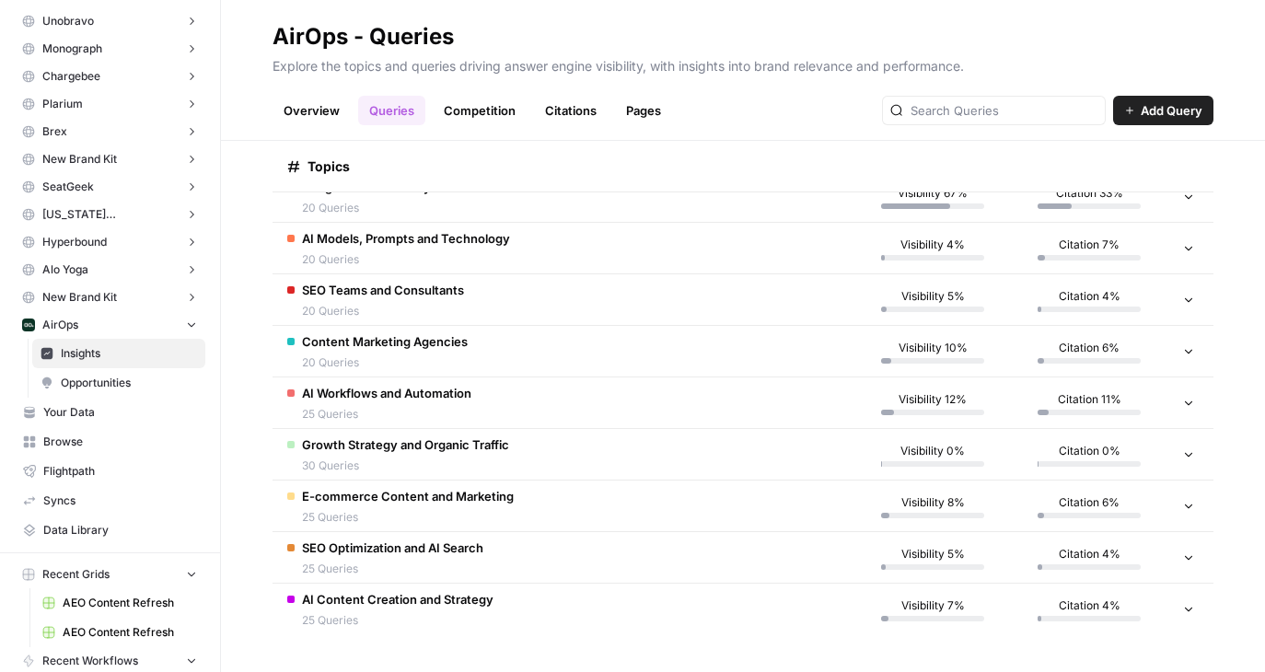
click at [402, 267] on span "20 Queries" at bounding box center [406, 259] width 208 height 17
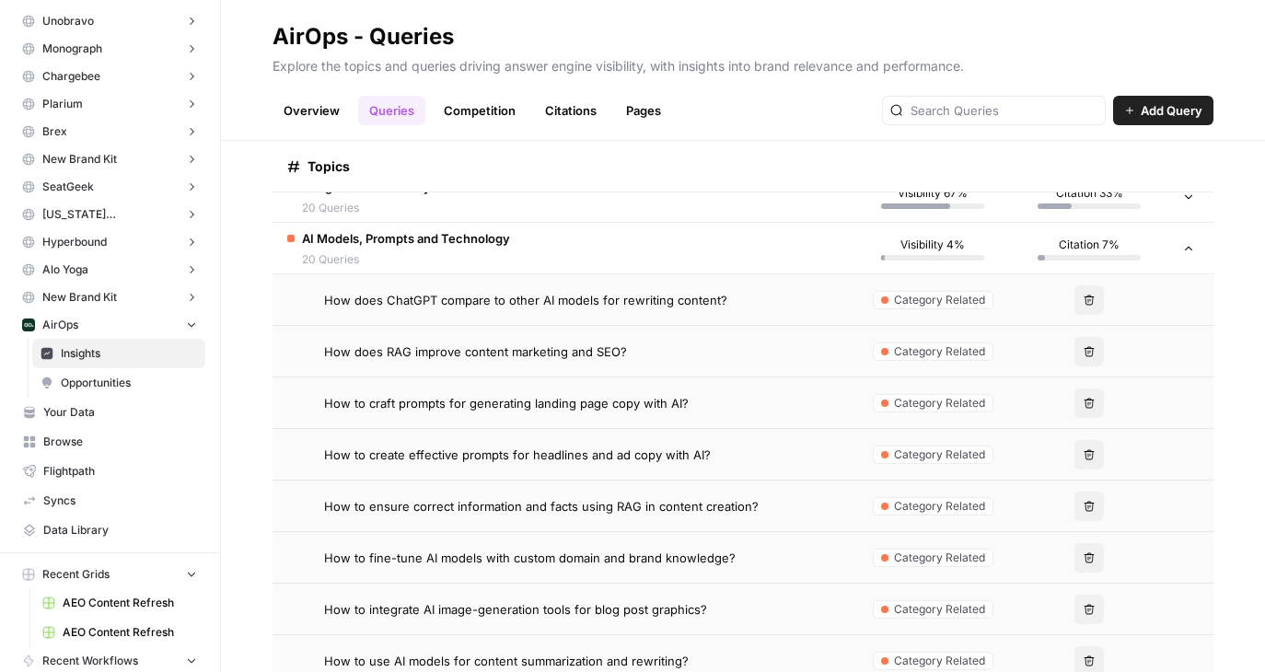
click at [402, 267] on span "20 Queries" at bounding box center [406, 259] width 208 height 17
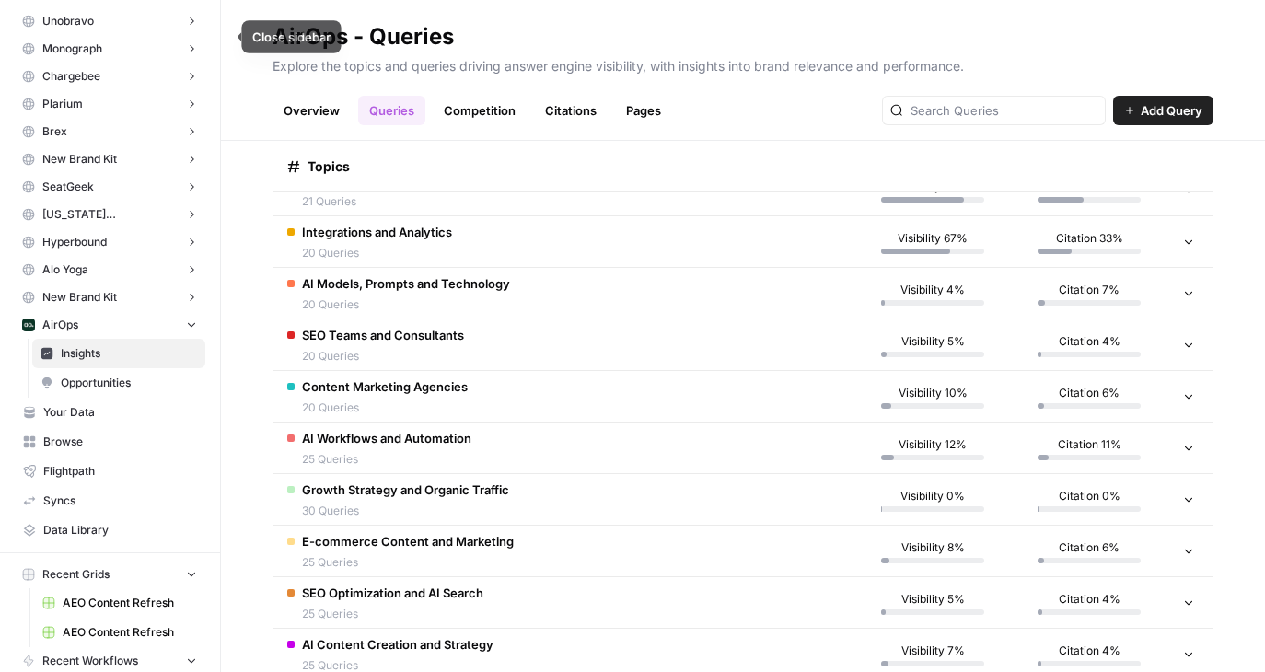
scroll to position [0, 0]
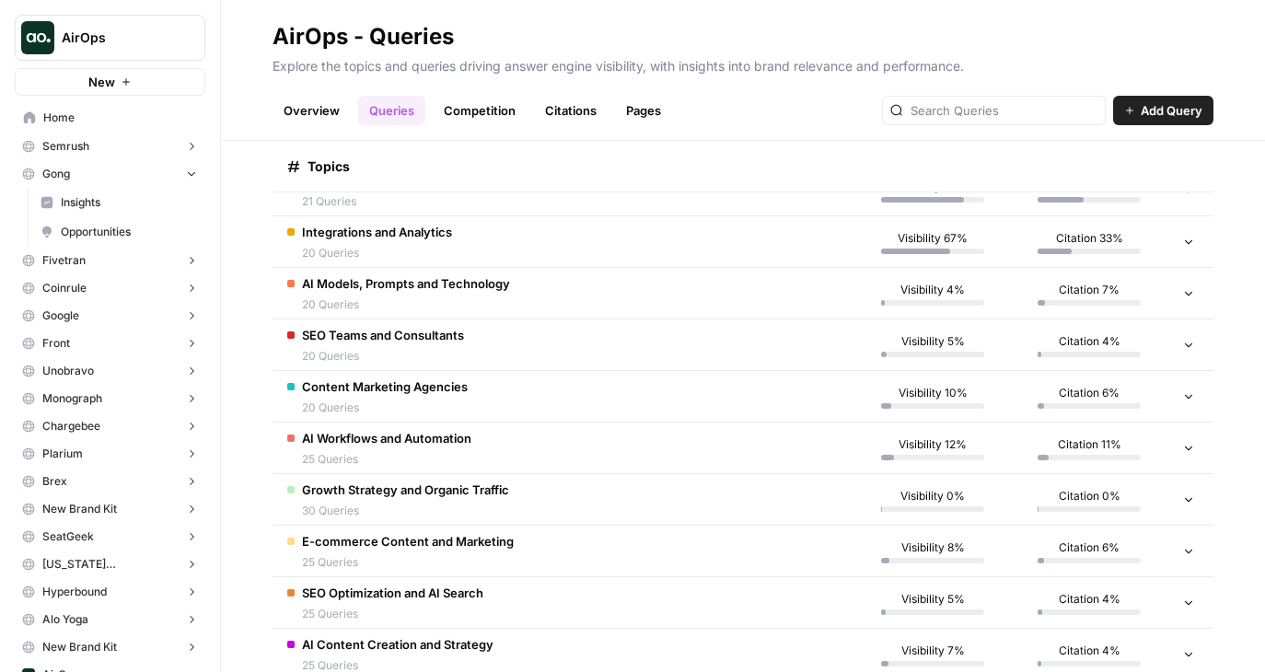
click at [56, 45] on button "AirOps" at bounding box center [110, 38] width 191 height 46
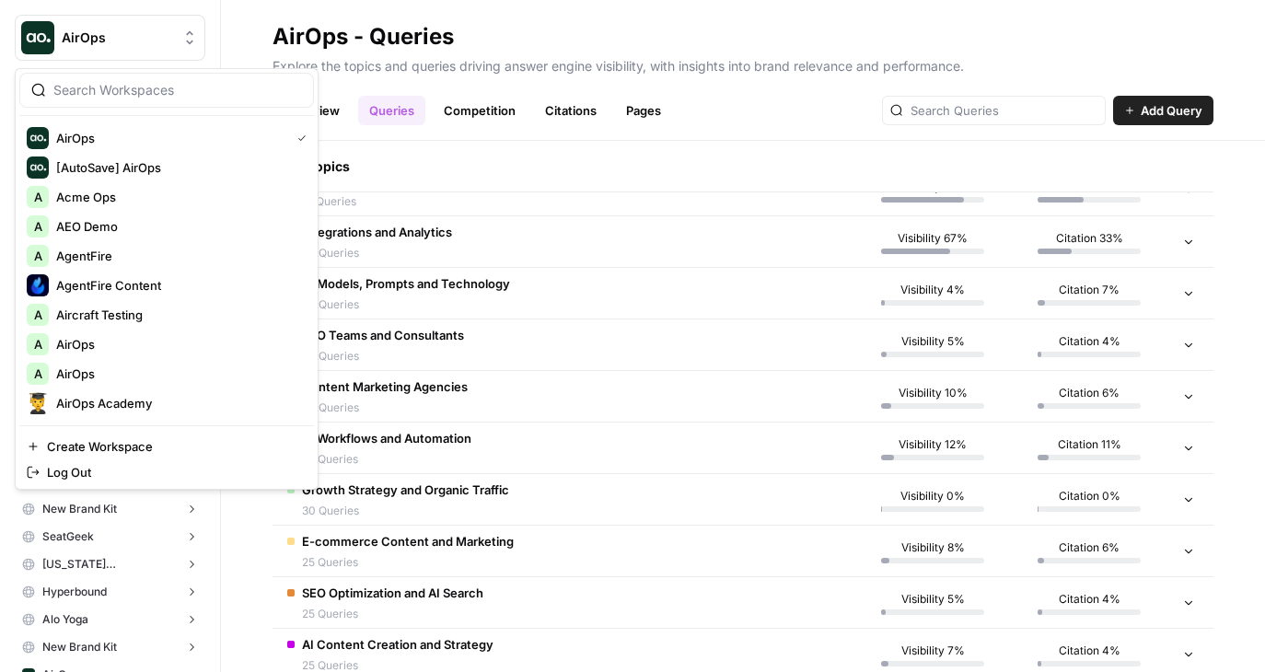
click at [192, 35] on icon "Workspace: AirOps" at bounding box center [189, 38] width 18 height 18
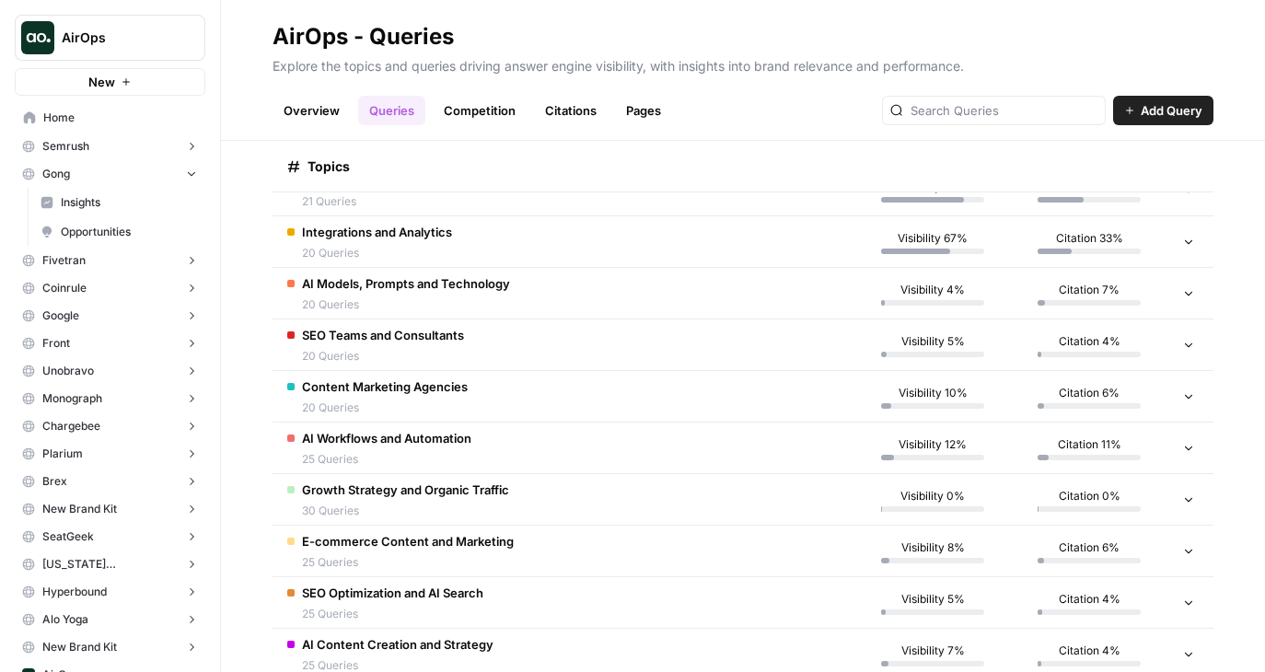
click at [189, 28] on button "AirOps" at bounding box center [110, 38] width 191 height 46
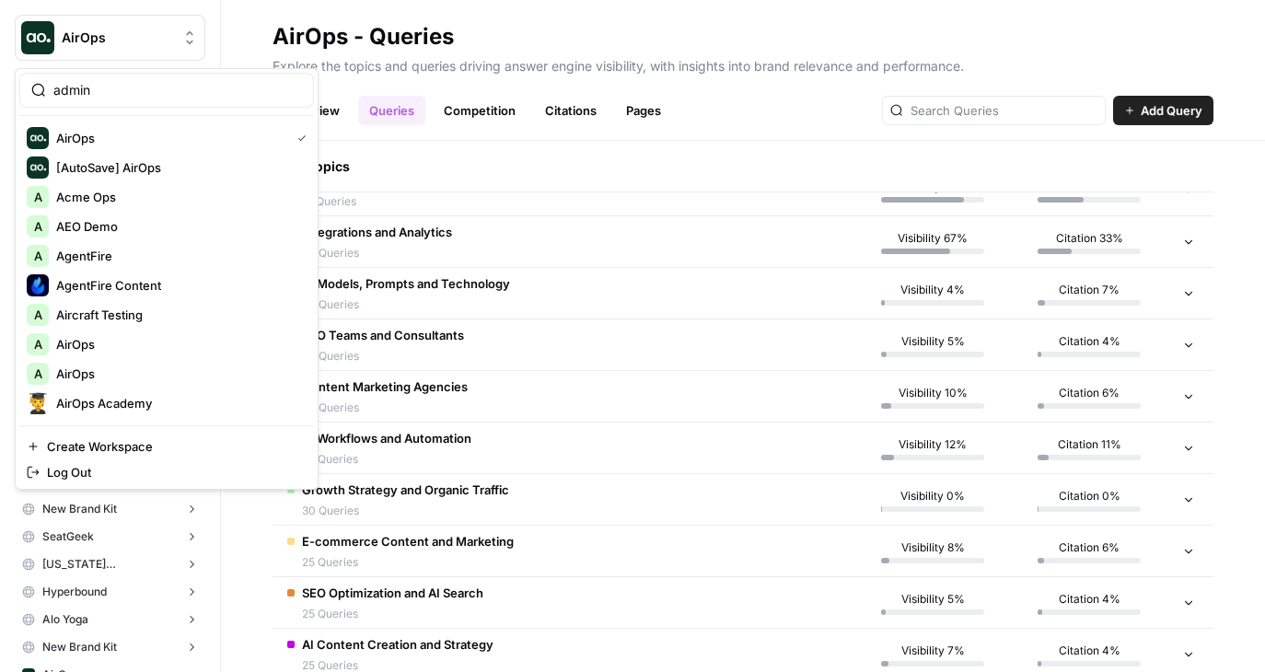
type input "admin"
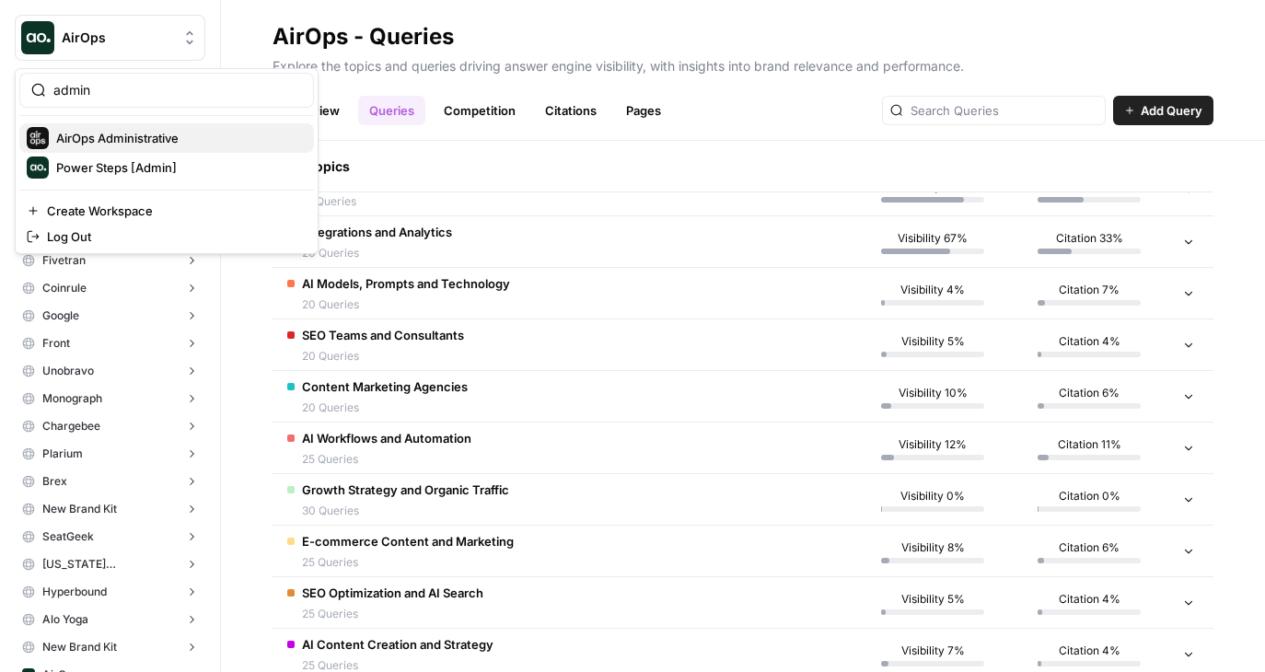
click at [158, 129] on span "AirOps Administrative" at bounding box center [177, 138] width 243 height 18
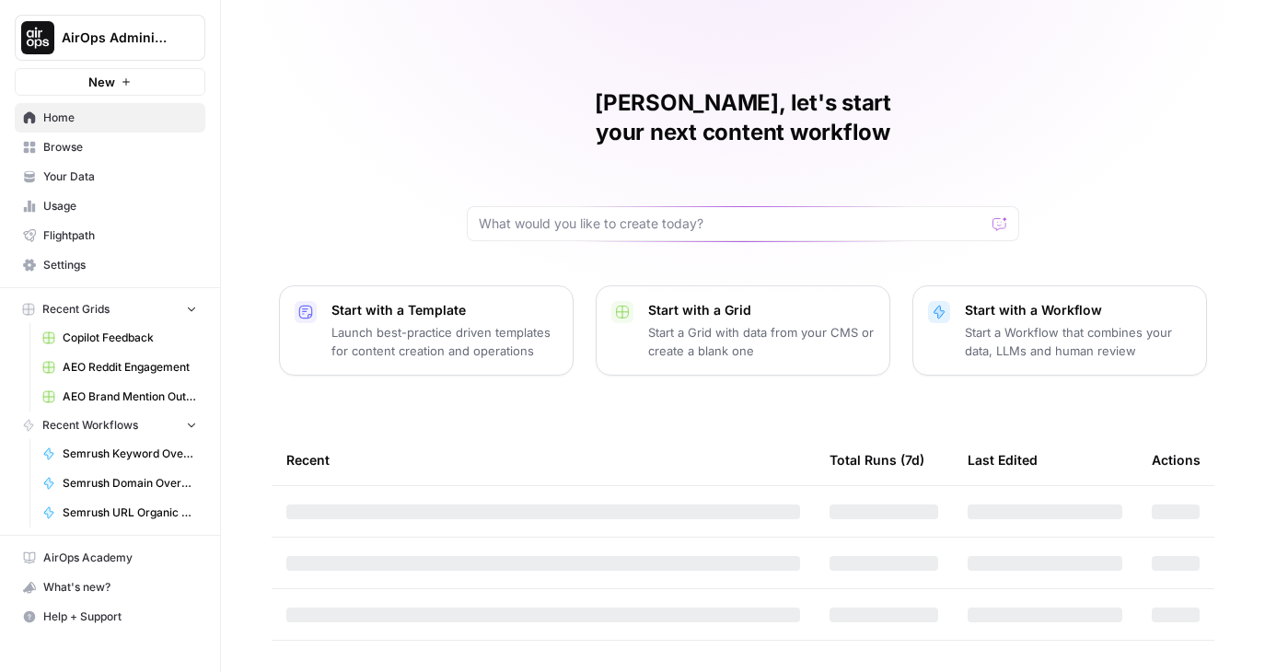
click at [197, 29] on icon "Workspace: AirOps Administrative" at bounding box center [189, 38] width 18 height 18
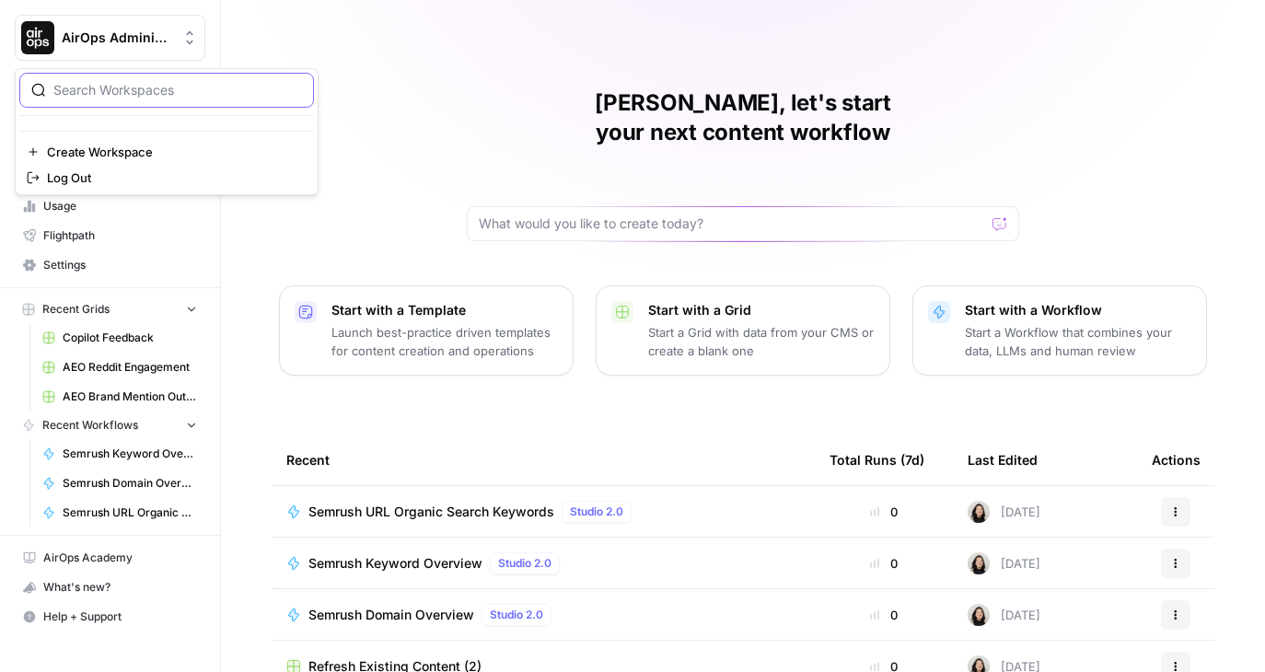
click at [145, 94] on input "search" at bounding box center [177, 90] width 249 height 18
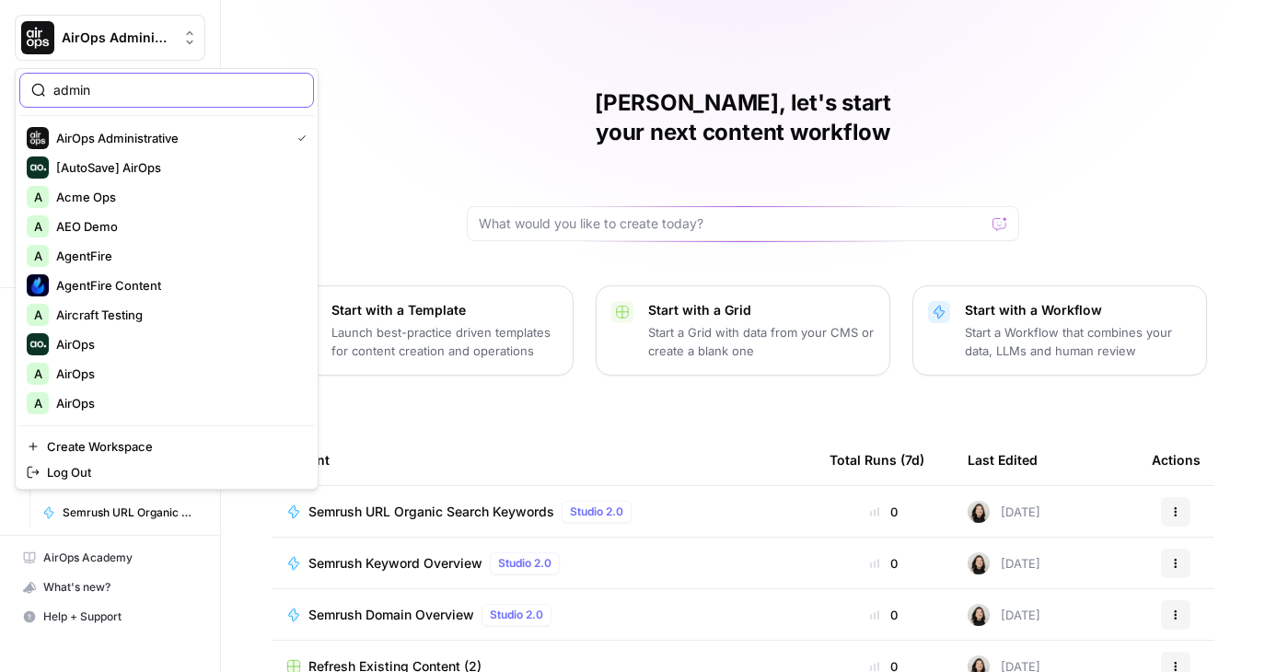
type input "admin"
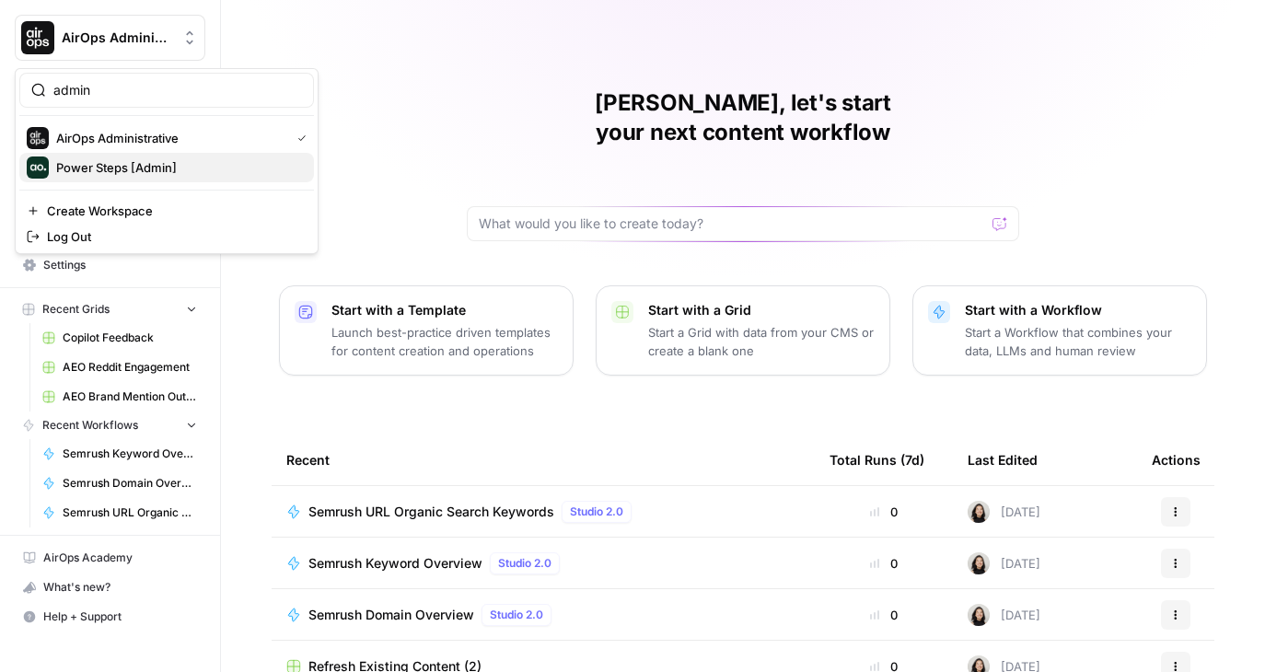
click at [141, 170] on span "Power Steps [Admin]" at bounding box center [177, 167] width 243 height 18
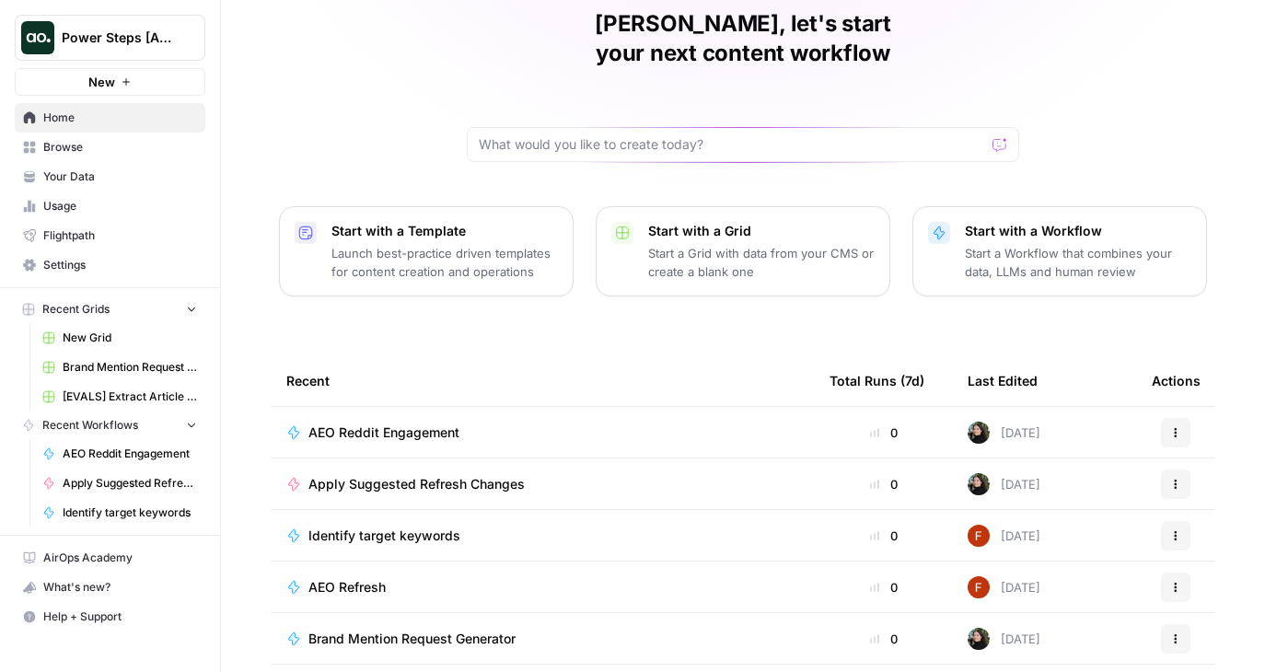
scroll to position [175, 0]
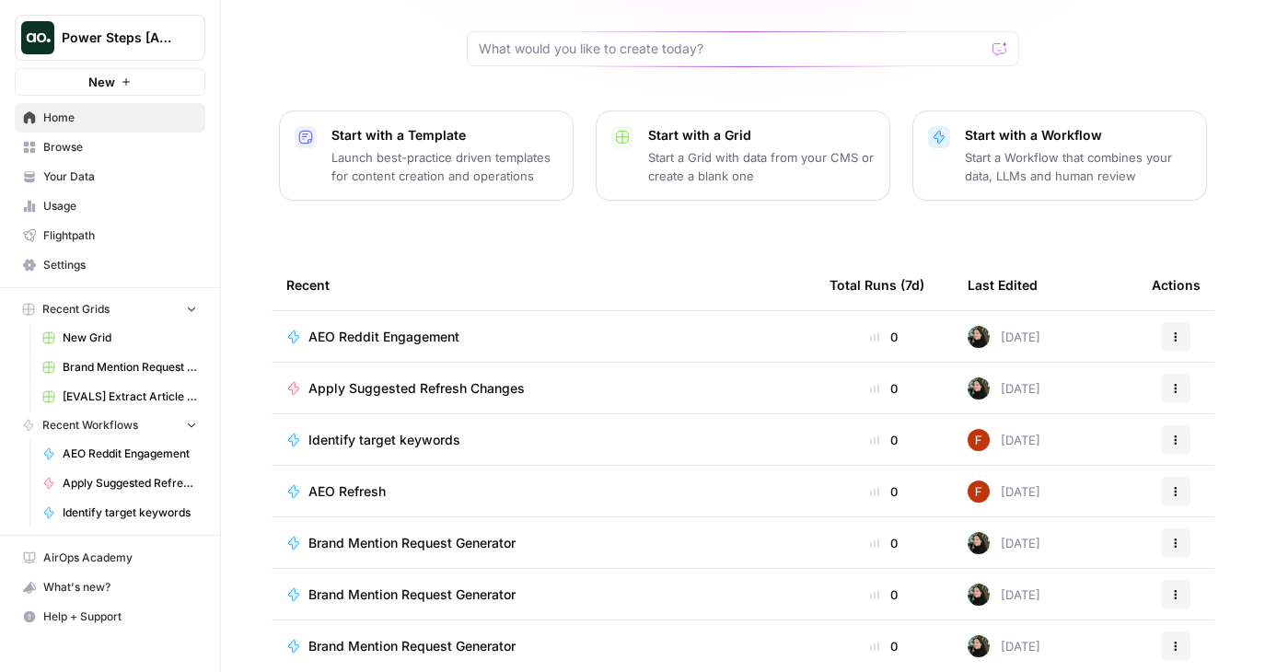
click at [108, 135] on link "Browse" at bounding box center [110, 147] width 191 height 29
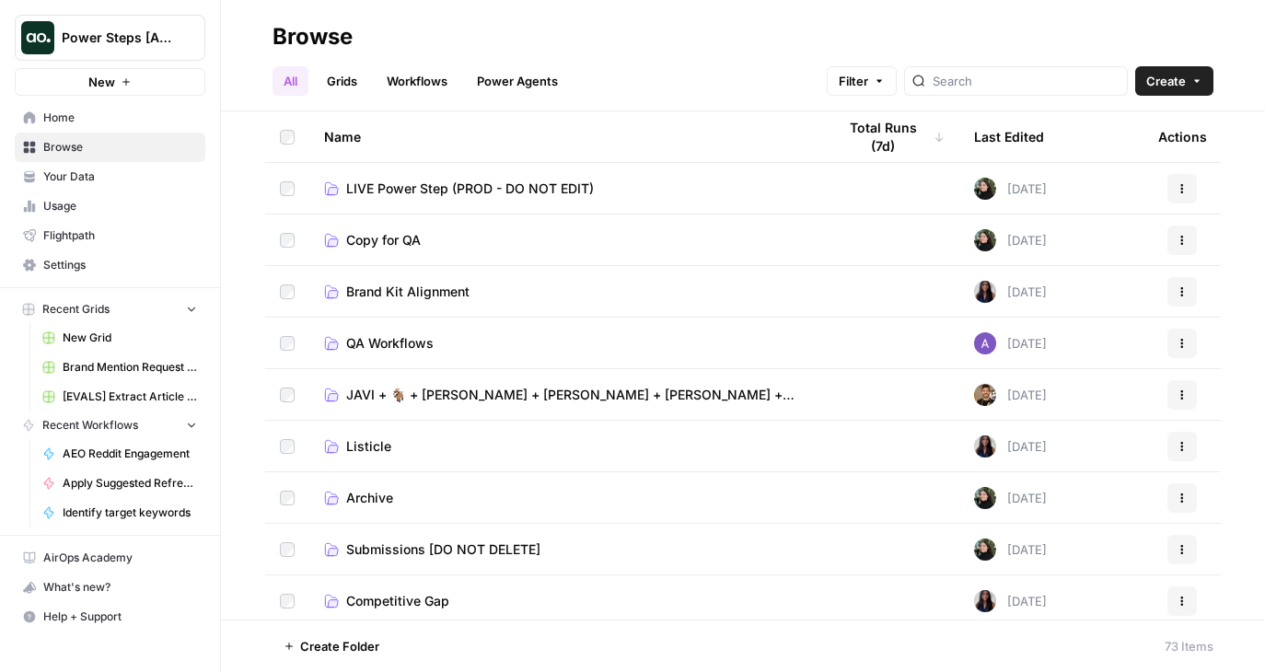
click at [445, 99] on header "Browse All Grids Workflows Power Agents Filter Create" at bounding box center [743, 55] width 1044 height 111
click at [429, 85] on link "Workflows" at bounding box center [417, 80] width 83 height 29
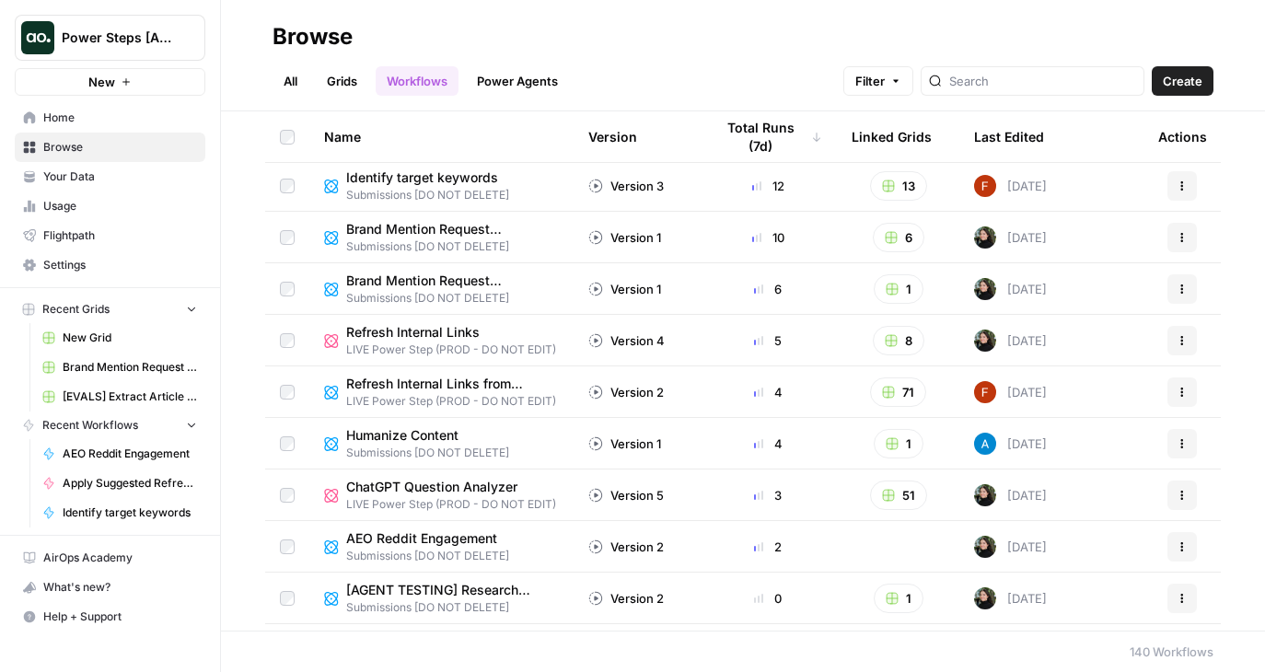
scroll to position [597, 0]
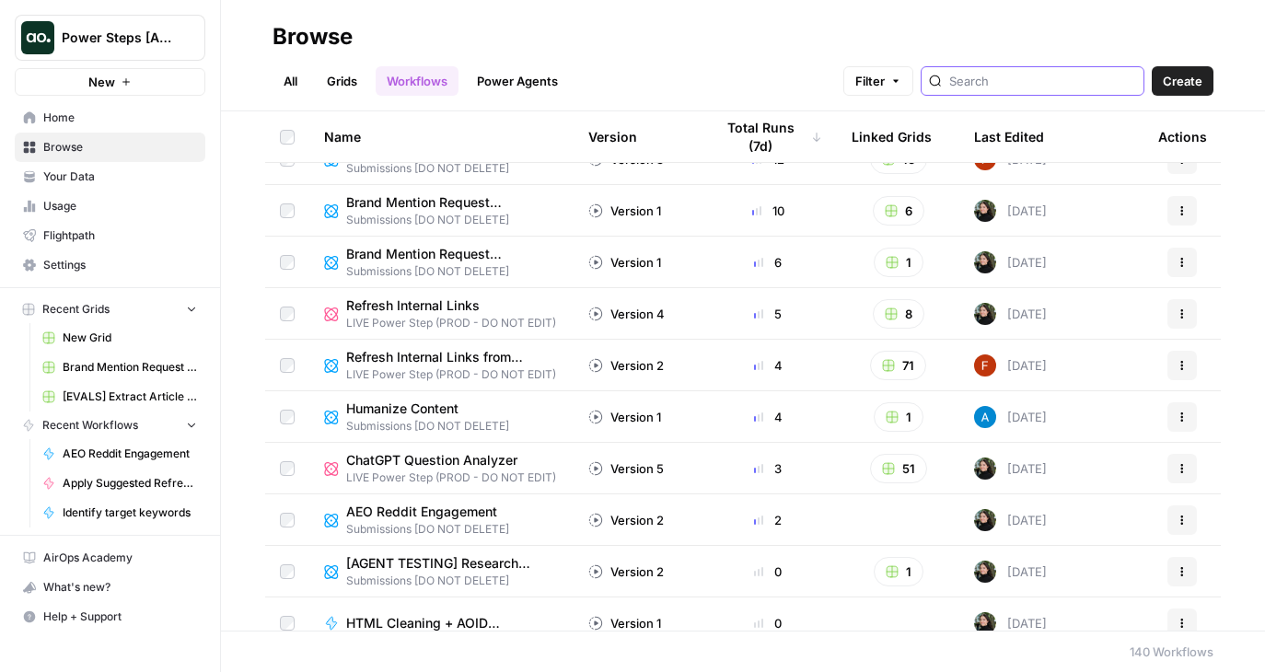
click at [1115, 80] on input "search" at bounding box center [1042, 81] width 187 height 18
type input "meta des"
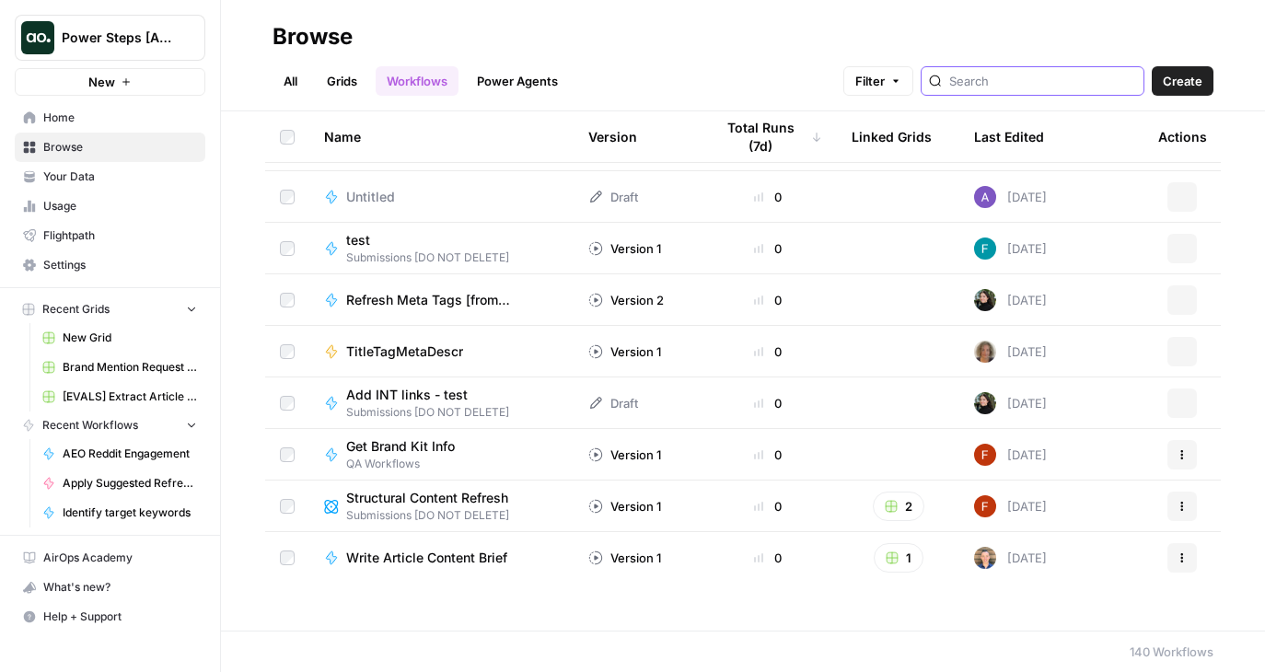
scroll to position [3011, 0]
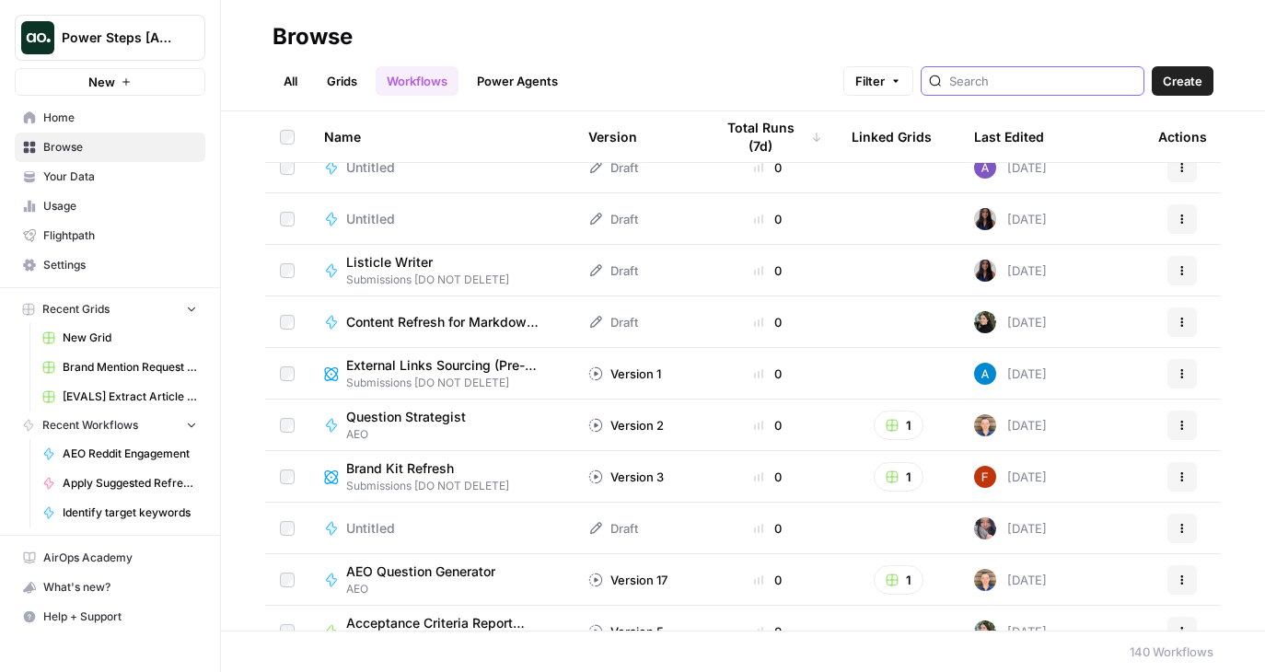
click at [192, 30] on icon "Workspace: Power Steps [Admin]" at bounding box center [189, 38] width 18 height 18
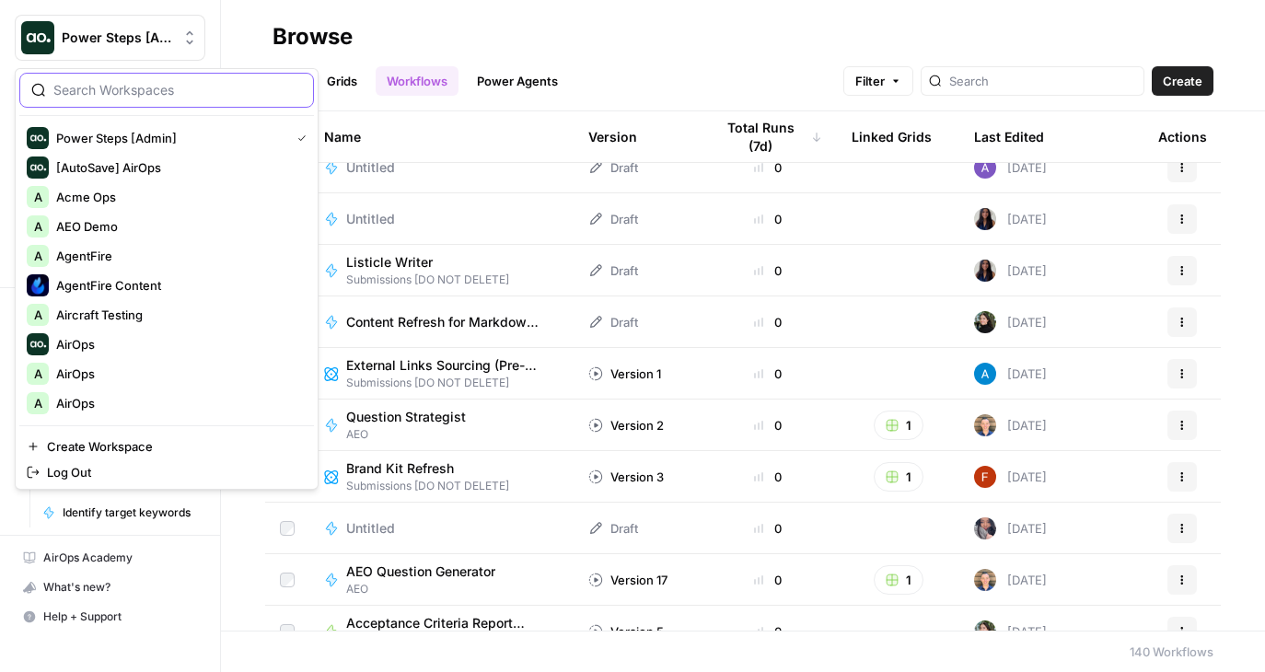
click at [133, 91] on input "search" at bounding box center [177, 90] width 249 height 18
type input "admin"
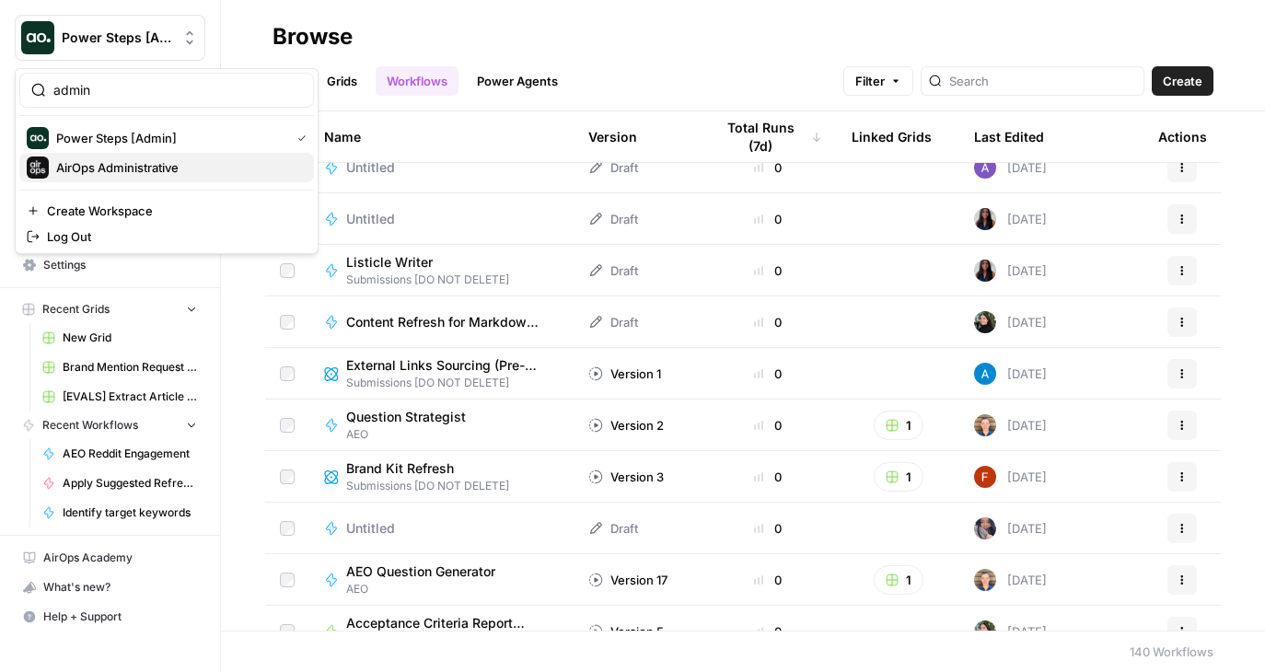
click at [127, 165] on span "AirOps Administrative" at bounding box center [177, 167] width 243 height 18
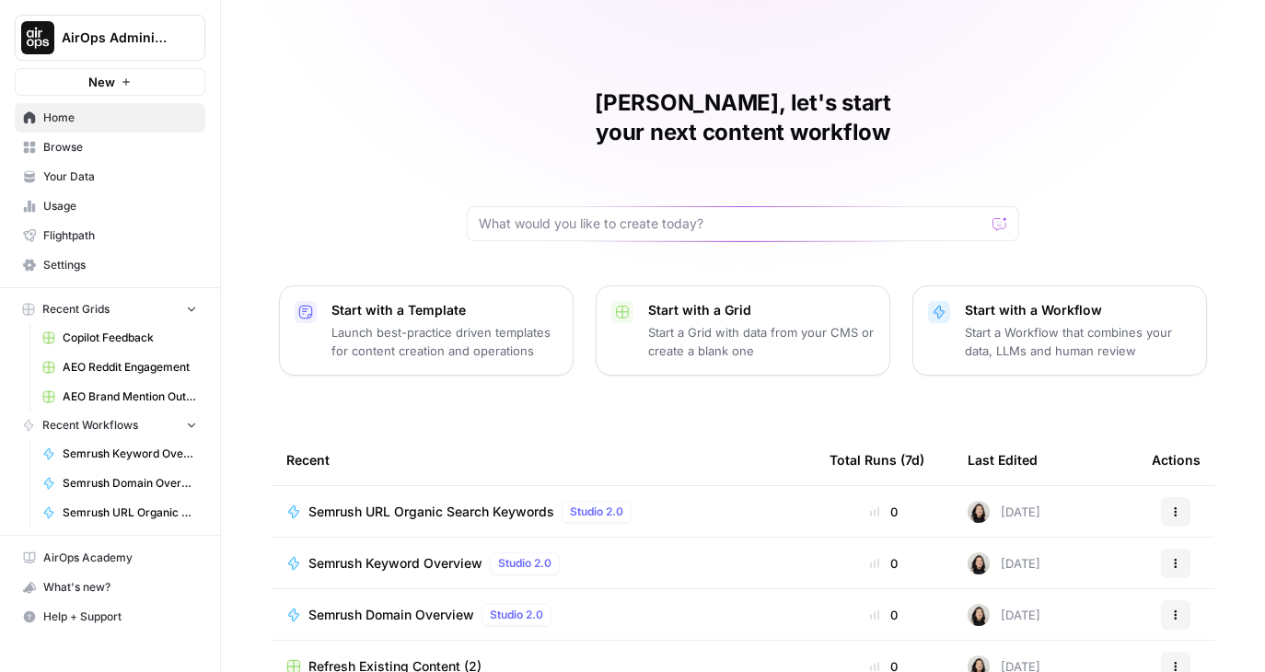
click at [74, 152] on span "Browse" at bounding box center [120, 147] width 154 height 17
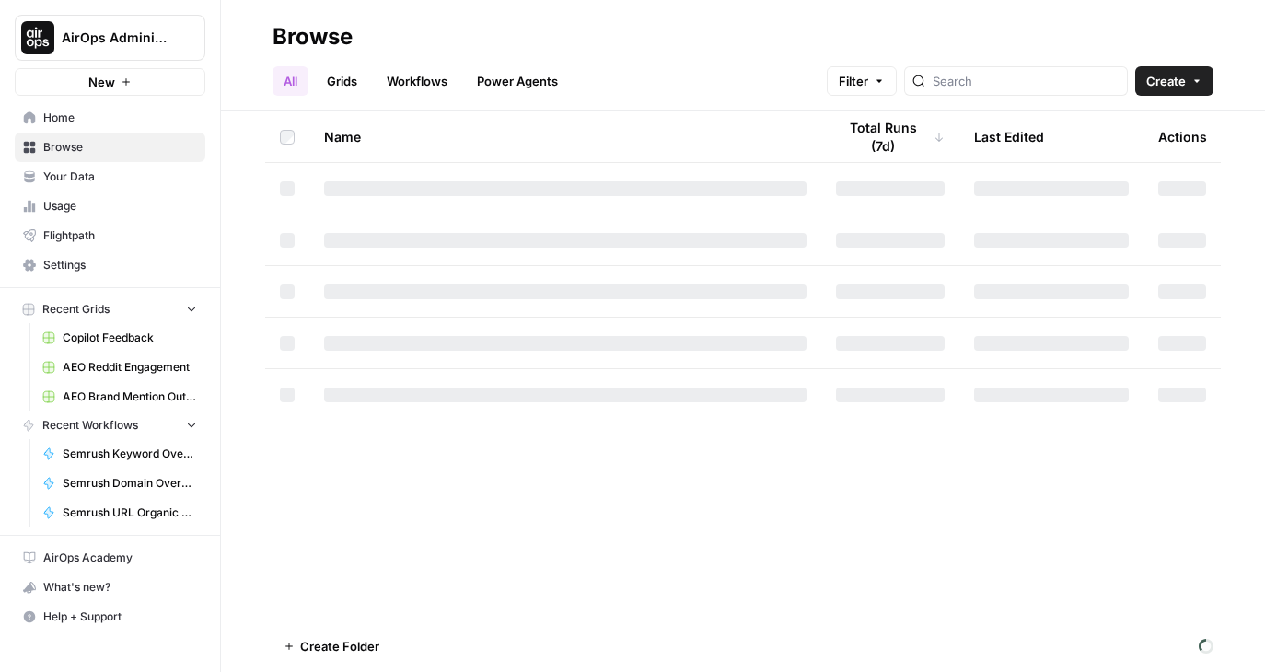
click at [441, 77] on link "Workflows" at bounding box center [417, 80] width 83 height 29
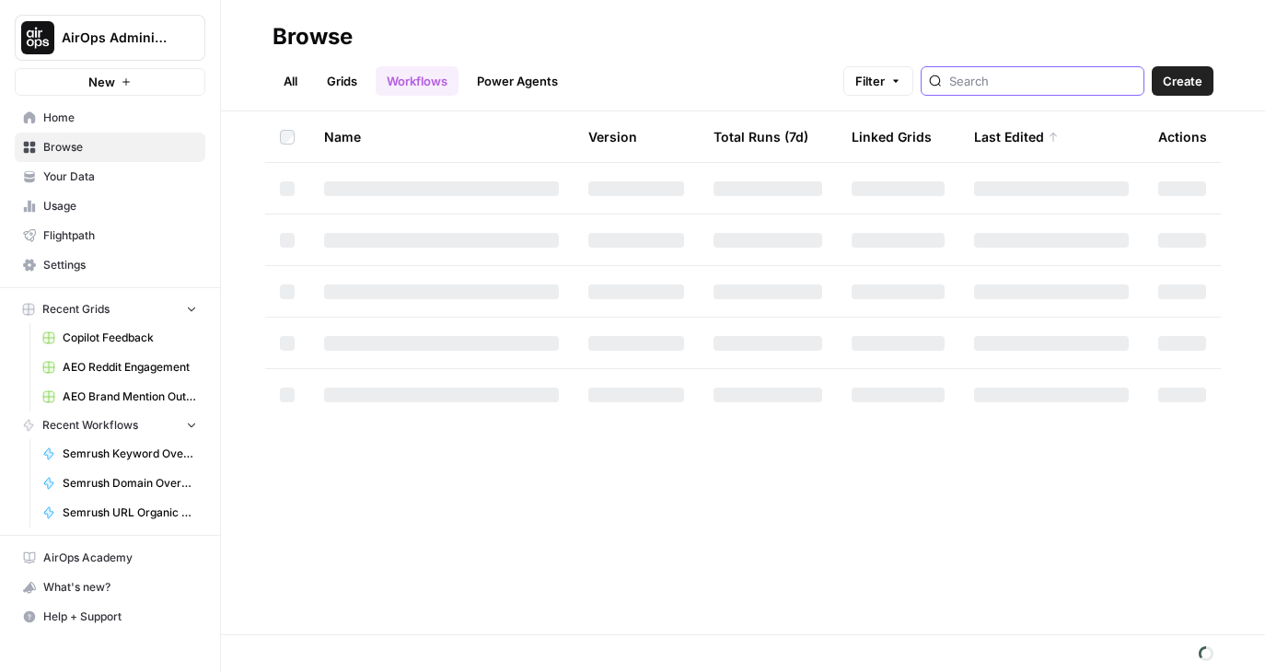
click at [1036, 88] on input "search" at bounding box center [1042, 81] width 187 height 18
type input "p"
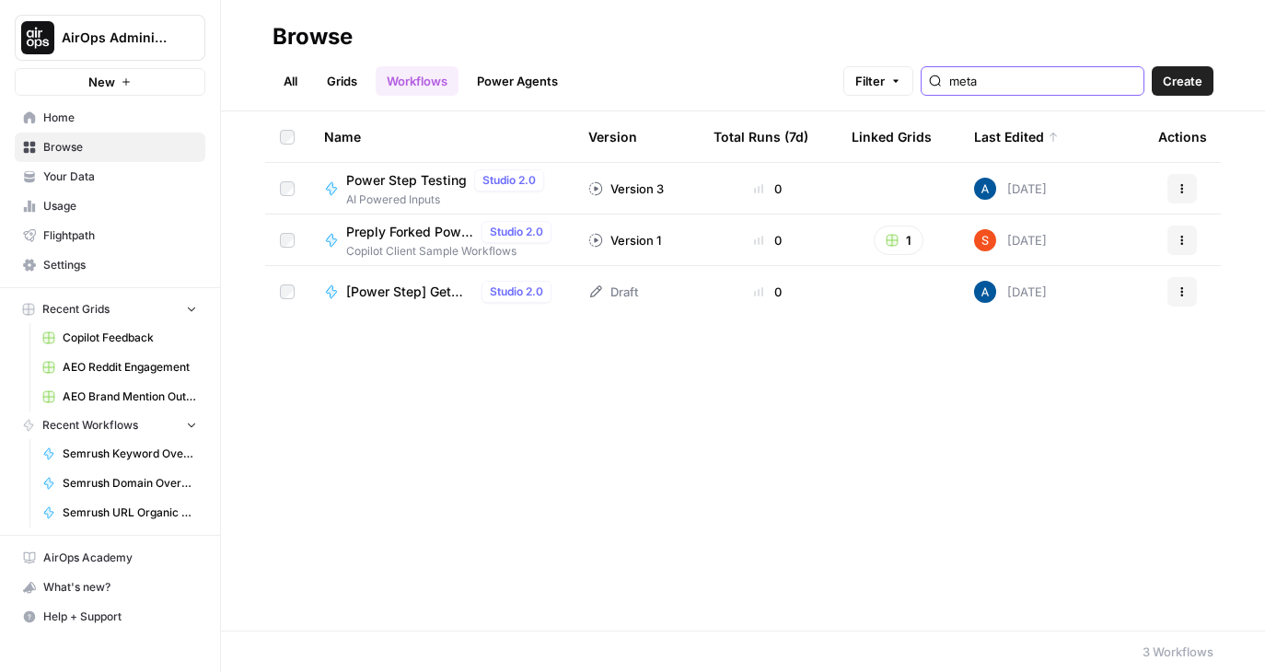
type input "meta"
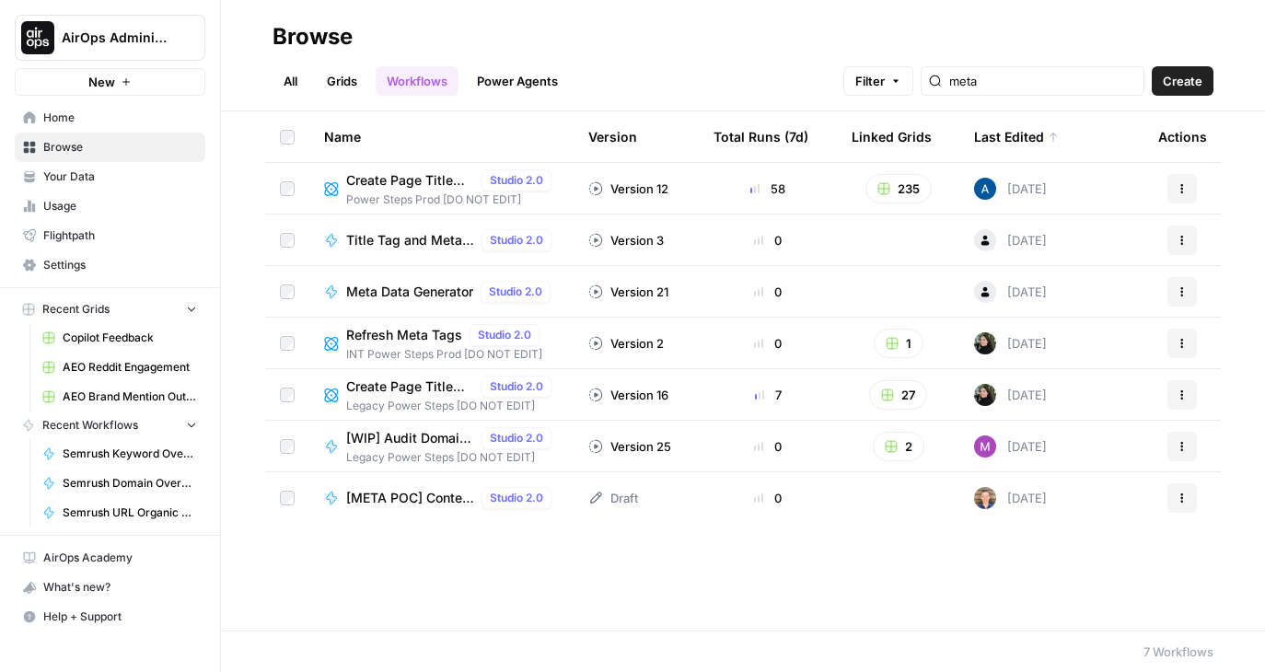
click at [386, 184] on span "Create Page Title Tags & Meta Descriptions" at bounding box center [410, 180] width 128 height 18
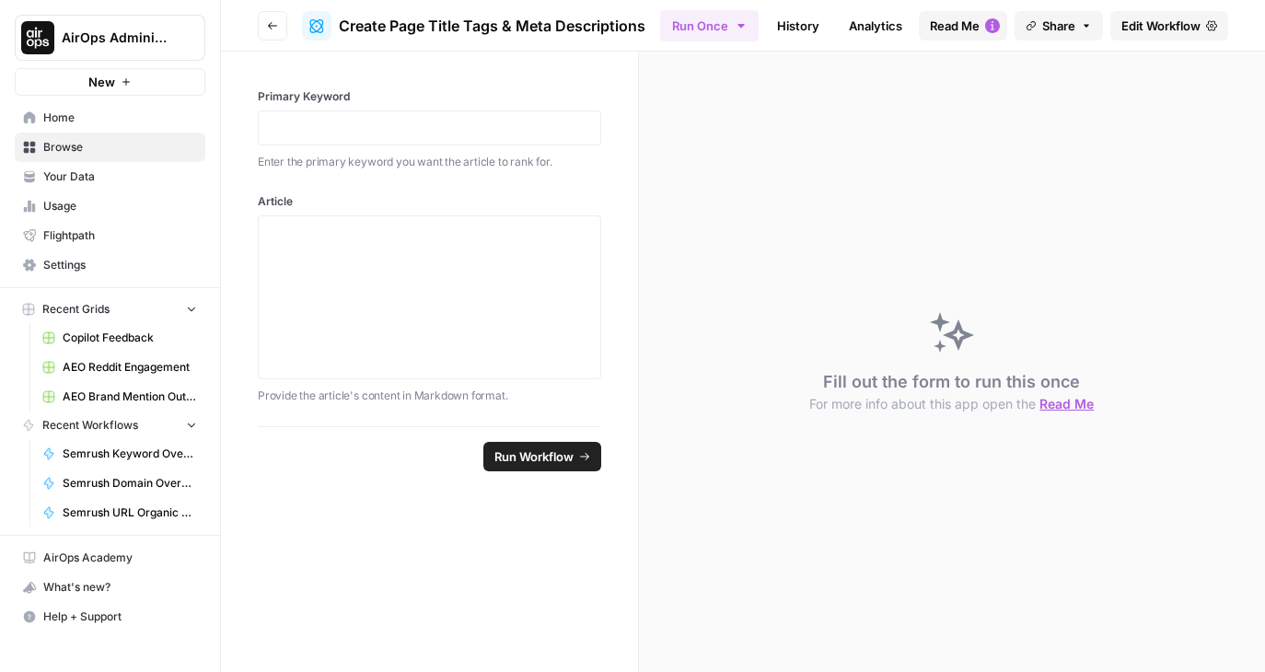
click at [1128, 29] on span "Edit Workflow" at bounding box center [1160, 26] width 79 height 18
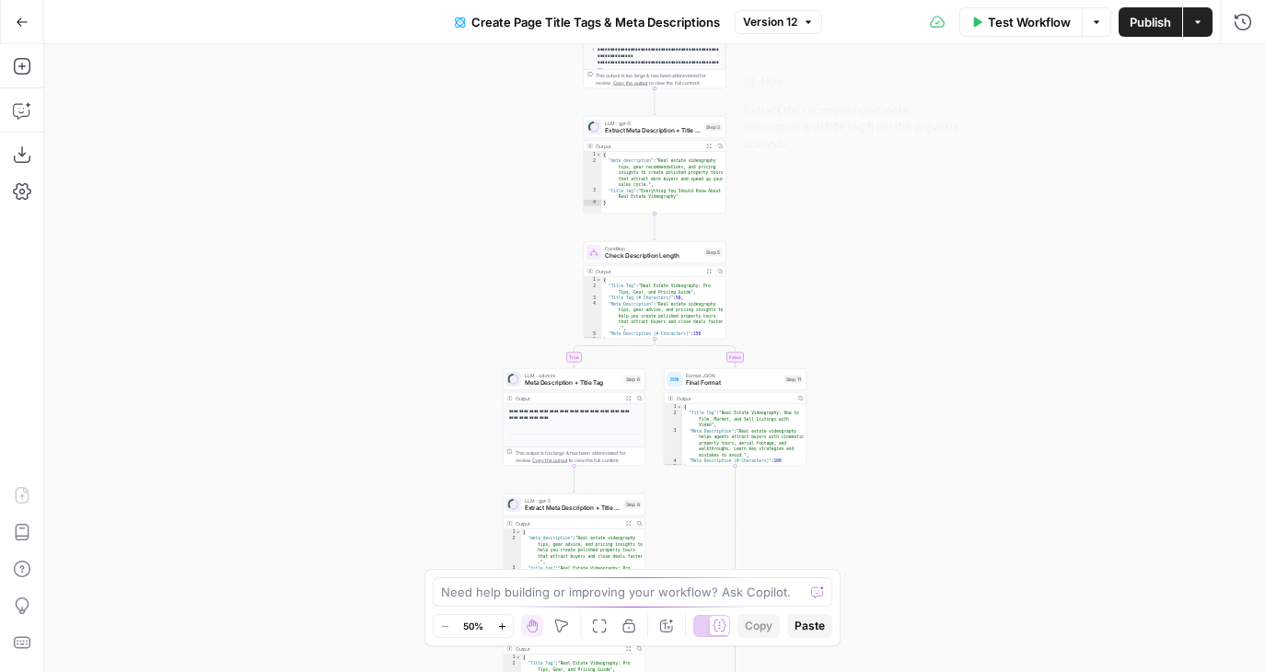
click at [780, 23] on span "Version 12" at bounding box center [770, 22] width 54 height 17
drag, startPoint x: 438, startPoint y: 184, endPoint x: 313, endPoint y: 284, distance: 159.9
click at [313, 284] on div "**********" at bounding box center [654, 358] width 1221 height 628
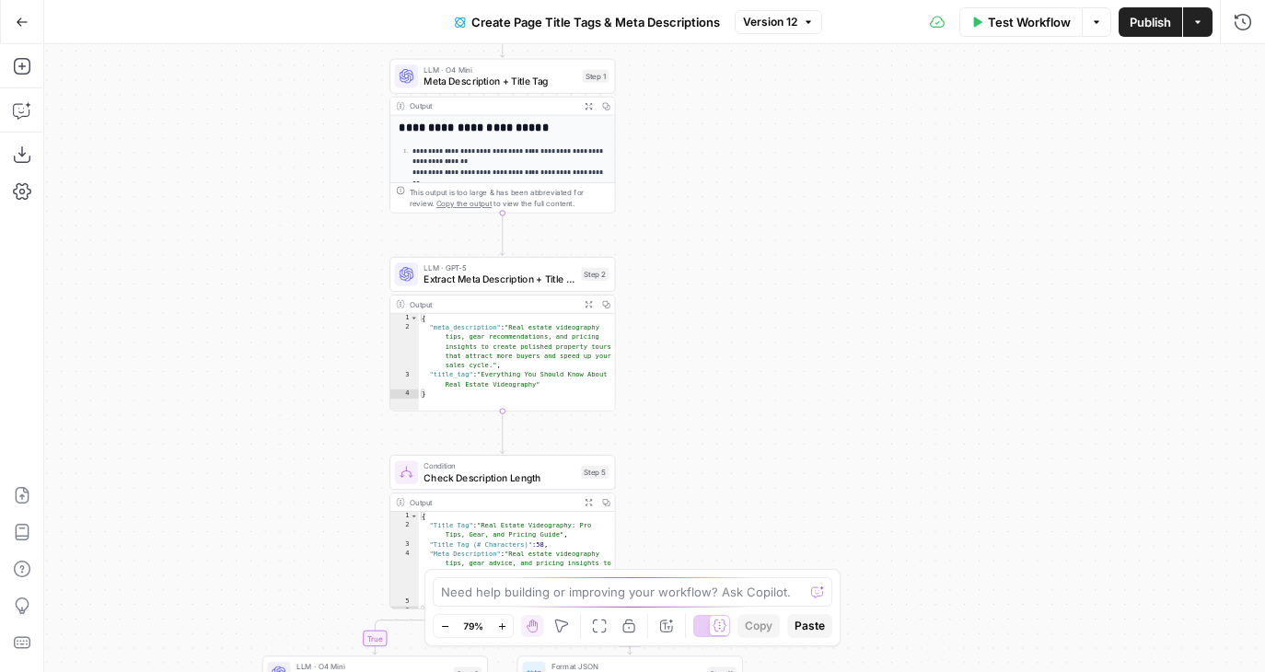
drag, startPoint x: 313, startPoint y: 284, endPoint x: 136, endPoint y: 386, distance: 204.2
click at [136, 386] on div "**********" at bounding box center [654, 358] width 1221 height 628
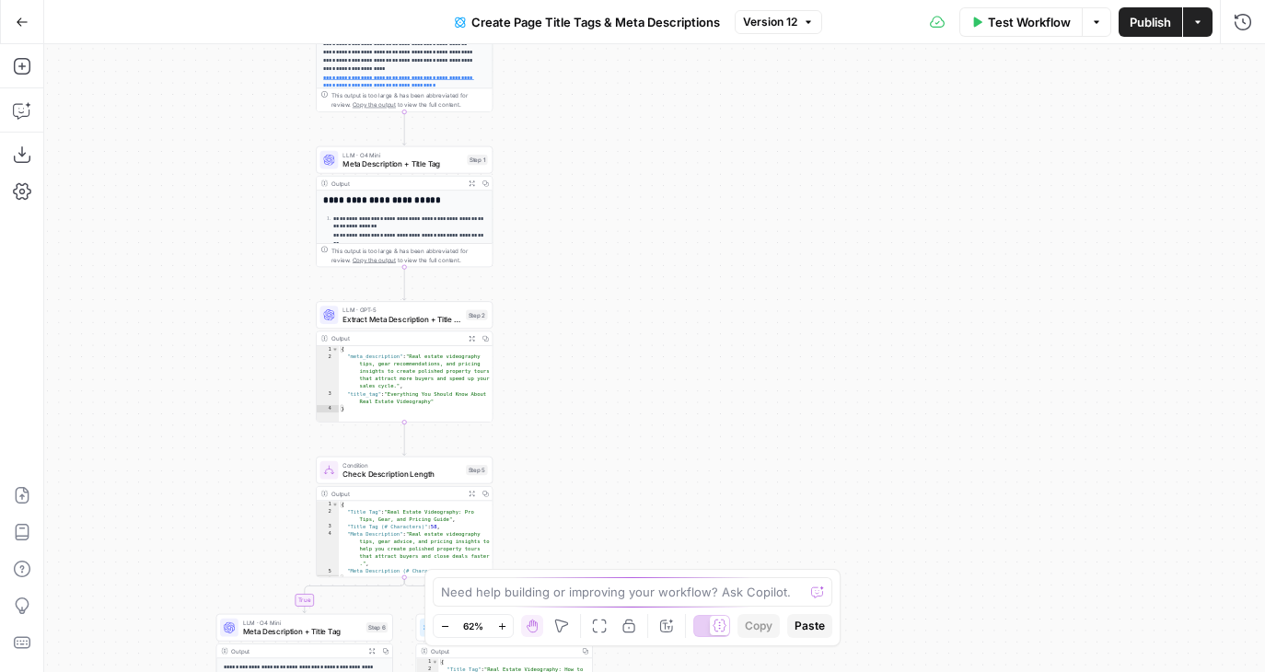
drag, startPoint x: 192, startPoint y: 261, endPoint x: 194, endPoint y: 376, distance: 115.1
click at [194, 376] on div "**********" at bounding box center [654, 358] width 1221 height 628
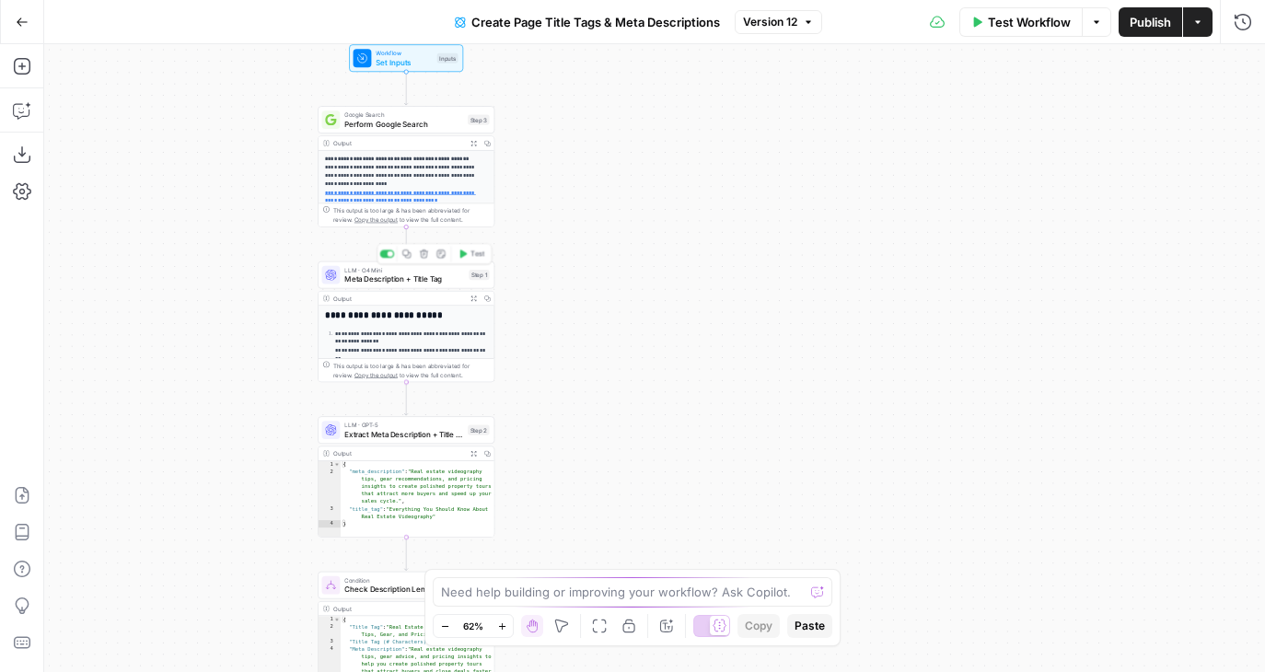
click at [360, 277] on span "Meta Description + Title Tag" at bounding box center [404, 278] width 120 height 11
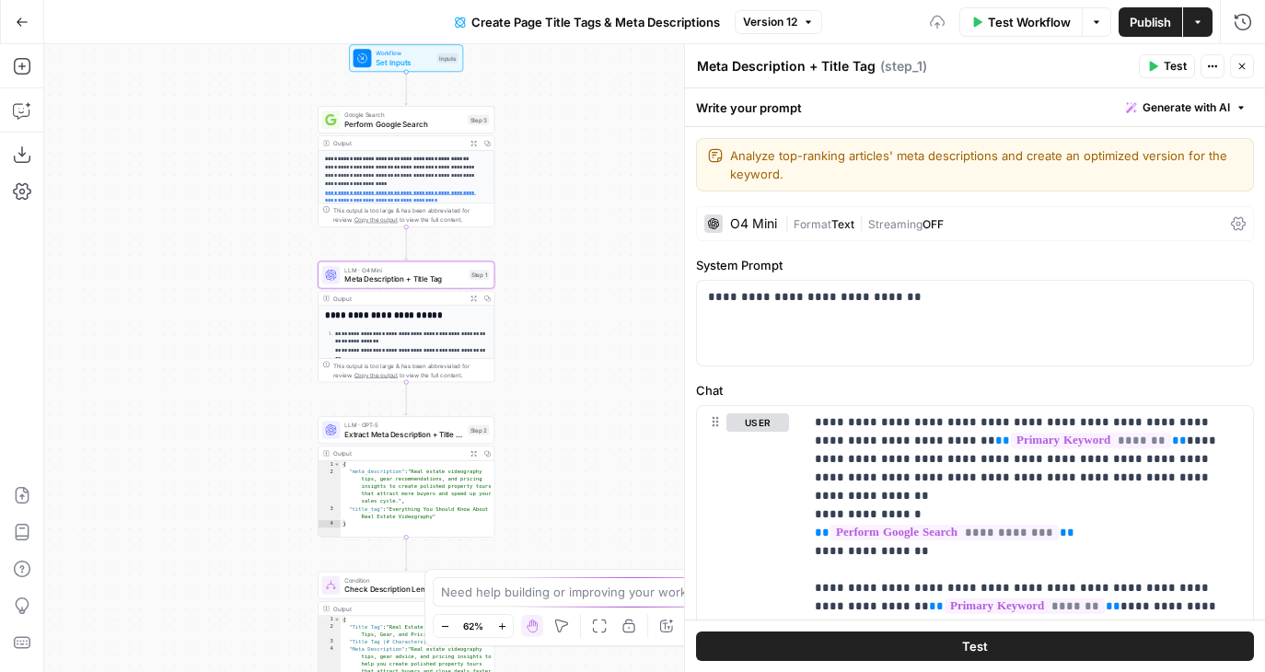
scroll to position [440, 0]
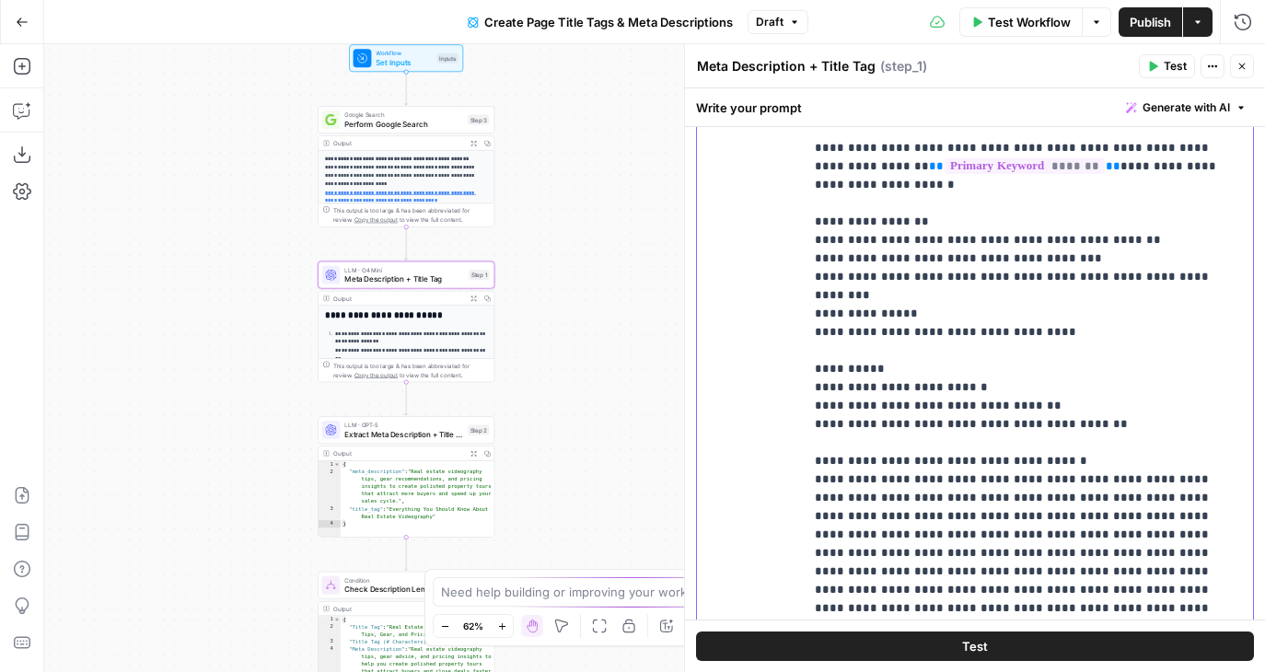
click at [1130, 226] on p "**********" at bounding box center [1028, 405] width 427 height 865
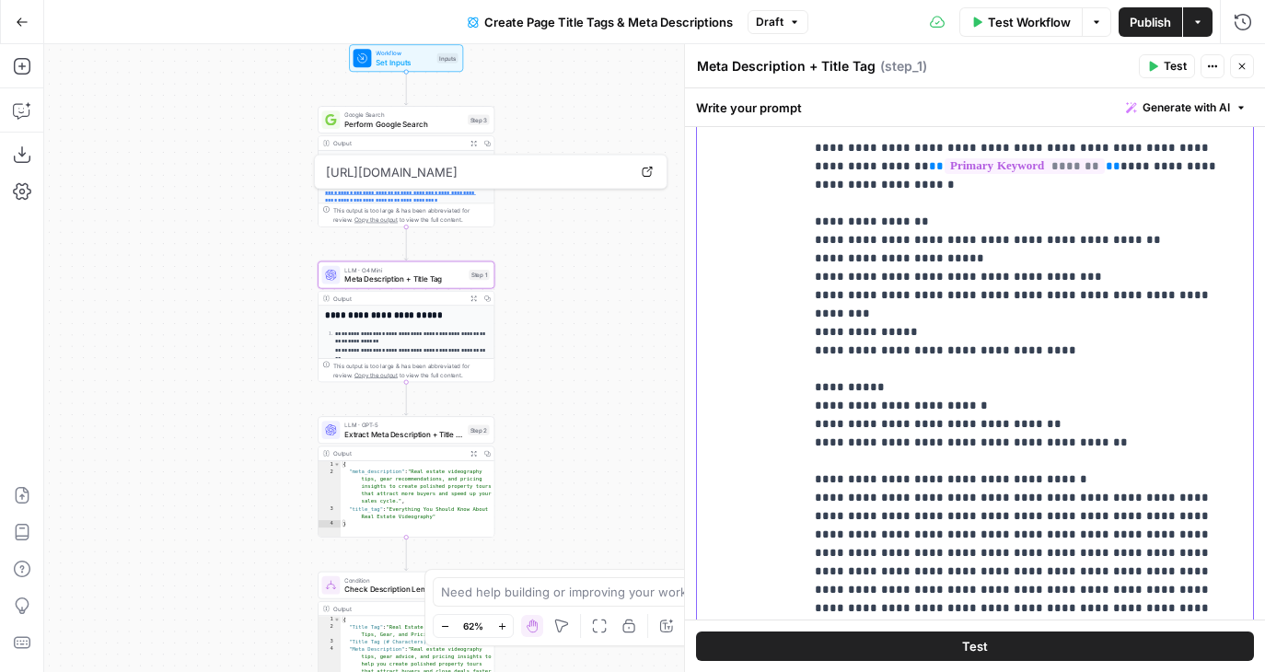
click at [974, 238] on p "**********" at bounding box center [1028, 415] width 427 height 884
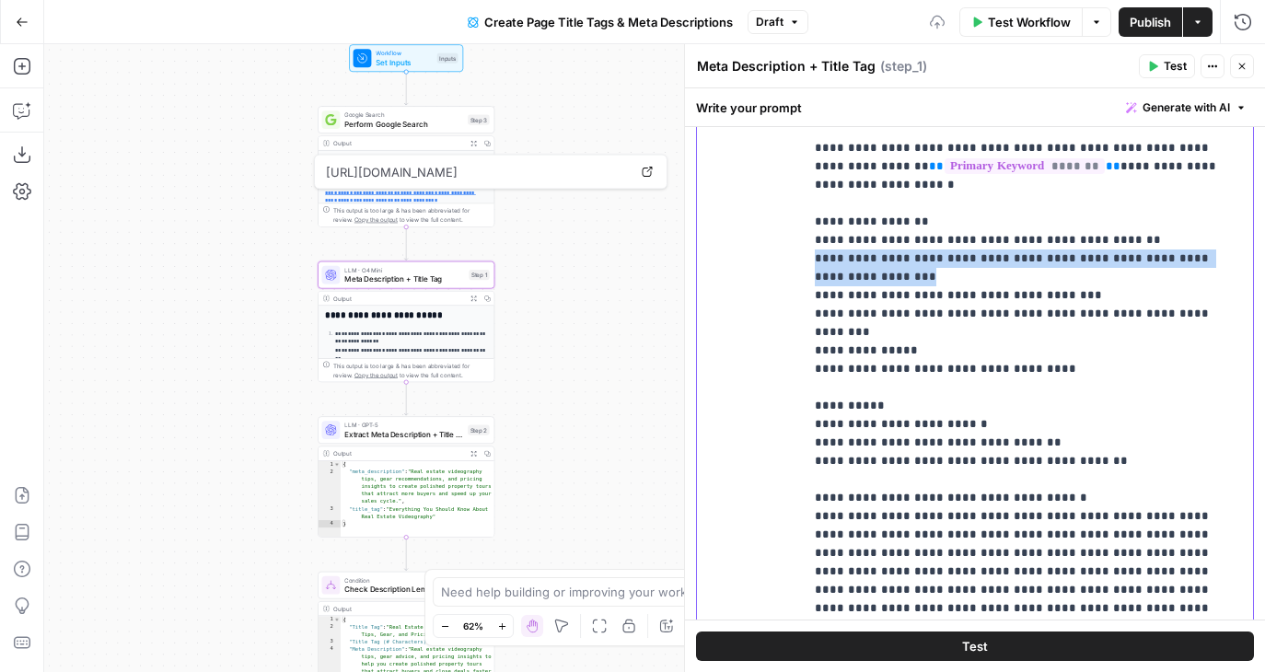
copy p "**********"
drag, startPoint x: 546, startPoint y: 504, endPoint x: 548, endPoint y: 88, distance: 416.1
click at [548, 88] on div "**********" at bounding box center [654, 358] width 1221 height 628
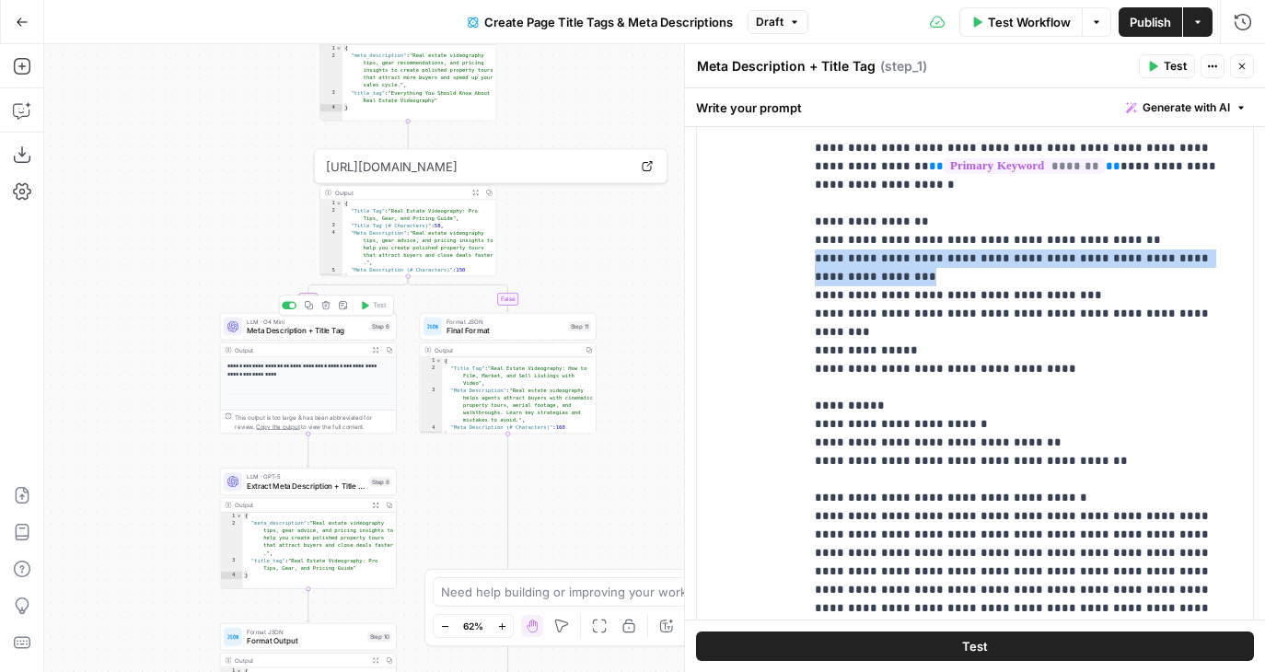
click at [295, 325] on span "Meta Description + Title Tag" at bounding box center [306, 330] width 119 height 11
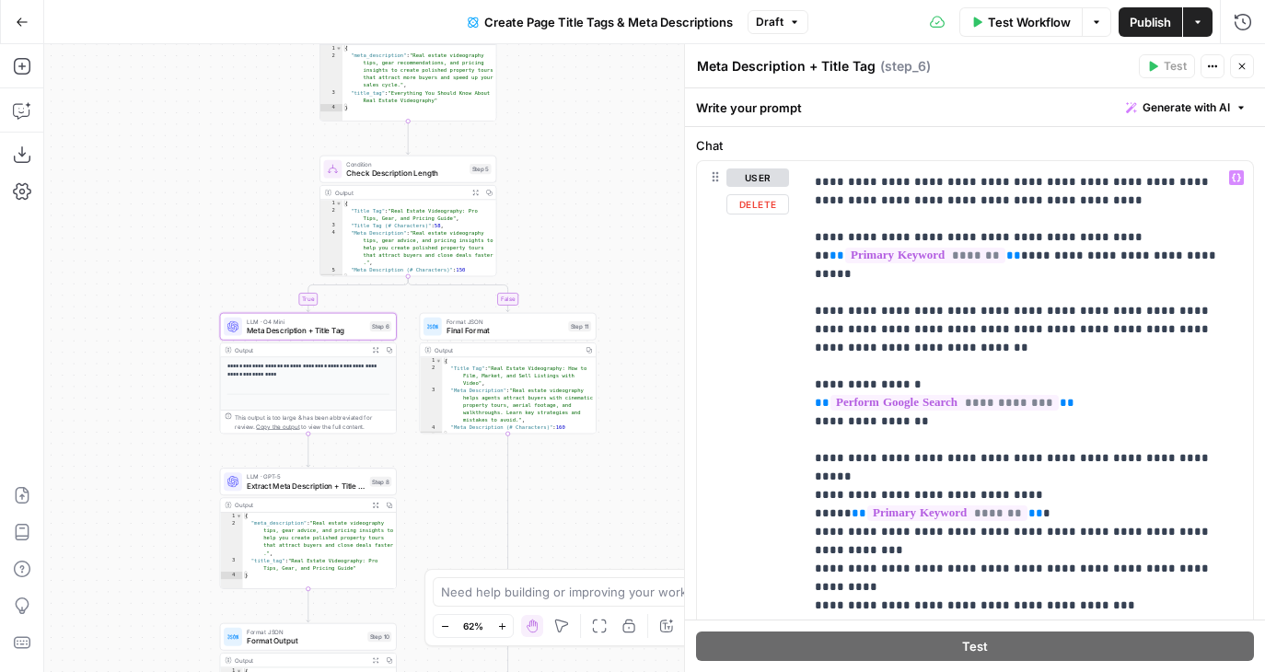
scroll to position [92, 0]
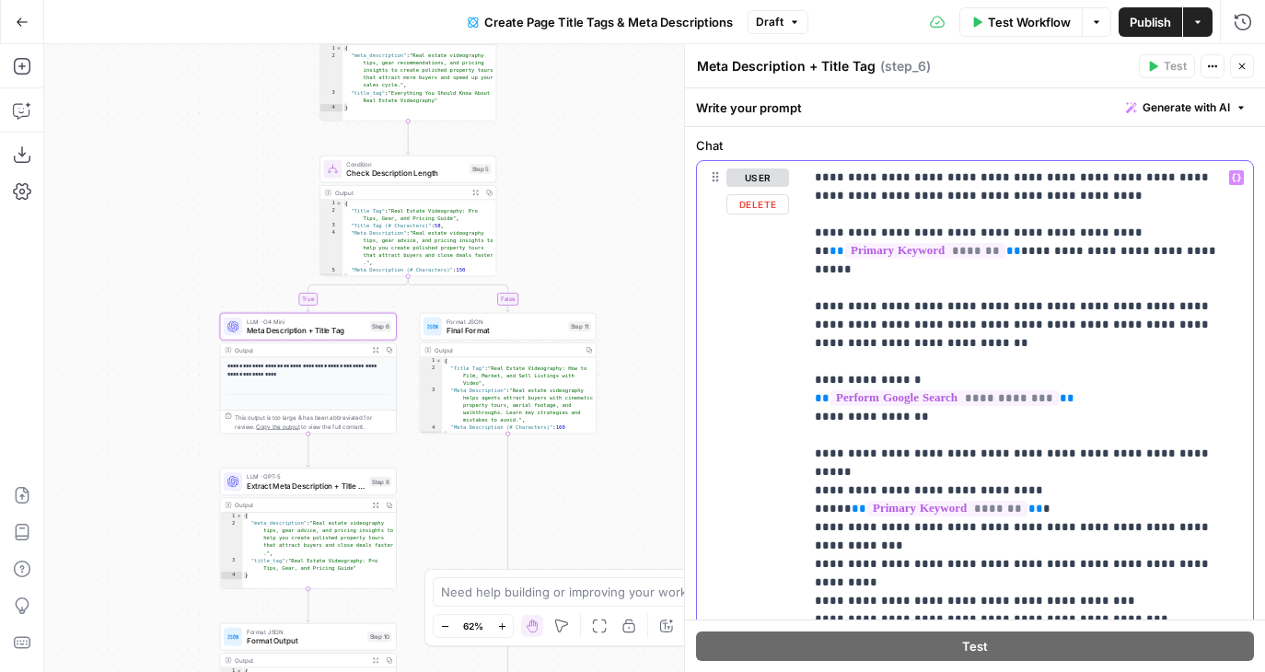
click at [1237, 431] on p "**********" at bounding box center [1028, 536] width 427 height 921
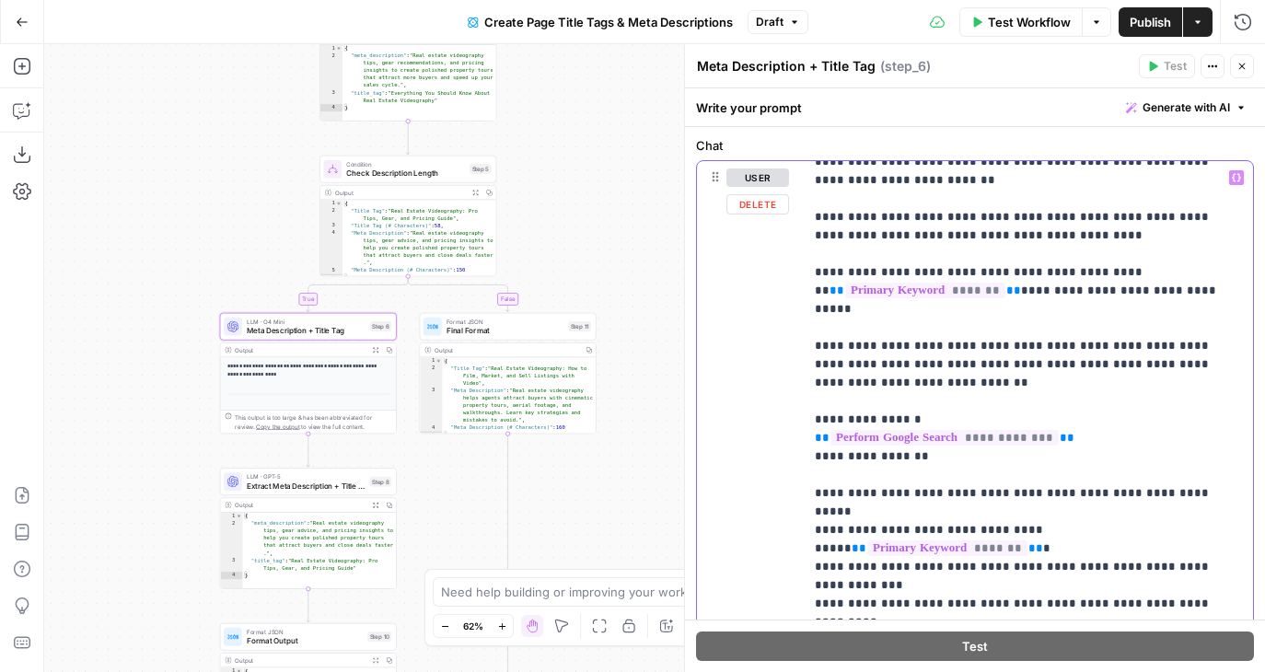
click at [911, 516] on p "**********" at bounding box center [1028, 576] width 427 height 921
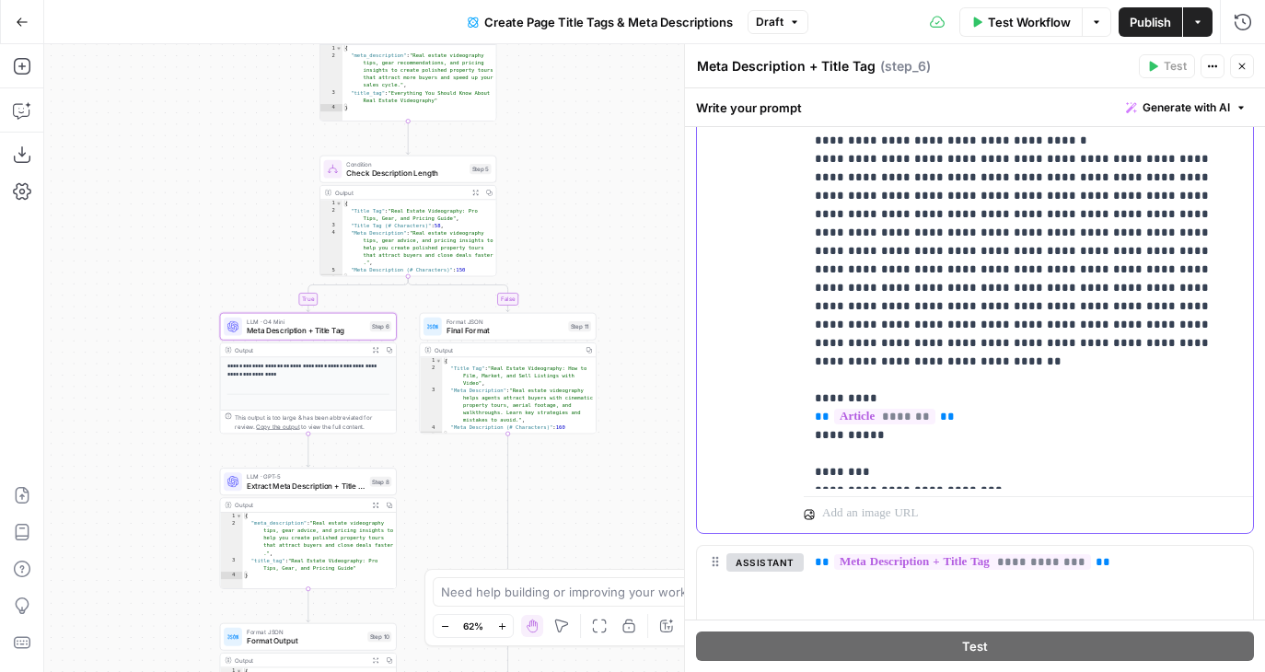
scroll to position [275, 0]
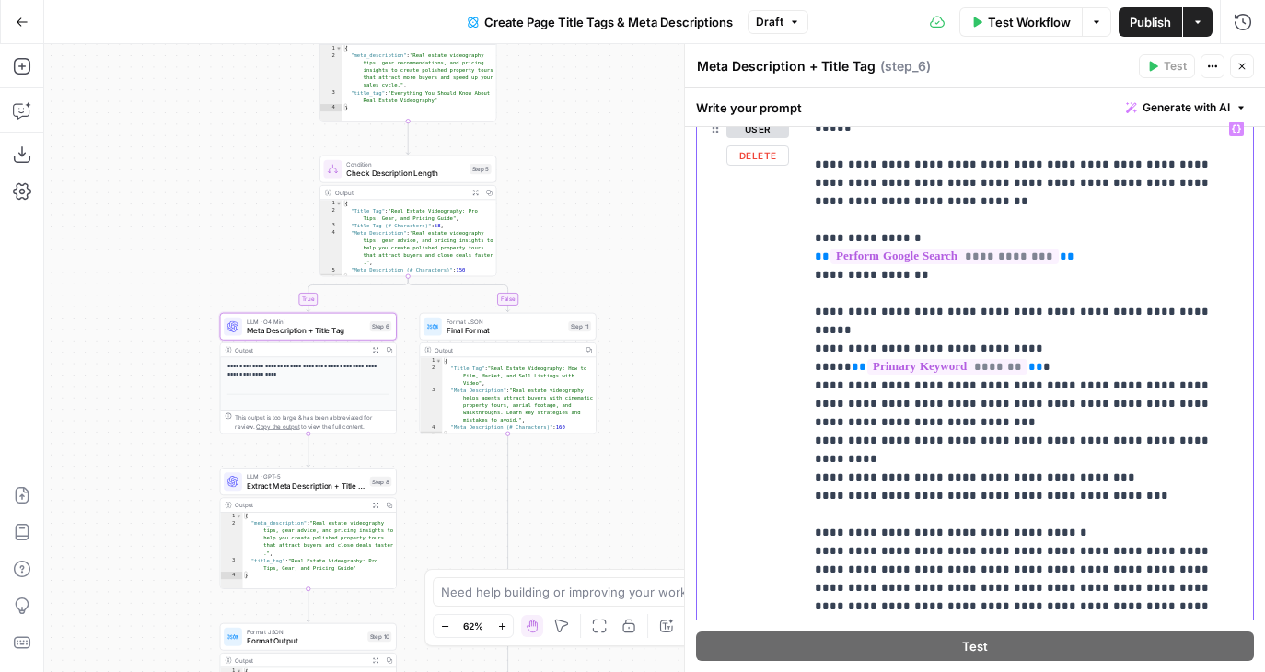
click at [887, 326] on p "**********" at bounding box center [1028, 404] width 427 height 939
click at [1135, 21] on span "Publish" at bounding box center [1150, 22] width 41 height 18
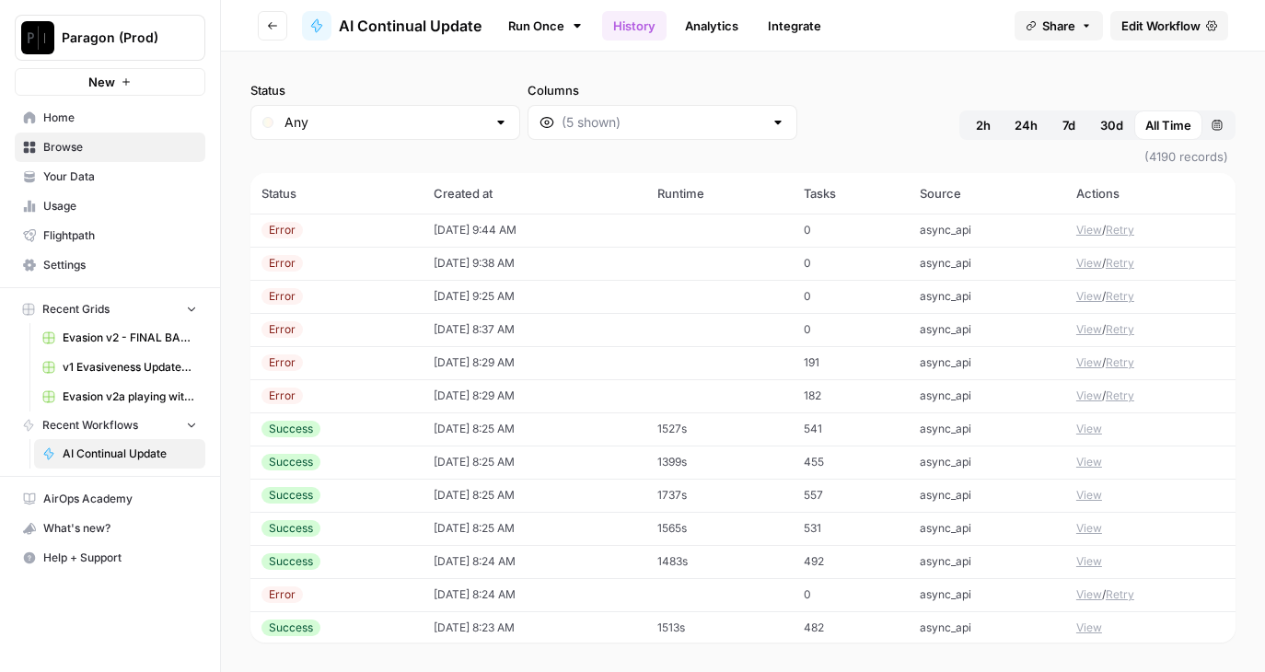
click at [1088, 226] on button "View" at bounding box center [1089, 230] width 26 height 17
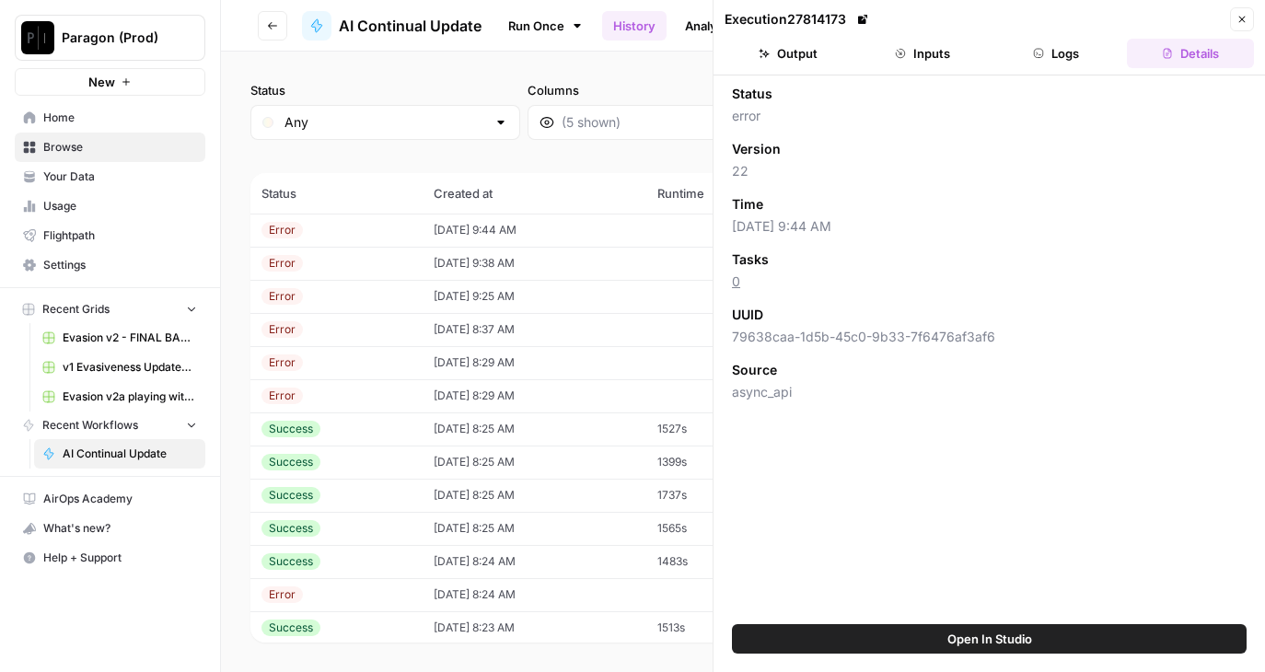
click at [1051, 67] on button "Logs" at bounding box center [1056, 53] width 127 height 29
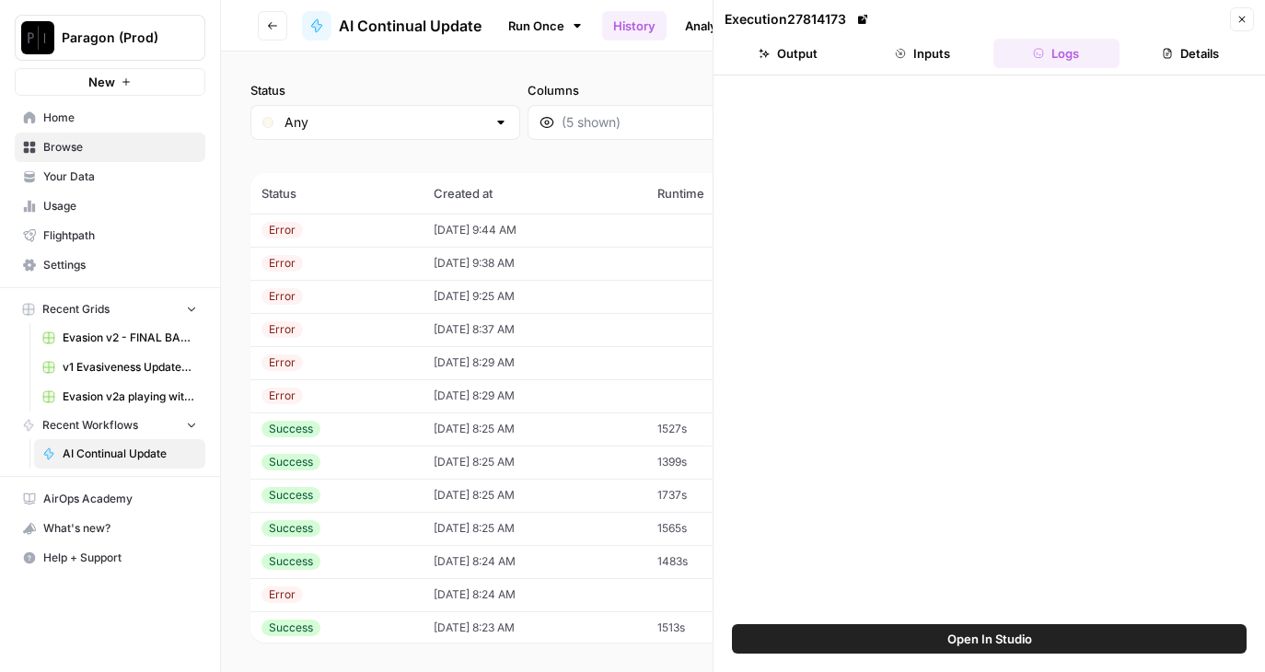
click at [829, 59] on button "Output" at bounding box center [788, 53] width 127 height 29
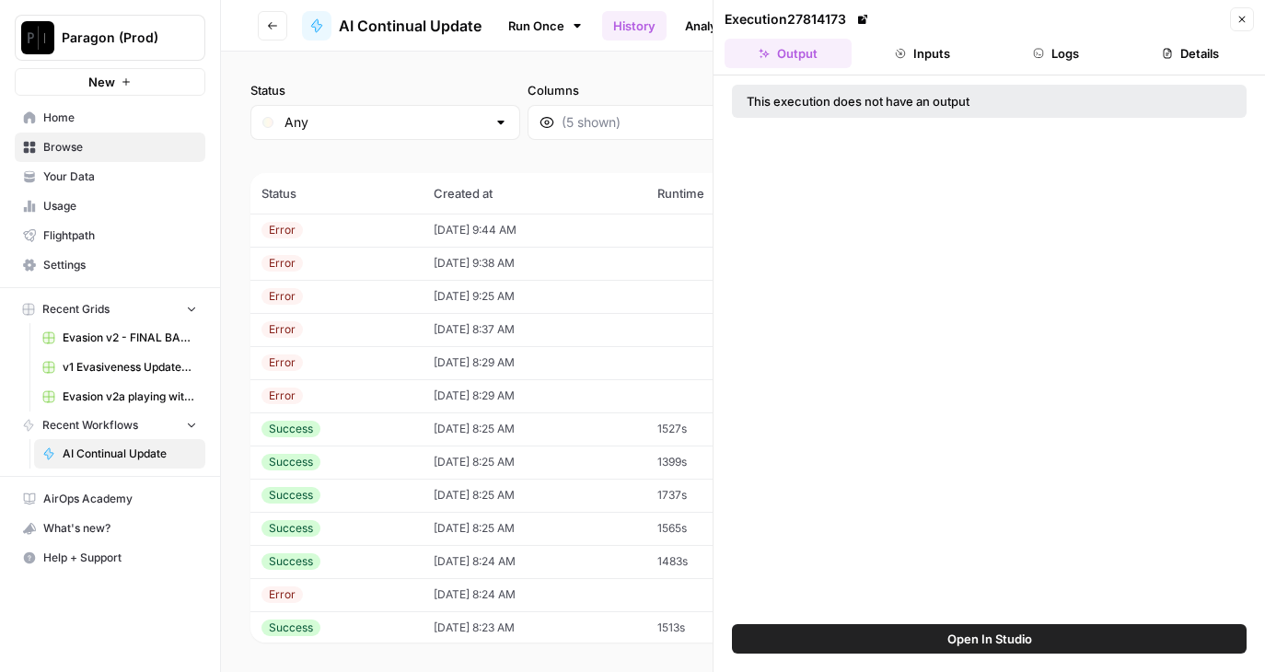
click at [1084, 50] on button "Logs" at bounding box center [1056, 53] width 127 height 29
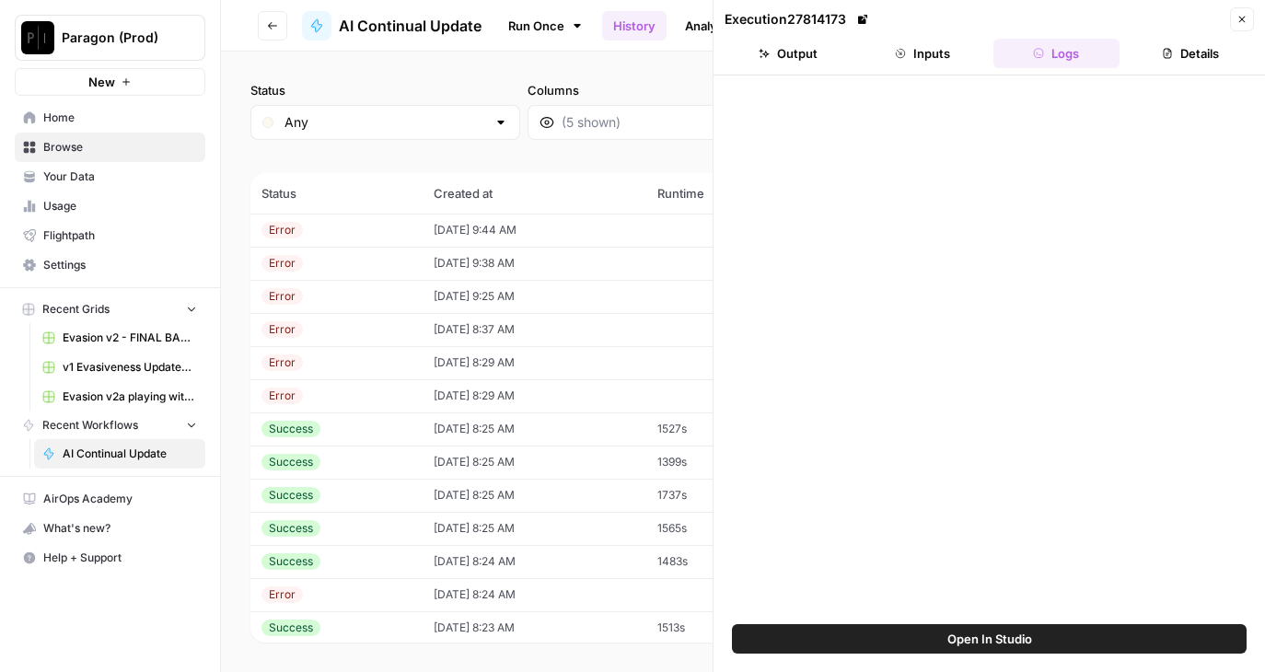
click at [1209, 50] on button "Details" at bounding box center [1190, 53] width 127 height 29
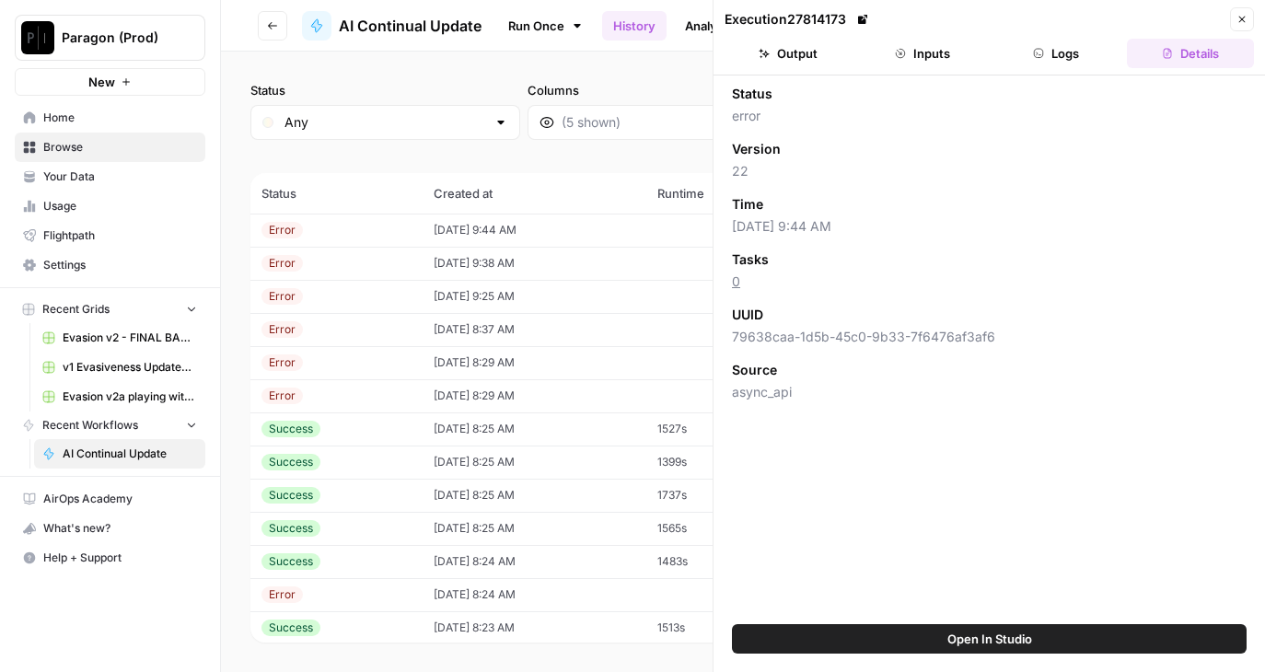
click at [1069, 43] on button "Logs" at bounding box center [1056, 53] width 127 height 29
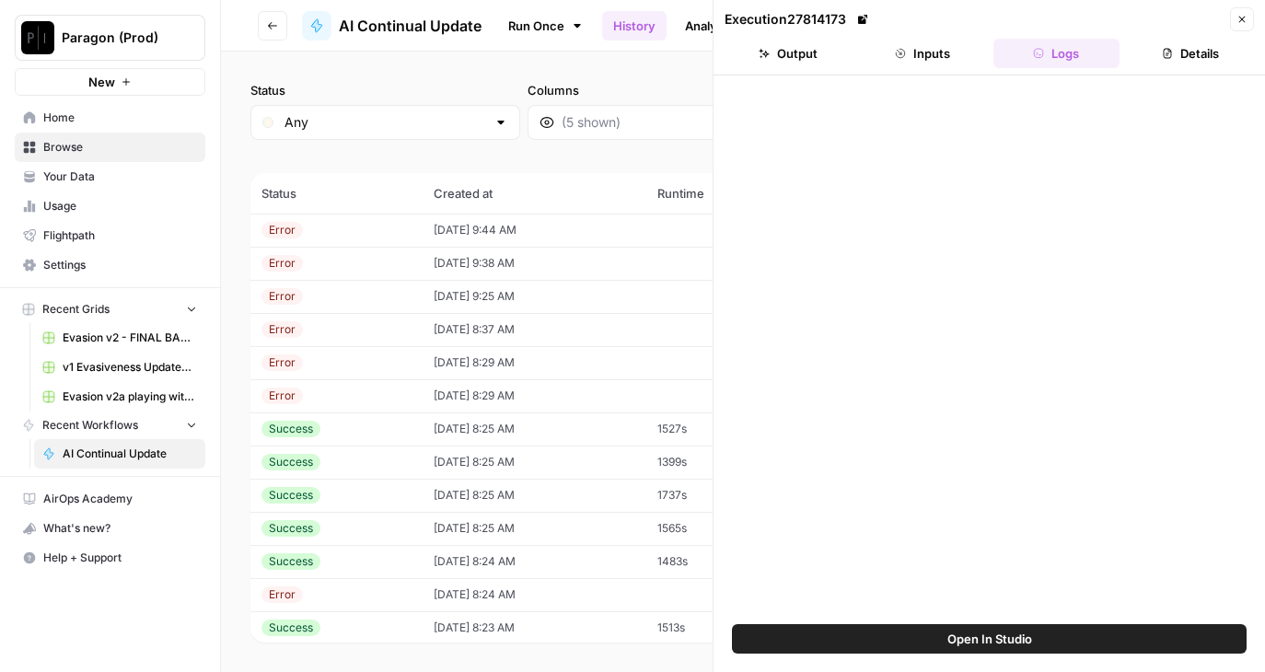
click at [1232, 17] on button "Close" at bounding box center [1242, 19] width 24 height 24
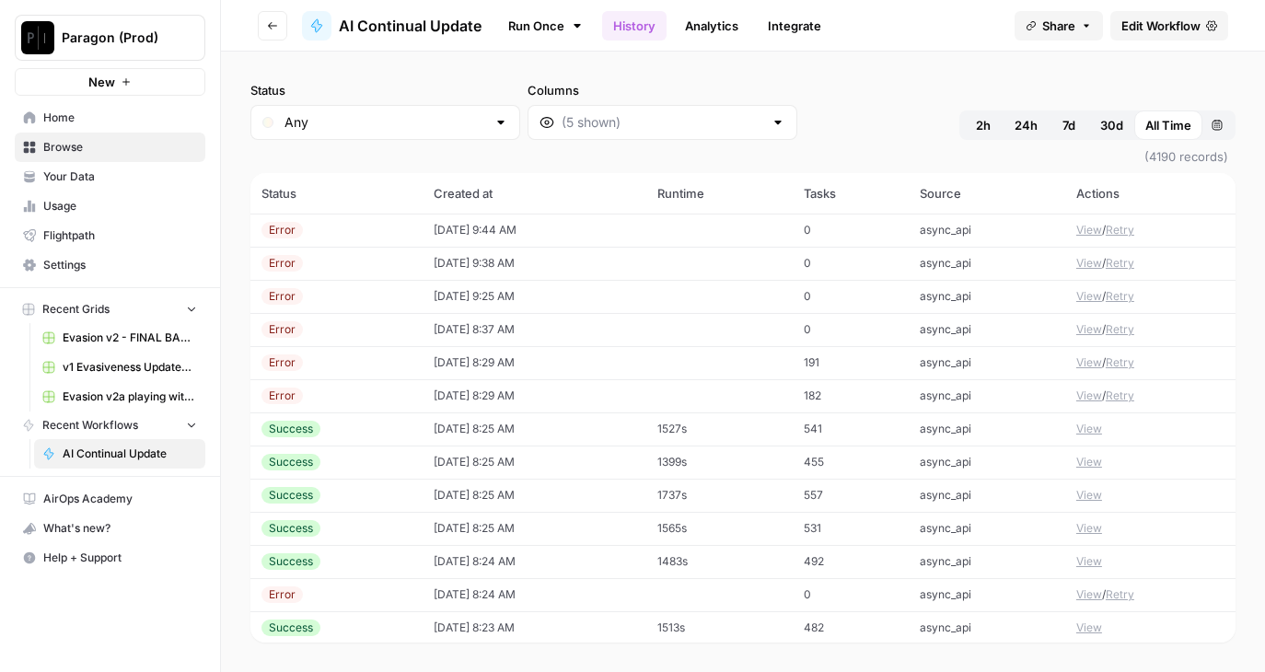
click at [1081, 262] on button "View" at bounding box center [1089, 263] width 26 height 17
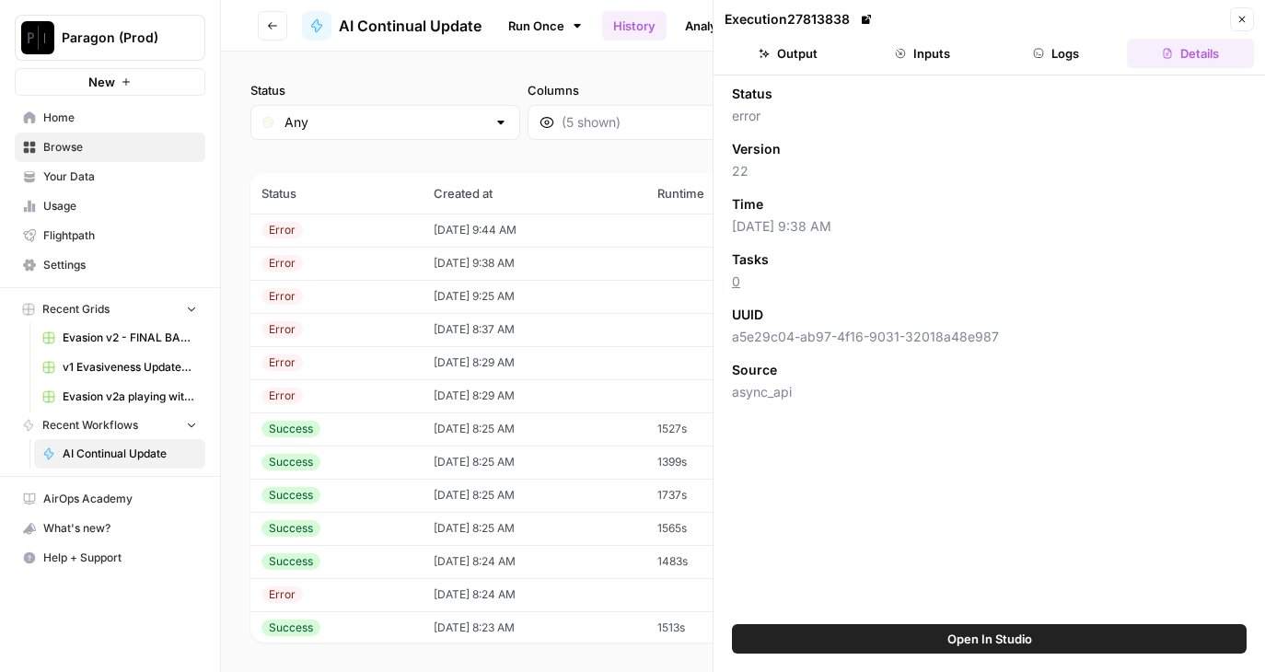
click at [947, 642] on span "Open In Studio" at bounding box center [989, 639] width 85 height 18
click at [1234, 19] on button "Close" at bounding box center [1242, 19] width 24 height 24
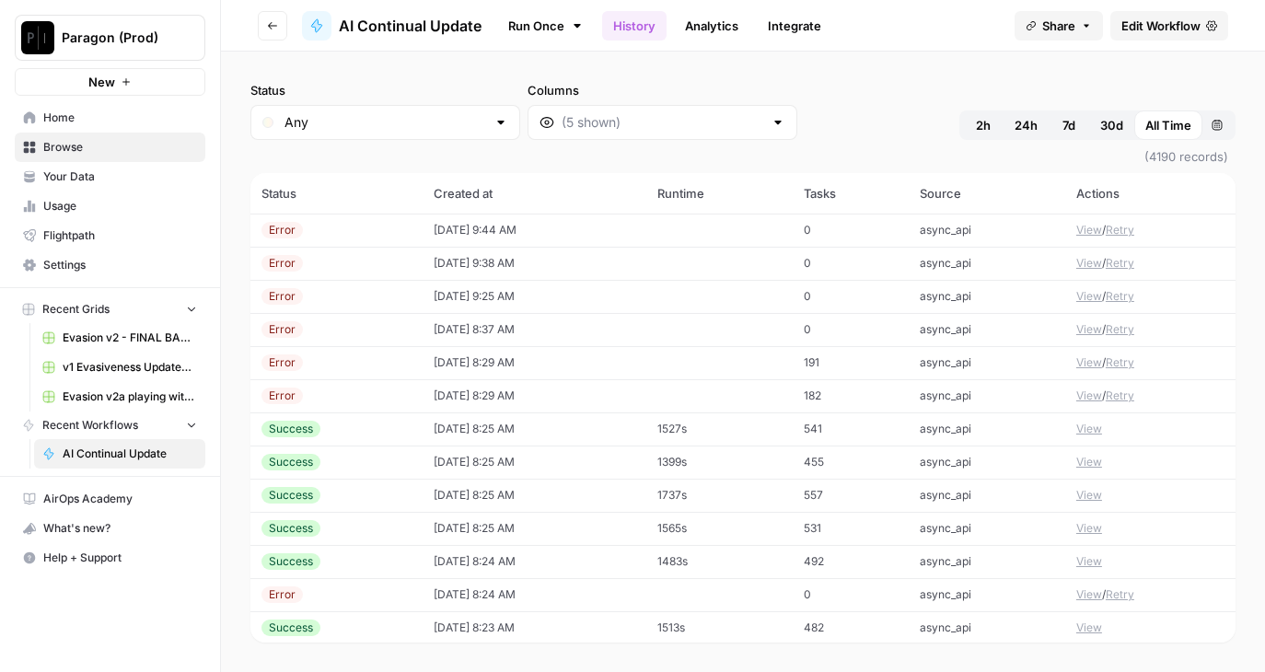
click at [1088, 229] on button "View" at bounding box center [1089, 230] width 26 height 17
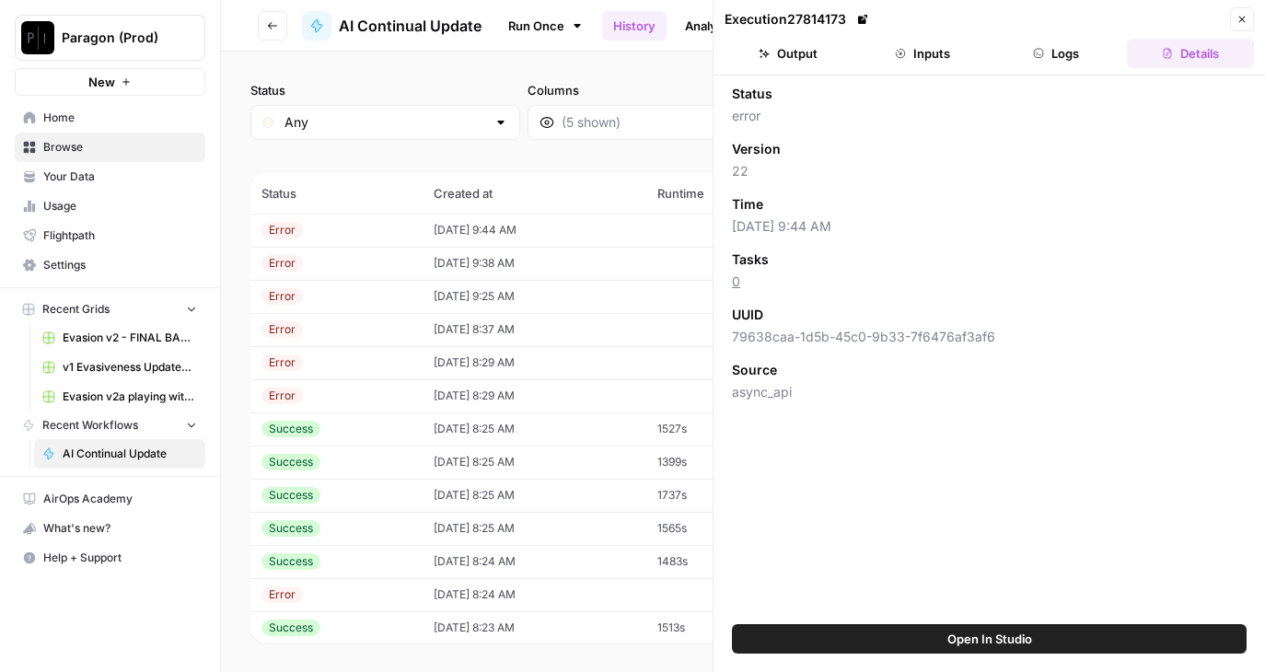
click at [807, 63] on button "Output" at bounding box center [788, 53] width 127 height 29
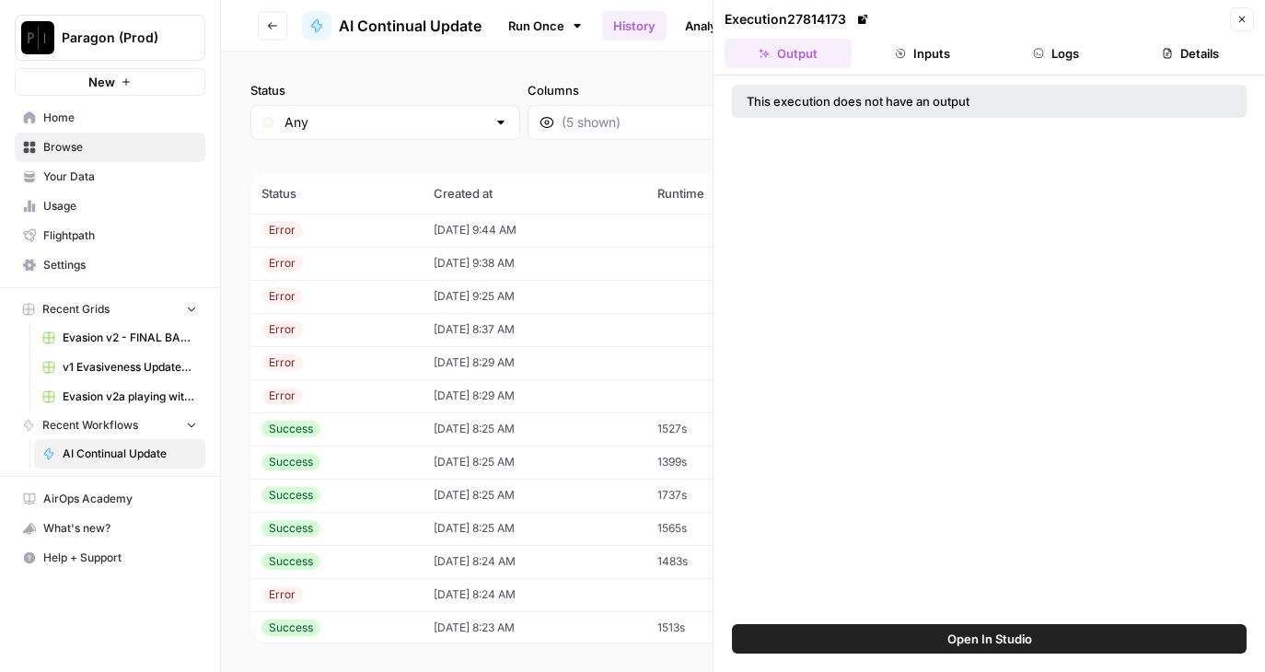
click at [880, 61] on button "Inputs" at bounding box center [922, 53] width 127 height 29
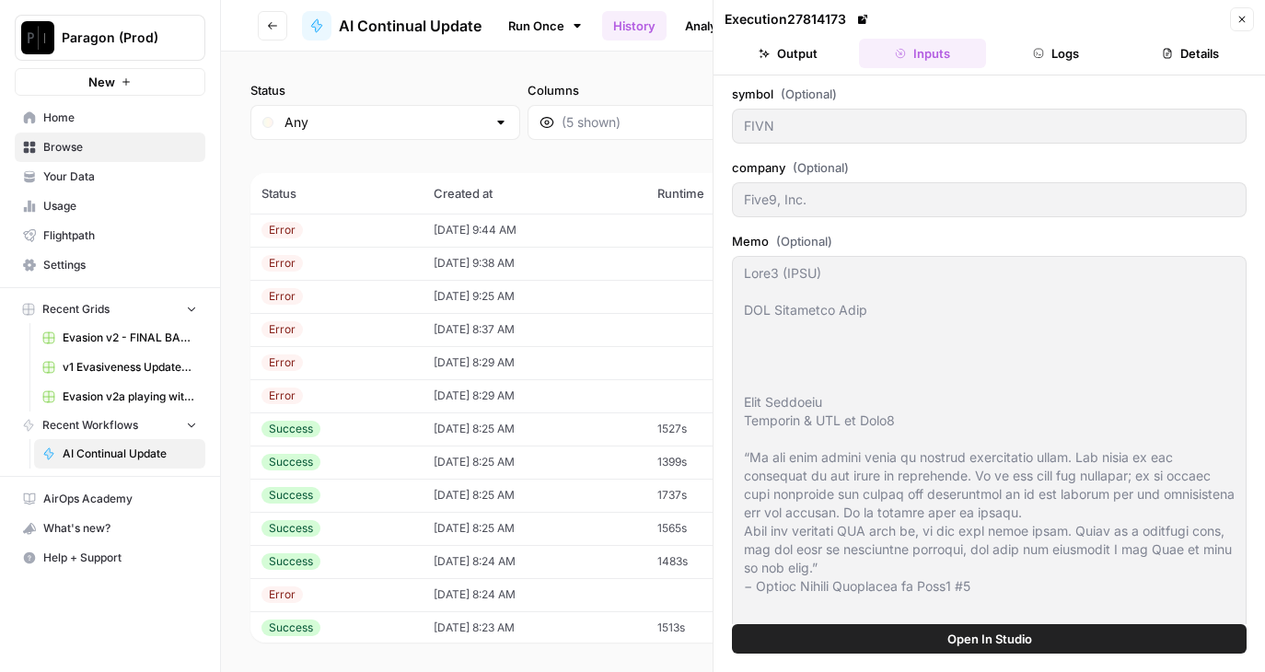
click at [1051, 60] on button "Logs" at bounding box center [1056, 53] width 127 height 29
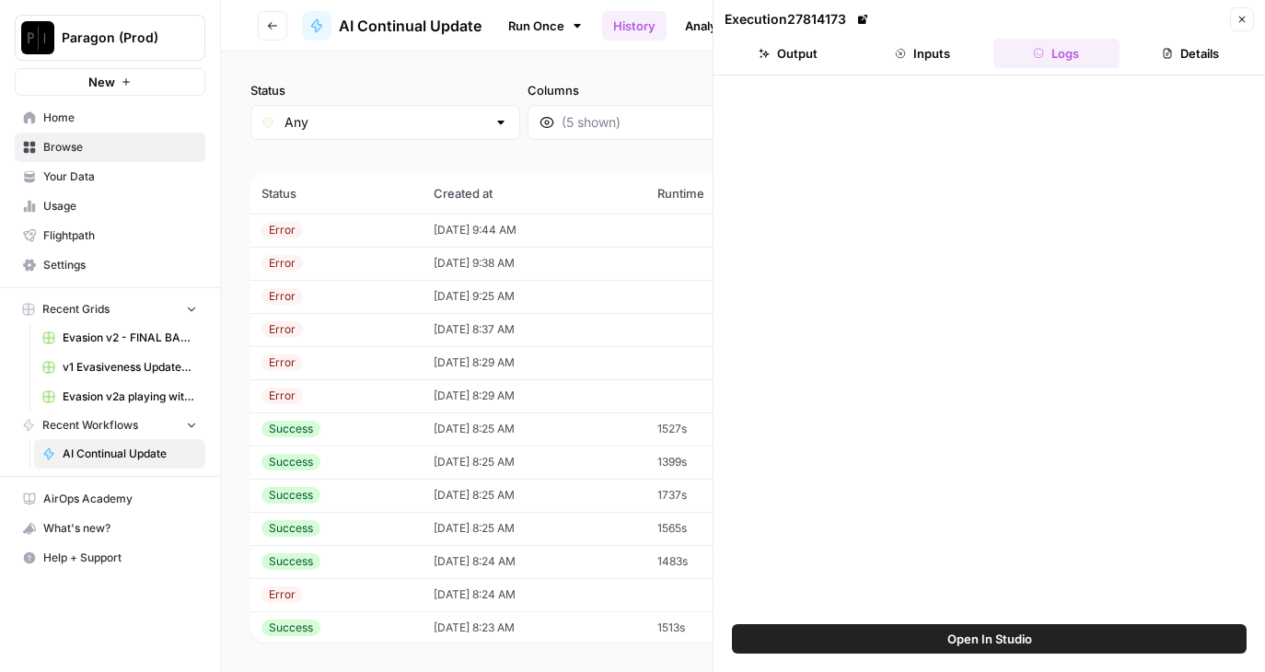
click at [1200, 43] on button "Details" at bounding box center [1190, 53] width 127 height 29
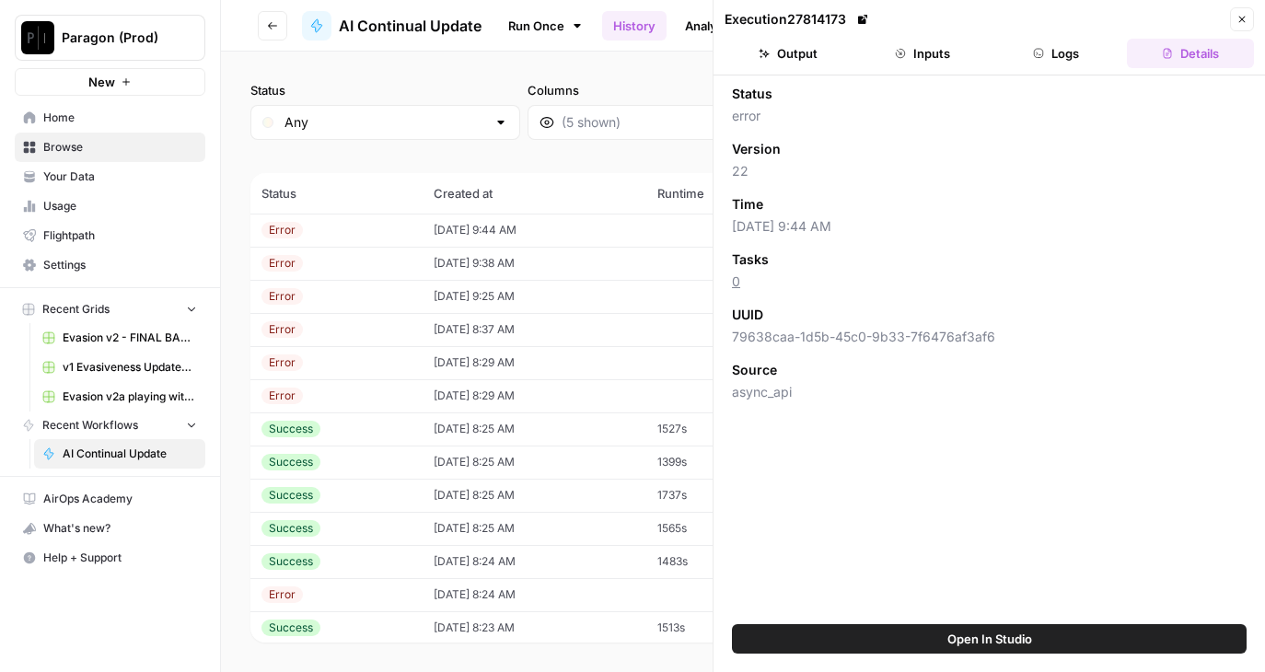
click at [1243, 27] on button "Close" at bounding box center [1242, 19] width 24 height 24
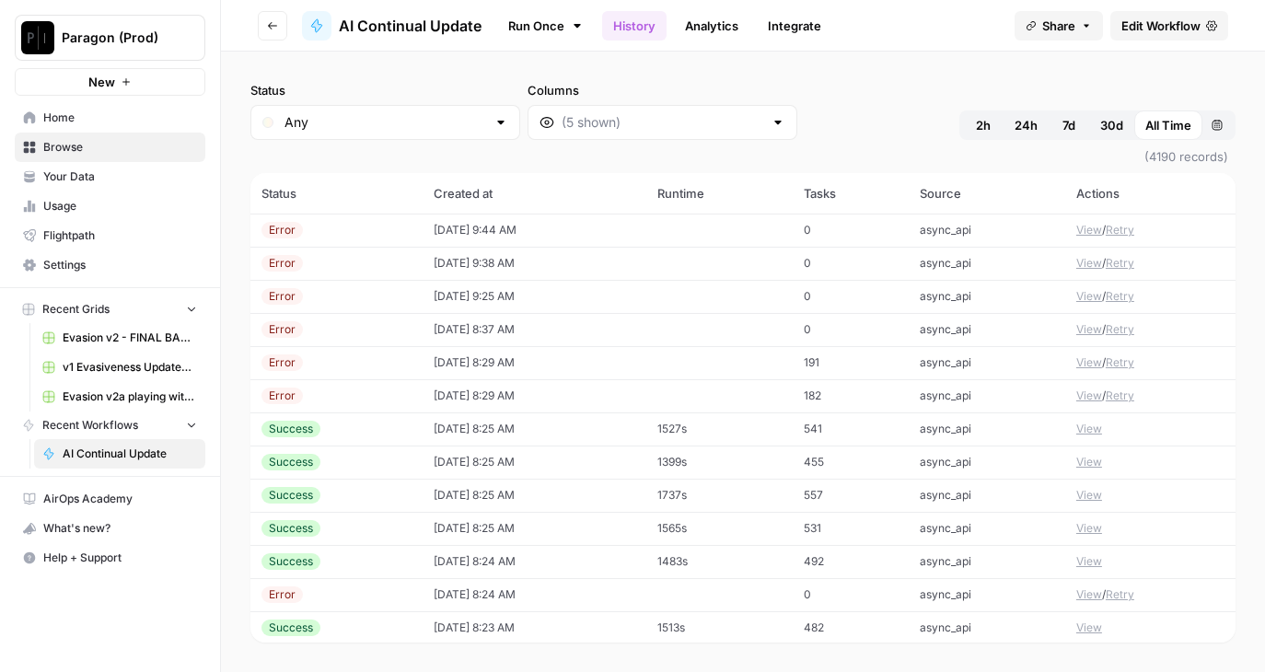
click at [1083, 306] on td "View / Retry" at bounding box center [1150, 296] width 170 height 33
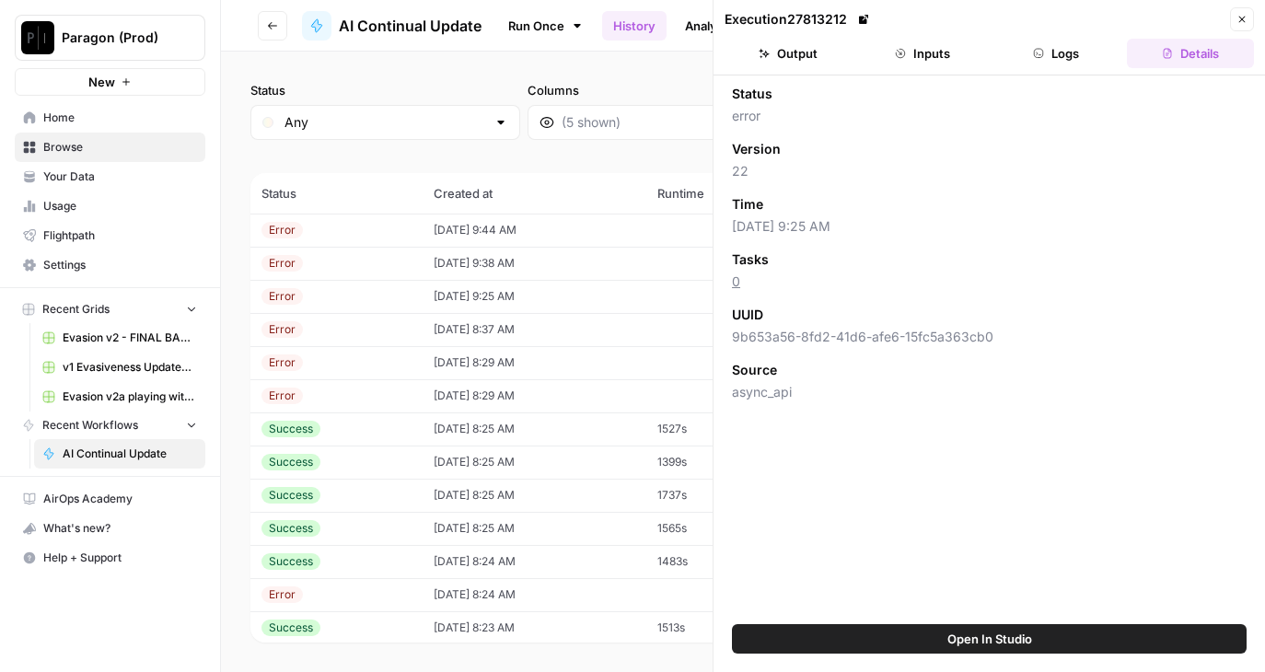
click at [794, 55] on button "Output" at bounding box center [788, 53] width 127 height 29
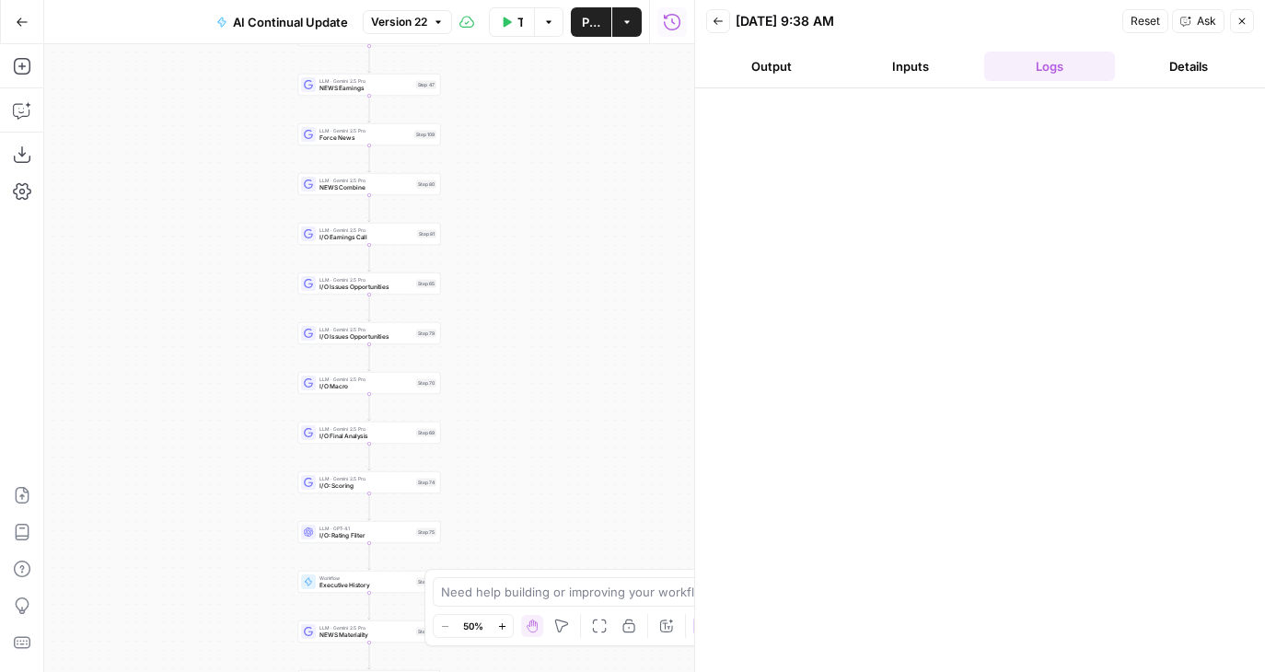
click at [766, 63] on button "Output" at bounding box center [772, 66] width 132 height 29
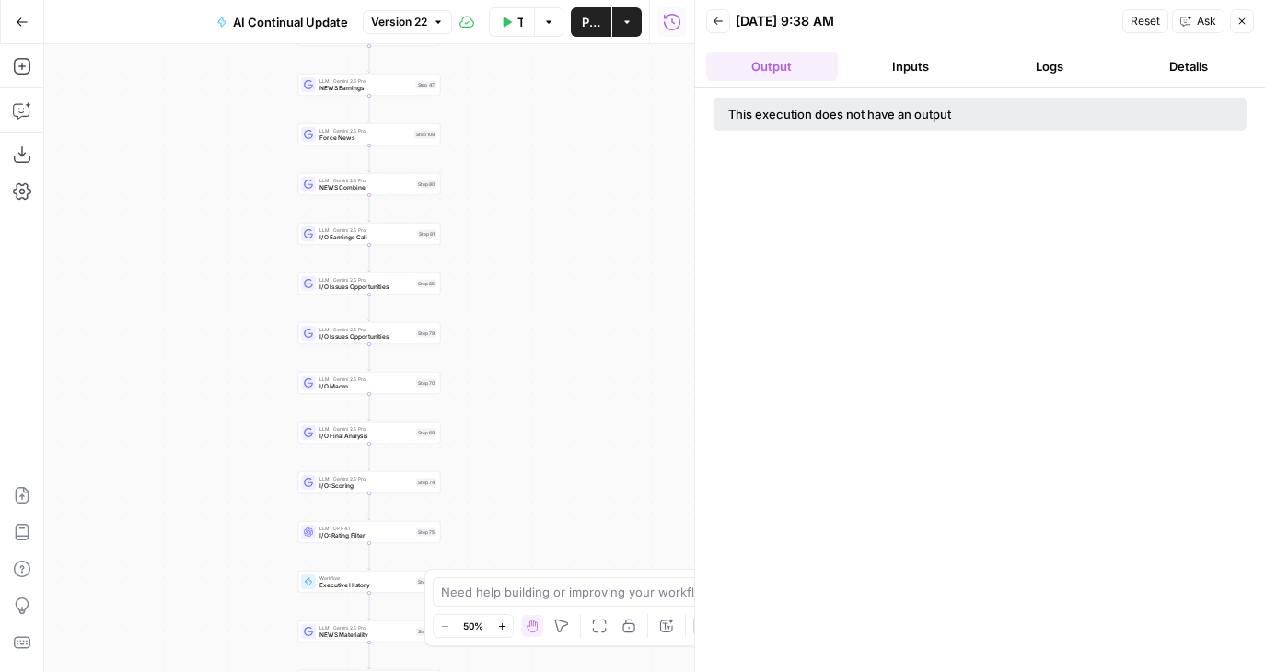
click at [1014, 75] on button "Logs" at bounding box center [1050, 66] width 132 height 29
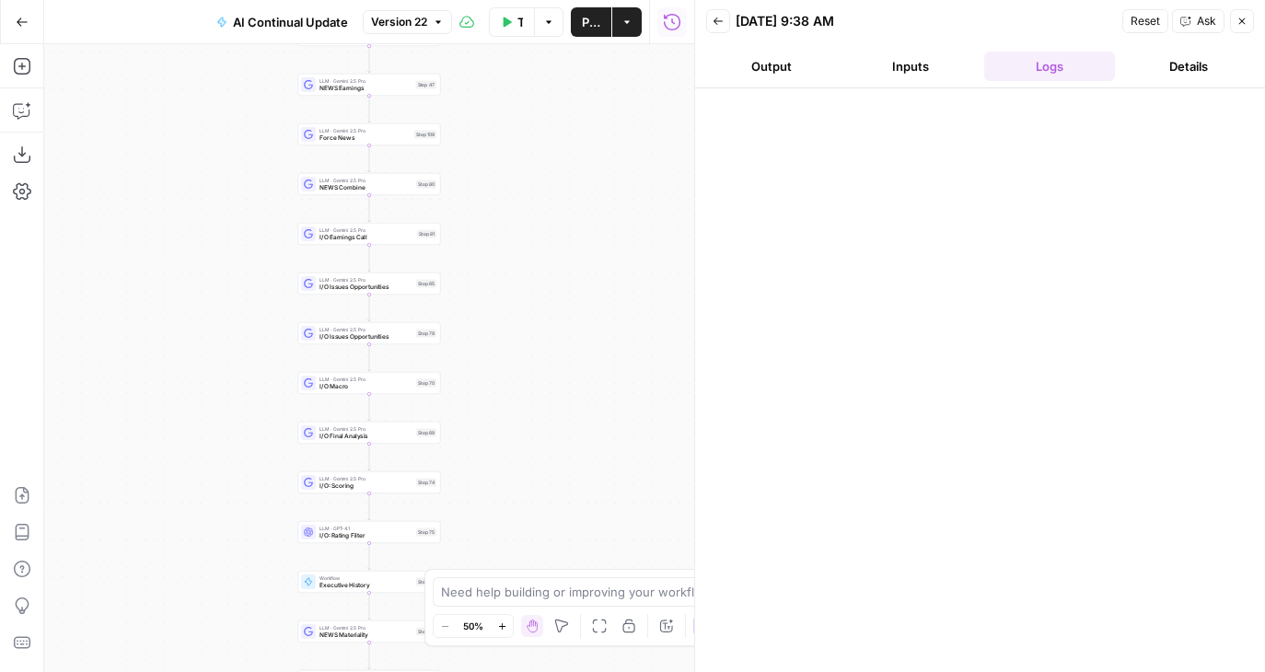
click at [888, 74] on button "Inputs" at bounding box center [911, 66] width 132 height 29
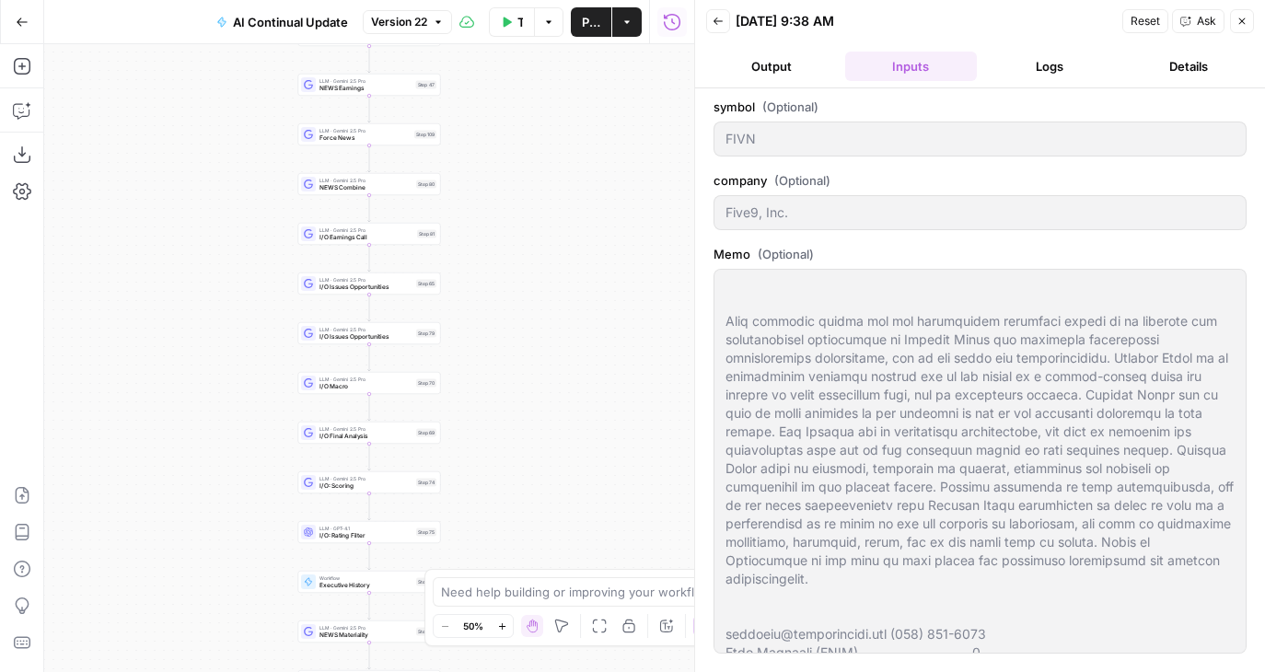
scroll to position [1908, 0]
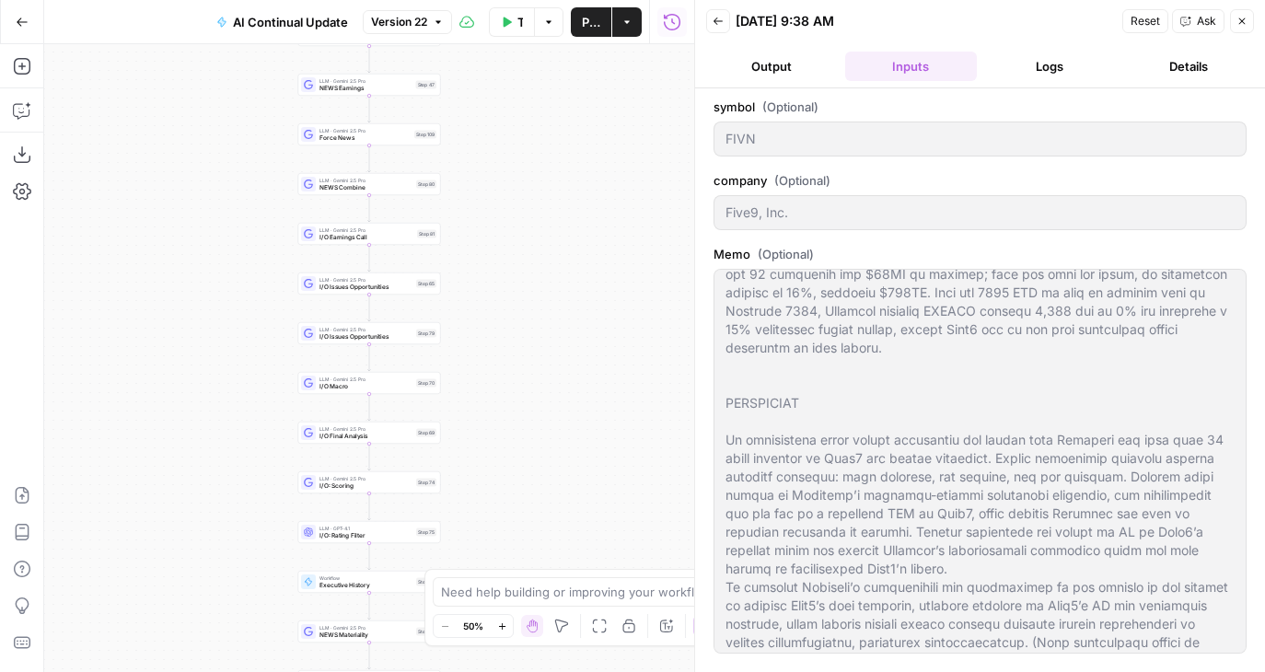
click at [767, 60] on button "Output" at bounding box center [772, 66] width 132 height 29
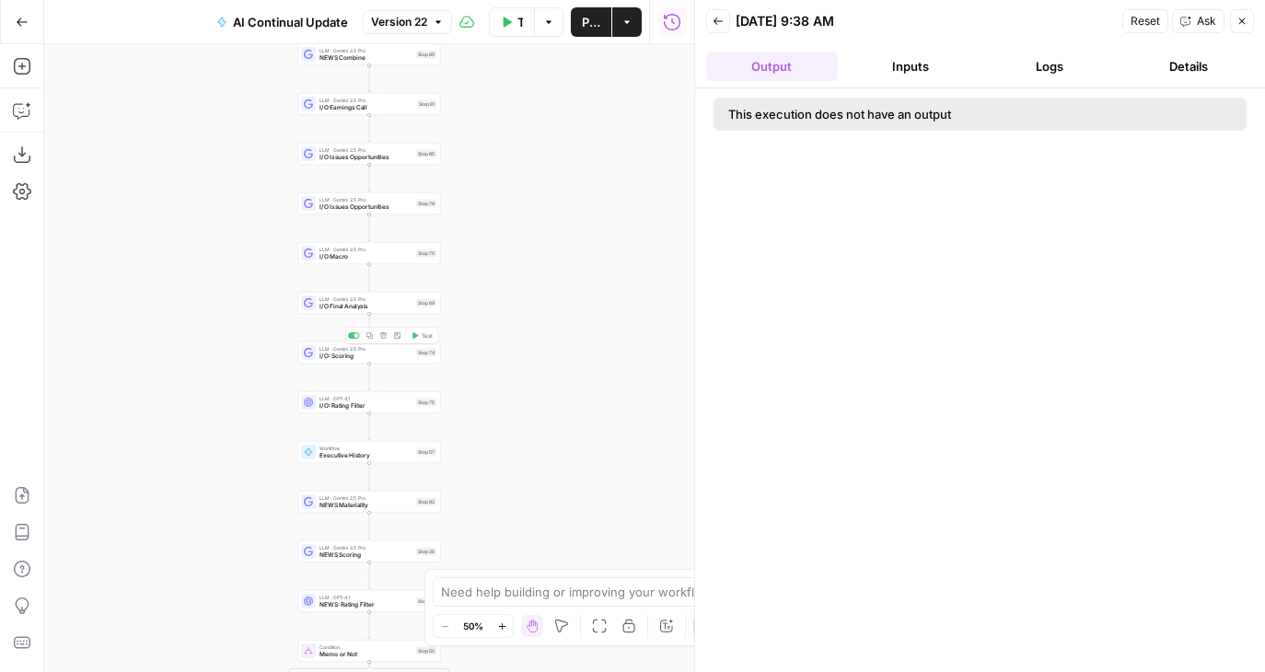
drag, startPoint x: 527, startPoint y: 496, endPoint x: 527, endPoint y: -24, distance: 520.1
click at [527, 0] on html "Paragon (Prod) New Home Browse Your Data Usage Flightpath Settings Recent Grids…" at bounding box center [632, 336] width 1265 height 672
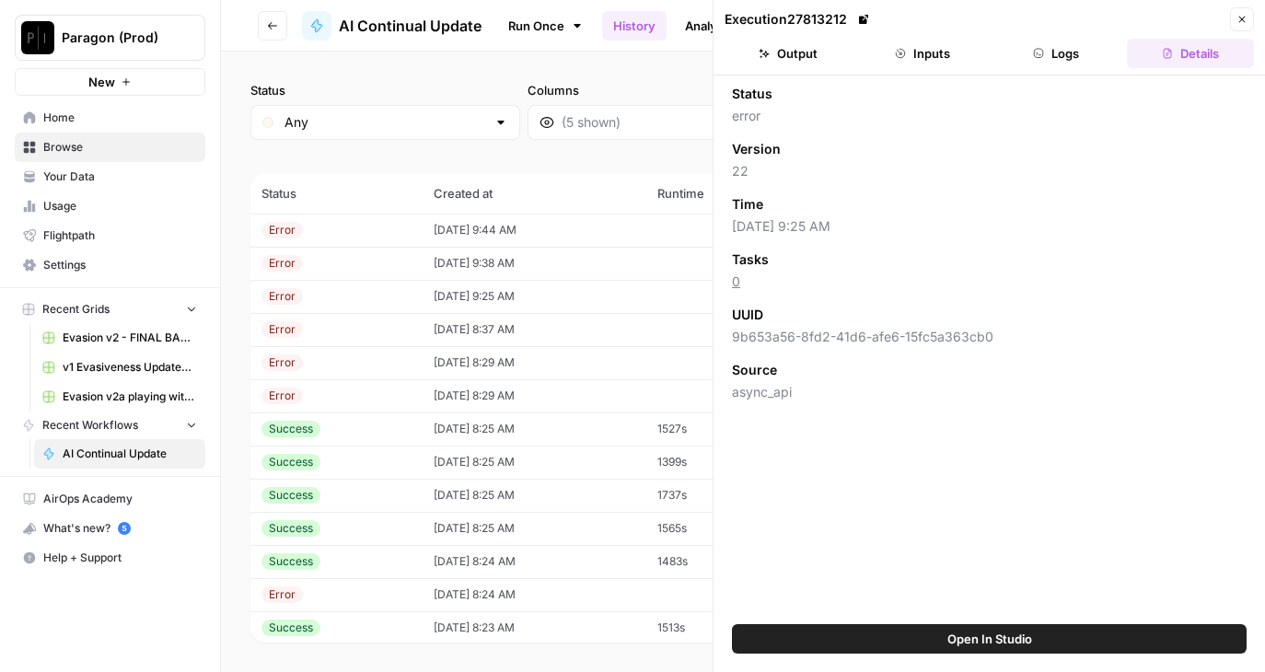
click at [778, 42] on button "Output" at bounding box center [788, 53] width 127 height 29
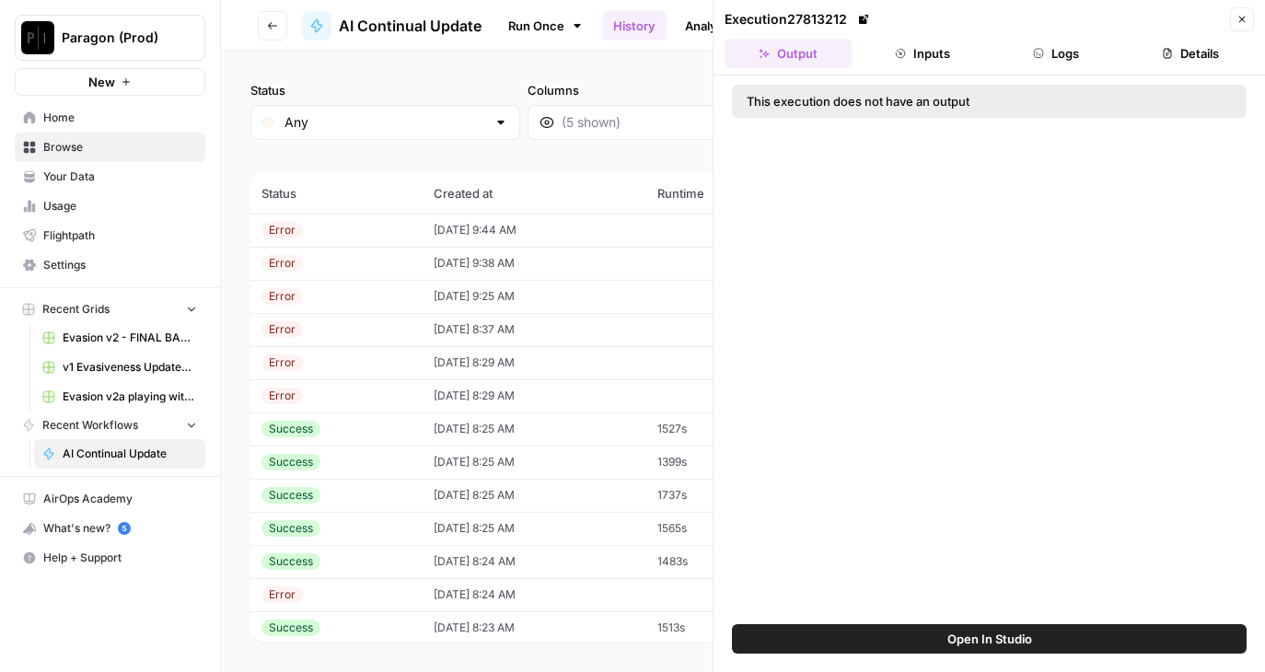
click at [1237, 17] on icon "button" at bounding box center [1241, 19] width 11 height 11
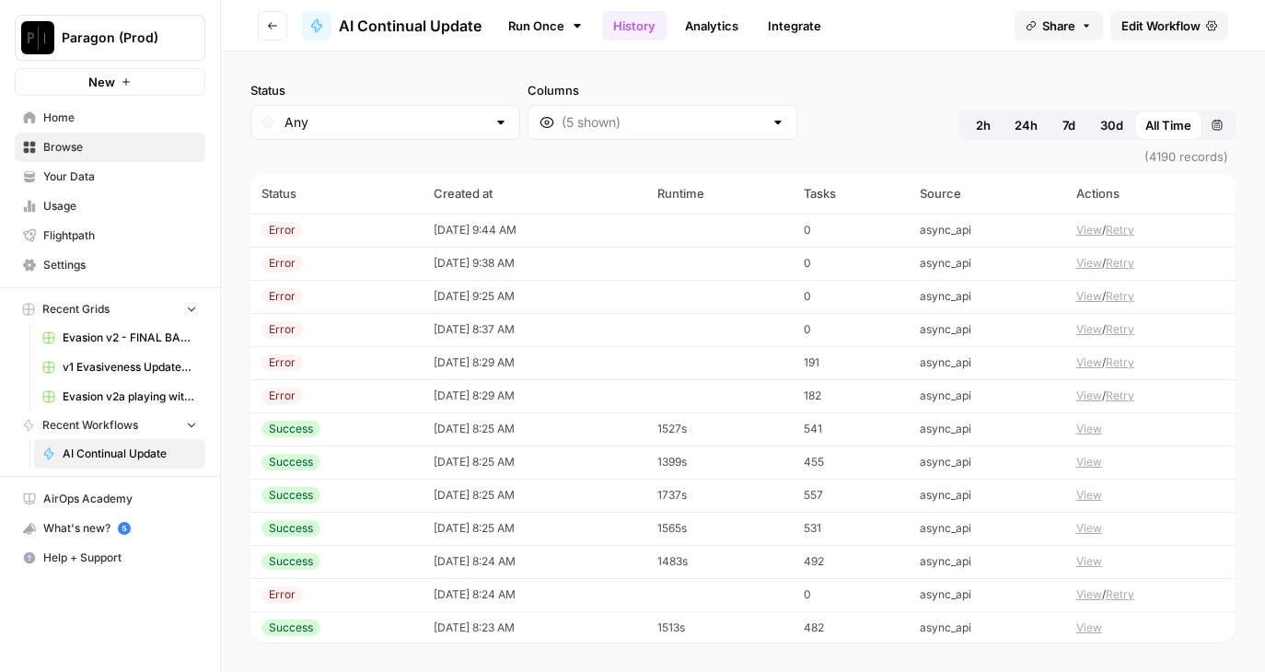
click at [1095, 232] on button "View" at bounding box center [1089, 230] width 26 height 17
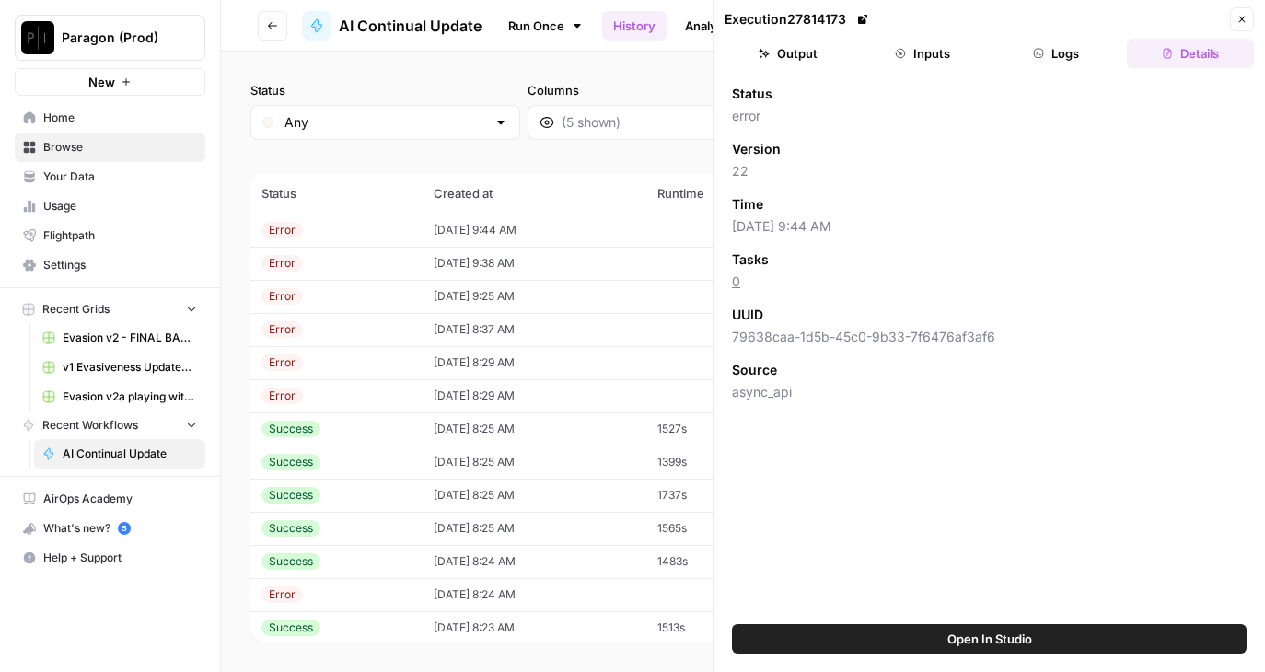
click at [813, 42] on button "Output" at bounding box center [788, 53] width 127 height 29
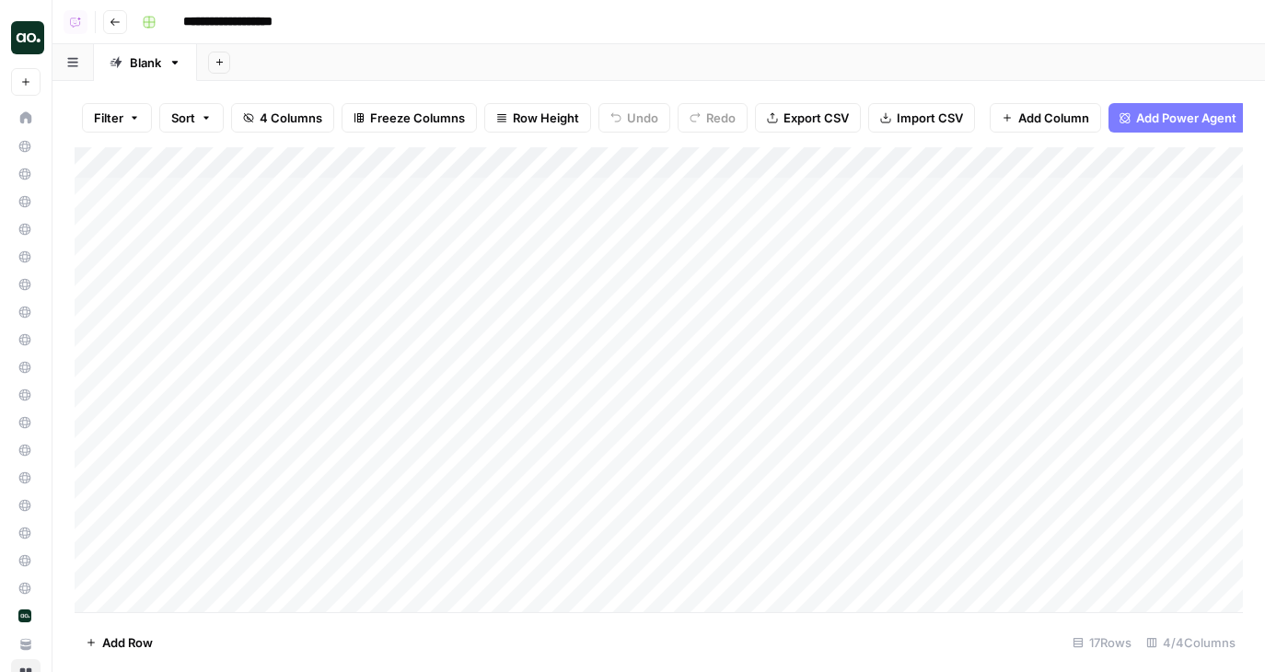
scroll to position [125, 0]
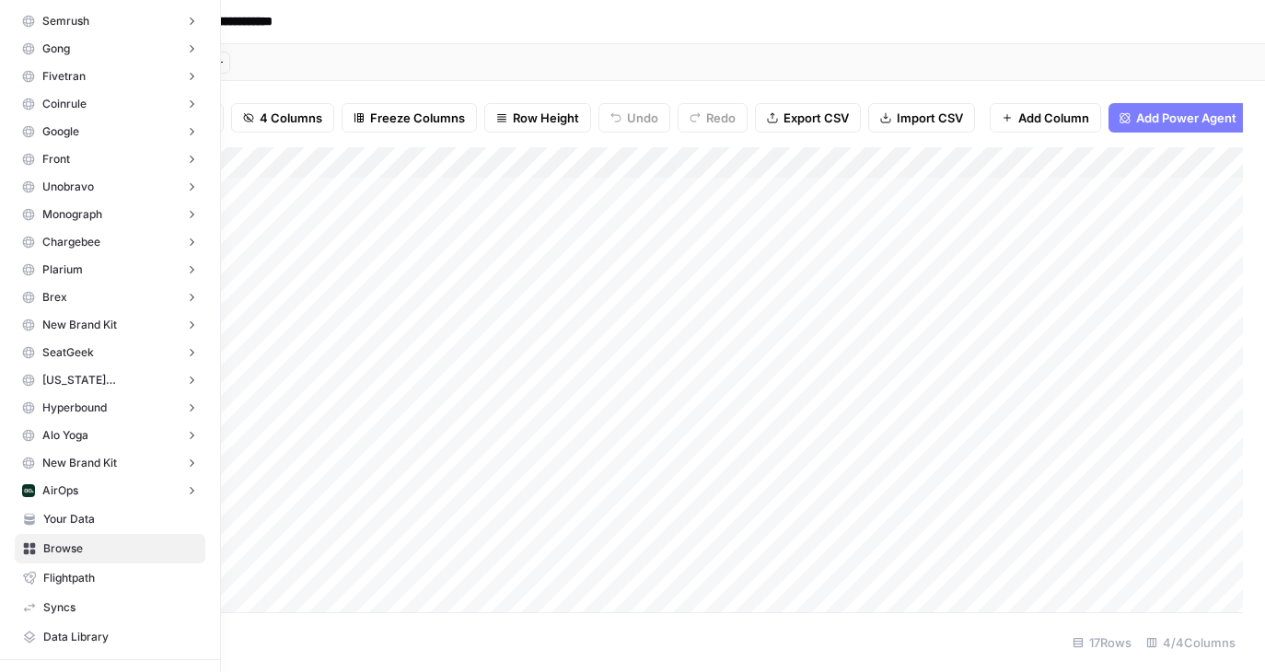
click at [44, 494] on span "AirOps" at bounding box center [60, 490] width 36 height 17
click at [61, 518] on span "Insights" at bounding box center [129, 519] width 136 height 17
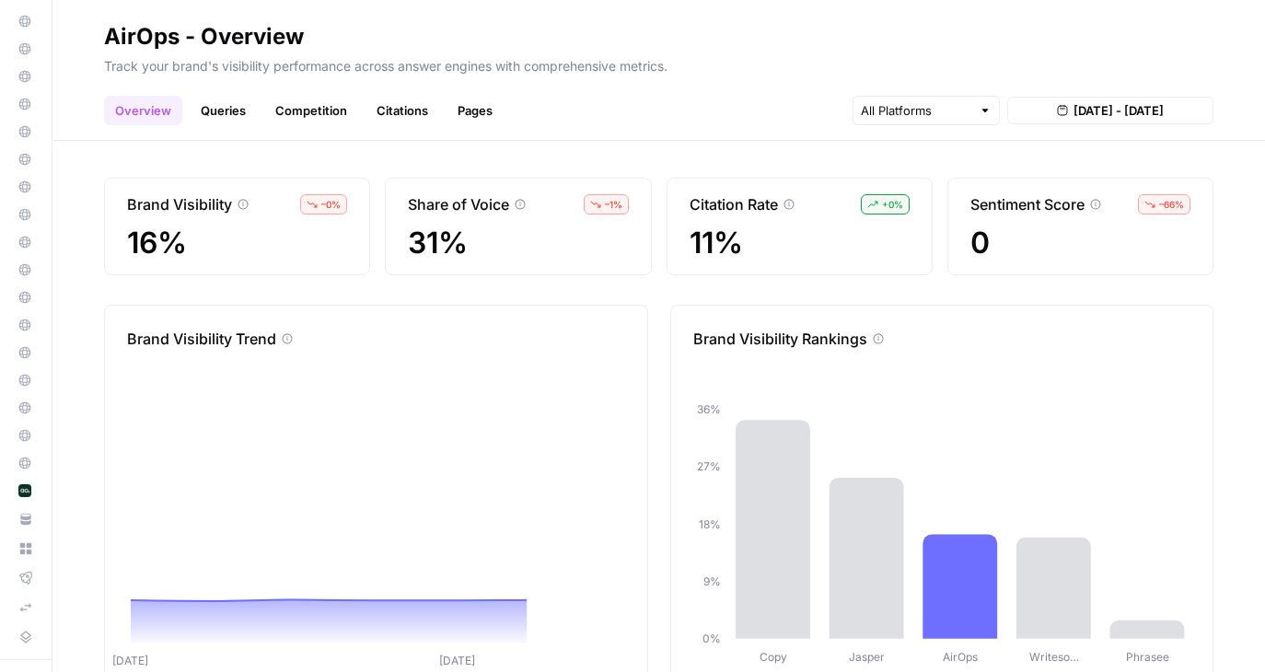
click at [325, 107] on link "Competition" at bounding box center [311, 110] width 94 height 29
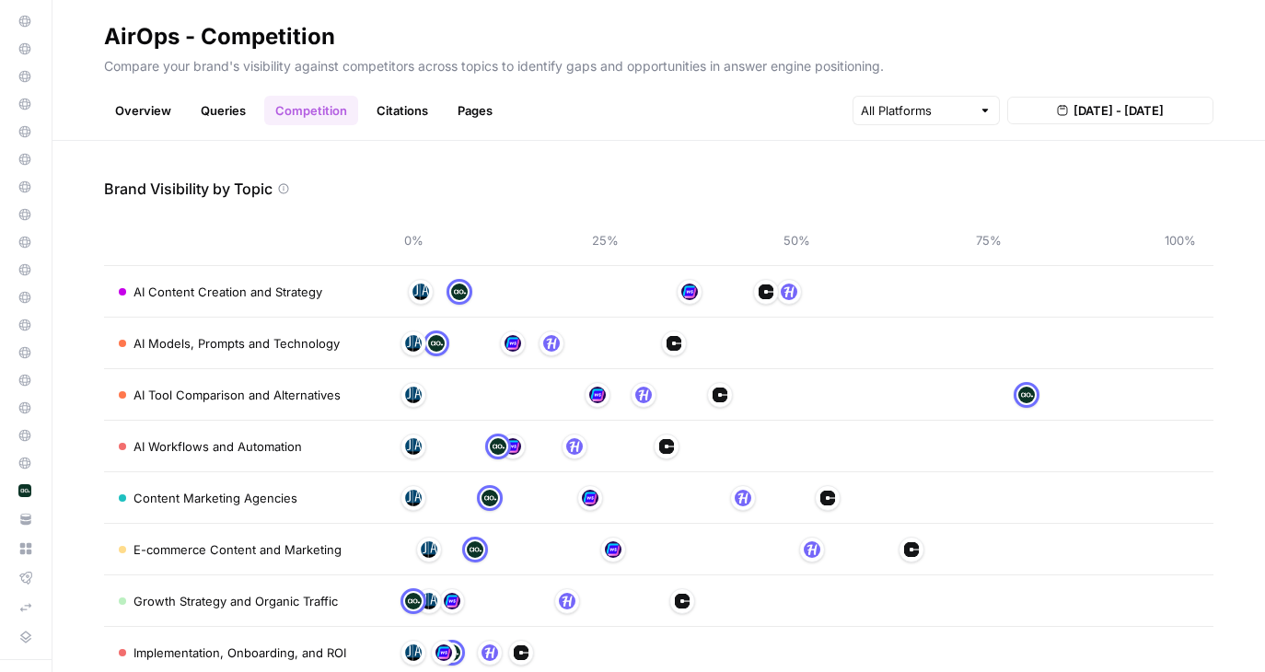
click at [421, 112] on link "Citations" at bounding box center [402, 110] width 74 height 29
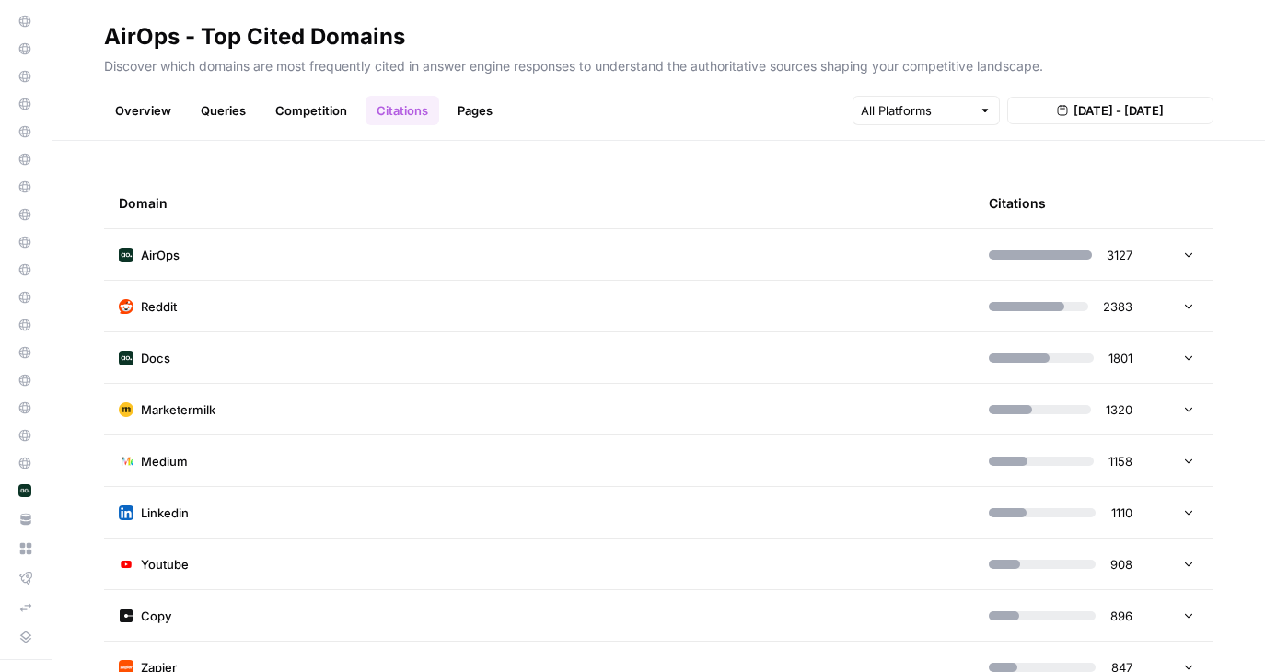
click at [306, 107] on link "Competition" at bounding box center [311, 110] width 94 height 29
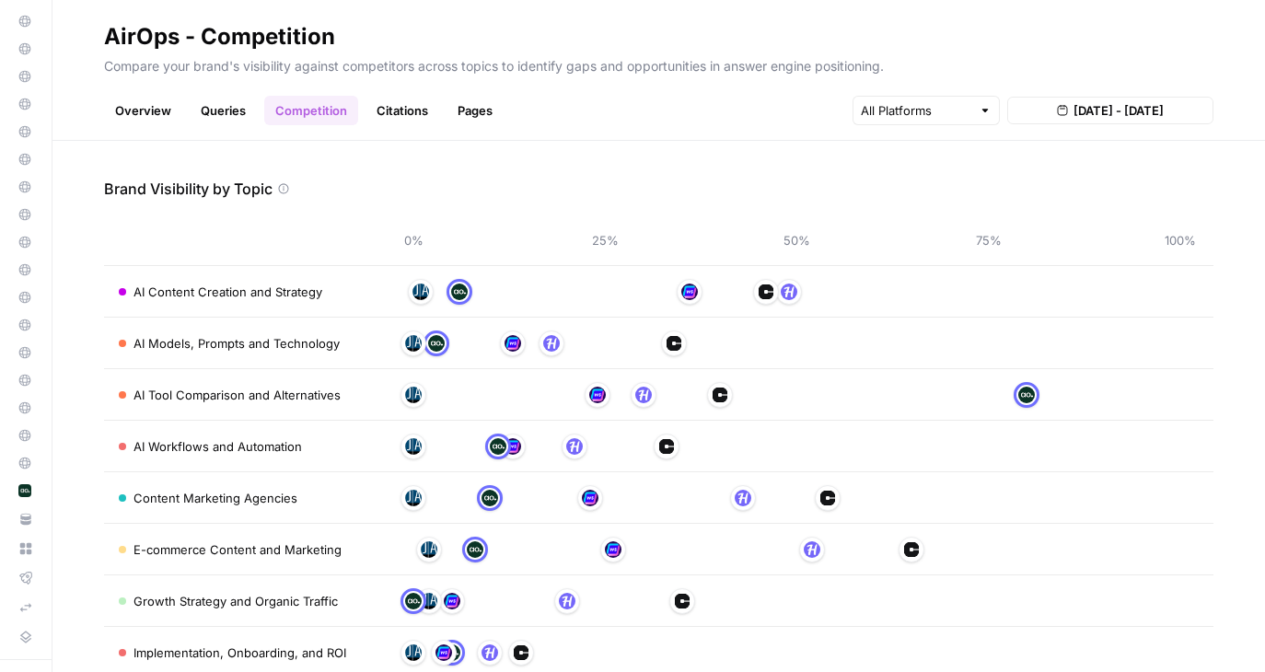
click at [482, 106] on link "Pages" at bounding box center [474, 110] width 57 height 29
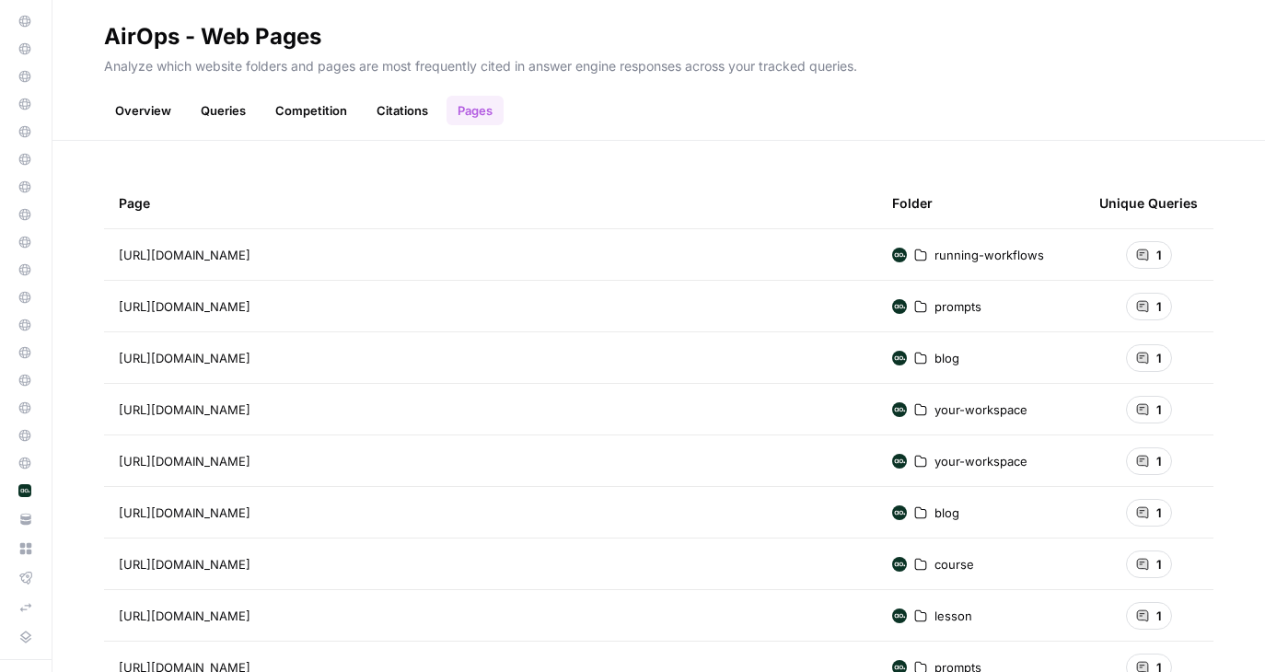
click at [385, 105] on link "Citations" at bounding box center [402, 110] width 74 height 29
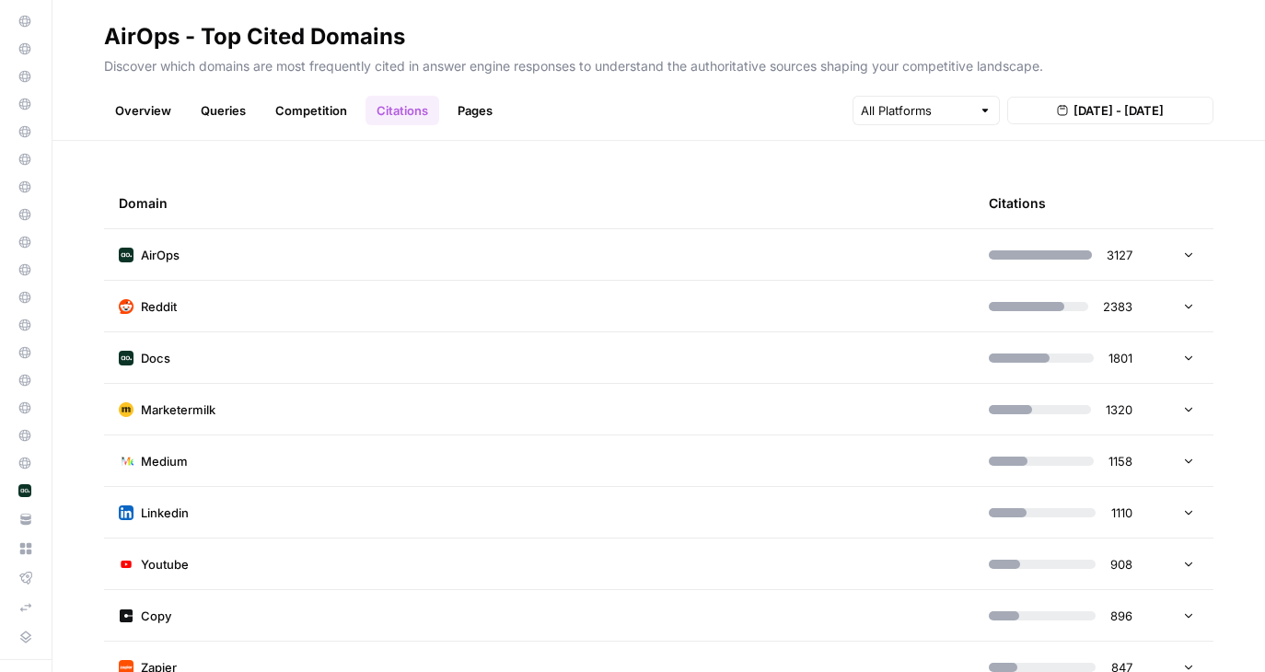
click at [294, 105] on link "Competition" at bounding box center [311, 110] width 94 height 29
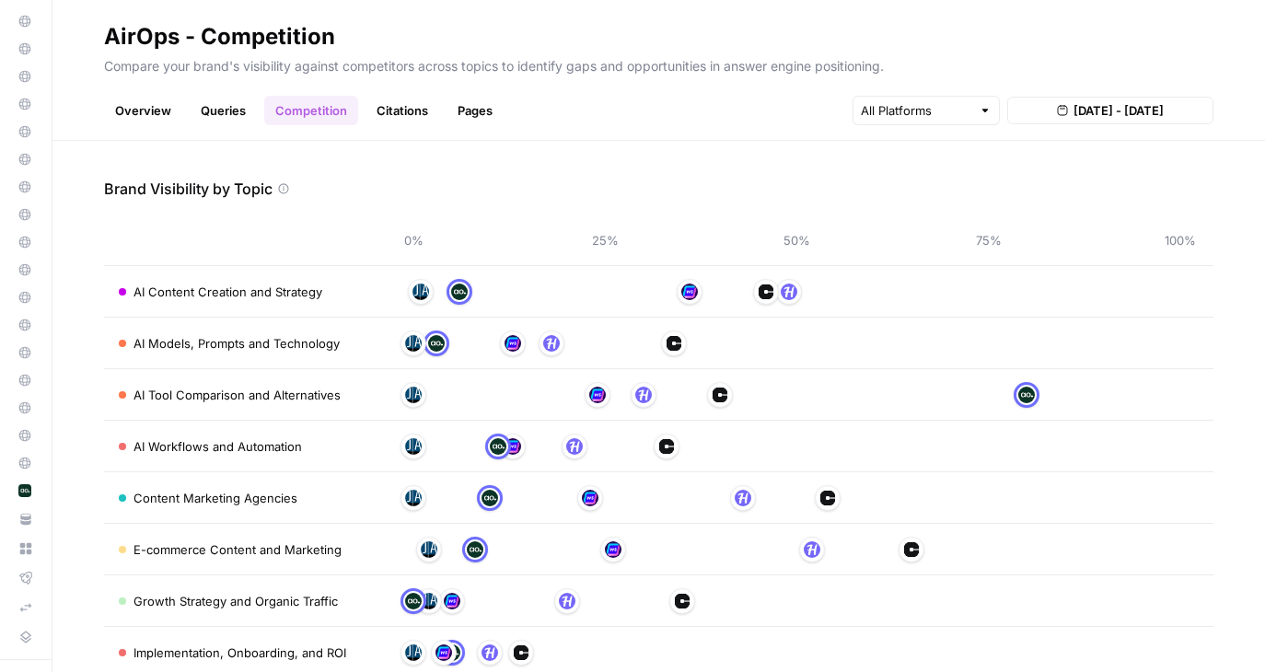
click at [481, 105] on link "Pages" at bounding box center [474, 110] width 57 height 29
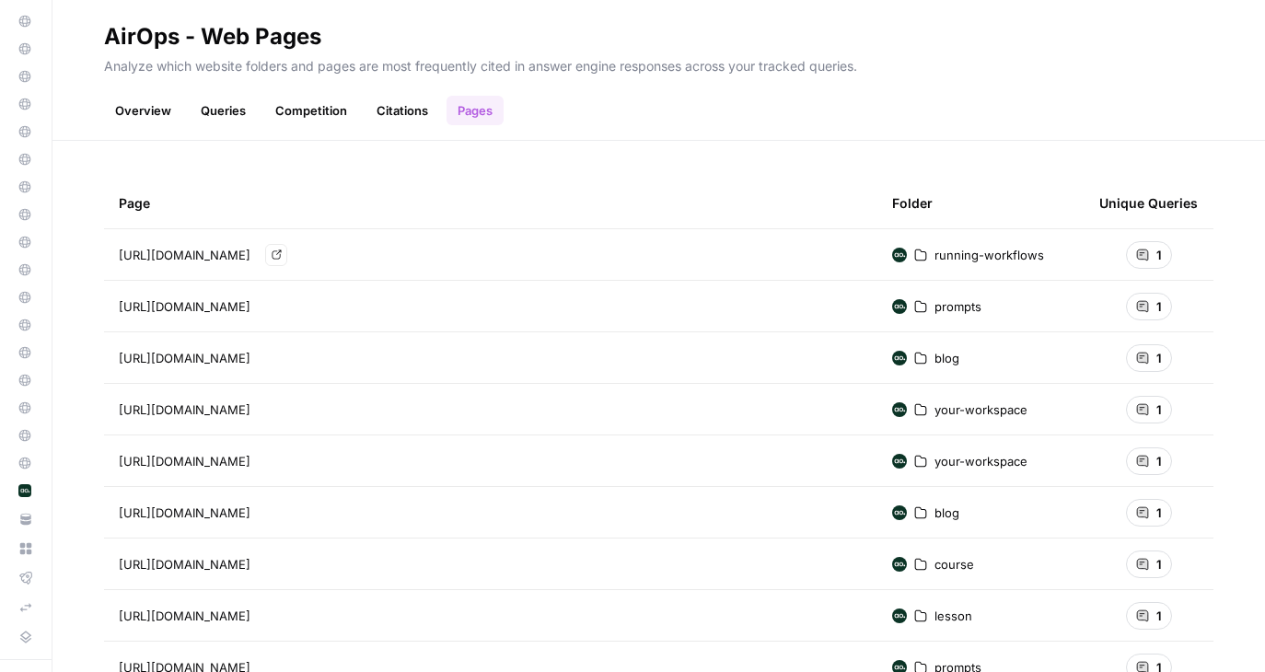
click at [250, 259] on span "[URL][DOMAIN_NAME]" at bounding box center [185, 255] width 132 height 18
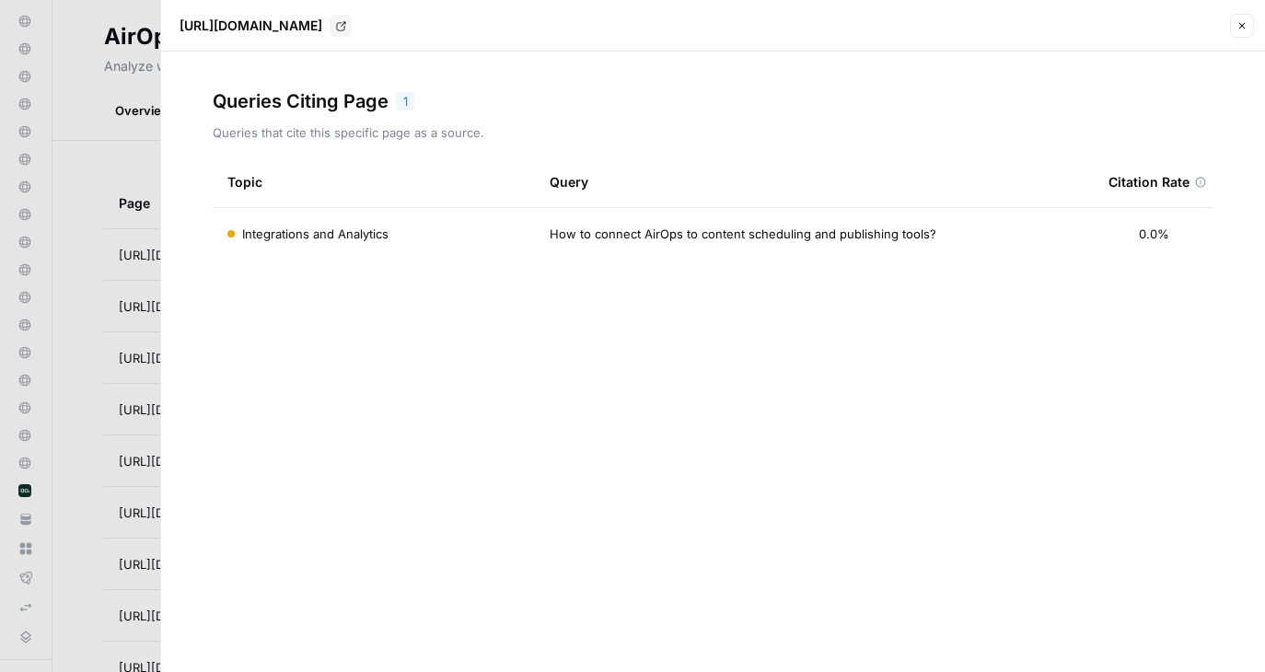
click at [1238, 33] on button "Close" at bounding box center [1242, 26] width 24 height 24
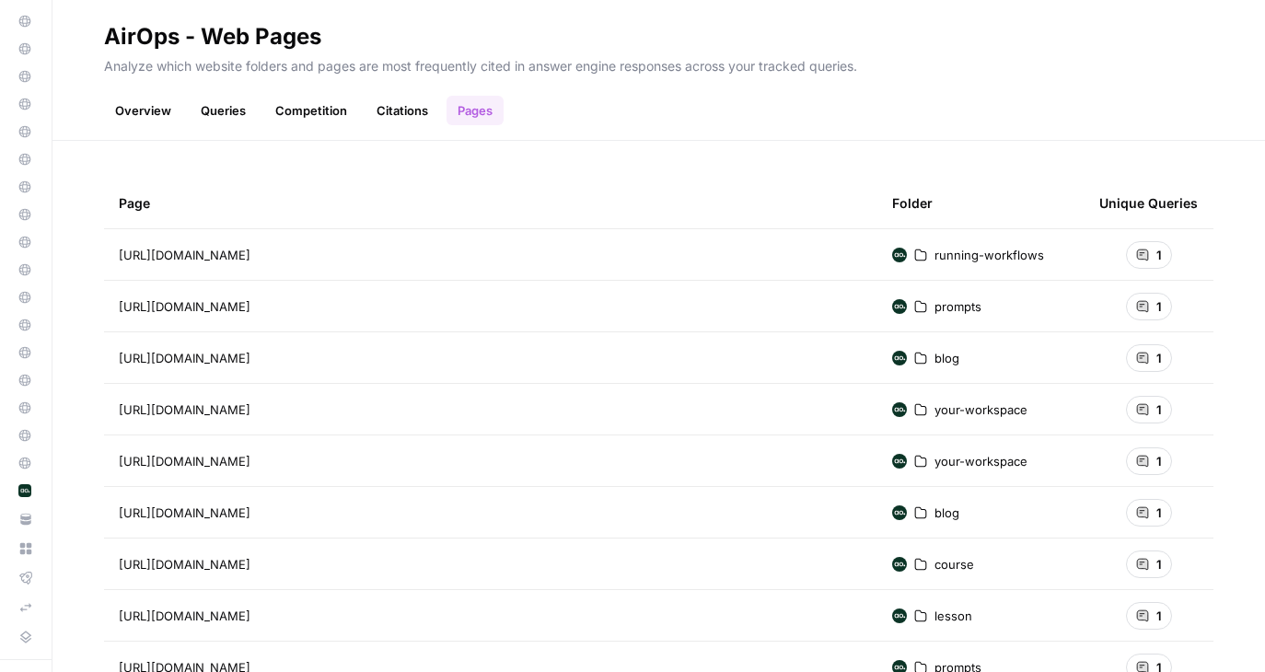
click at [399, 99] on link "Citations" at bounding box center [402, 110] width 74 height 29
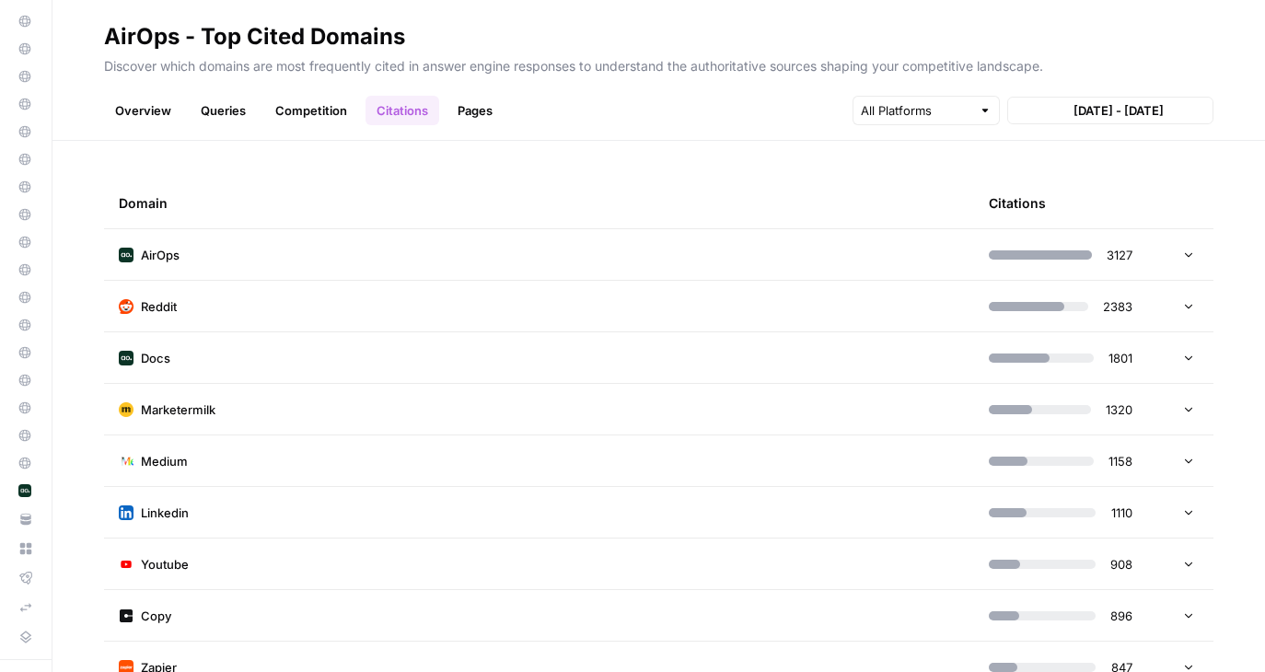
click at [275, 99] on link "Competition" at bounding box center [311, 110] width 94 height 29
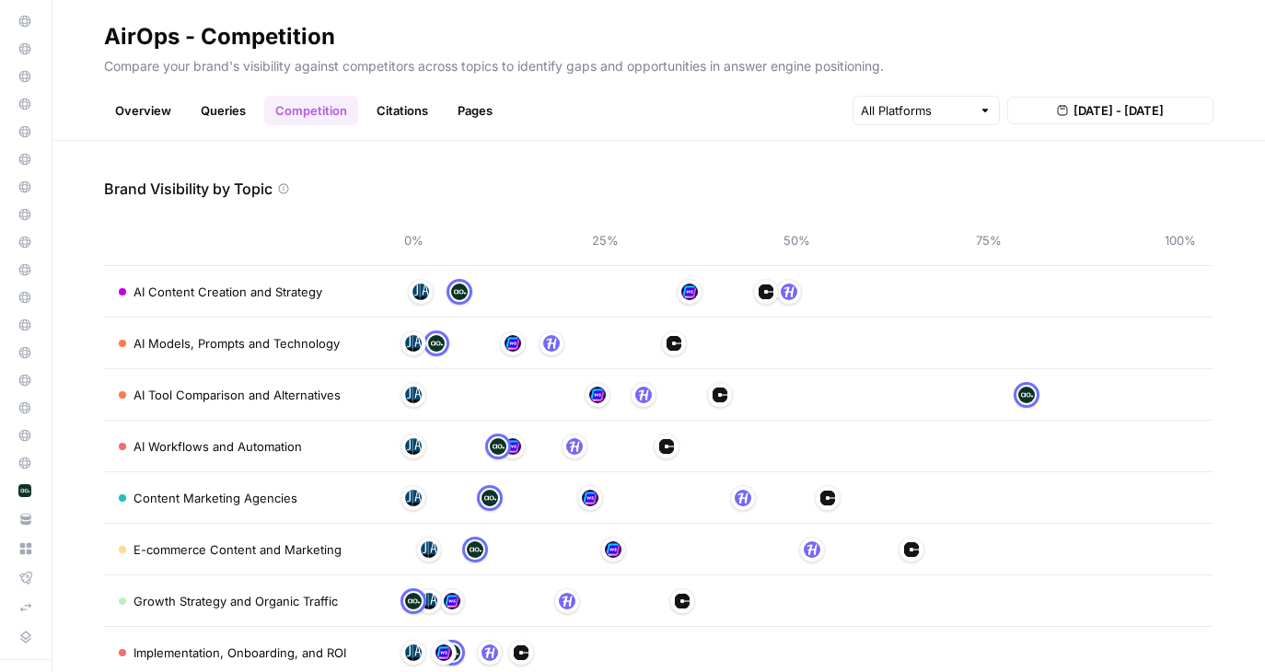
click at [198, 112] on link "Queries" at bounding box center [223, 110] width 67 height 29
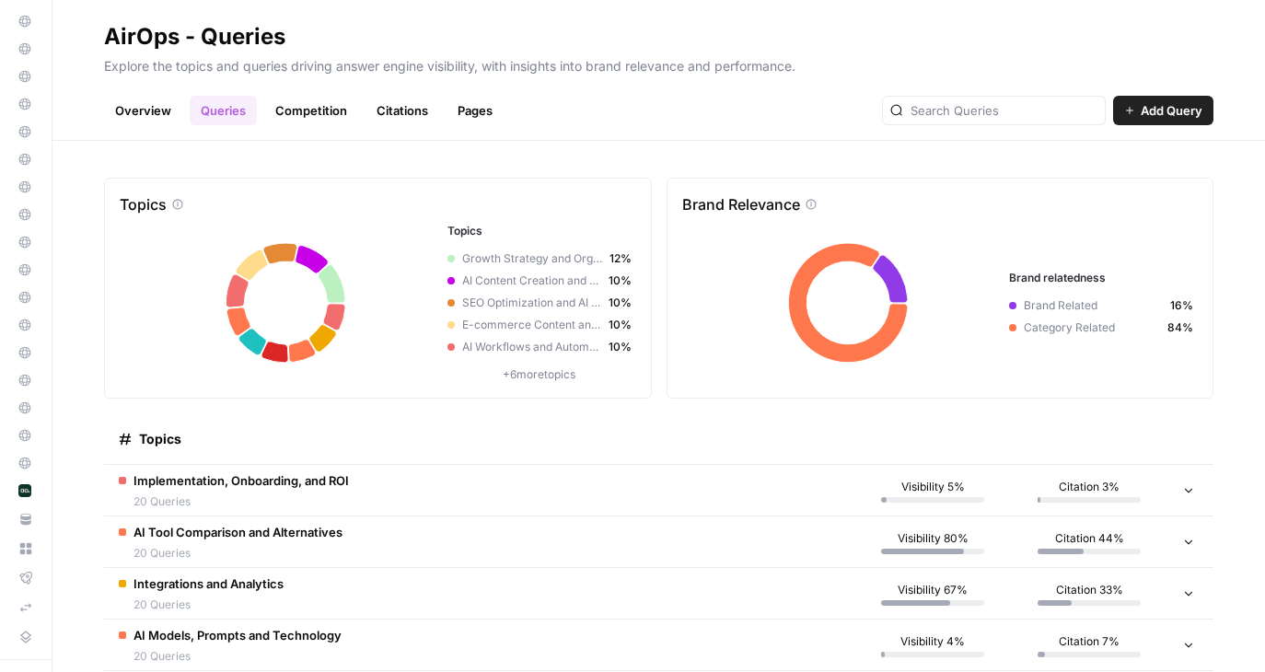
click at [133, 117] on link "Overview" at bounding box center [143, 110] width 78 height 29
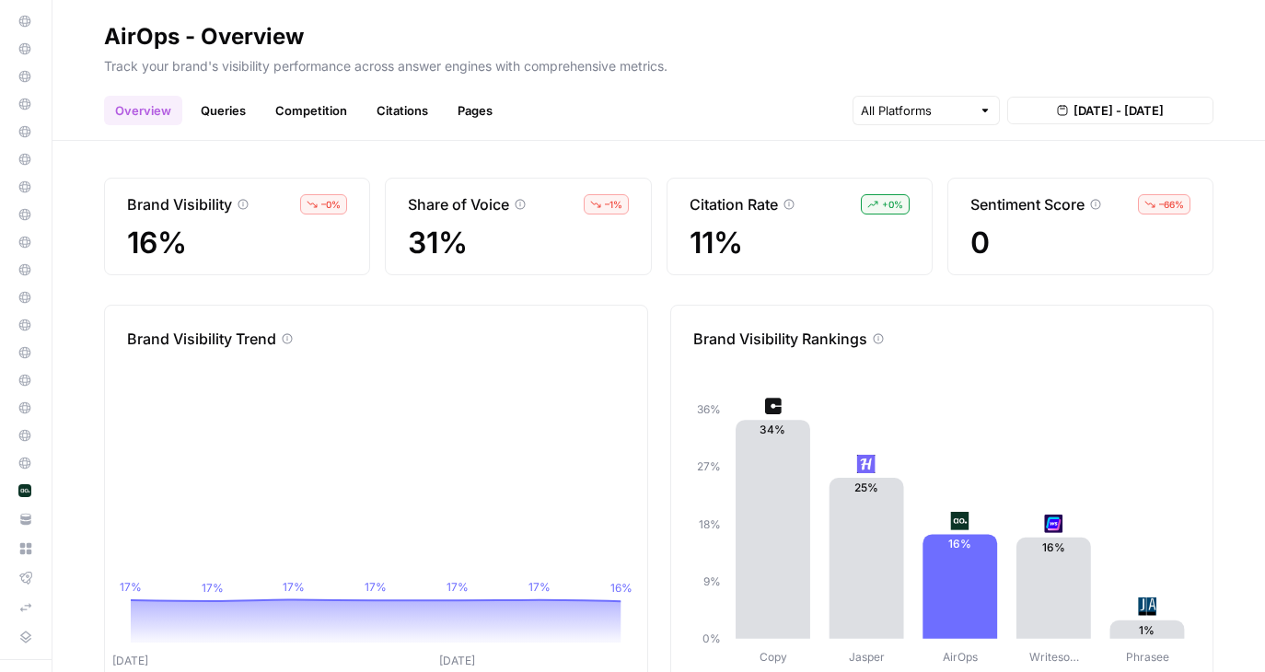
click at [233, 115] on link "Queries" at bounding box center [223, 110] width 67 height 29
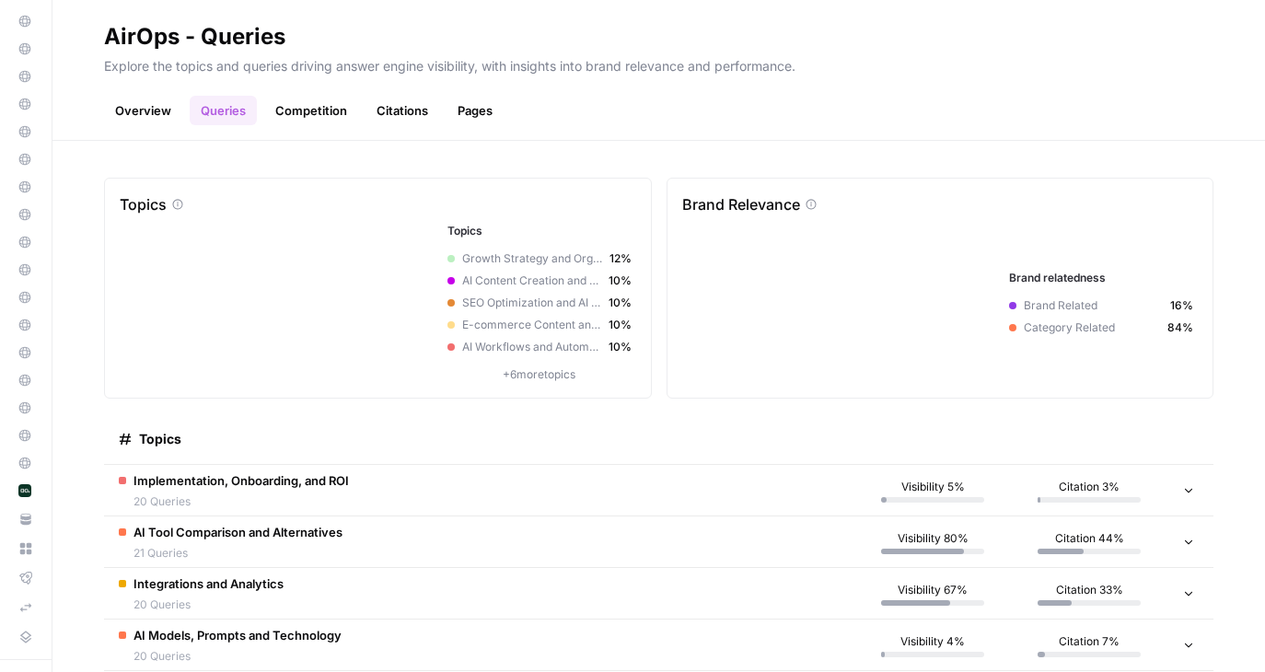
click at [336, 115] on link "Competition" at bounding box center [311, 110] width 94 height 29
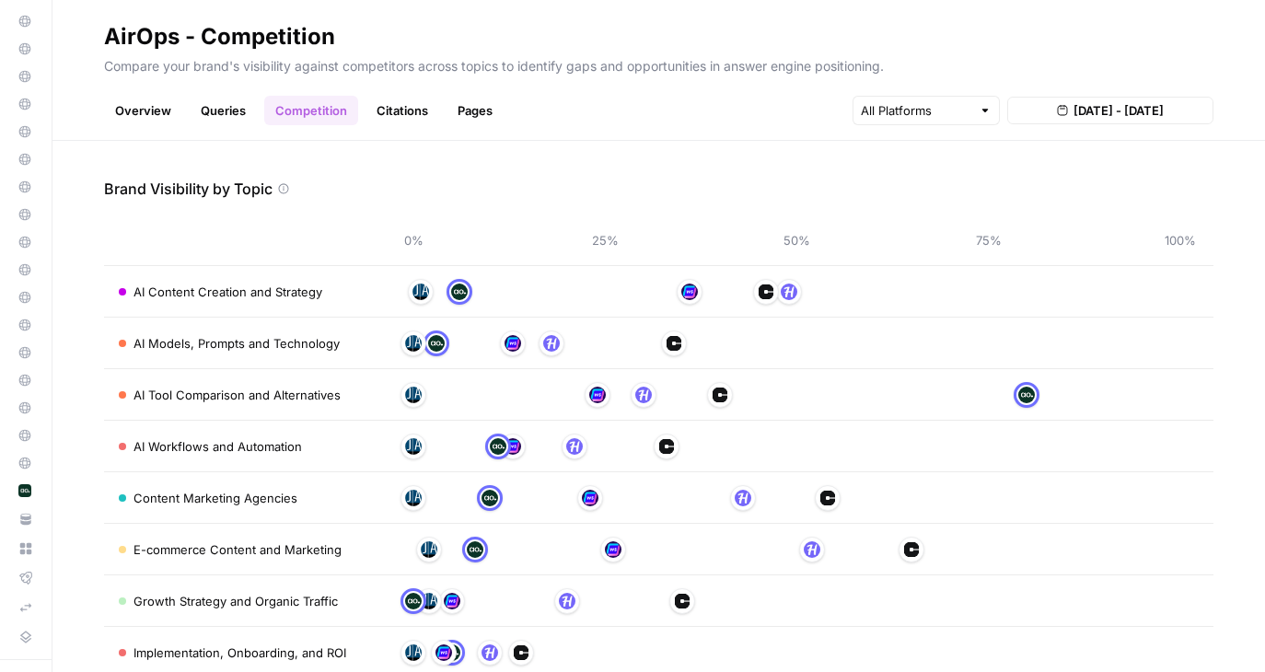
click at [380, 114] on link "Citations" at bounding box center [402, 110] width 74 height 29
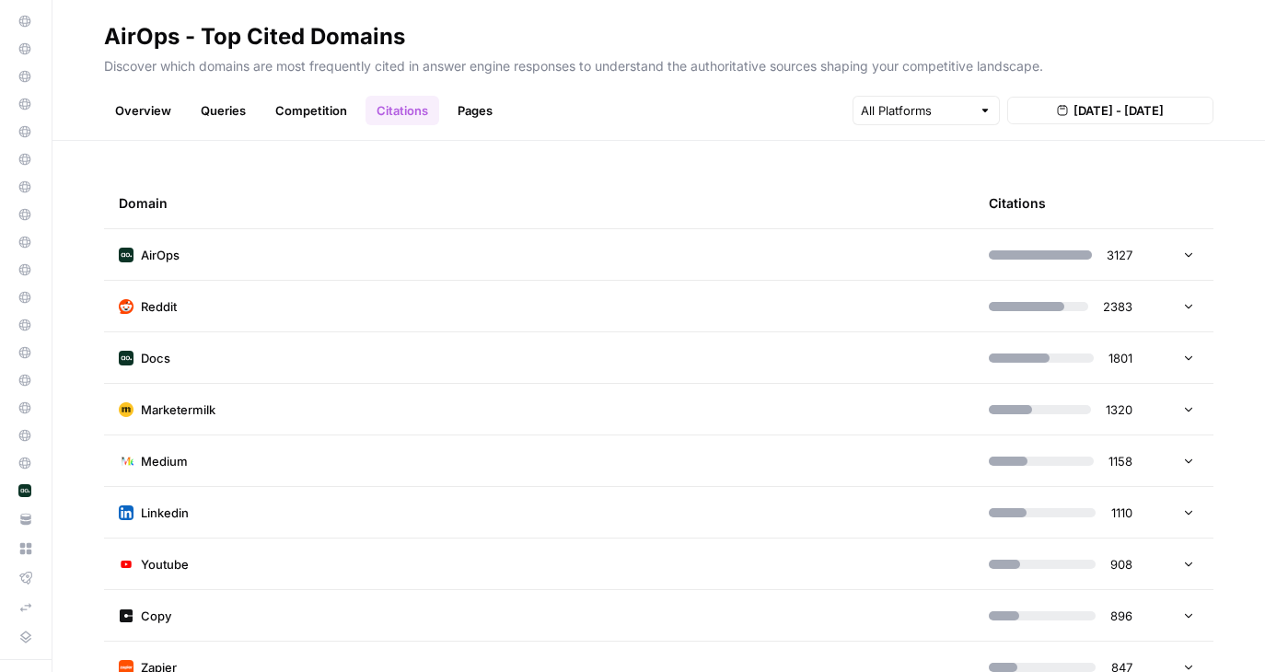
click at [464, 114] on link "Pages" at bounding box center [474, 110] width 57 height 29
